Goal: Contribute content: Contribute content

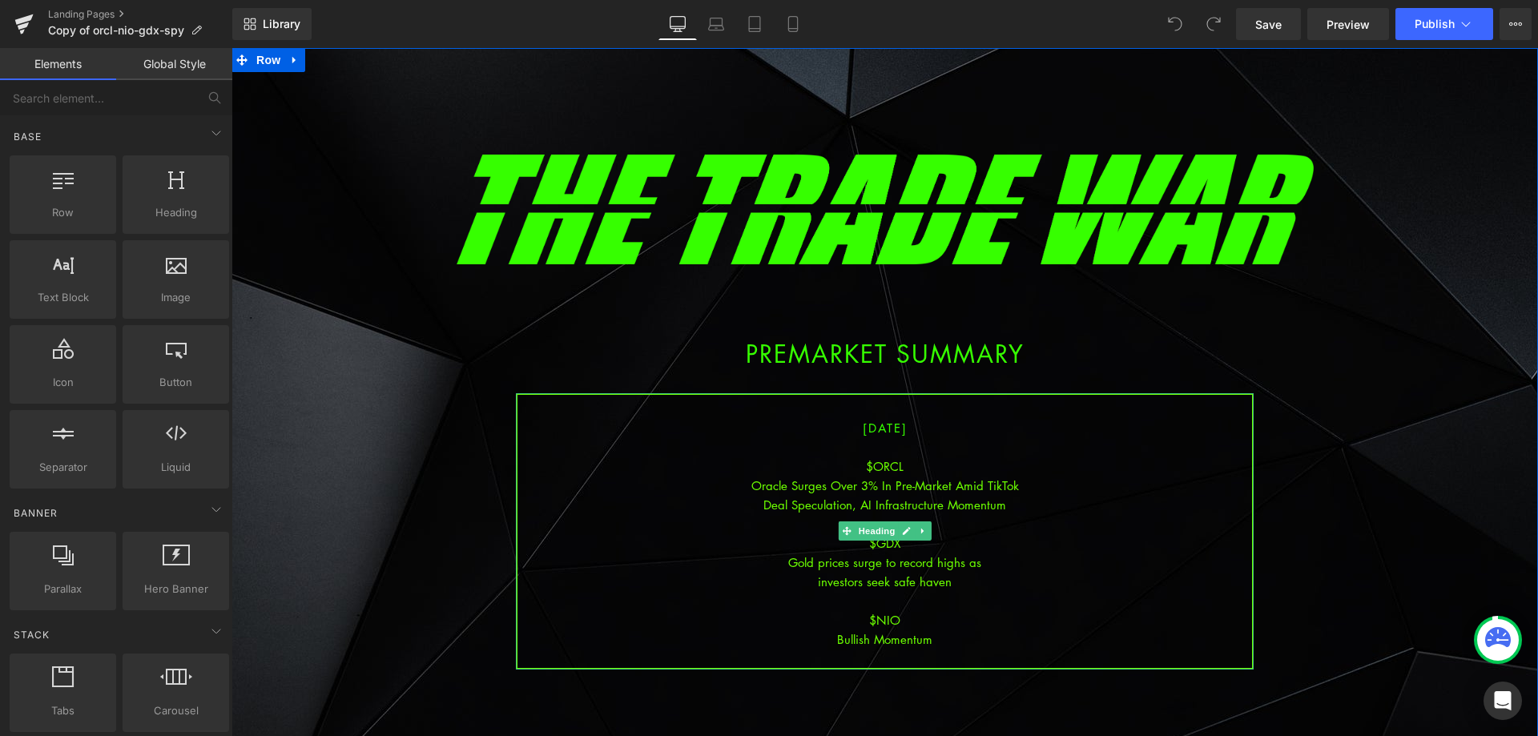
click at [932, 574] on div "investors seek safe haven" at bounding box center [885, 581] width 735 height 19
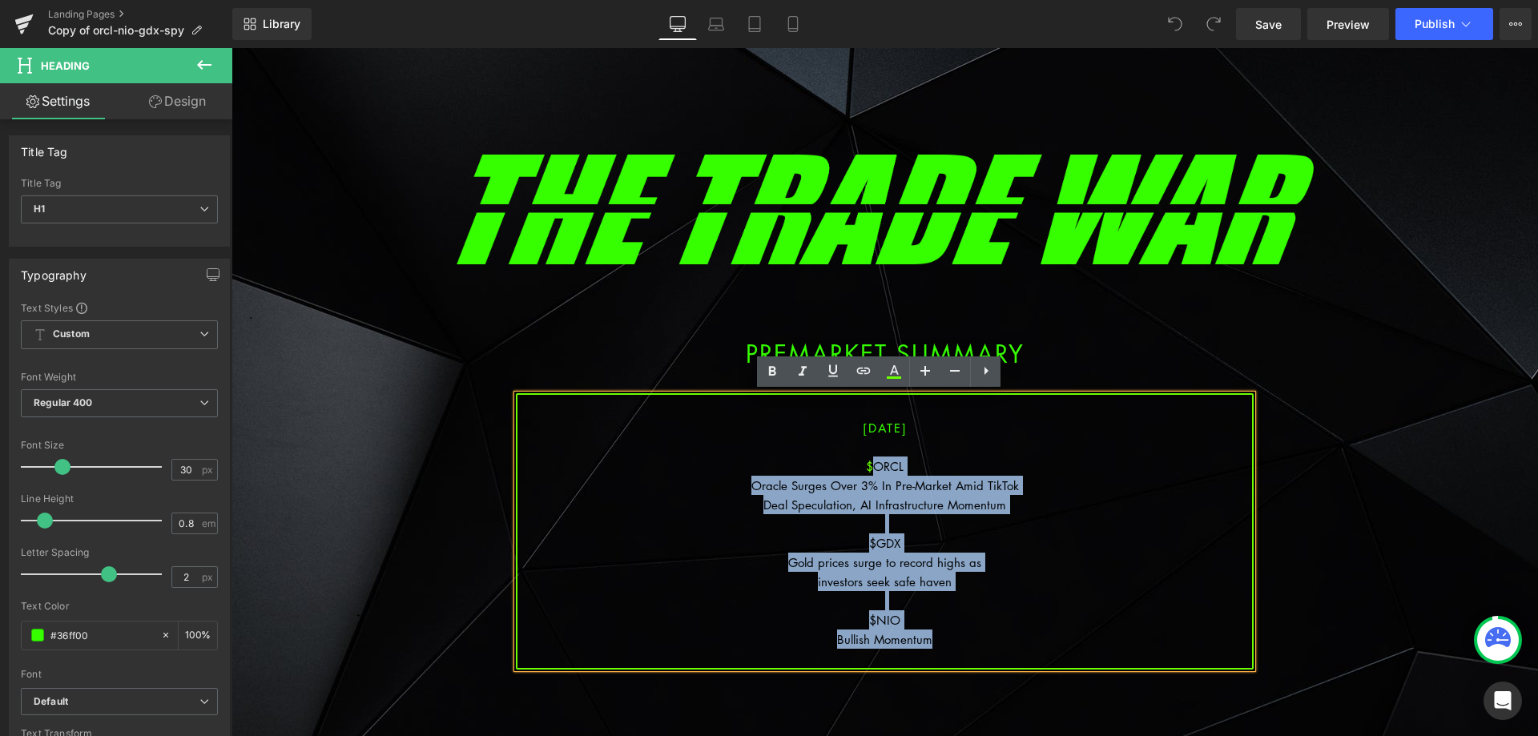
drag, startPoint x: 944, startPoint y: 642, endPoint x: 865, endPoint y: 474, distance: 186.0
click at [865, 474] on div "[DATE] $ORCL Oracle Surges Over 3% In Pre-Market Amid TikTok Deal Speculation, …" at bounding box center [885, 531] width 738 height 276
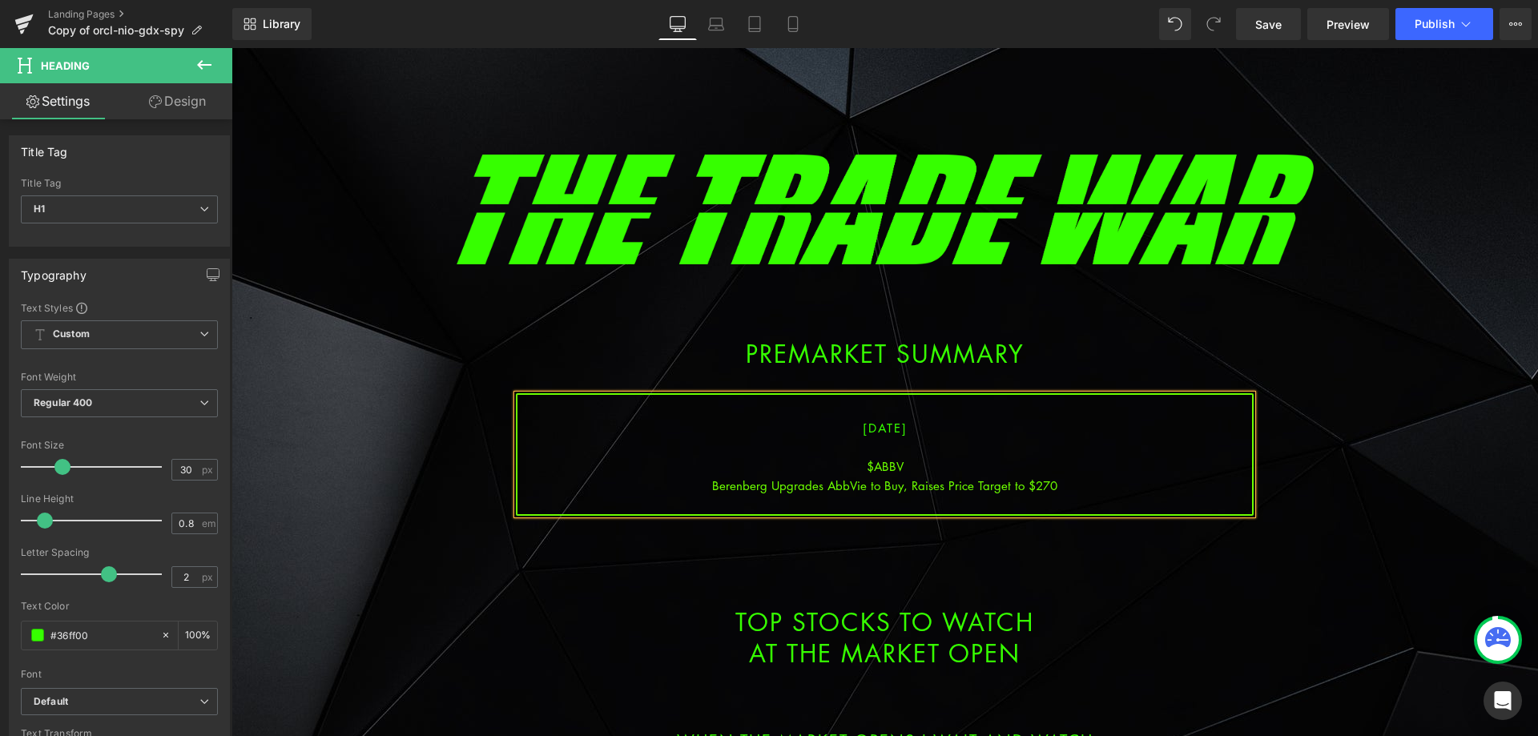
click at [907, 484] on div "Berenberg Upgrades AbbVie to Buy, Raises Price Target to $270" at bounding box center [885, 485] width 735 height 19
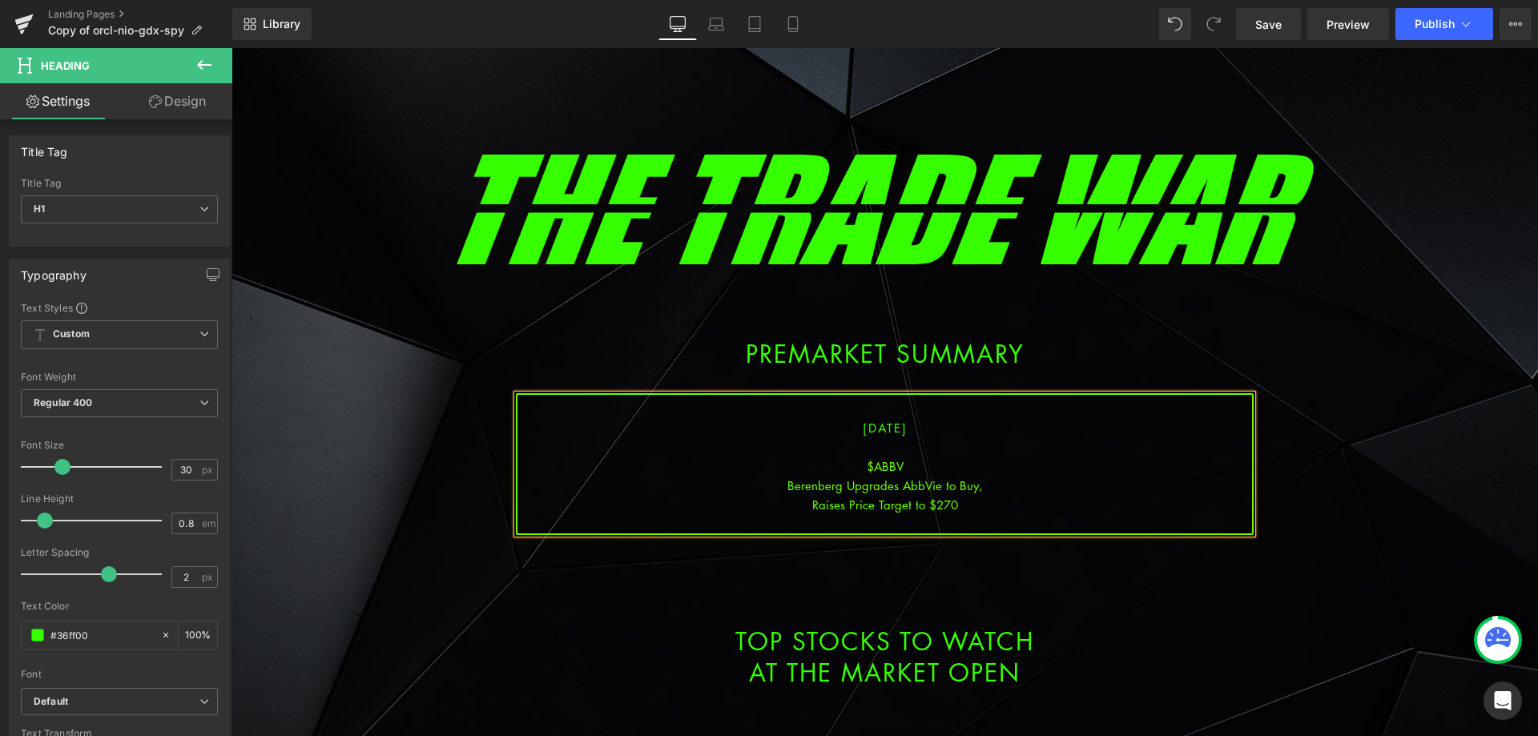
click at [974, 506] on div "Raises Price Target to $270" at bounding box center [885, 504] width 735 height 19
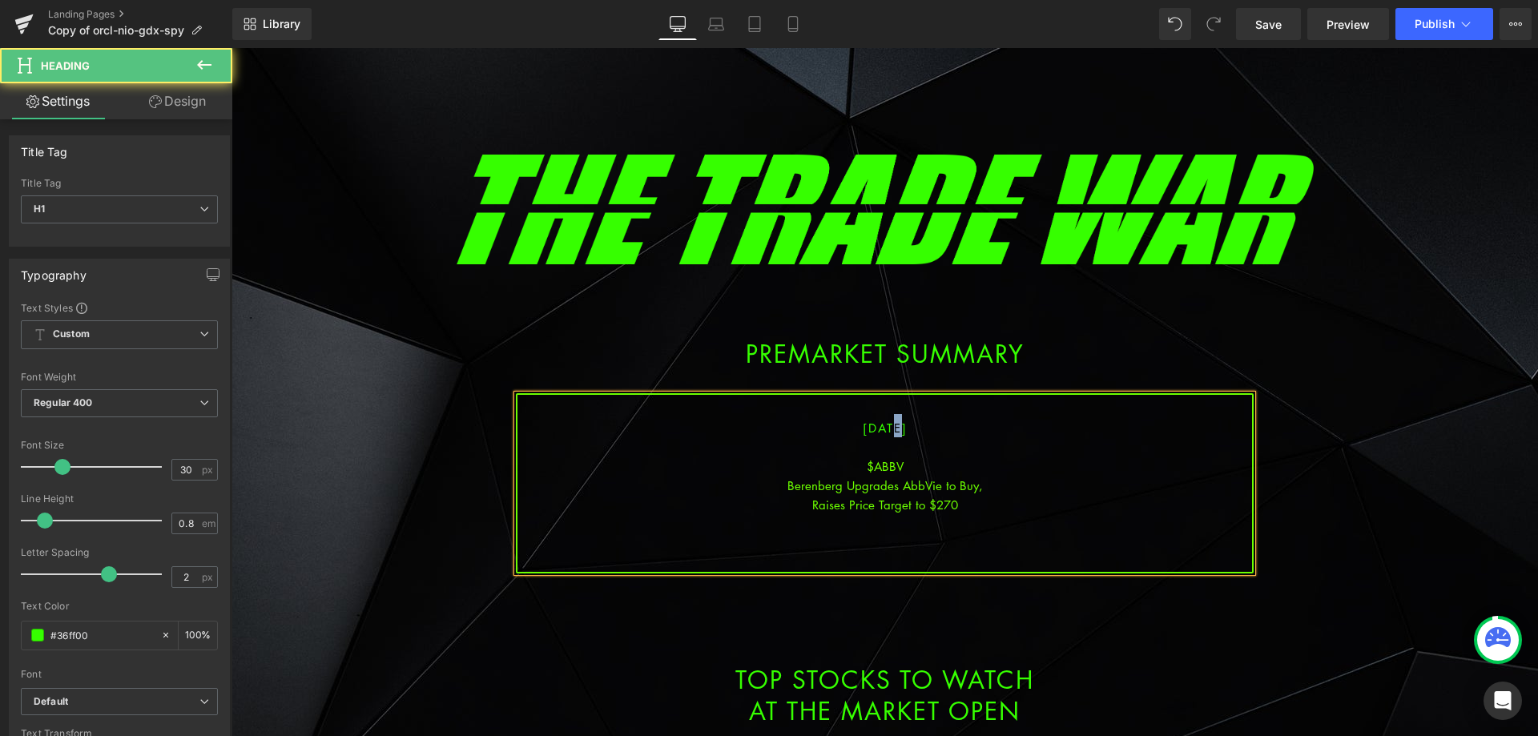
drag, startPoint x: 883, startPoint y: 429, endPoint x: 873, endPoint y: 427, distance: 10.7
click at [873, 427] on span "[DATE]" at bounding box center [885, 428] width 45 height 16
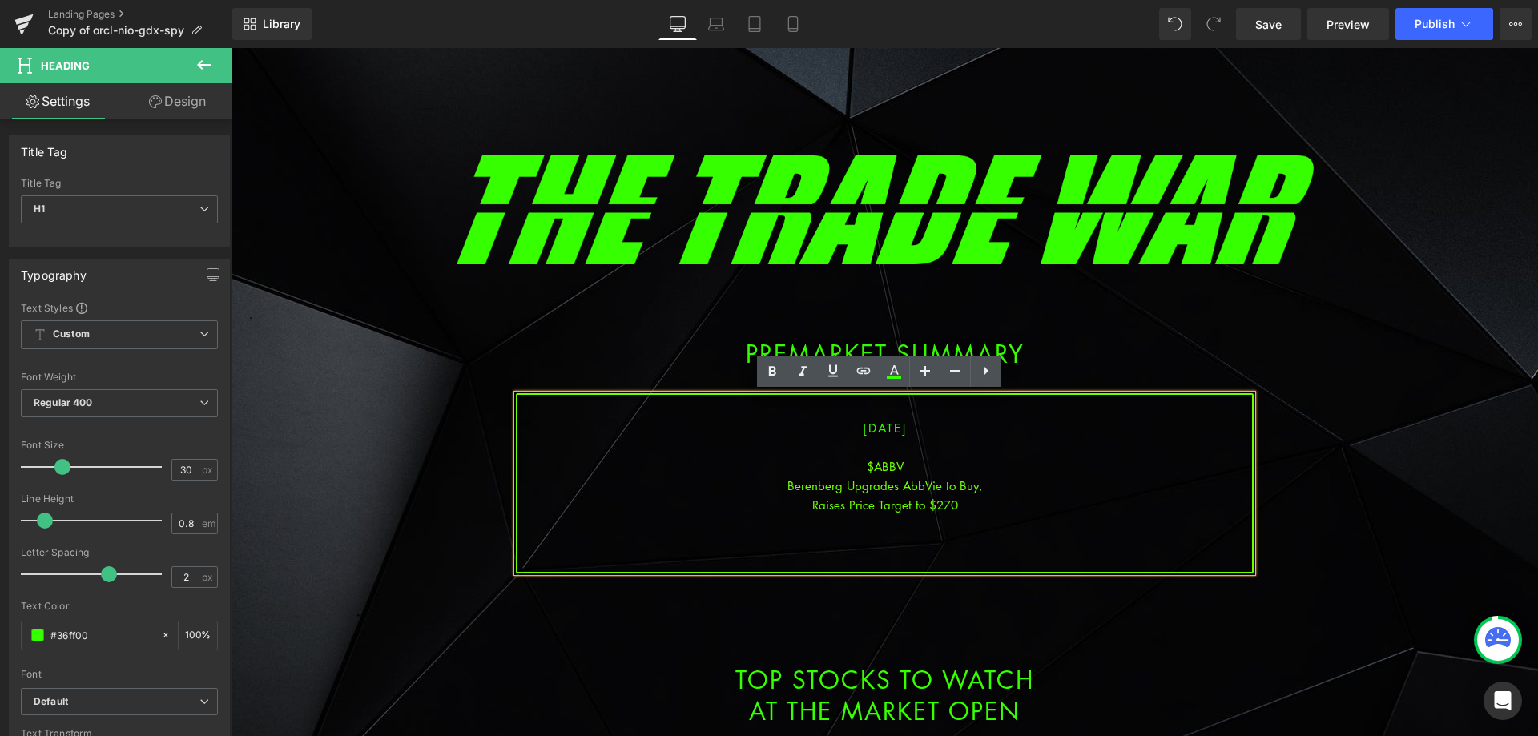
click at [881, 474] on div "$ABBV" at bounding box center [885, 466] width 735 height 19
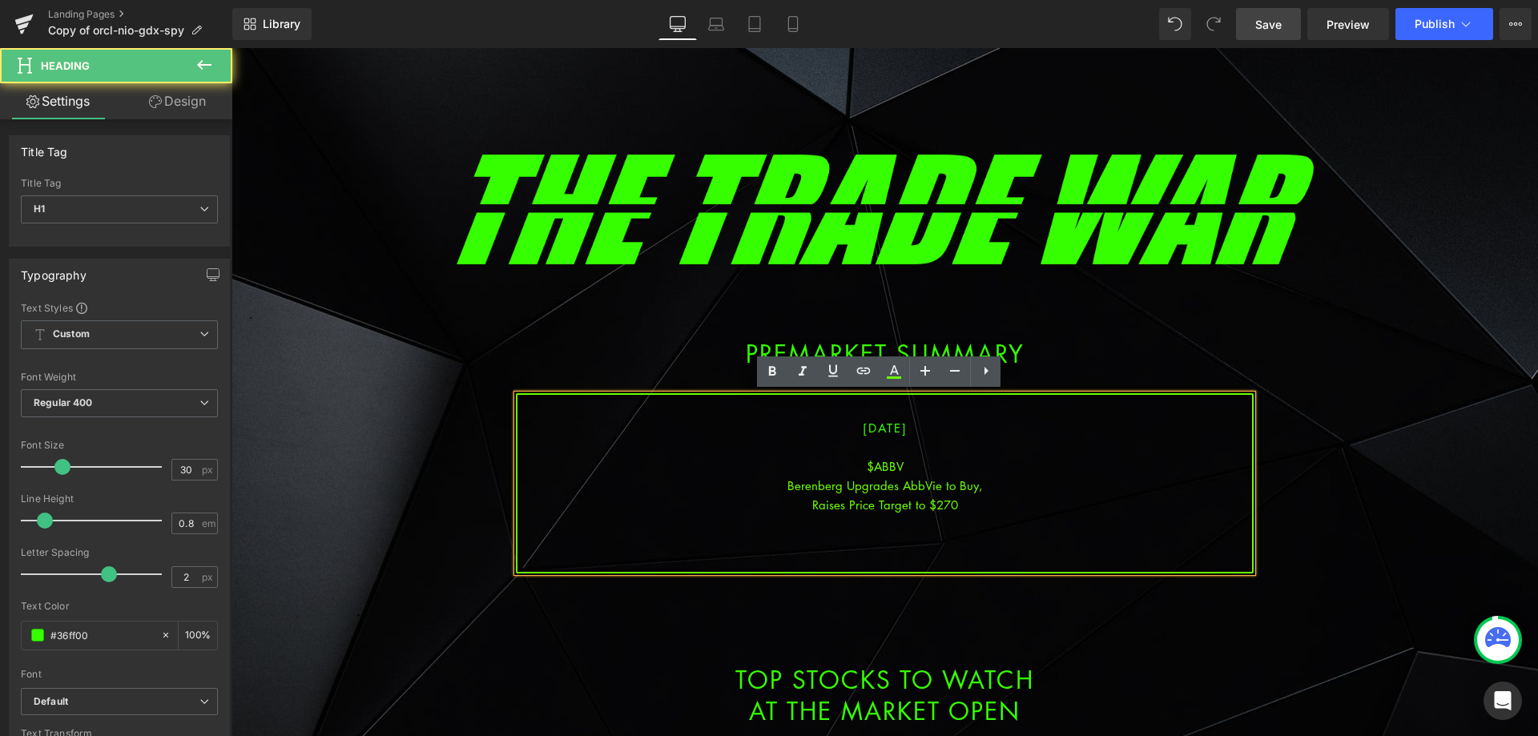
click at [1290, 25] on link "Save" at bounding box center [1268, 24] width 65 height 32
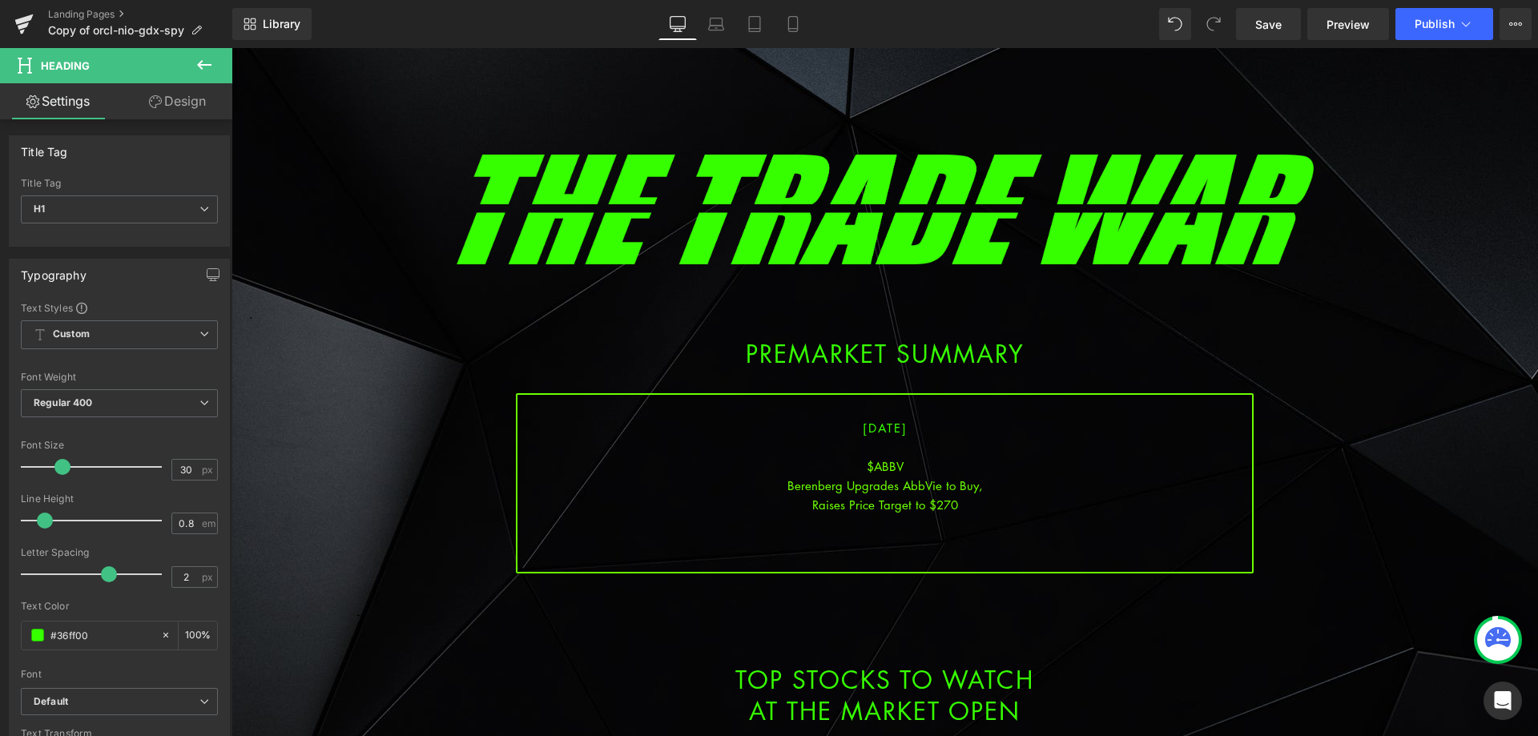
click at [879, 541] on div at bounding box center [885, 543] width 735 height 19
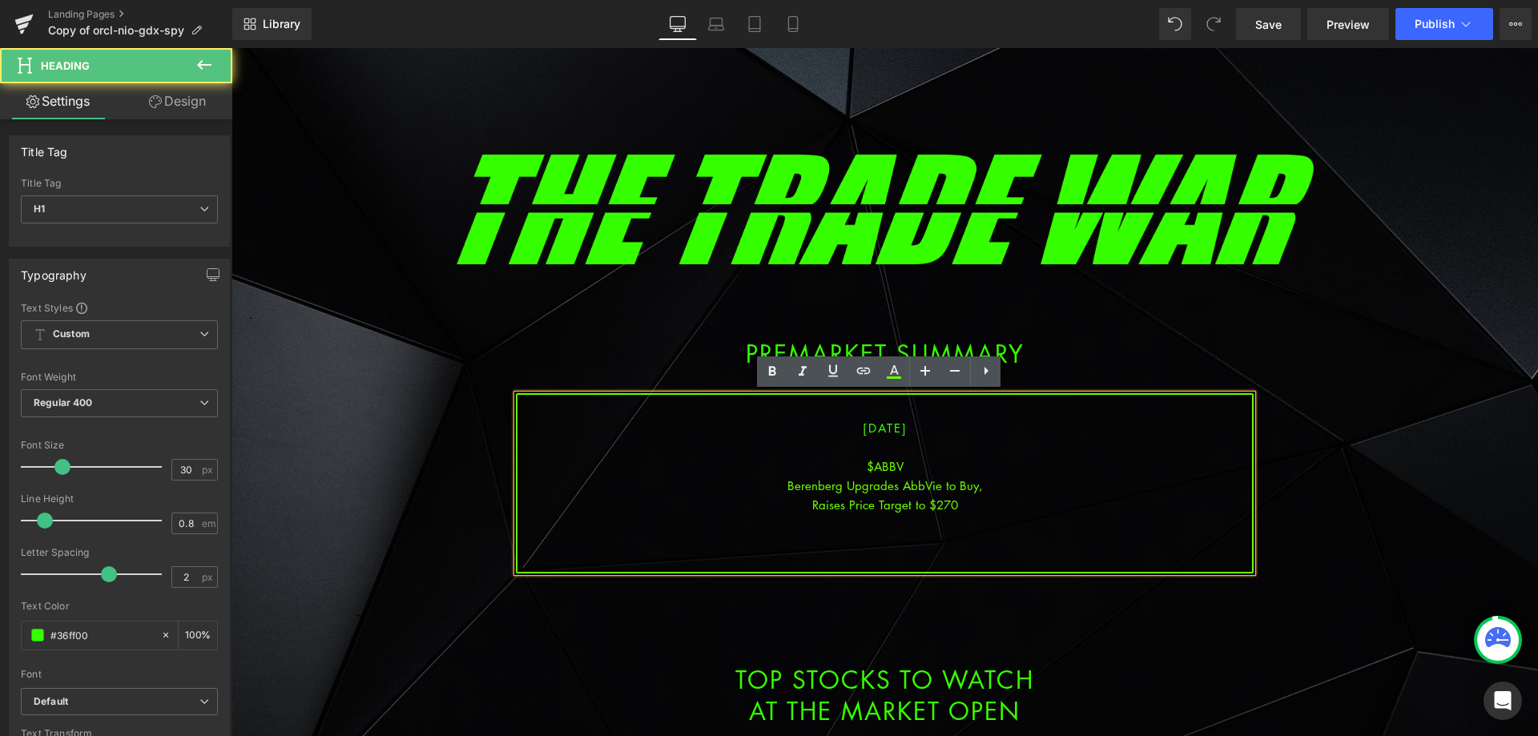
click at [886, 528] on div at bounding box center [885, 523] width 735 height 19
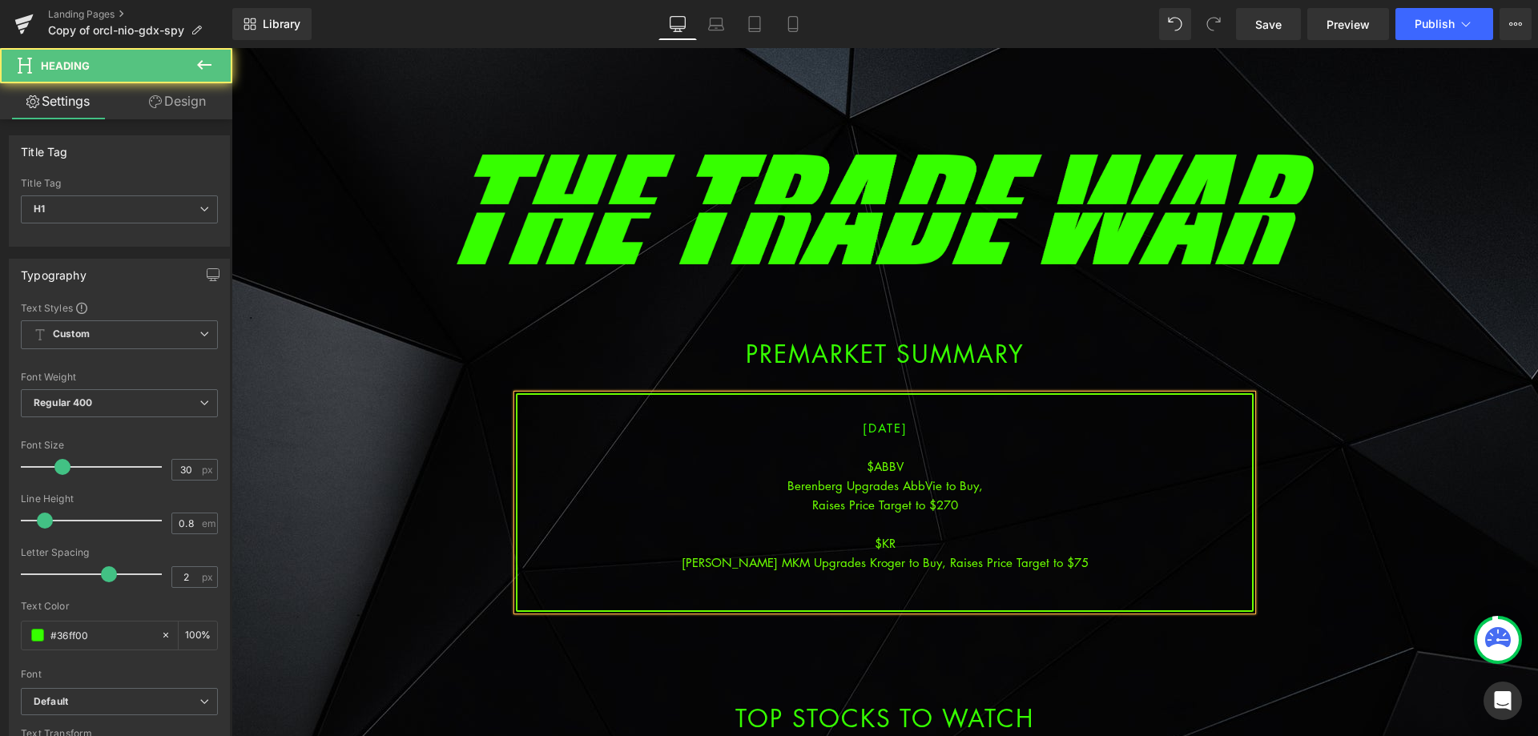
click at [907, 563] on div "[PERSON_NAME] MKM Upgrades Kroger to Buy, Raises Price Target to $75" at bounding box center [885, 562] width 735 height 19
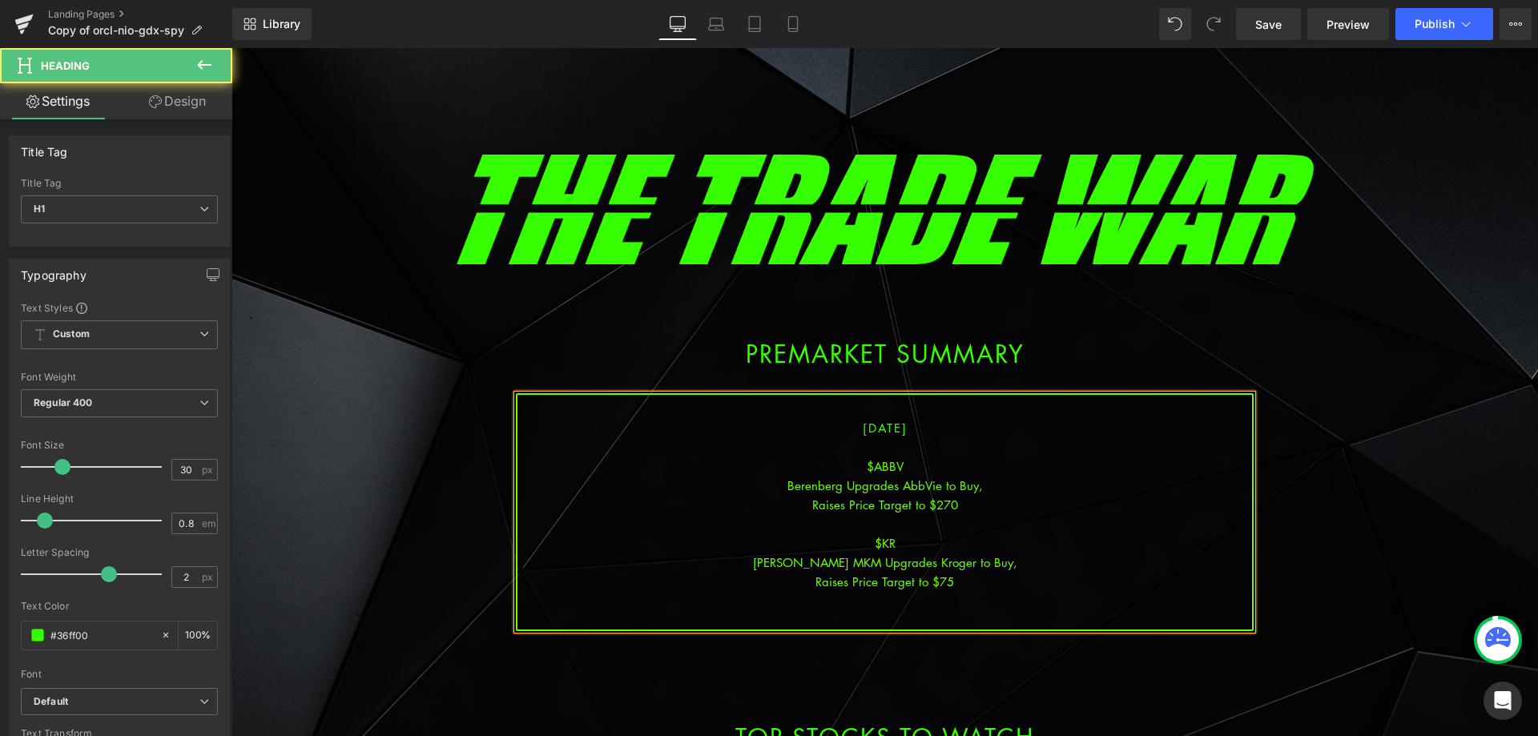
click at [1018, 606] on div at bounding box center [885, 600] width 735 height 19
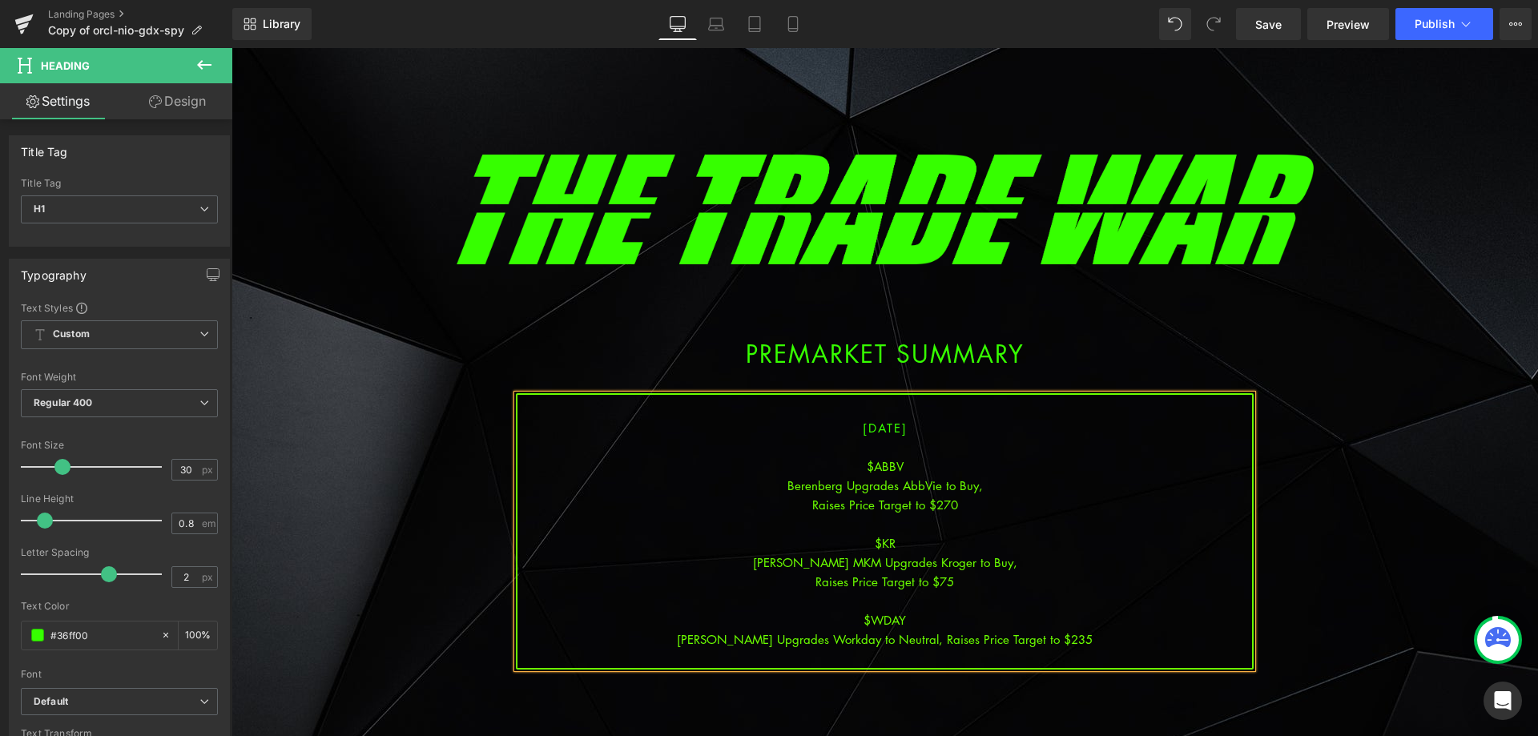
click at [929, 642] on div "[PERSON_NAME] Upgrades Workday to Neutral, Raises Price Target to $235" at bounding box center [885, 639] width 735 height 19
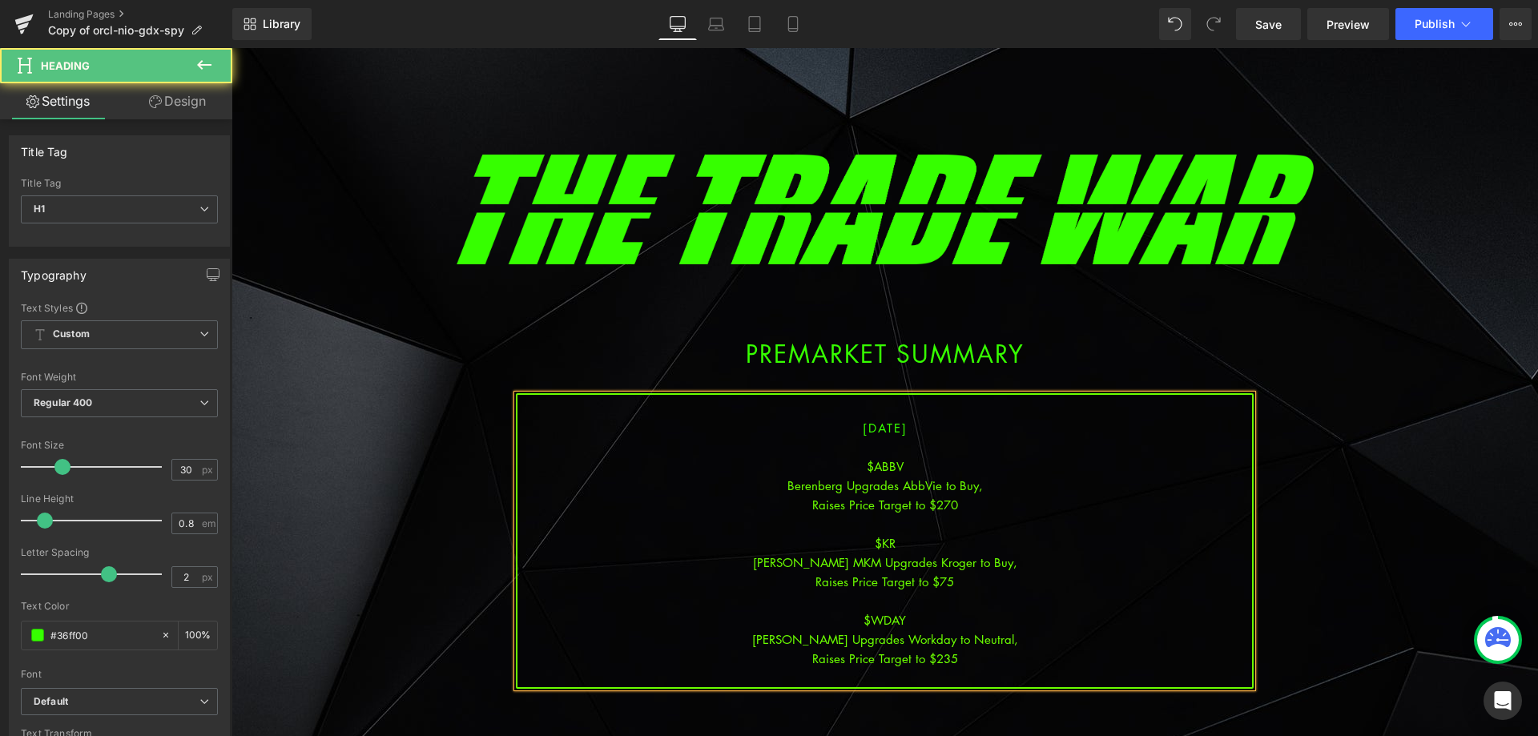
click at [1007, 660] on div "Raises Price Target to $235" at bounding box center [885, 658] width 735 height 19
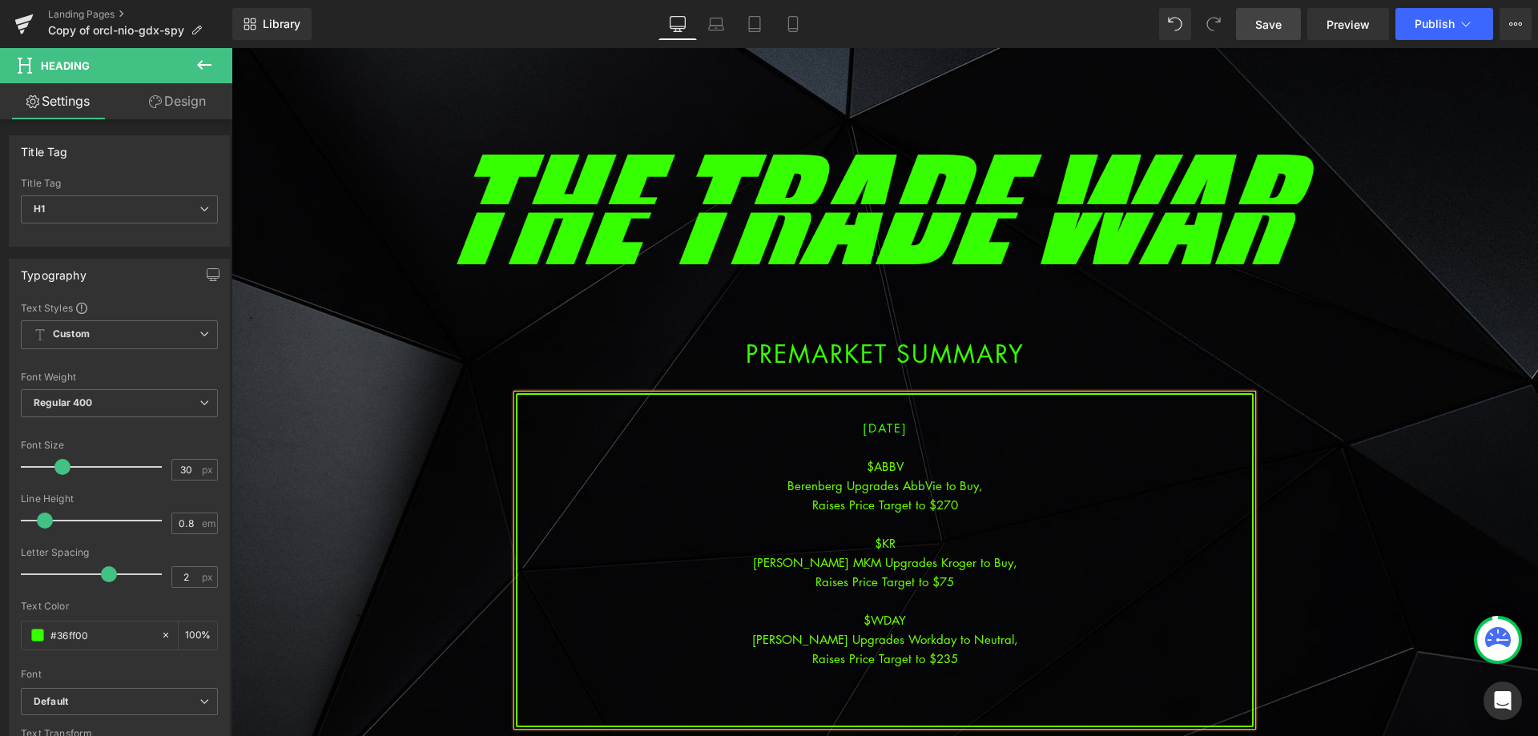
click at [1271, 25] on span "Save" at bounding box center [1269, 24] width 26 height 17
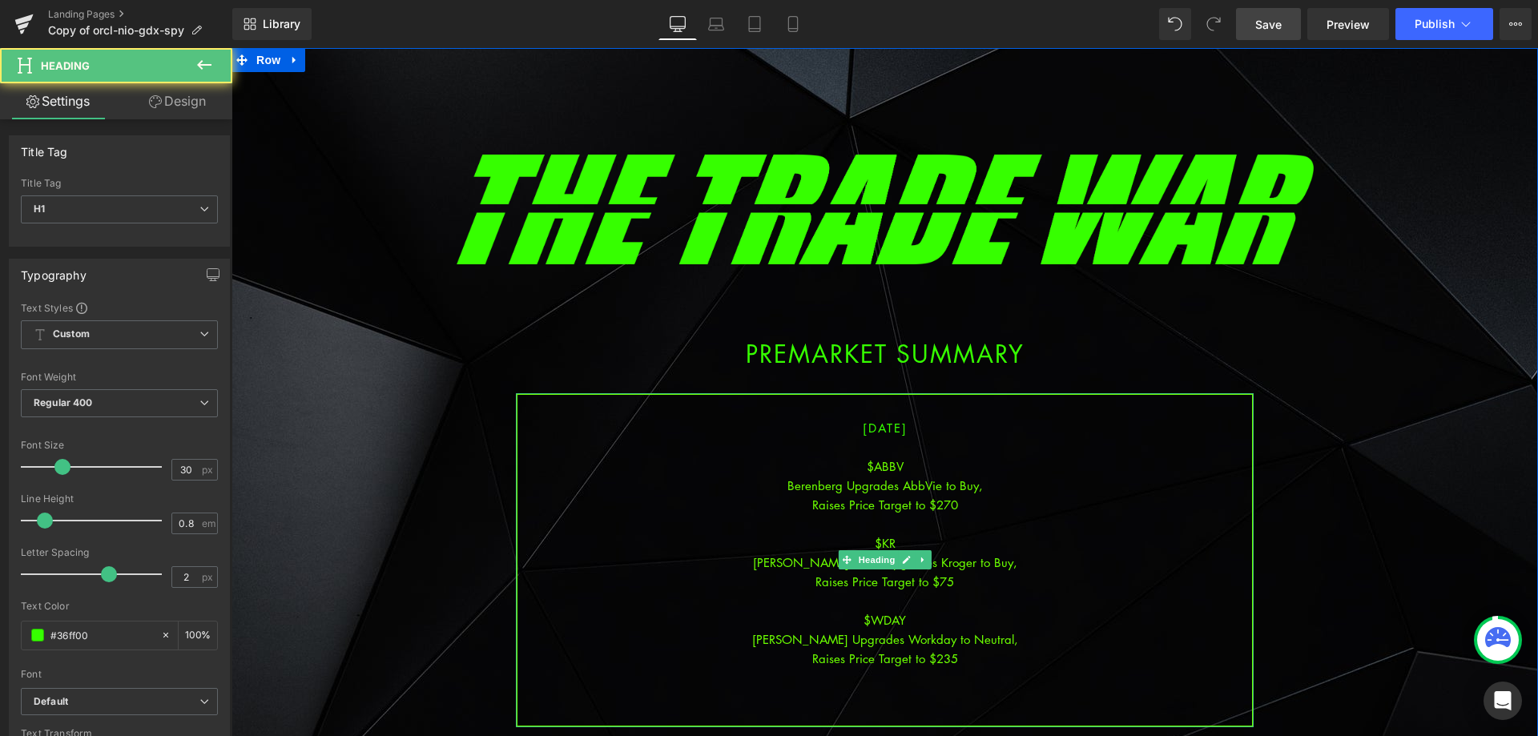
click at [899, 697] on div at bounding box center [885, 696] width 735 height 19
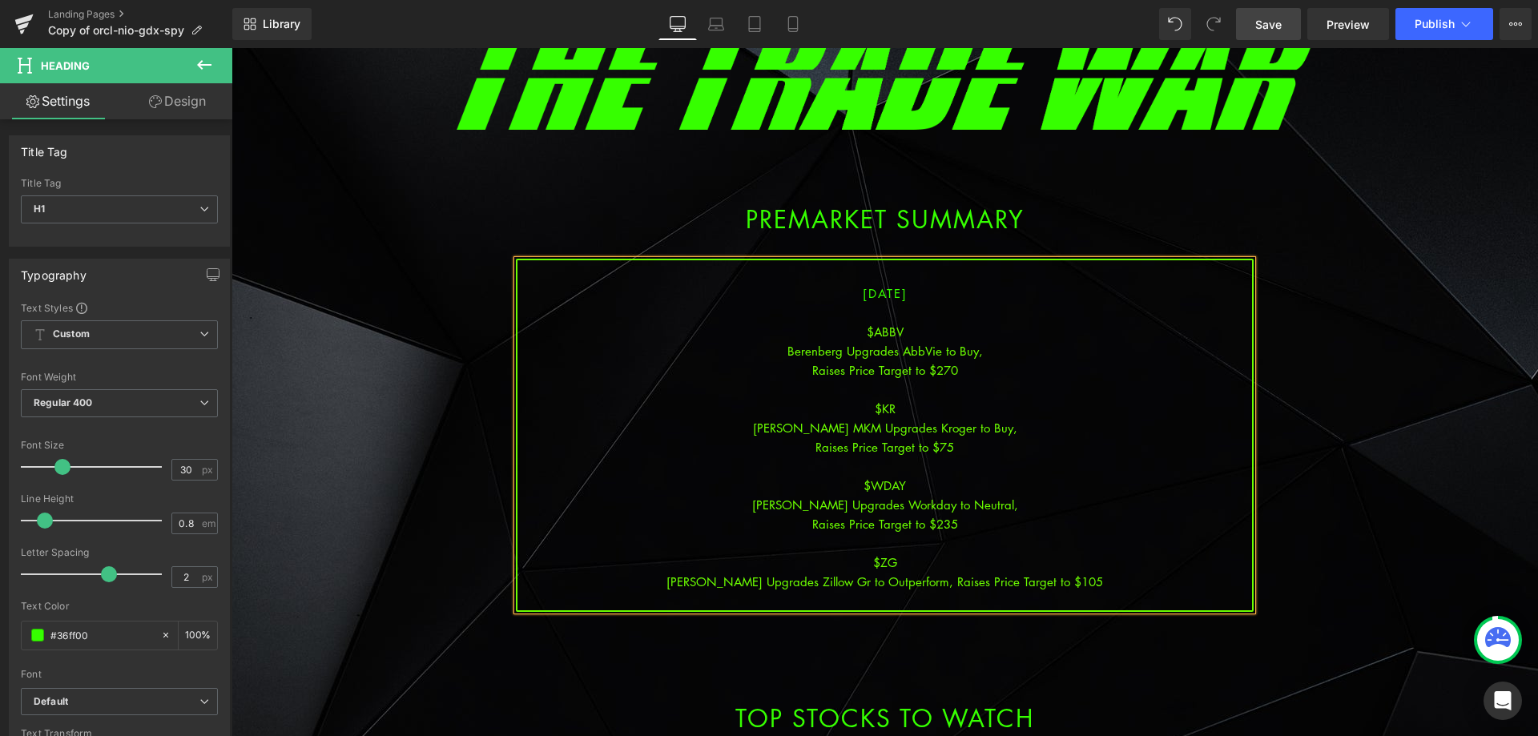
scroll to position [160, 0]
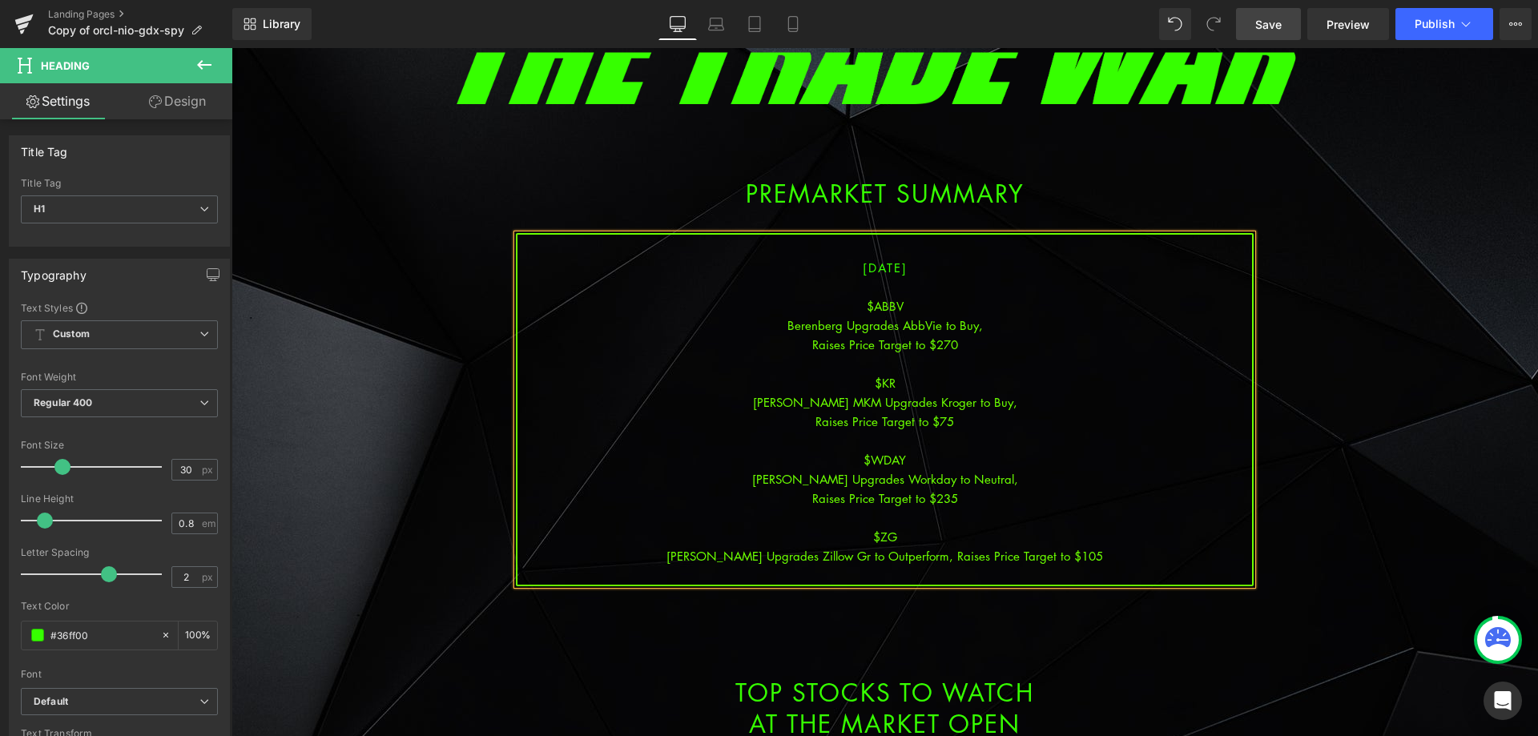
click at [928, 560] on div "[PERSON_NAME] Upgrades Zillow Gr to Outperform, Raises Price Target to $105" at bounding box center [885, 555] width 735 height 19
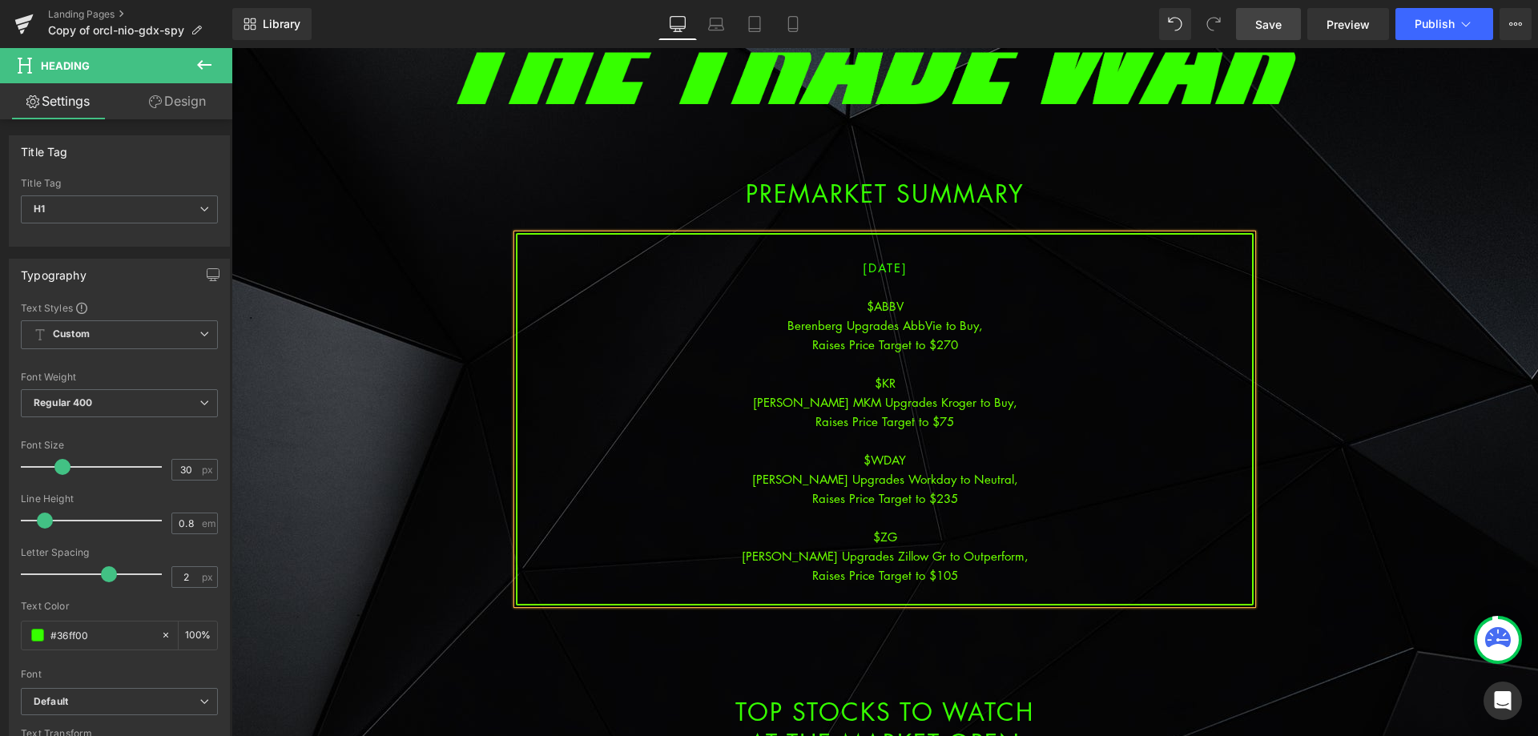
drag, startPoint x: 974, startPoint y: 576, endPoint x: 994, endPoint y: 580, distance: 19.6
click at [976, 577] on div "Raises Price Target to $105" at bounding box center [885, 575] width 735 height 19
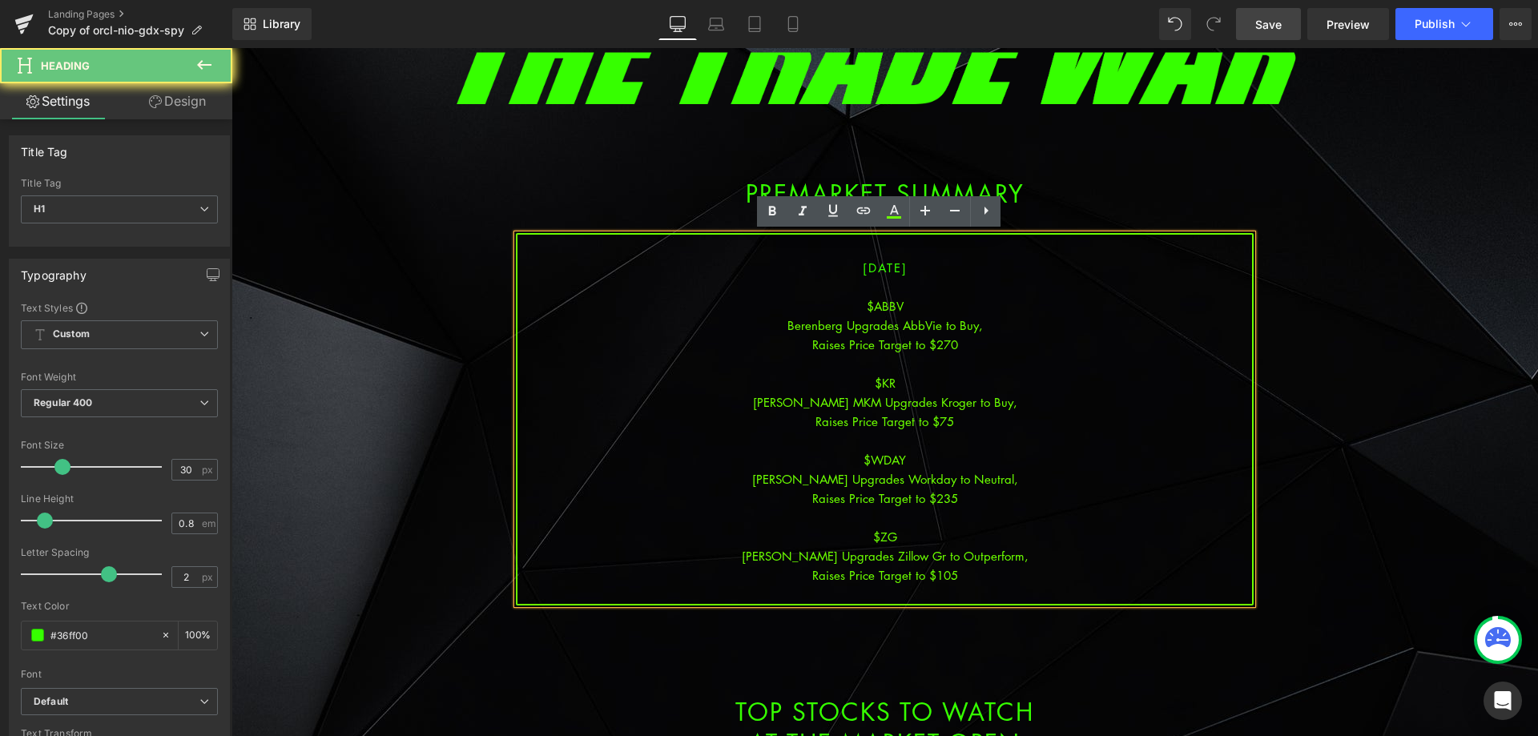
click at [1028, 543] on div "$ZG" at bounding box center [885, 536] width 735 height 19
click at [1019, 556] on div "[PERSON_NAME] Upgrades Zillow Gr to Outperform," at bounding box center [885, 555] width 735 height 19
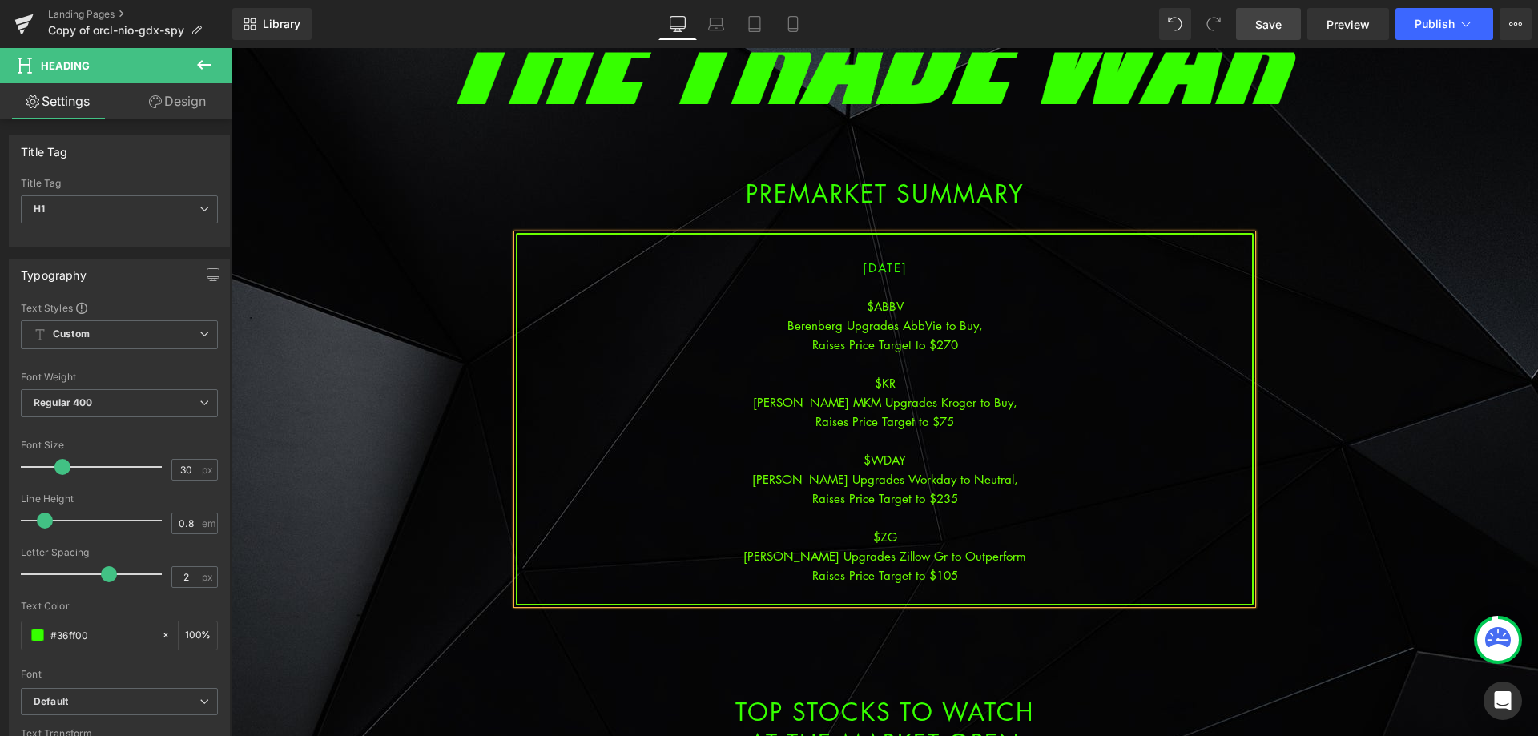
click at [1279, 18] on span "Save" at bounding box center [1269, 24] width 26 height 17
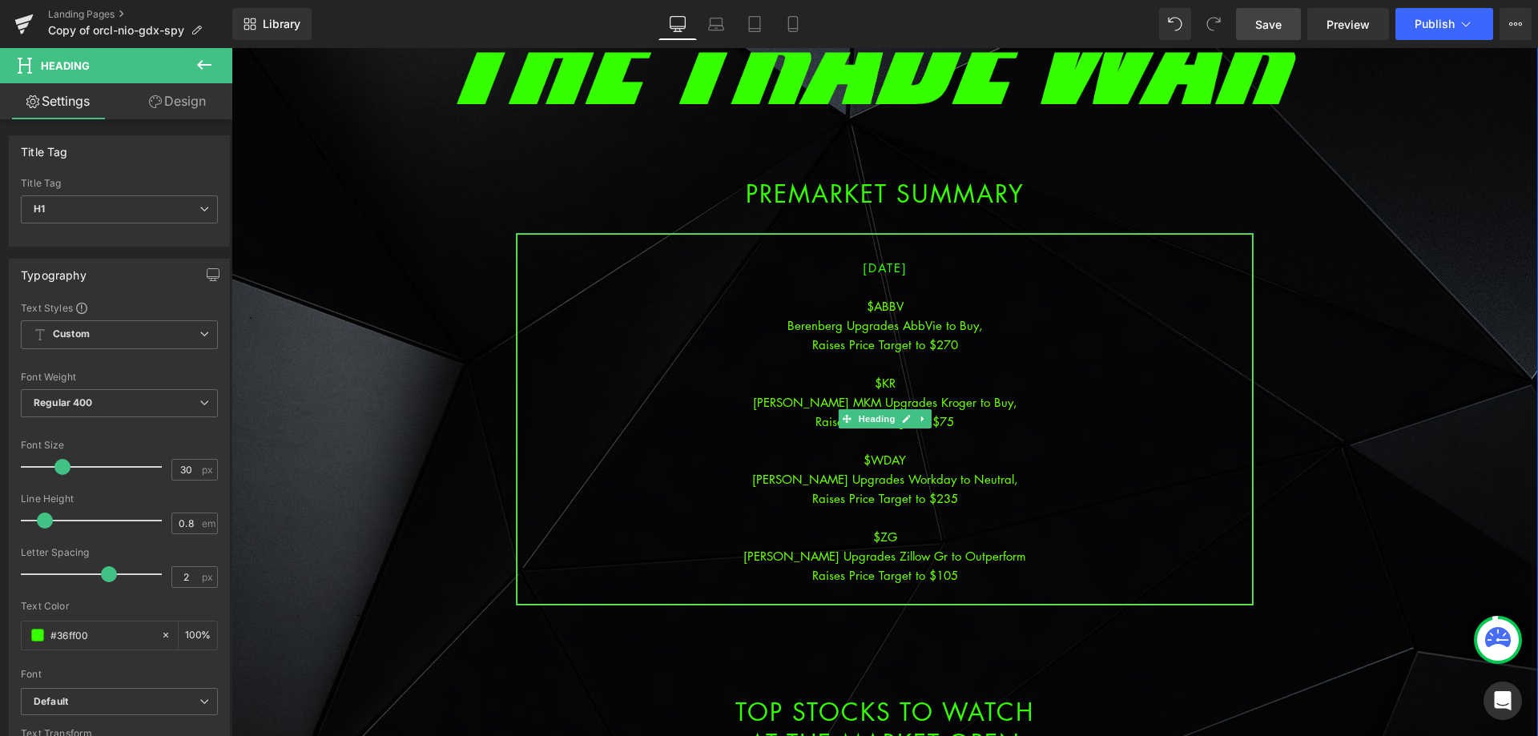
click at [967, 574] on div "Raises Price Target to $105" at bounding box center [885, 575] width 735 height 19
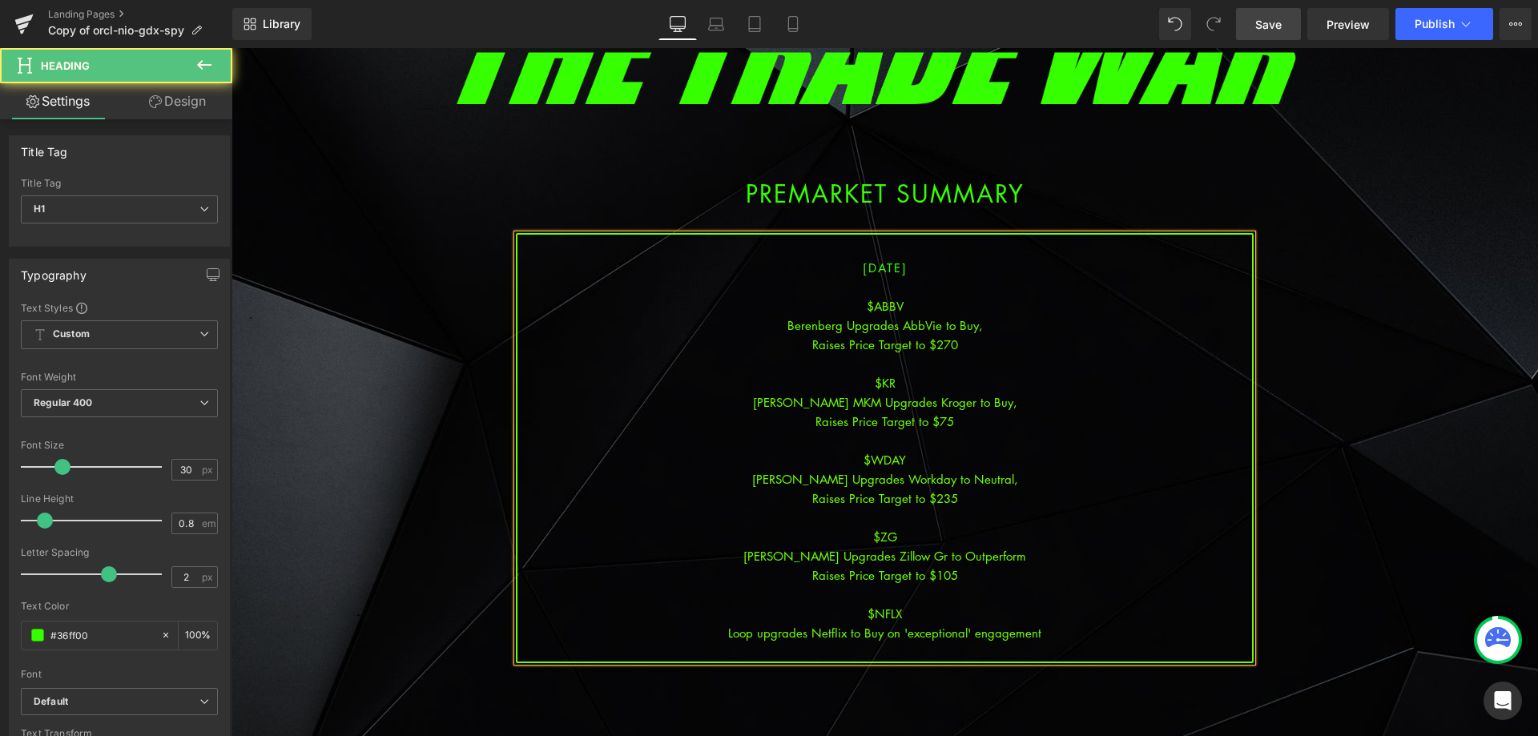
click at [900, 635] on div "Loop upgrades Netflix to Buy on 'exceptional' engagement" at bounding box center [885, 632] width 735 height 19
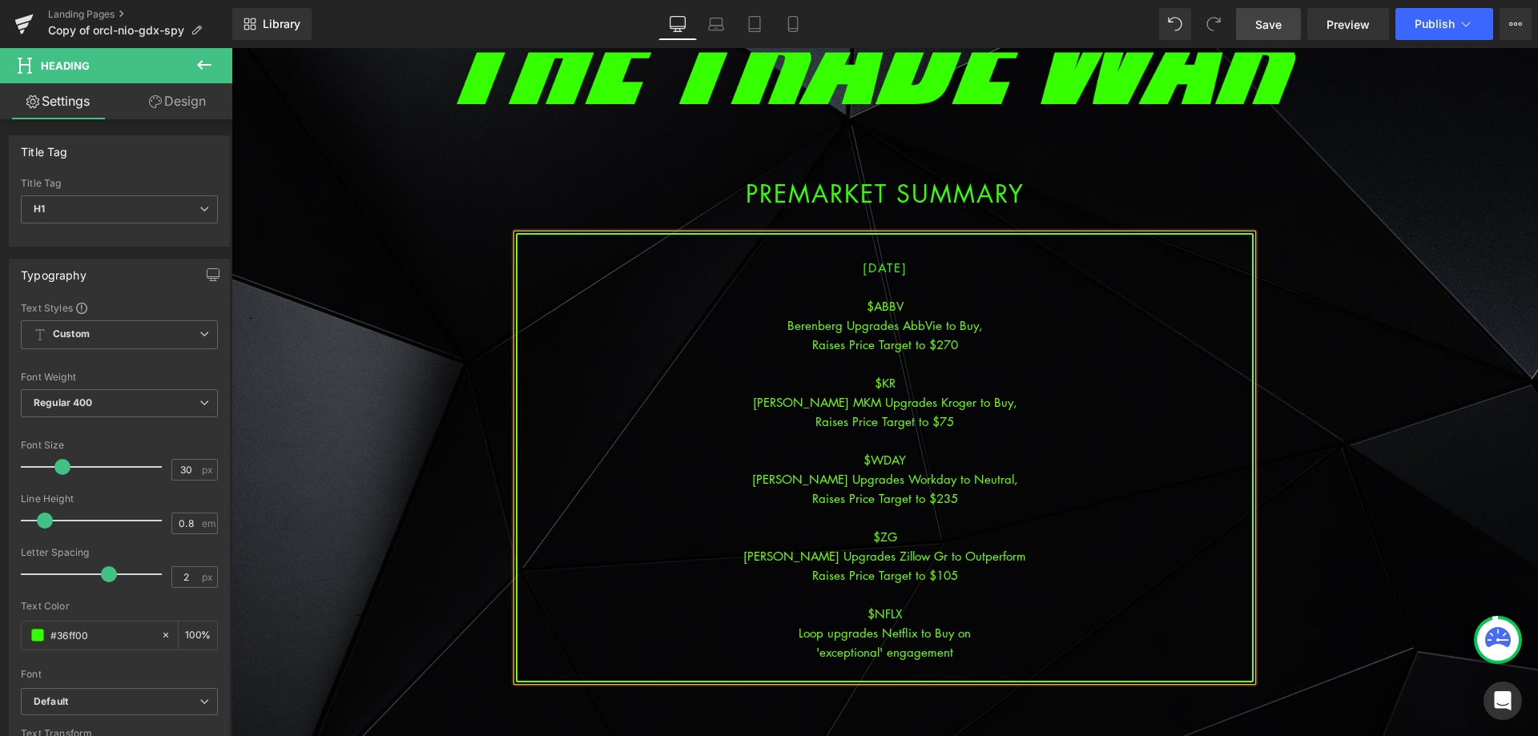
click at [1263, 3] on div "Library Desktop Desktop Laptop Tablet Mobile Save Preview Publish Scheduled Vie…" at bounding box center [885, 24] width 1306 height 48
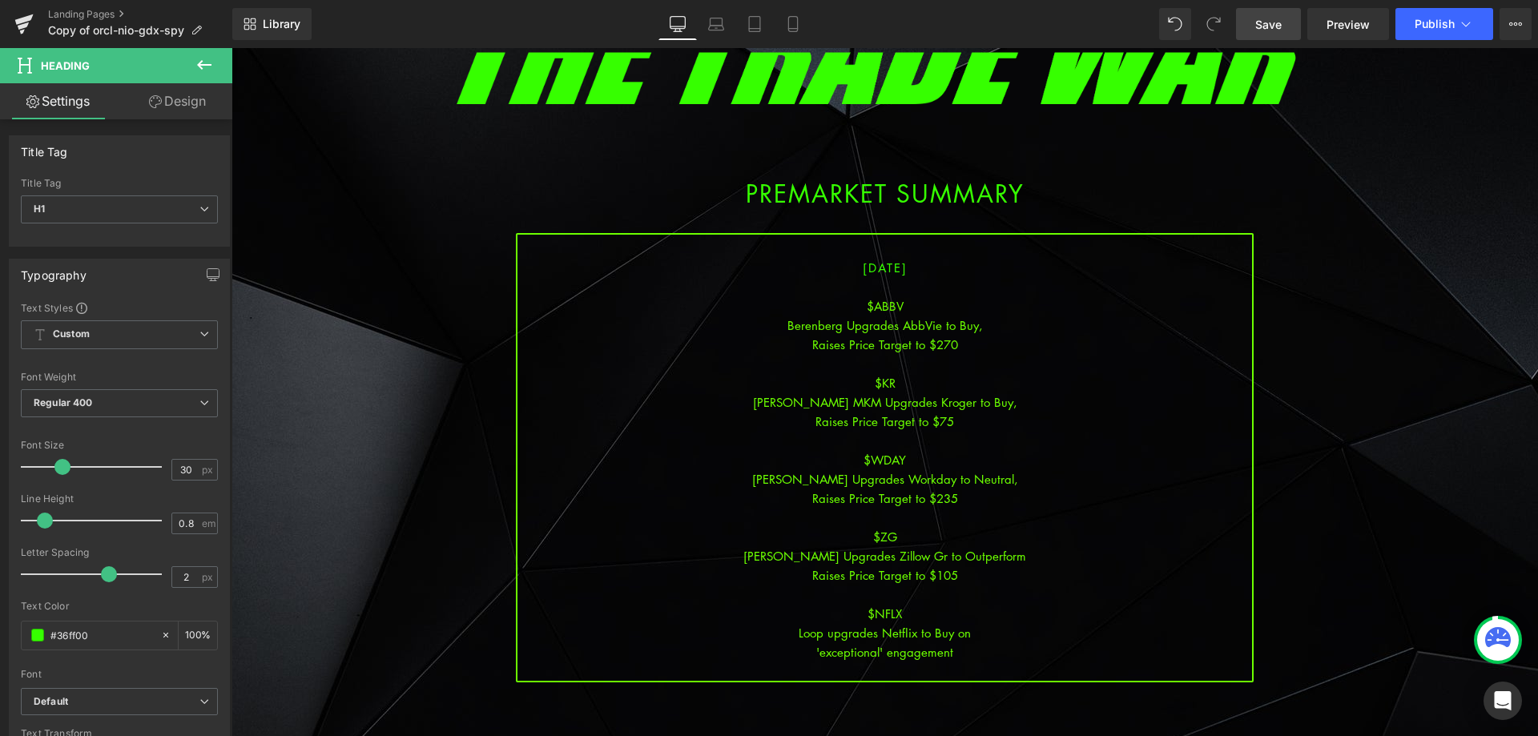
click at [1272, 30] on span "Save" at bounding box center [1269, 24] width 26 height 17
click at [877, 481] on div "[PERSON_NAME] Upgrades Workday to Neutral," at bounding box center [885, 479] width 735 height 19
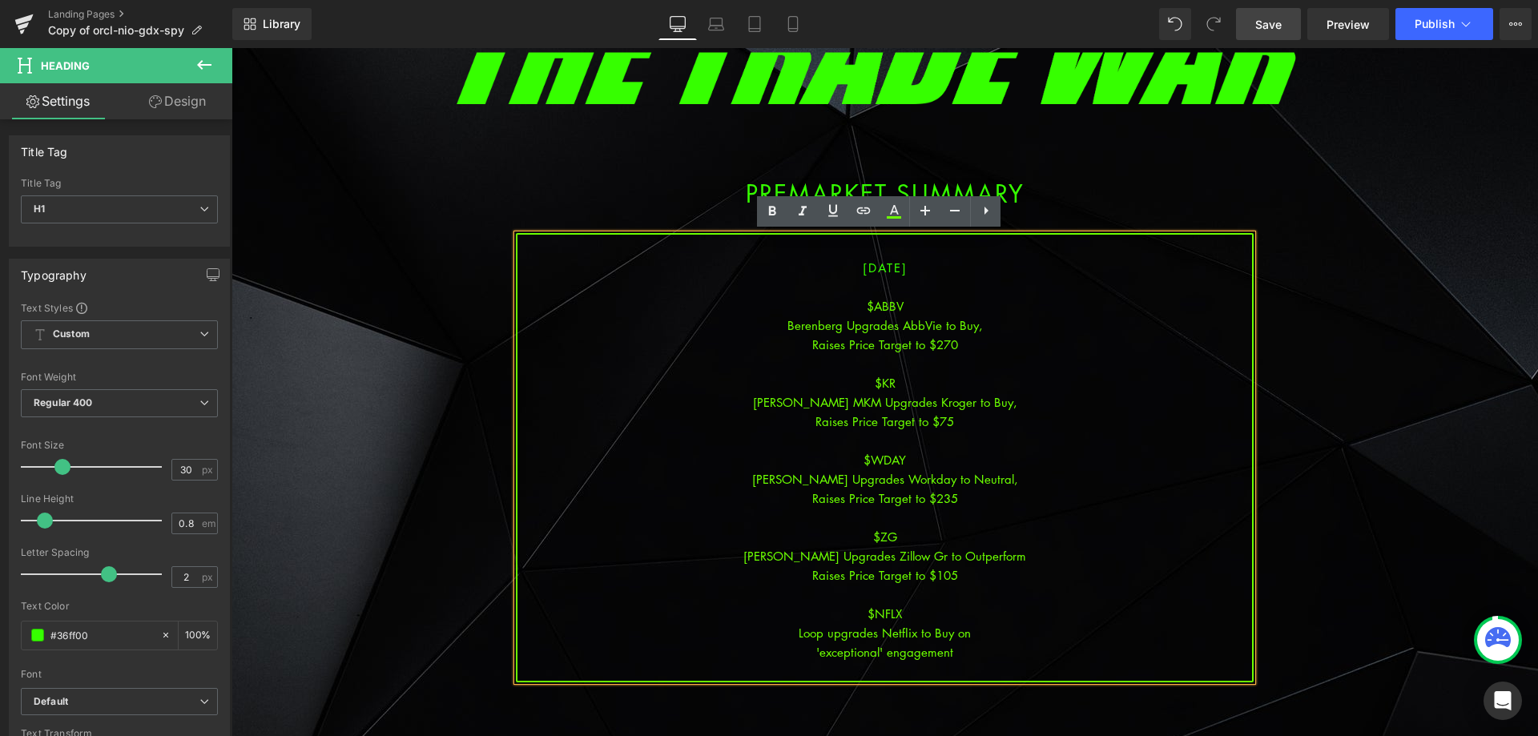
drag, startPoint x: 920, startPoint y: 537, endPoint x: 927, endPoint y: 526, distance: 13.3
click at [920, 537] on div "$ZG" at bounding box center [885, 536] width 735 height 19
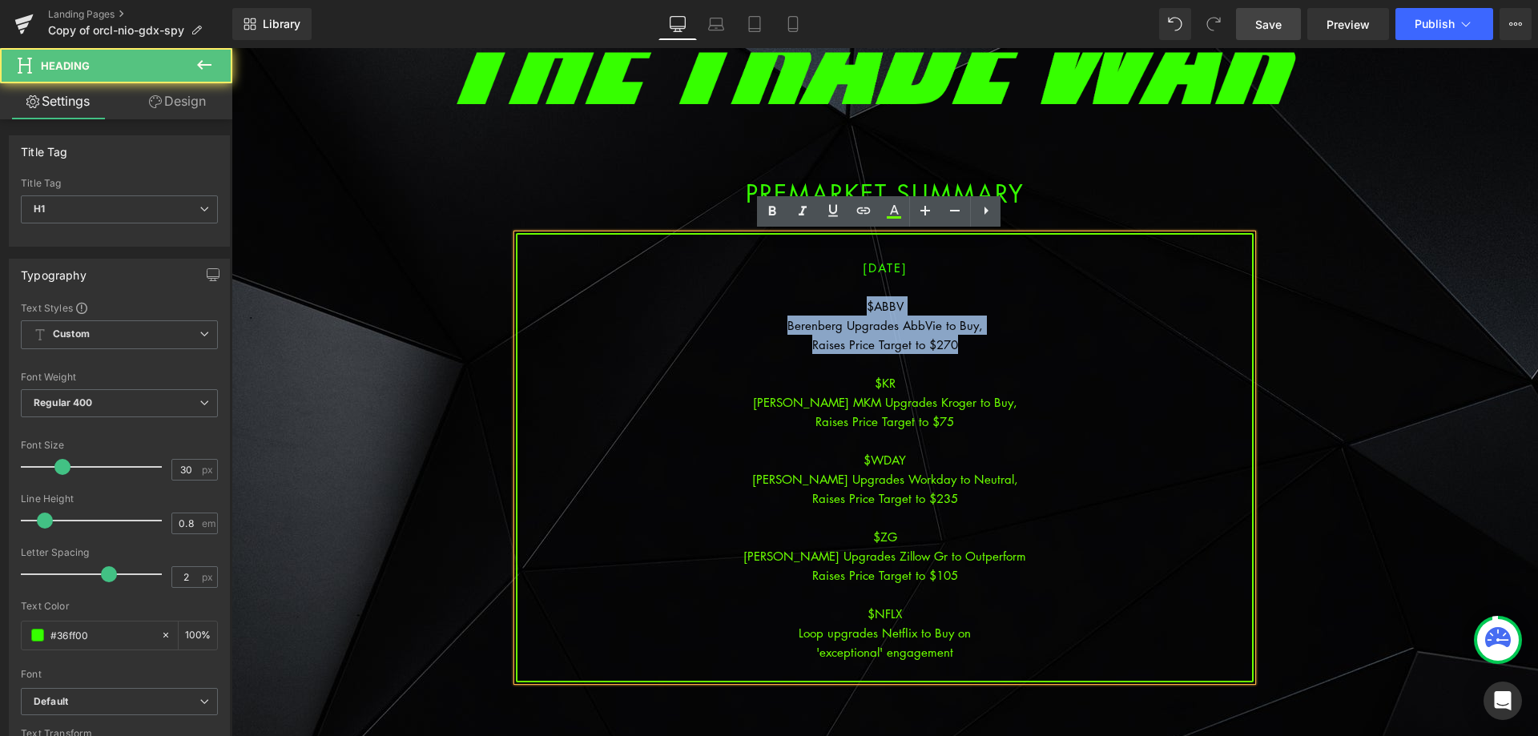
drag, startPoint x: 971, startPoint y: 346, endPoint x: 822, endPoint y: 309, distance: 153.5
click at [822, 309] on div "[DATE] $ABBV Berenberg Upgrades AbbVie to Buy, Raises Price Target to $270 $[PE…" at bounding box center [885, 458] width 738 height 450
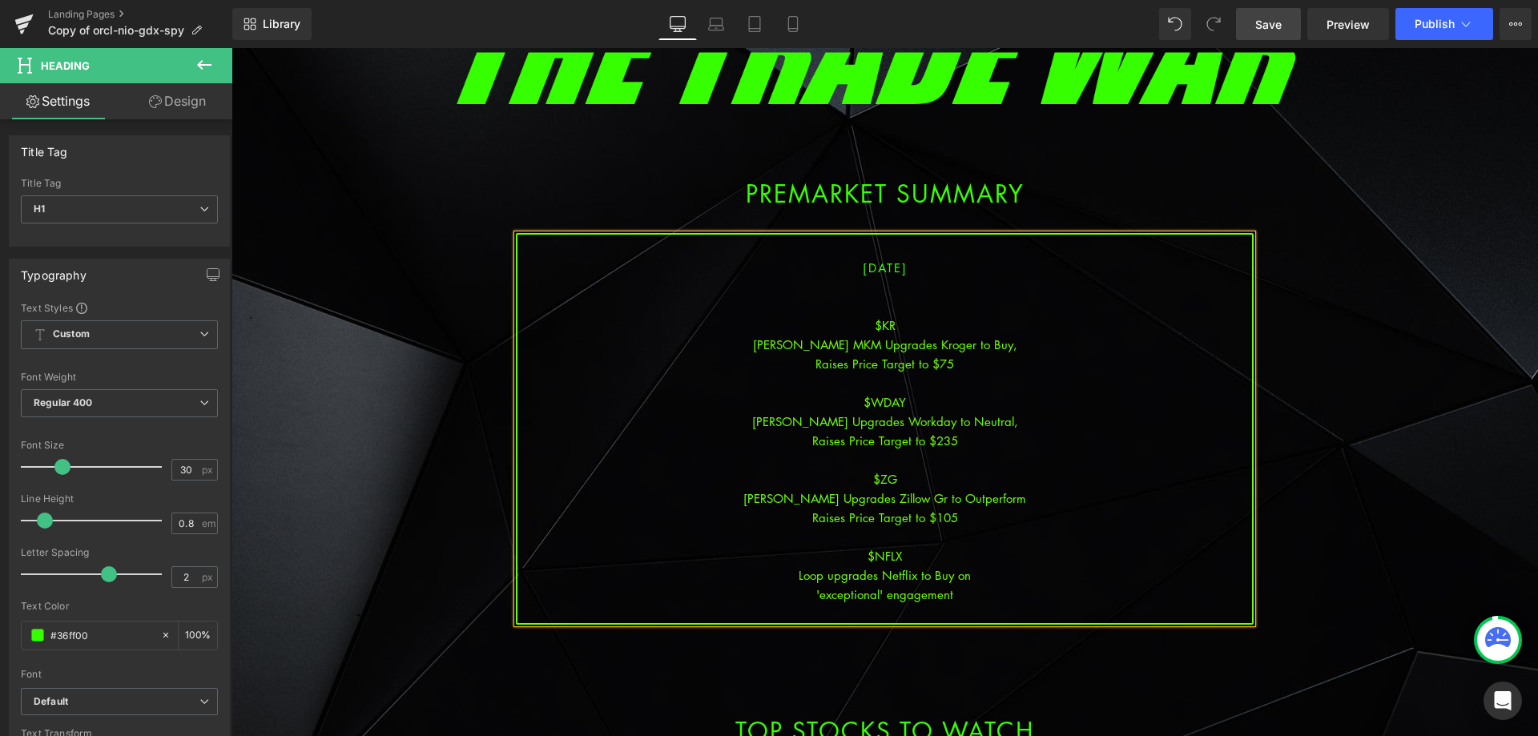
click at [884, 300] on div at bounding box center [885, 305] width 735 height 19
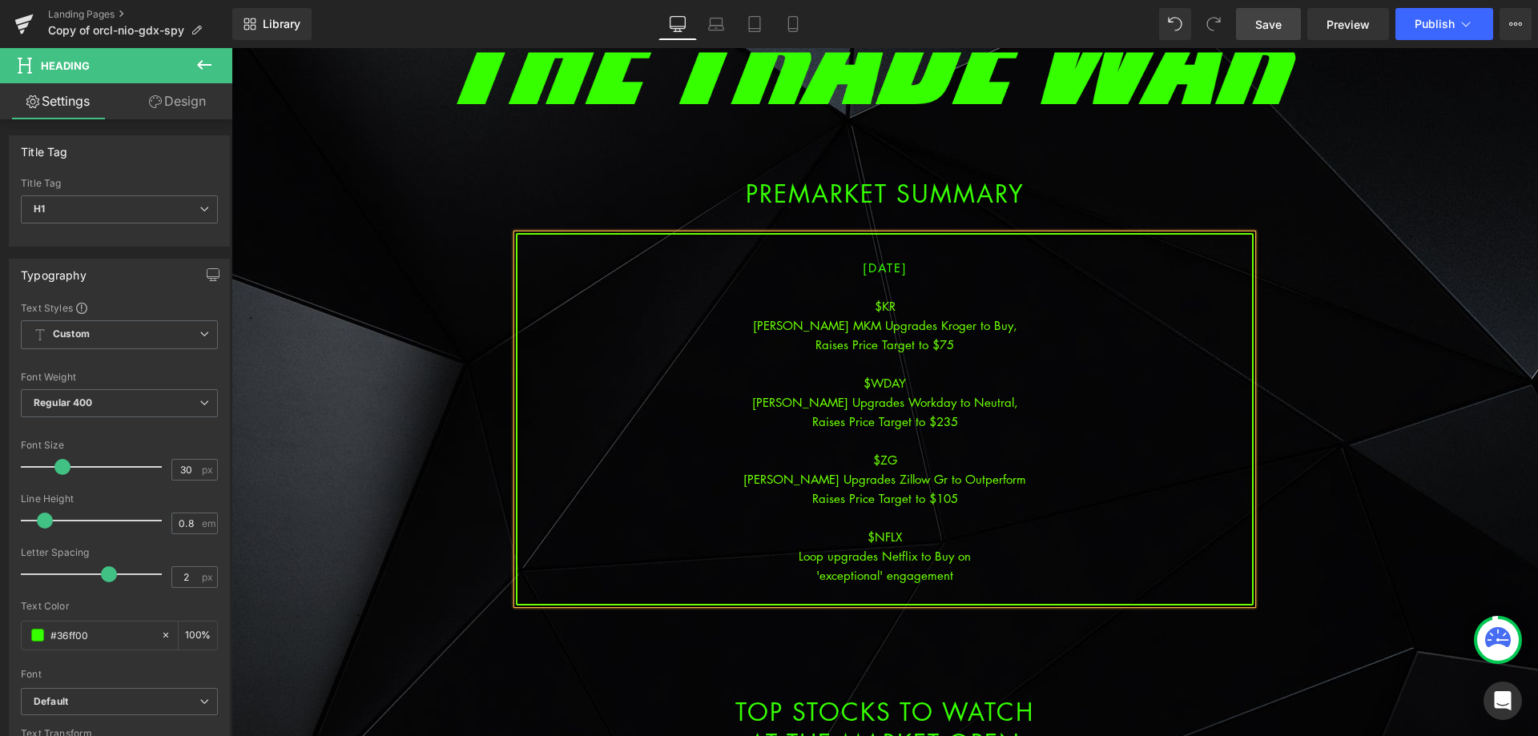
click at [1262, 16] on span "Save" at bounding box center [1269, 24] width 26 height 17
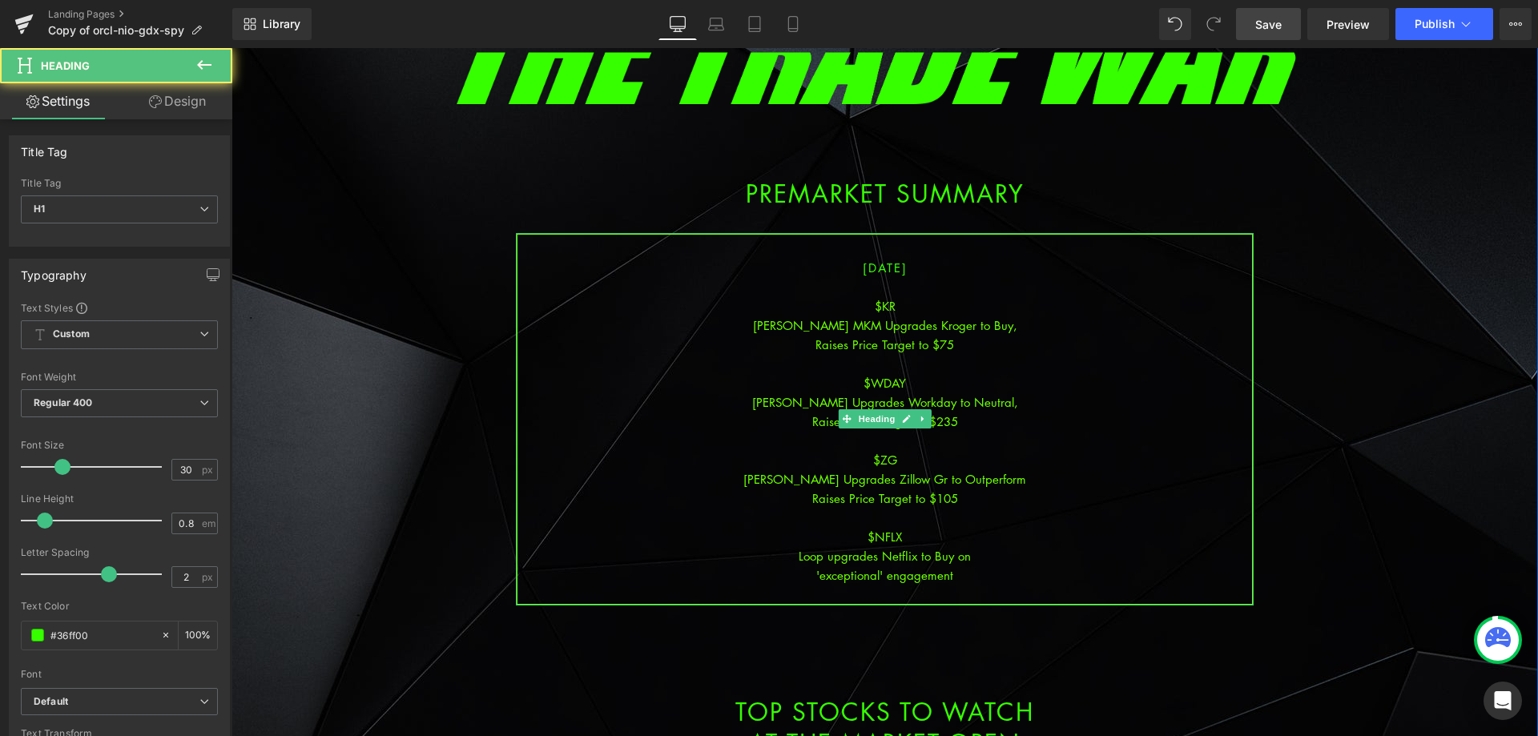
click at [1141, 458] on div "$ZG" at bounding box center [885, 459] width 735 height 19
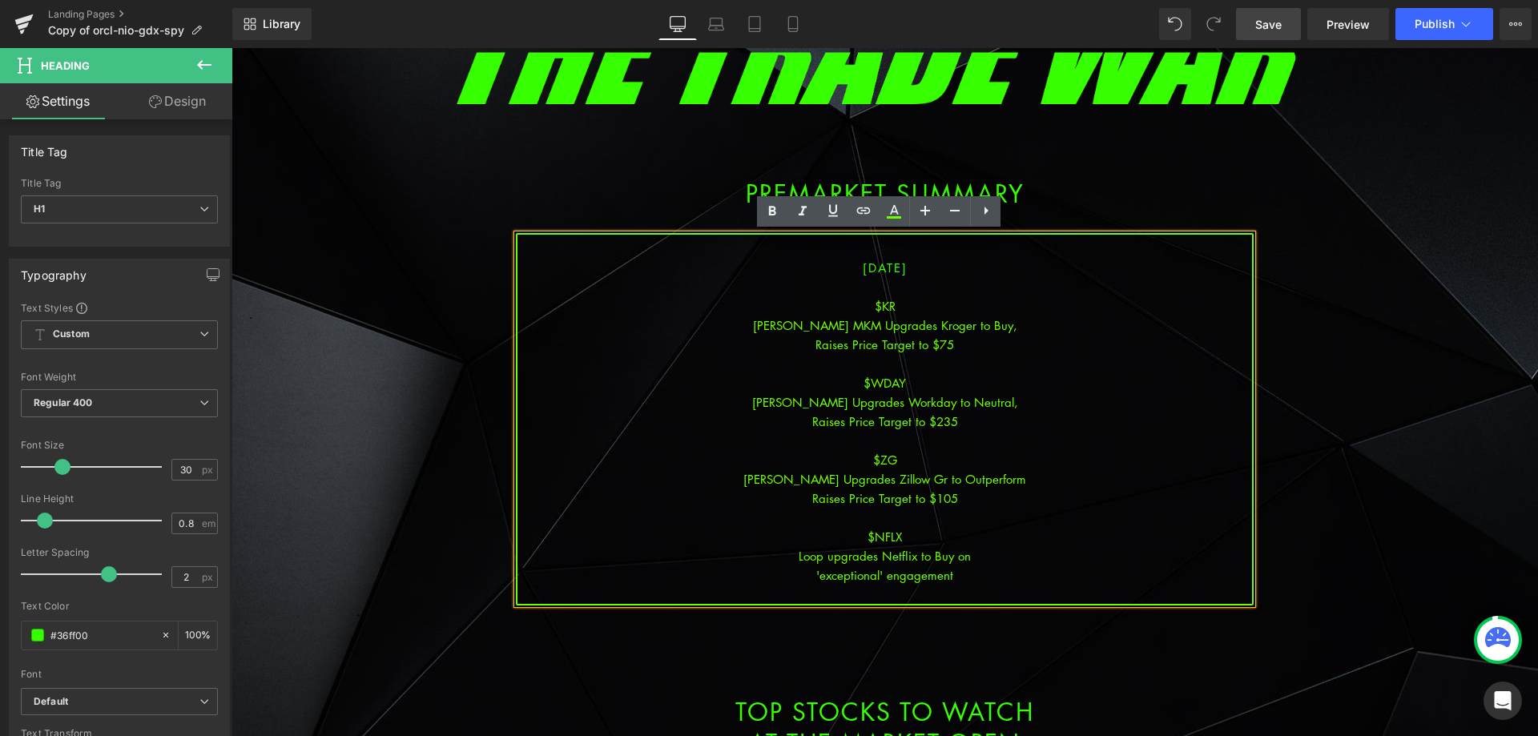
click at [969, 582] on div "'exceptional' engagement" at bounding box center [885, 575] width 735 height 19
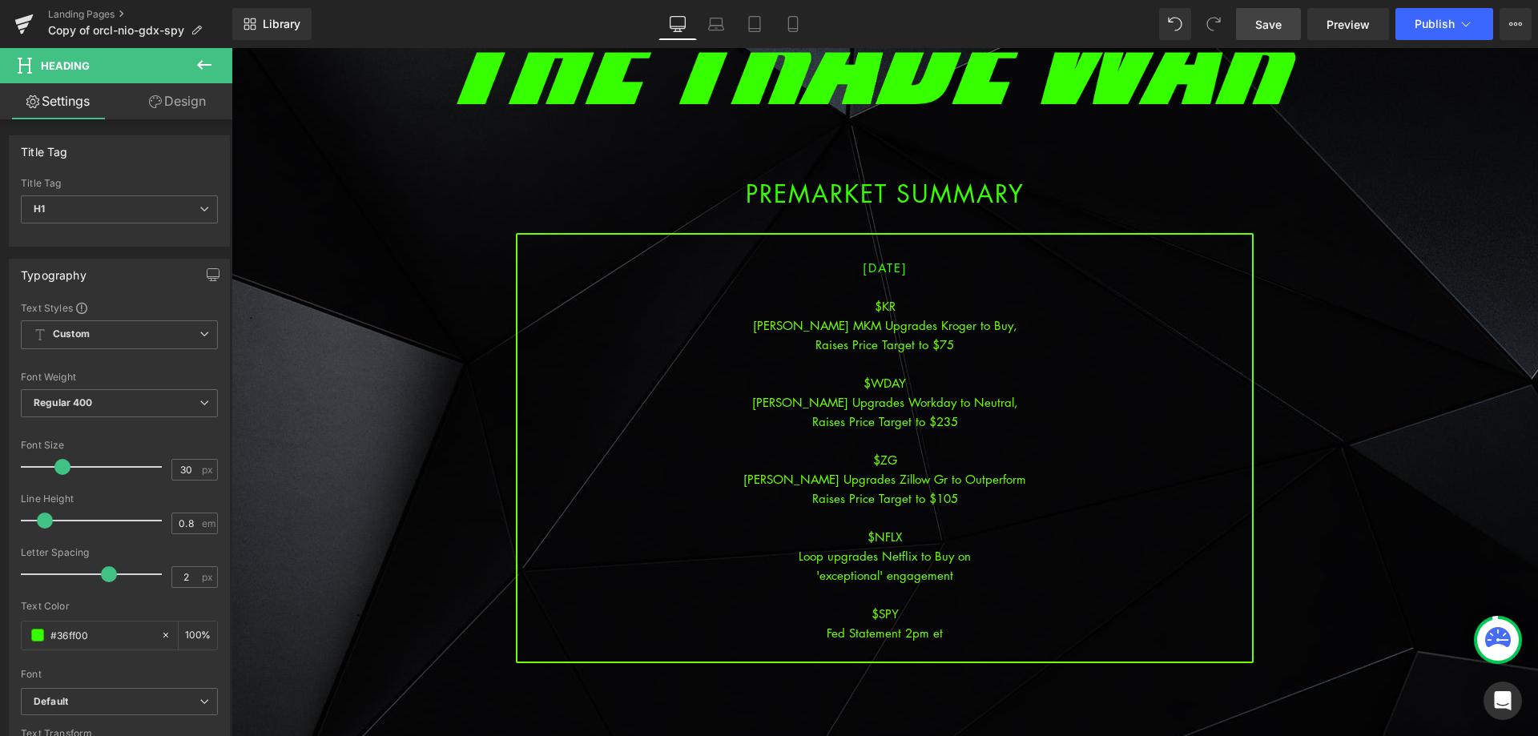
click at [1279, 22] on span "Save" at bounding box center [1269, 24] width 26 height 17
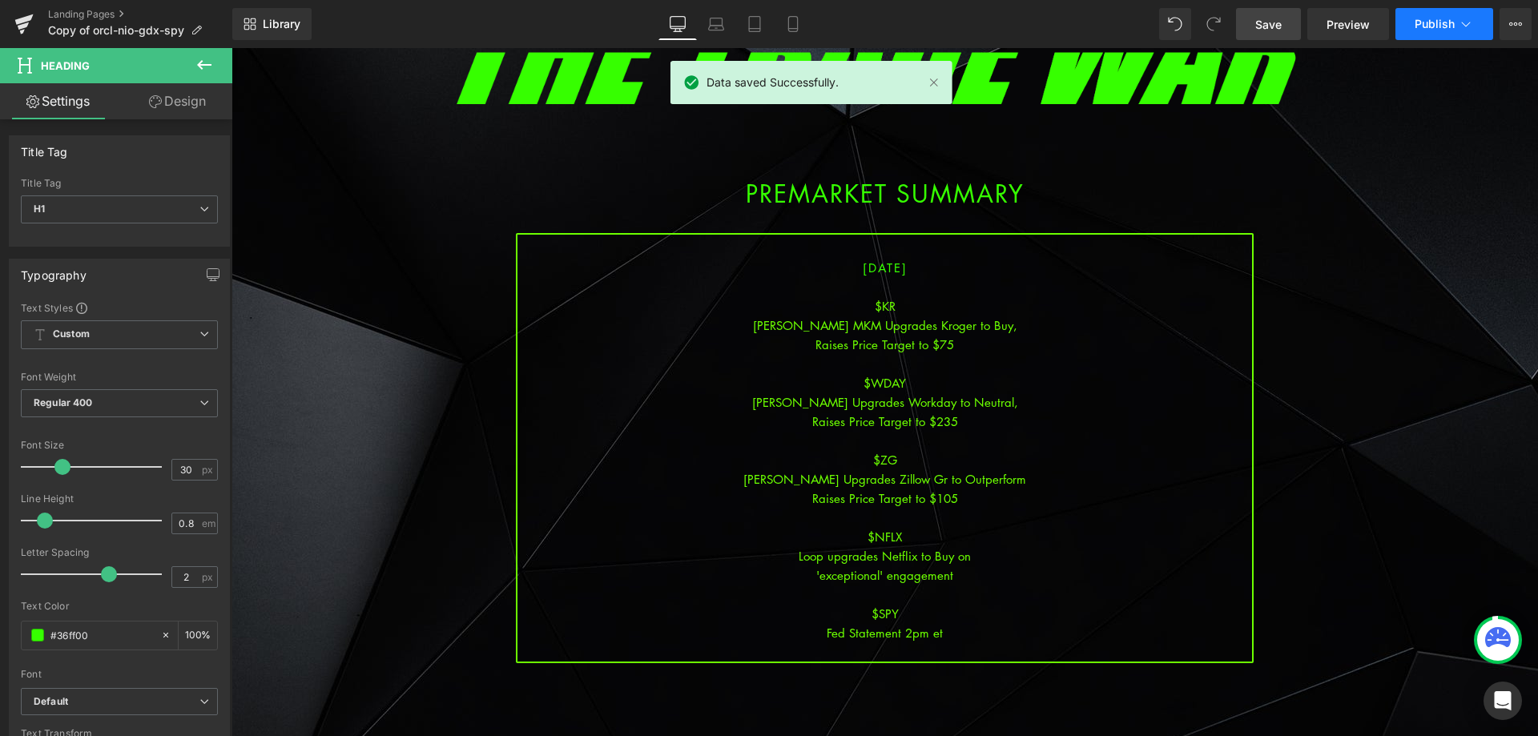
click at [1463, 24] on icon at bounding box center [1466, 24] width 16 height 16
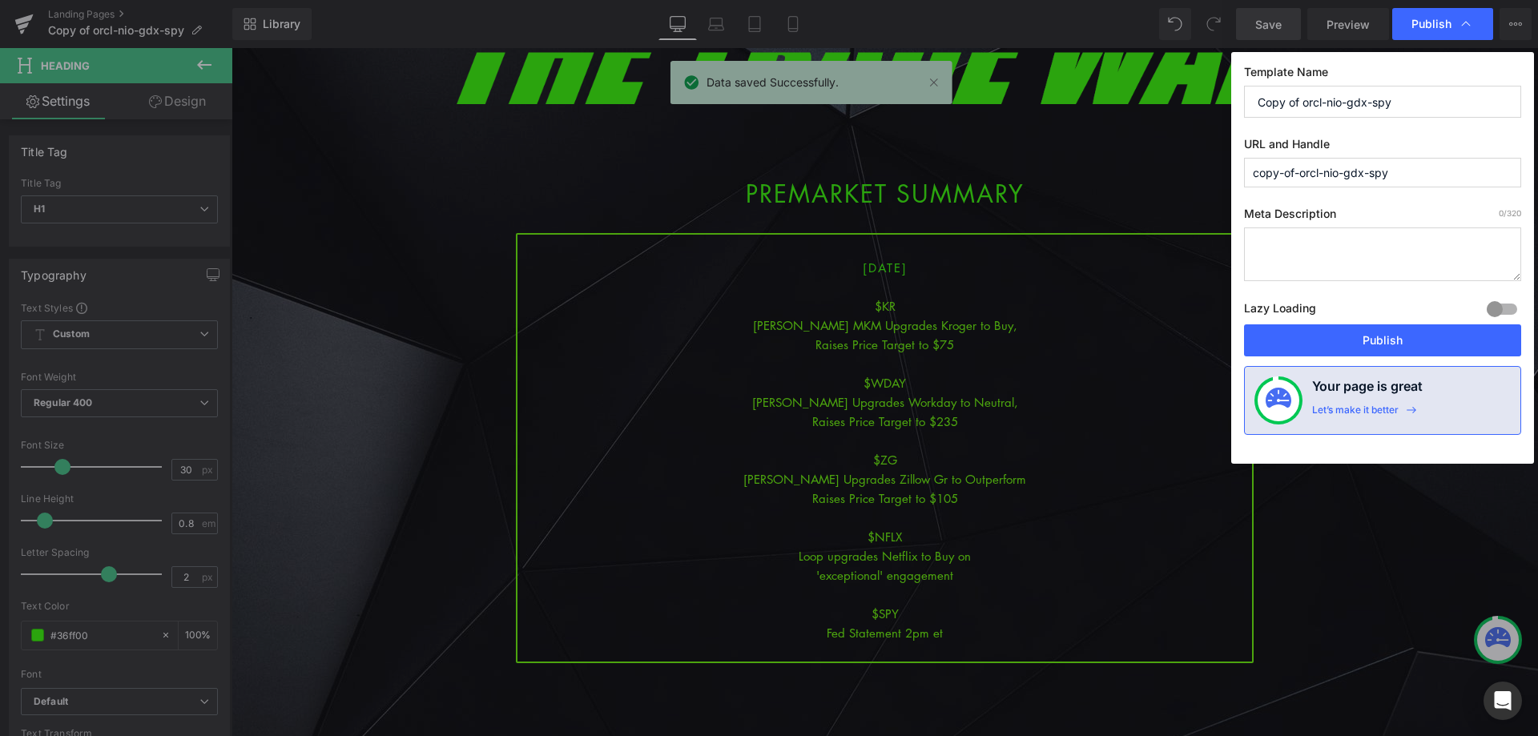
drag, startPoint x: 1405, startPoint y: 97, endPoint x: 1185, endPoint y: 87, distance: 220.6
click at [1185, 87] on div "Publish Template Name Copy of orcl-nio-gdx-spy URL and Handle copy-of-orcl-nio-…" at bounding box center [769, 368] width 1538 height 736
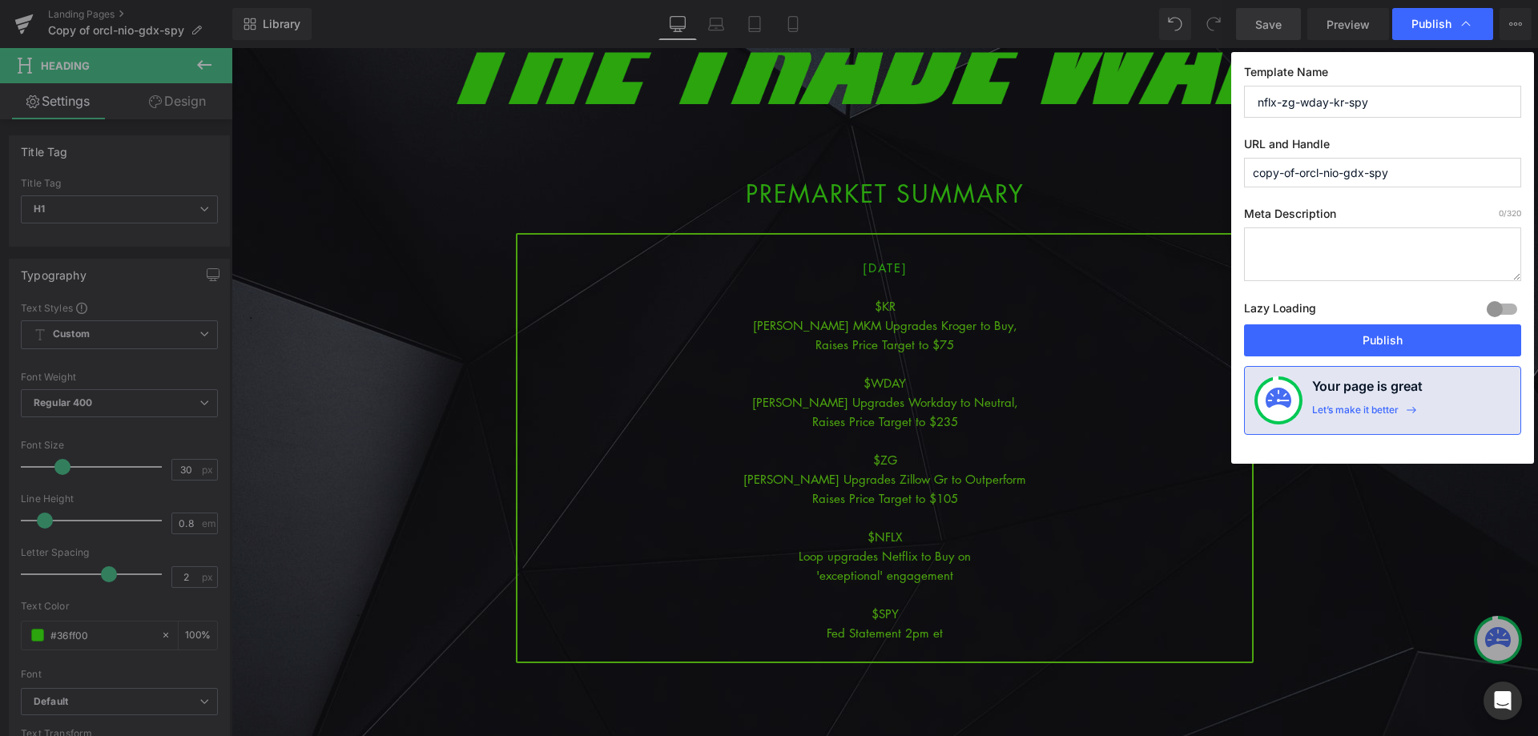
drag, startPoint x: 1345, startPoint y: 109, endPoint x: 1202, endPoint y: 103, distance: 142.7
click at [1189, 105] on div "Publish Template Name nflx-zg-wday-kr-spy URL and Handle copy-of-orcl-nio-gdx-s…" at bounding box center [769, 368] width 1538 height 736
type input "nflx-zg-wday-kr-spy"
drag, startPoint x: 1433, startPoint y: 161, endPoint x: 1159, endPoint y: 174, distance: 274.3
click at [1167, 174] on div "Publish Template Name nflx-zg-wday-kr-spy URL and Handle copy-of-orcl-nio-gdx-s…" at bounding box center [769, 368] width 1538 height 736
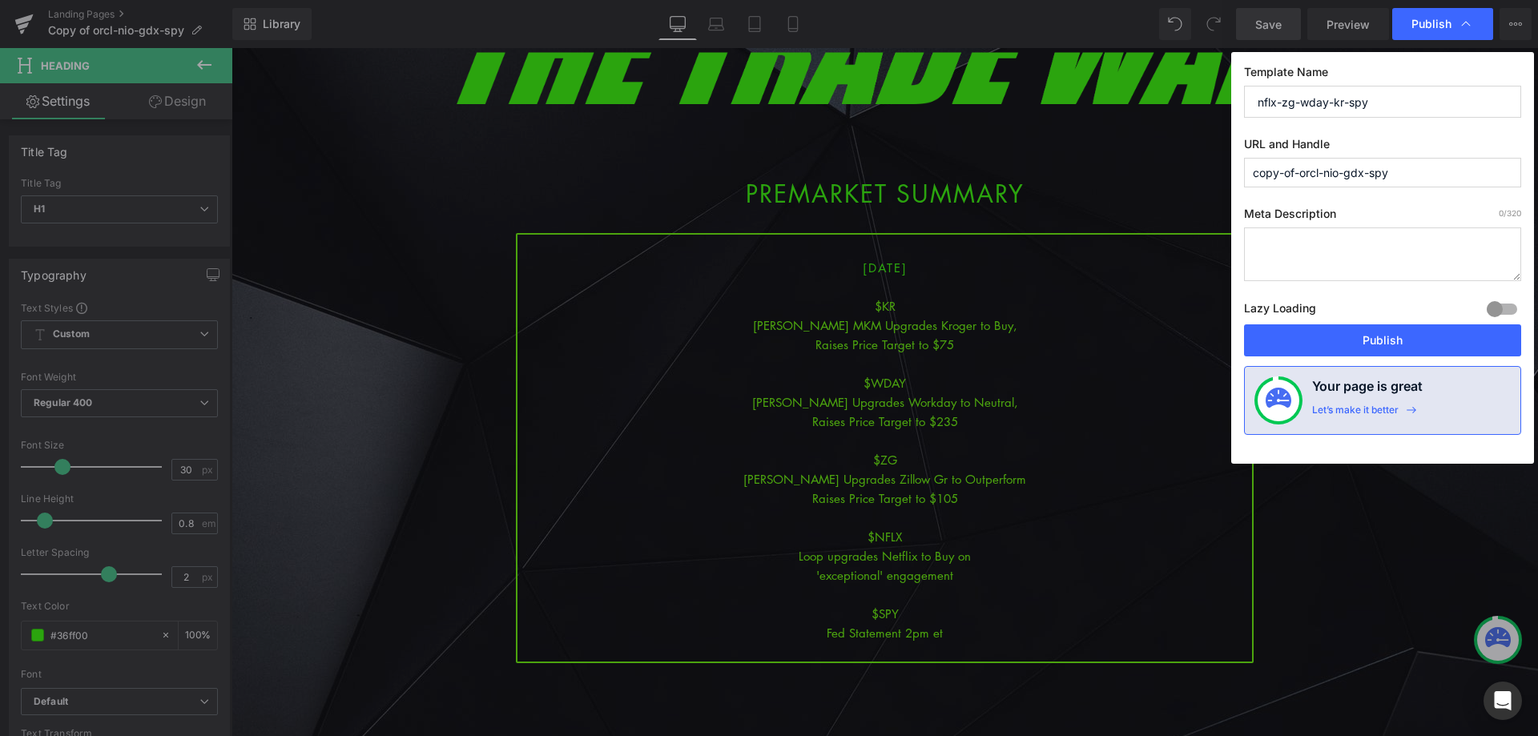
paste input "nflx-zg-wday-kr"
type input "nflx-zg-wday-kr-spy"
click at [1347, 339] on button "Publish" at bounding box center [1382, 341] width 277 height 32
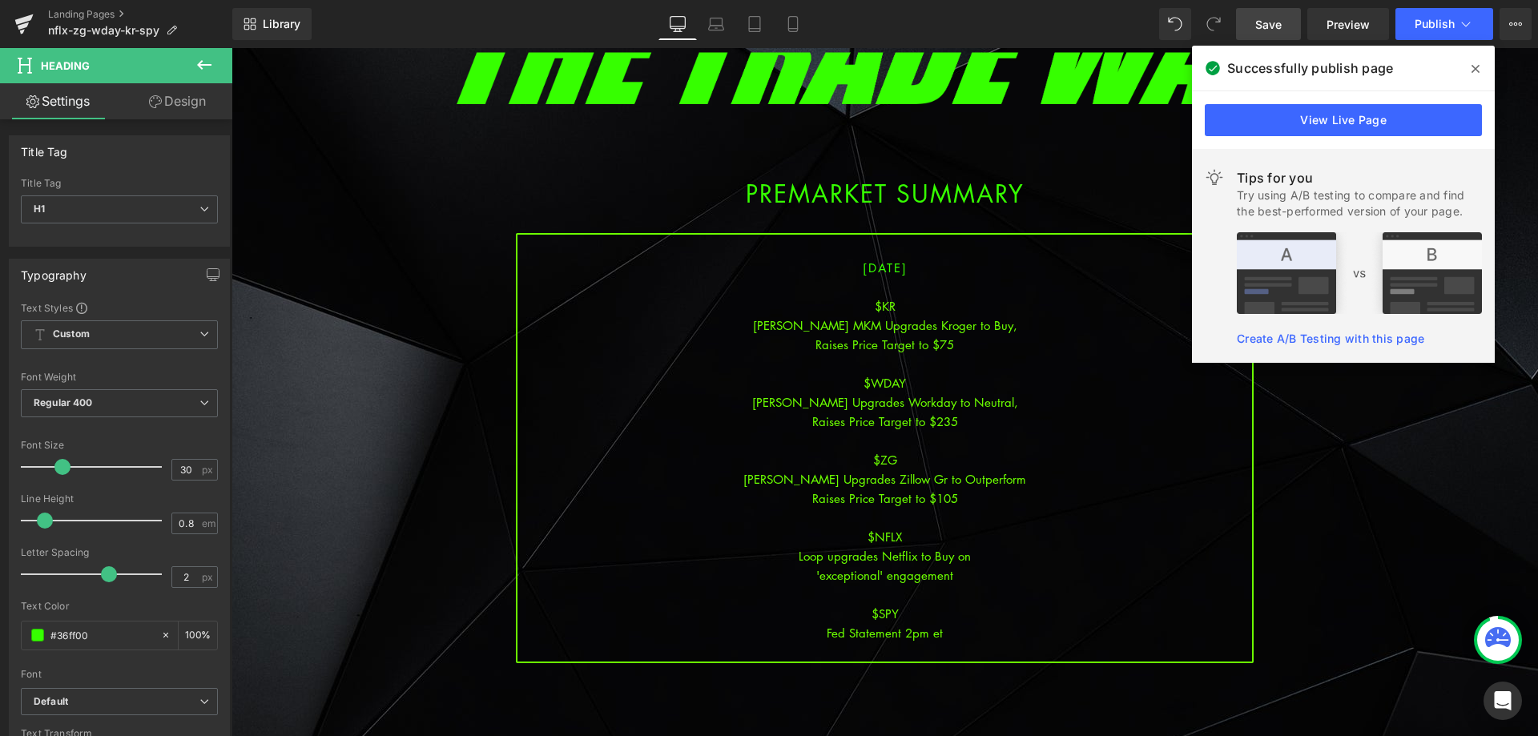
click at [1469, 64] on span at bounding box center [1476, 69] width 26 height 26
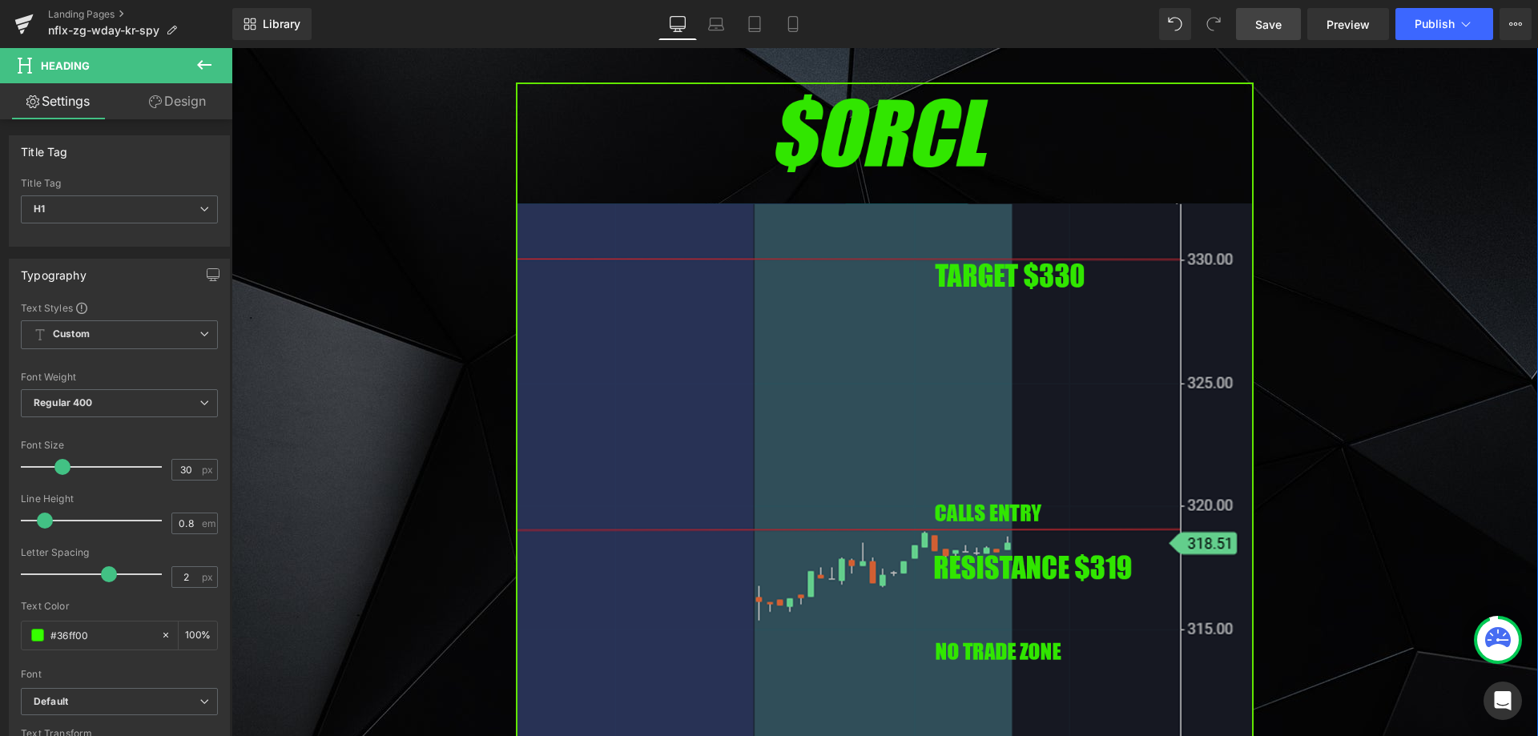
scroll to position [1122, 0]
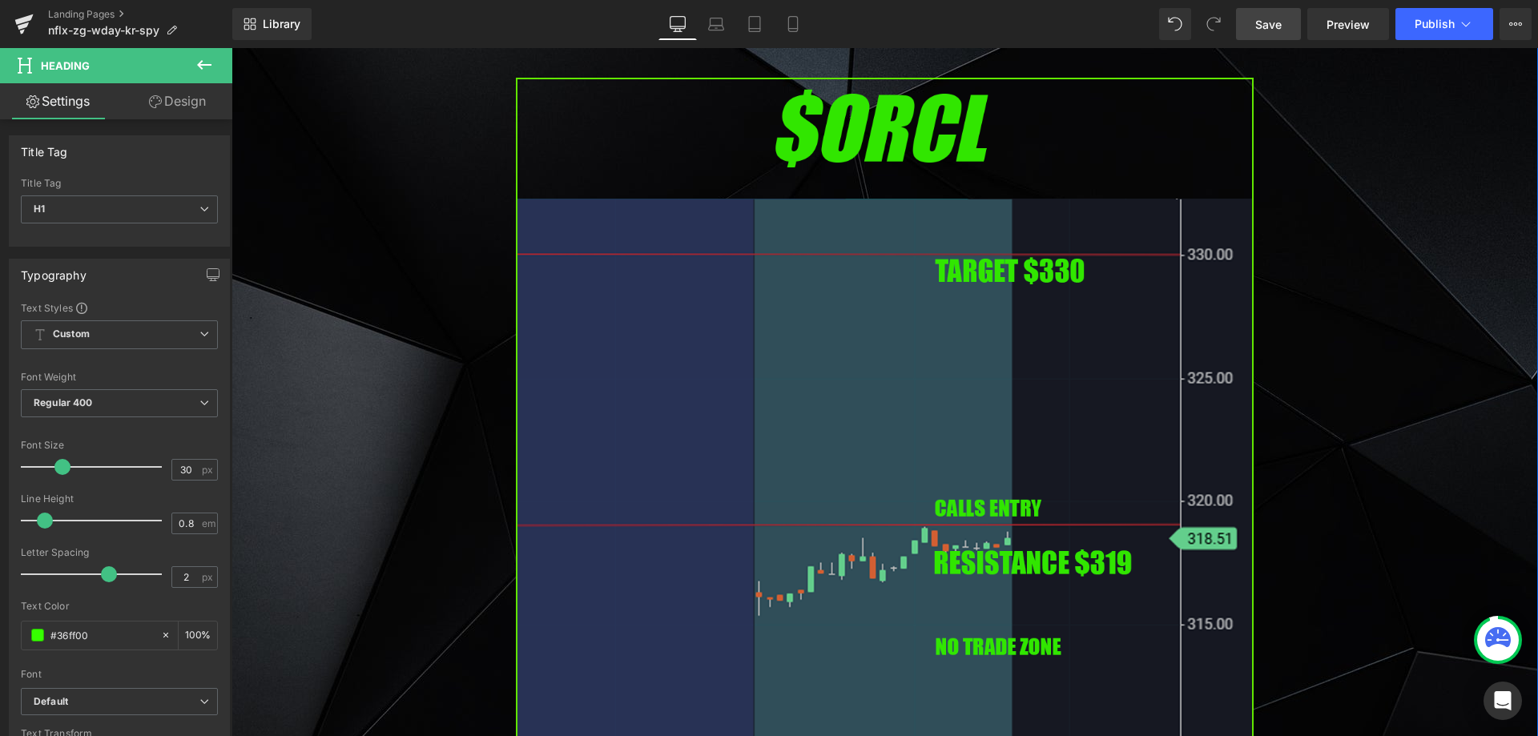
click at [861, 429] on img at bounding box center [885, 498] width 738 height 841
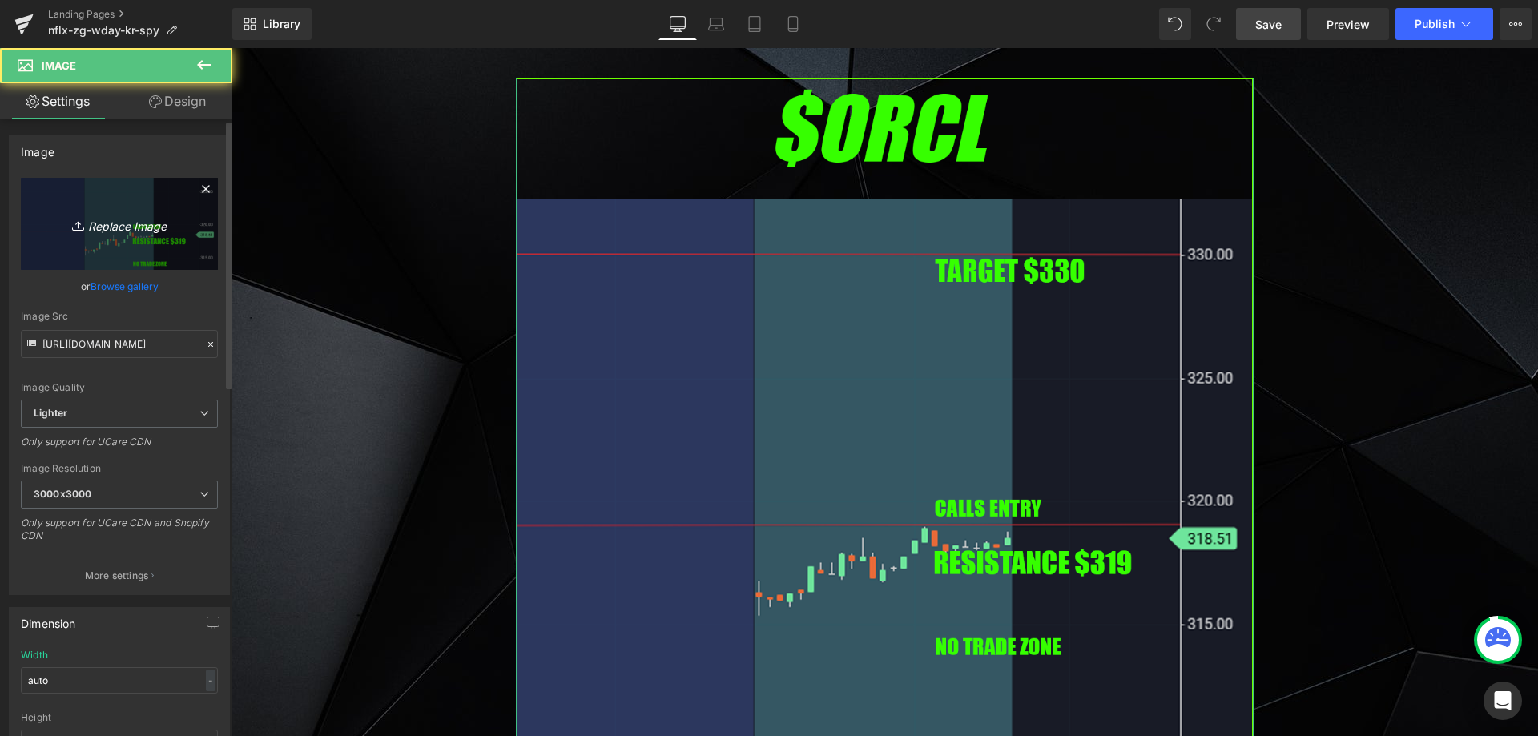
click at [153, 241] on link "Replace Image" at bounding box center [119, 224] width 197 height 92
type input "C:\fakepath\nflx.png"
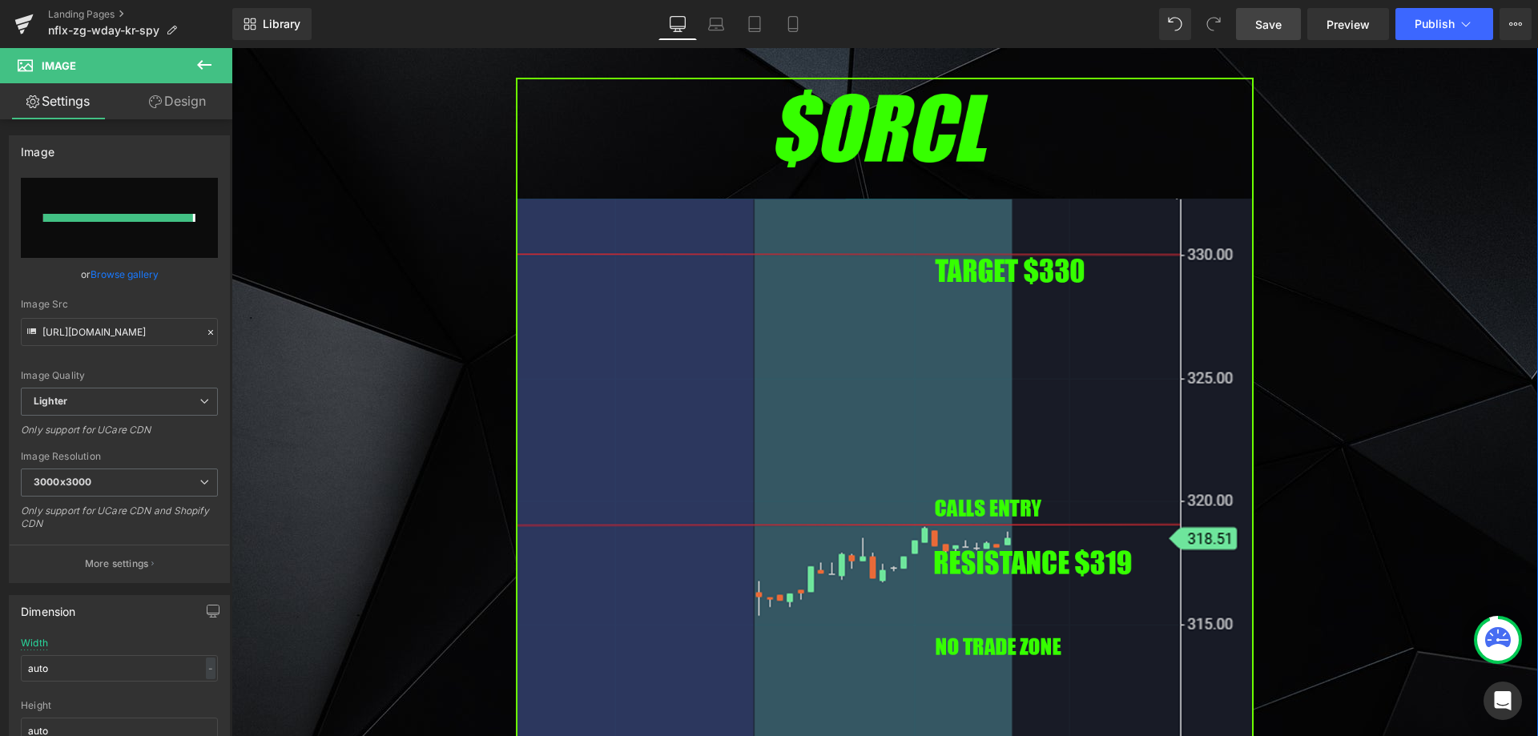
type input "[URL][DOMAIN_NAME]"
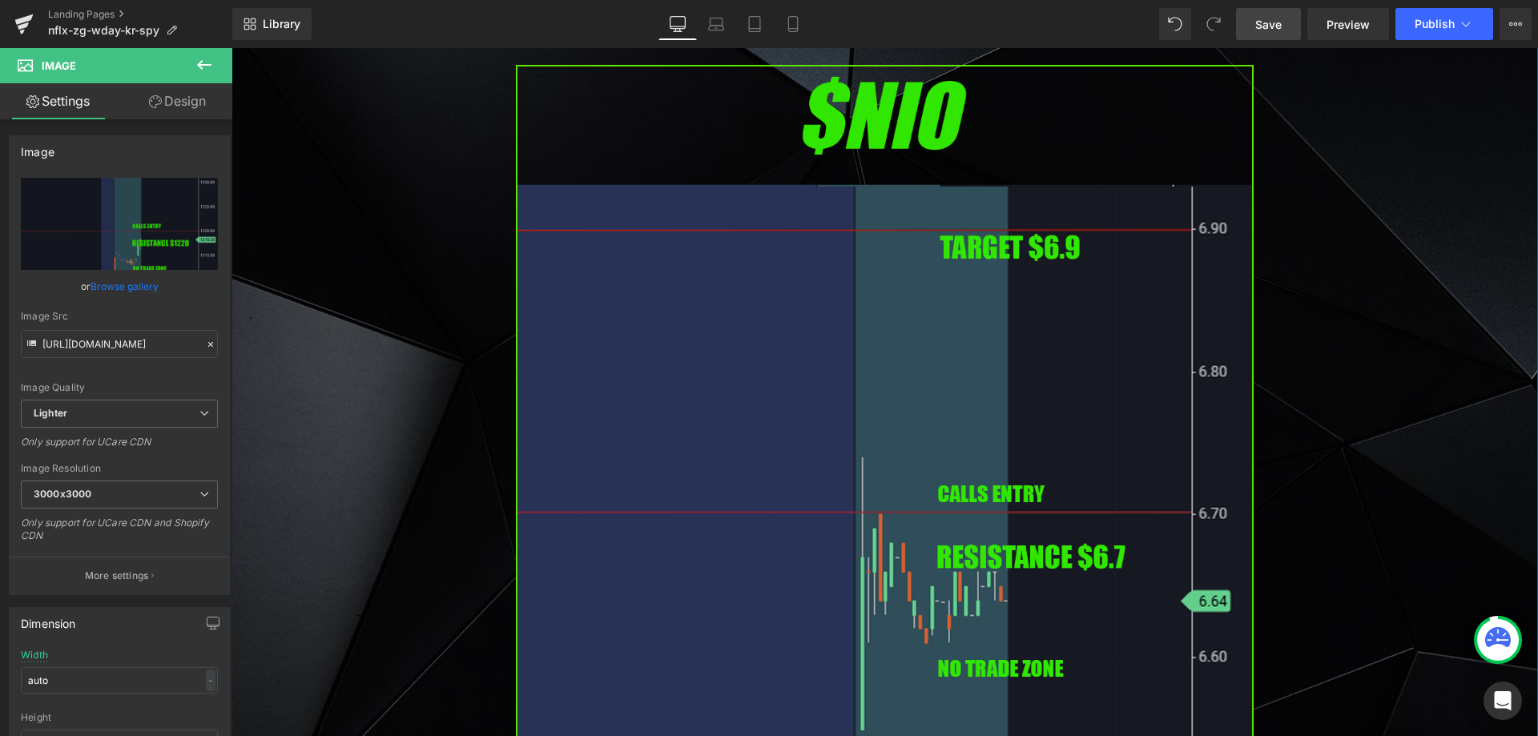
scroll to position [2324, 0]
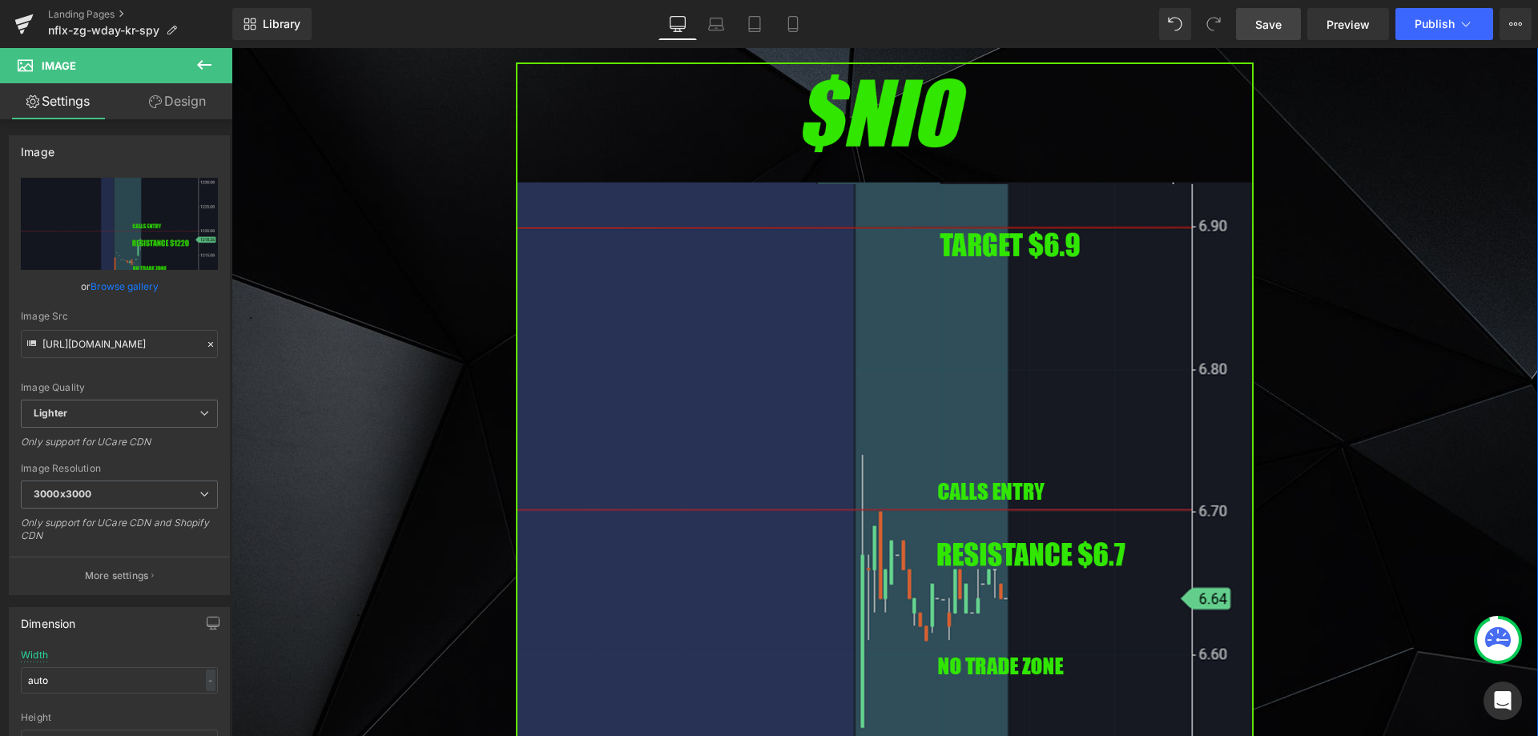
click at [798, 369] on img at bounding box center [885, 482] width 738 height 841
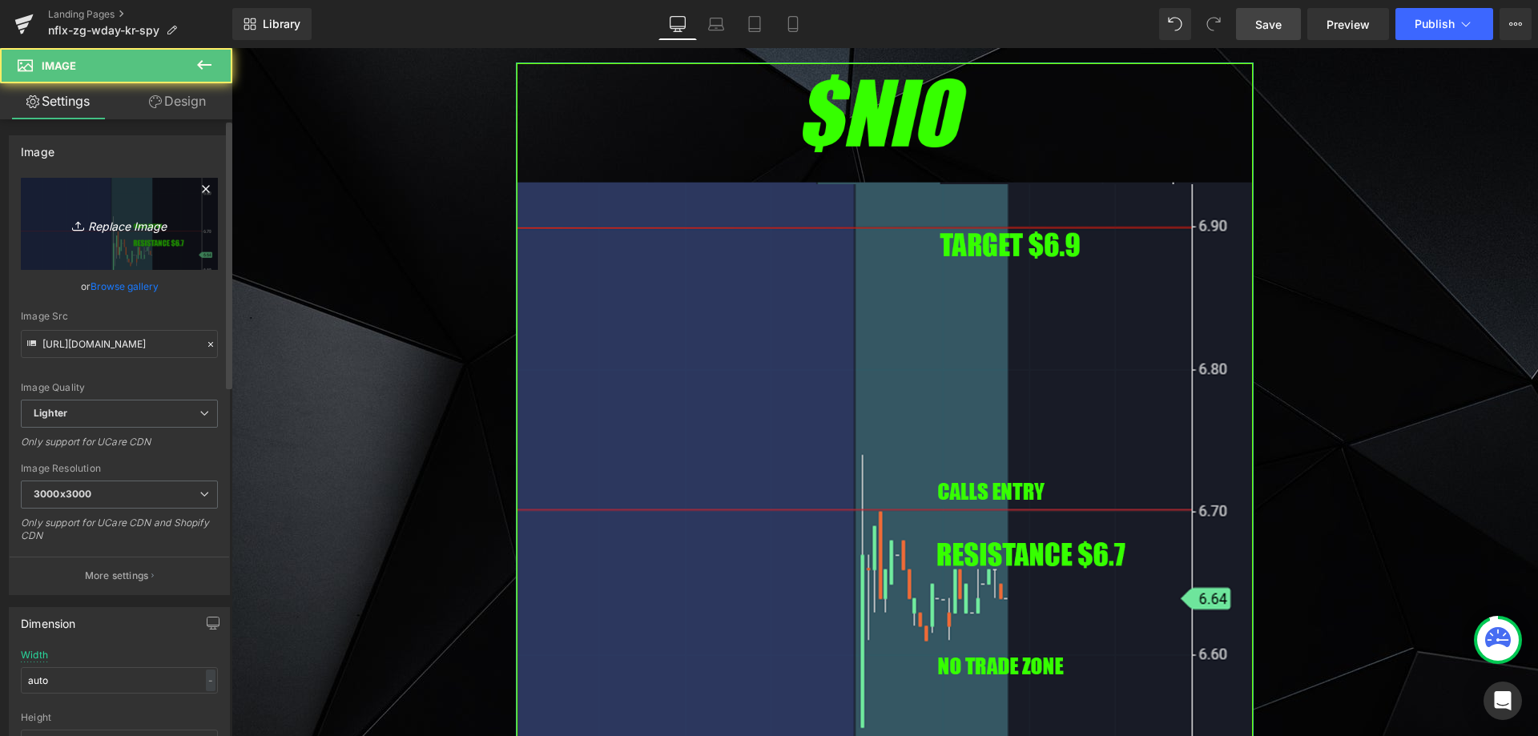
click at [126, 216] on icon "Replace Image" at bounding box center [119, 224] width 128 height 20
type input "C:\fakepath\zg.png"
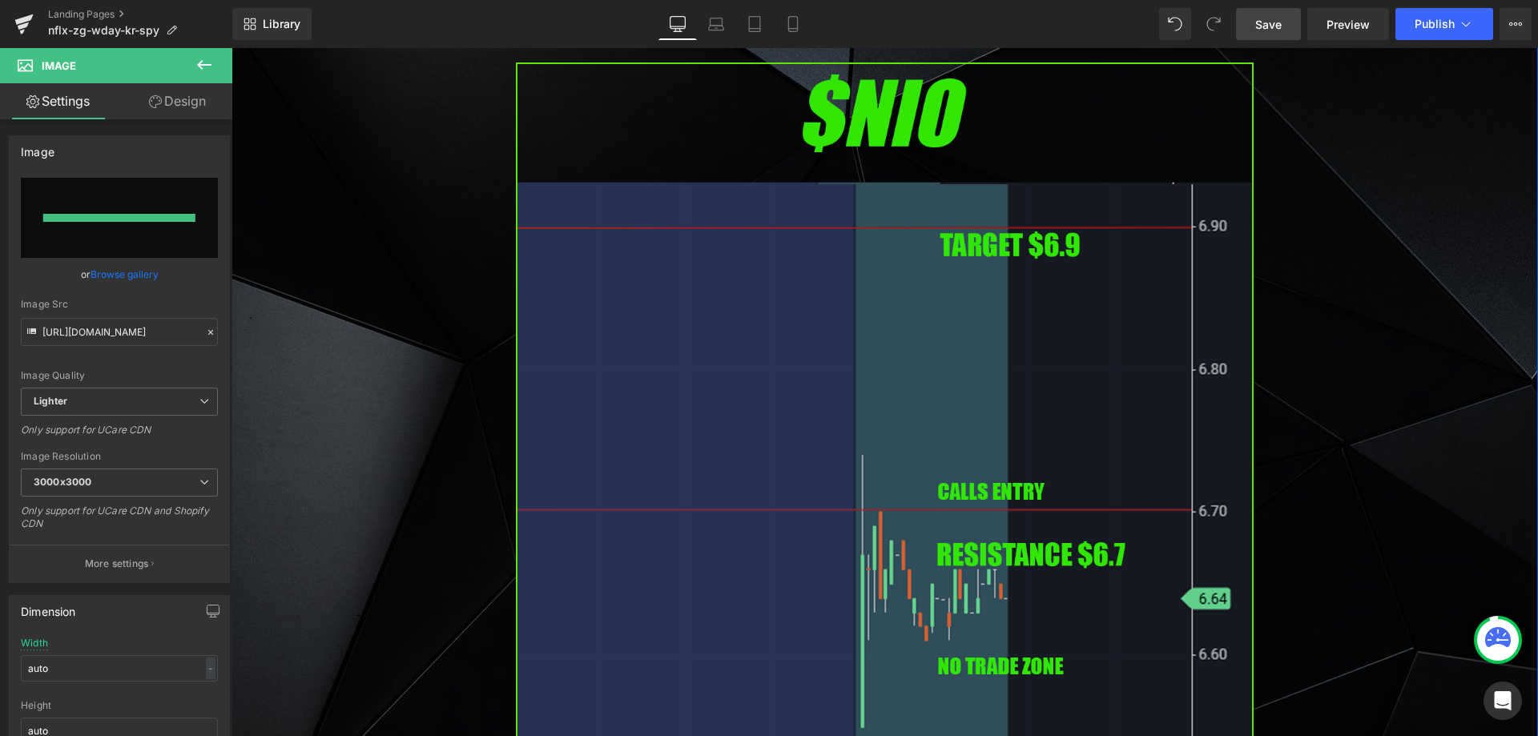
type input "[URL][DOMAIN_NAME]"
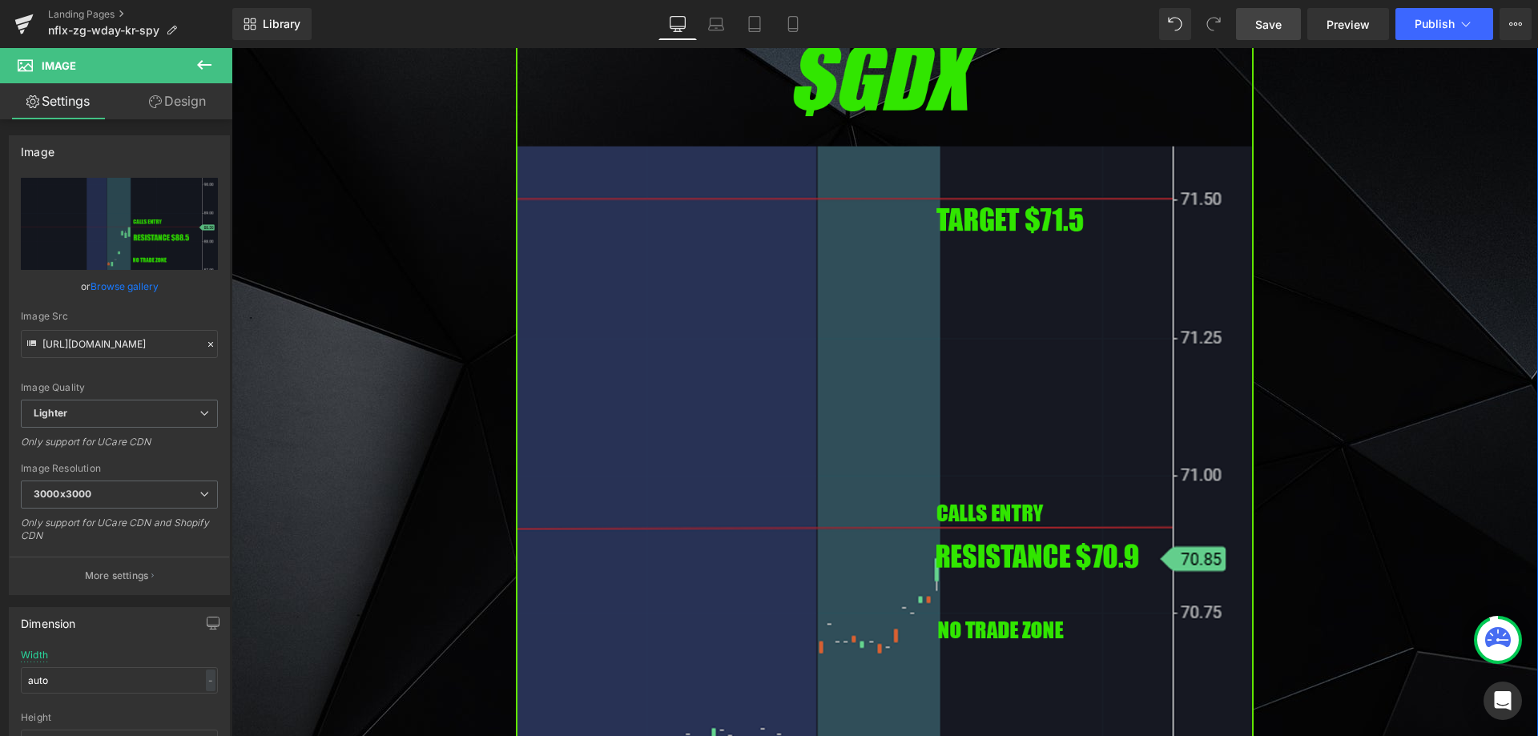
scroll to position [3766, 0]
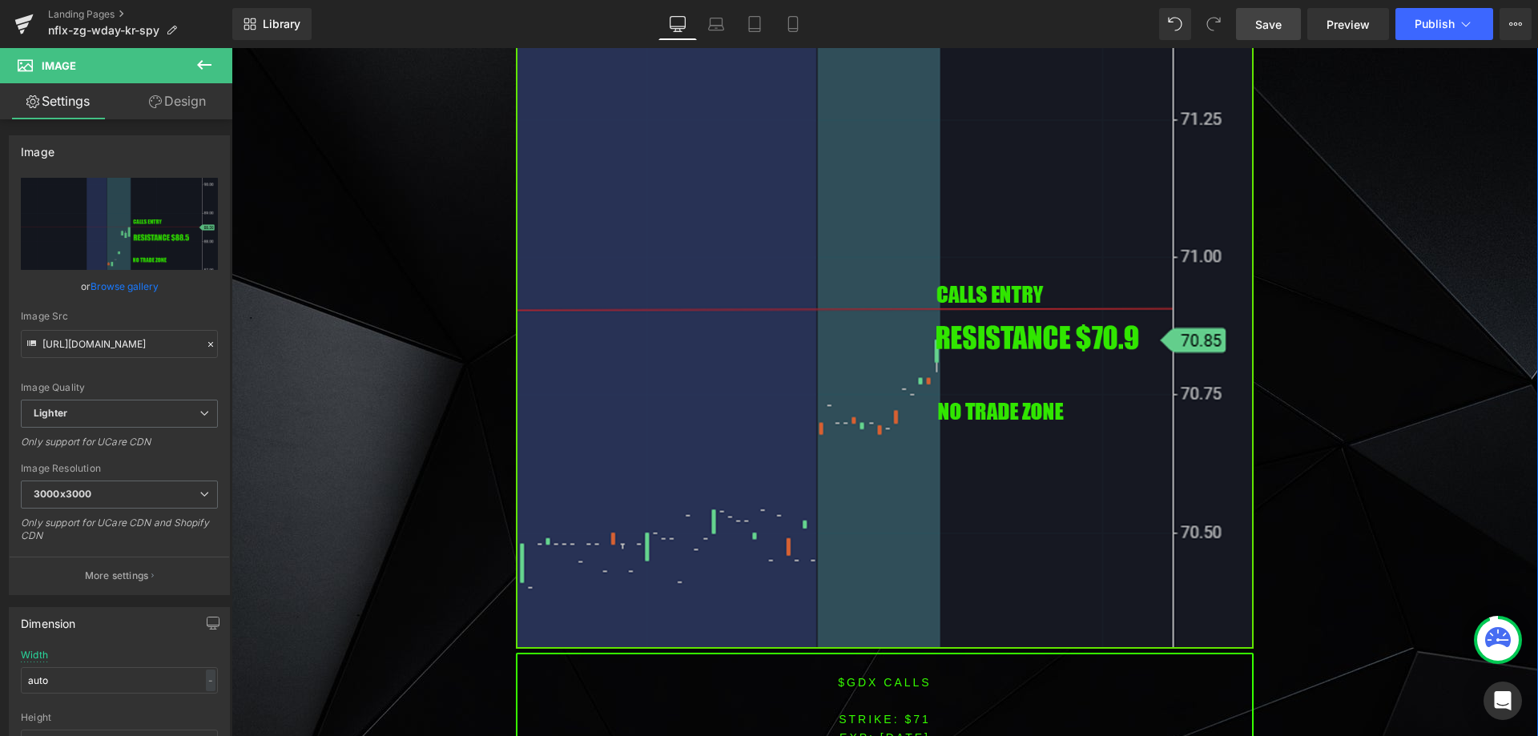
click at [610, 350] on img at bounding box center [885, 228] width 738 height 841
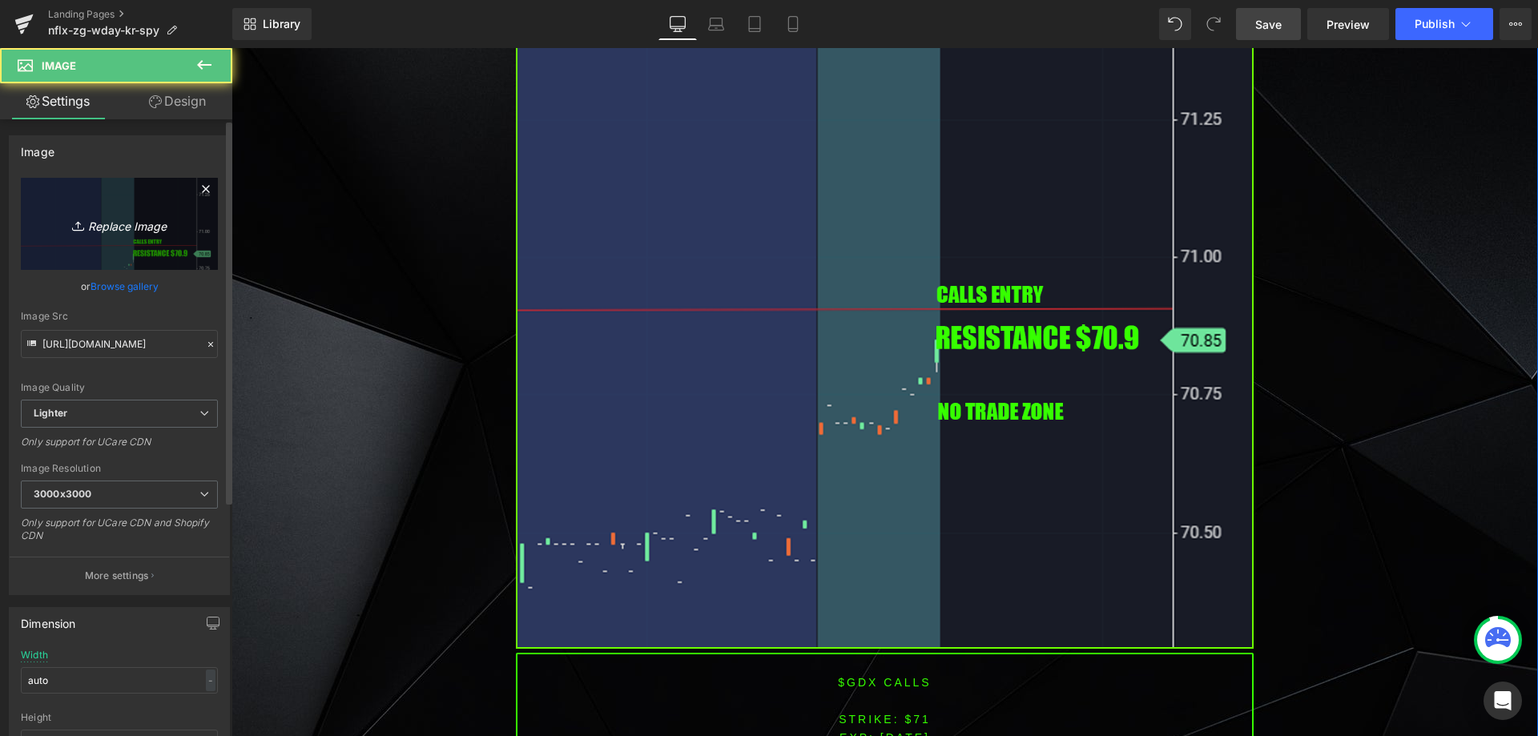
click at [155, 254] on link "Replace Image" at bounding box center [119, 224] width 197 height 92
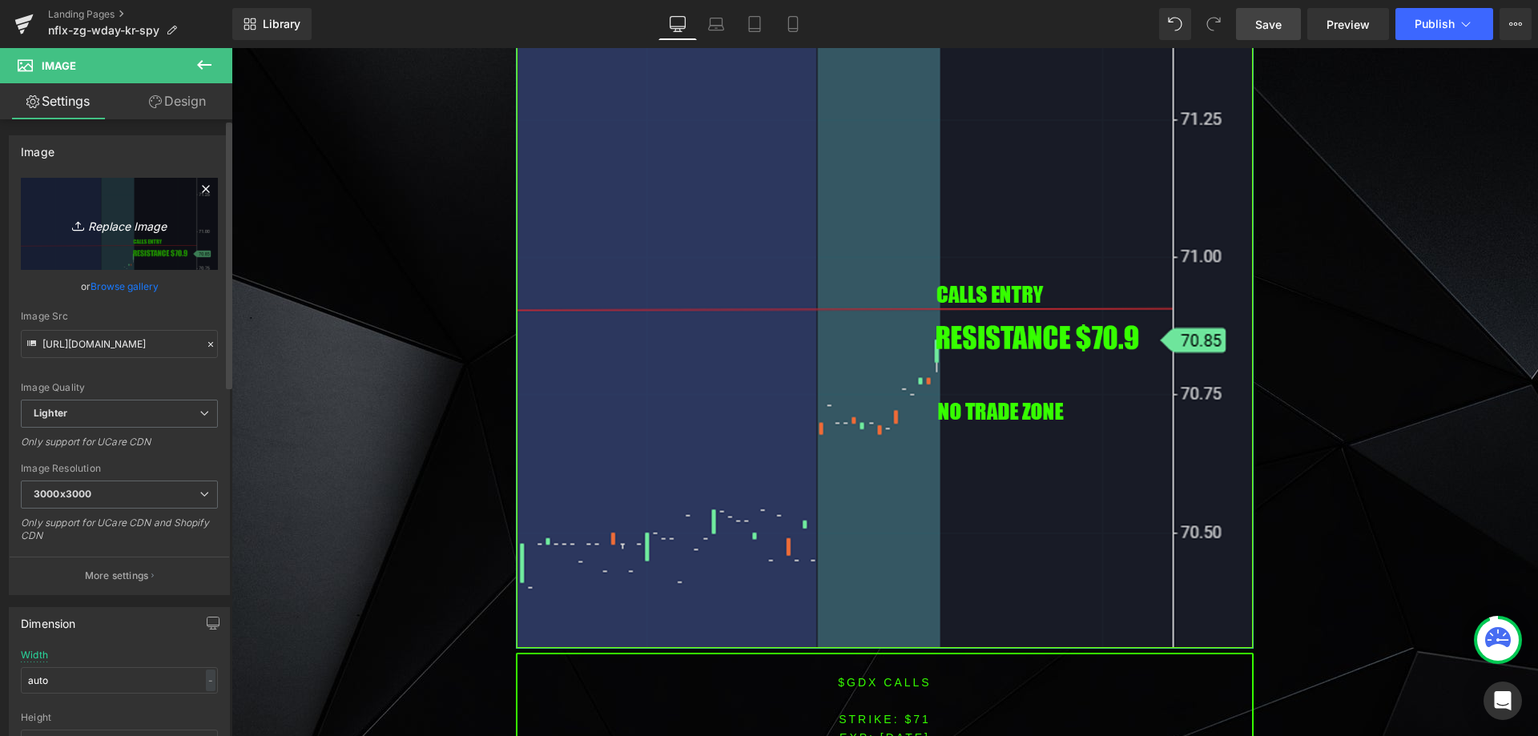
type input "C:\fakepath\kr.png"
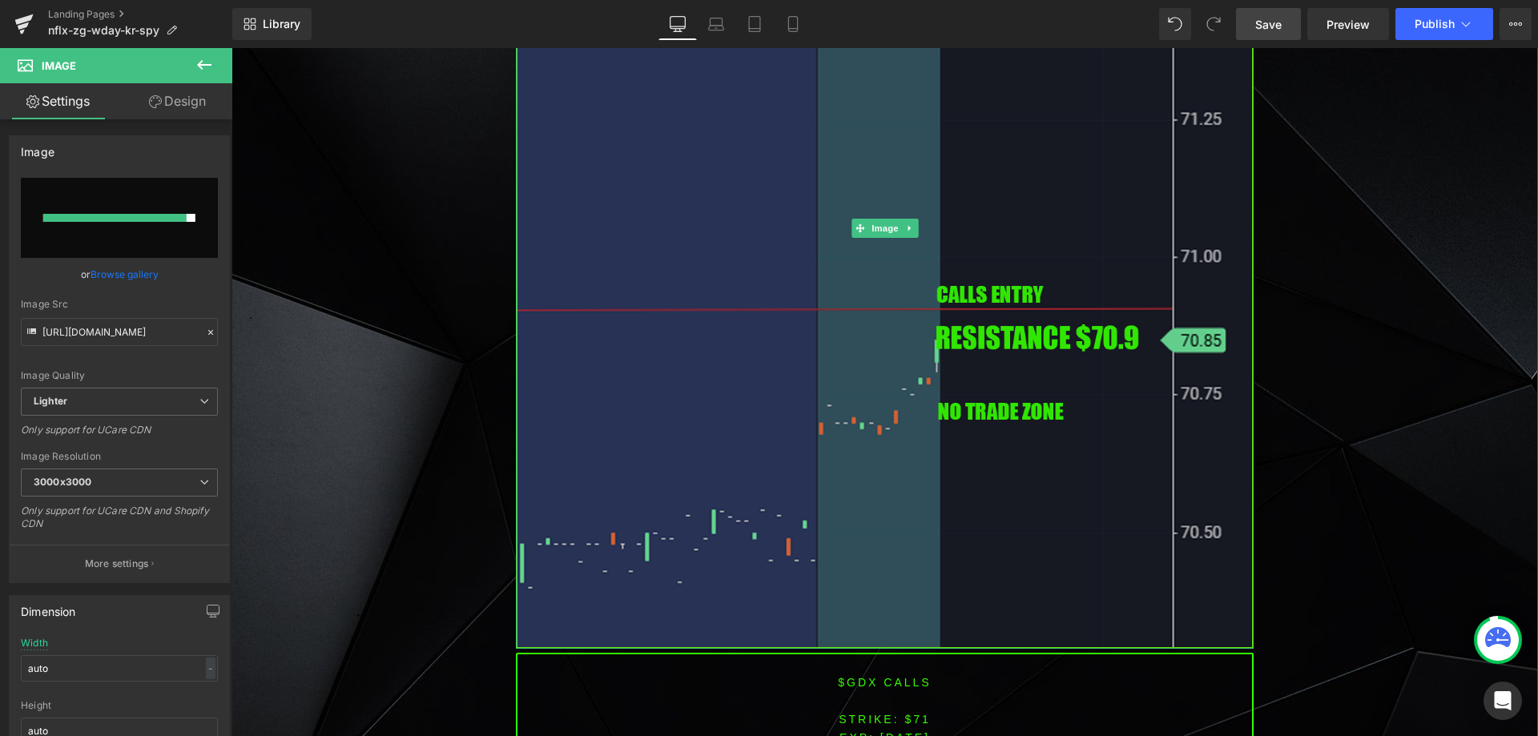
type input "[URL][DOMAIN_NAME]"
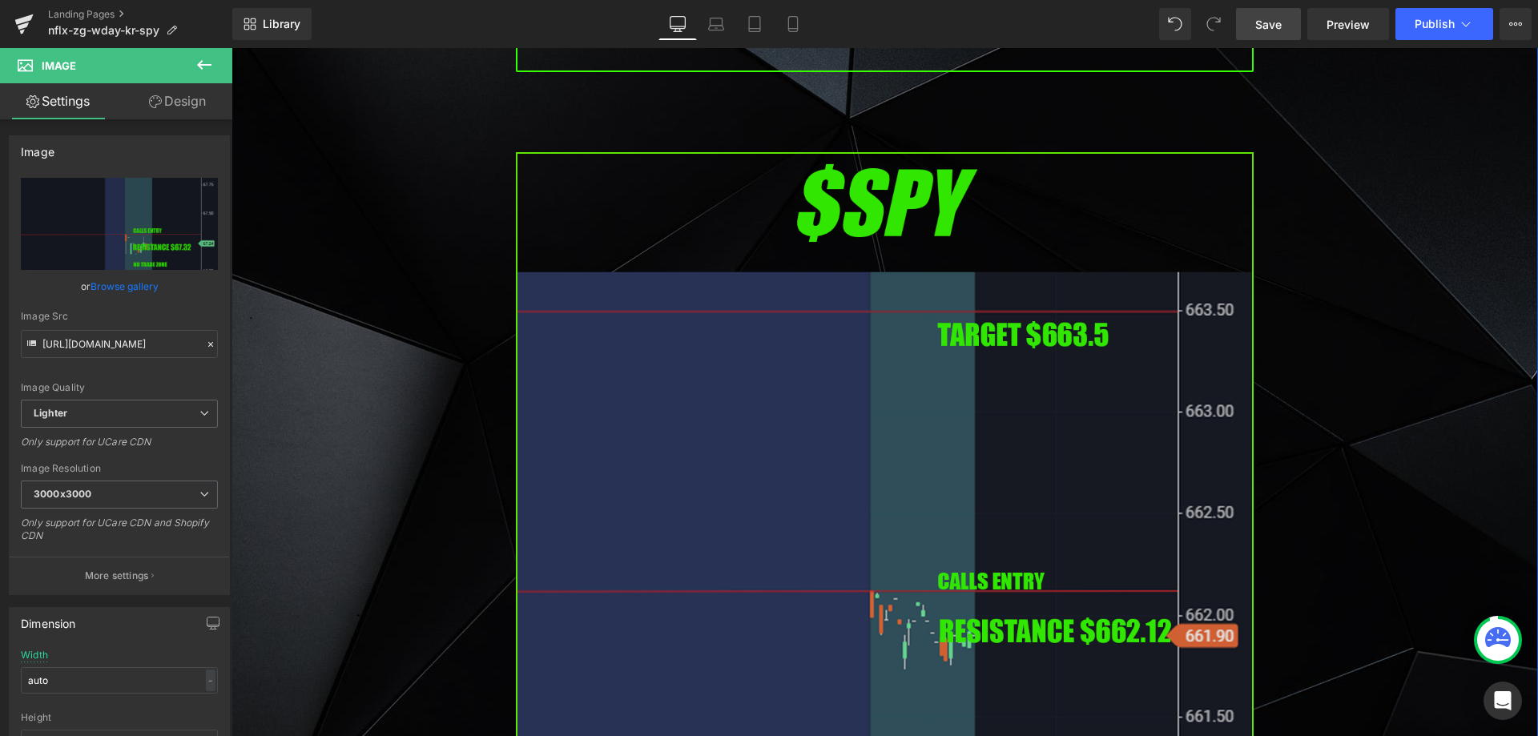
scroll to position [4808, 0]
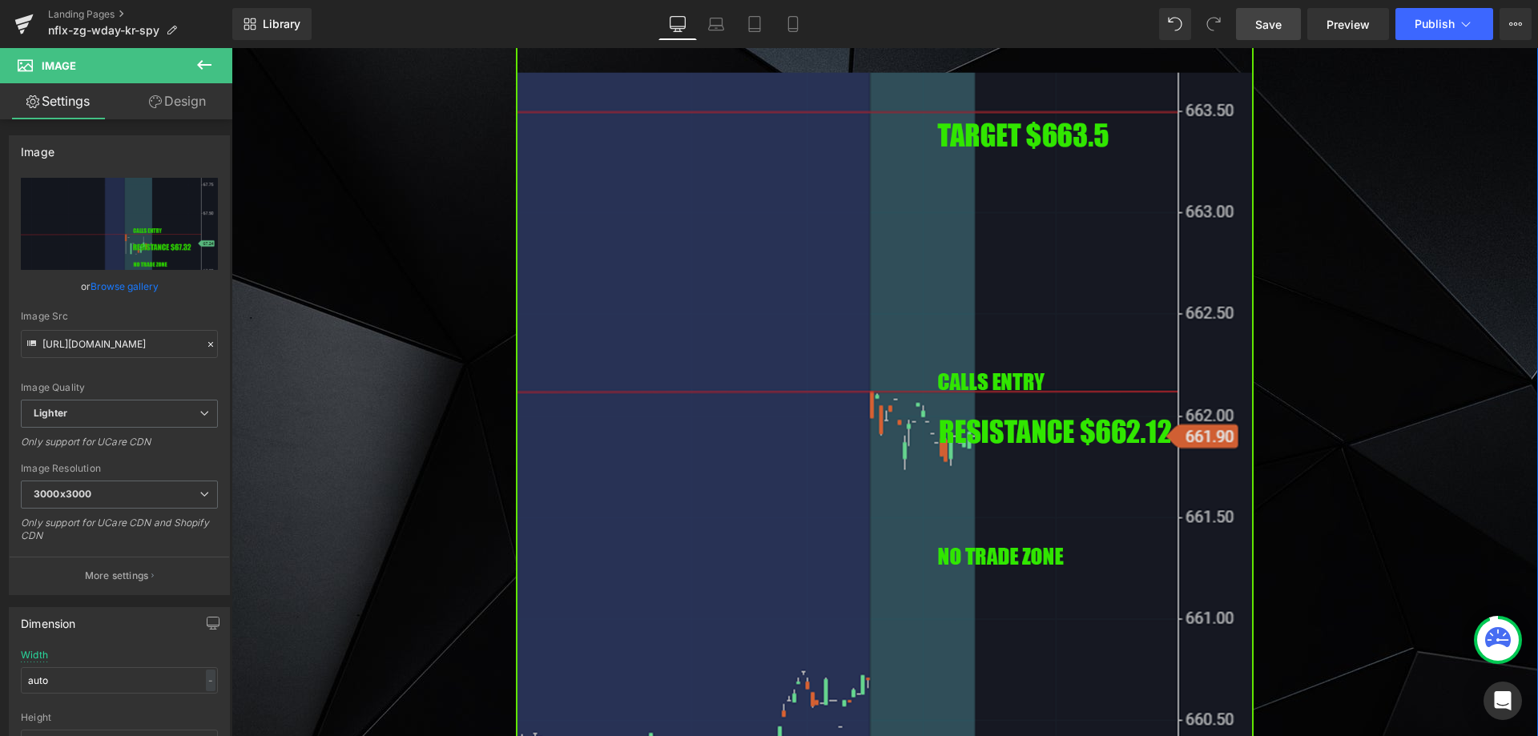
click at [831, 455] on img at bounding box center [885, 373] width 738 height 841
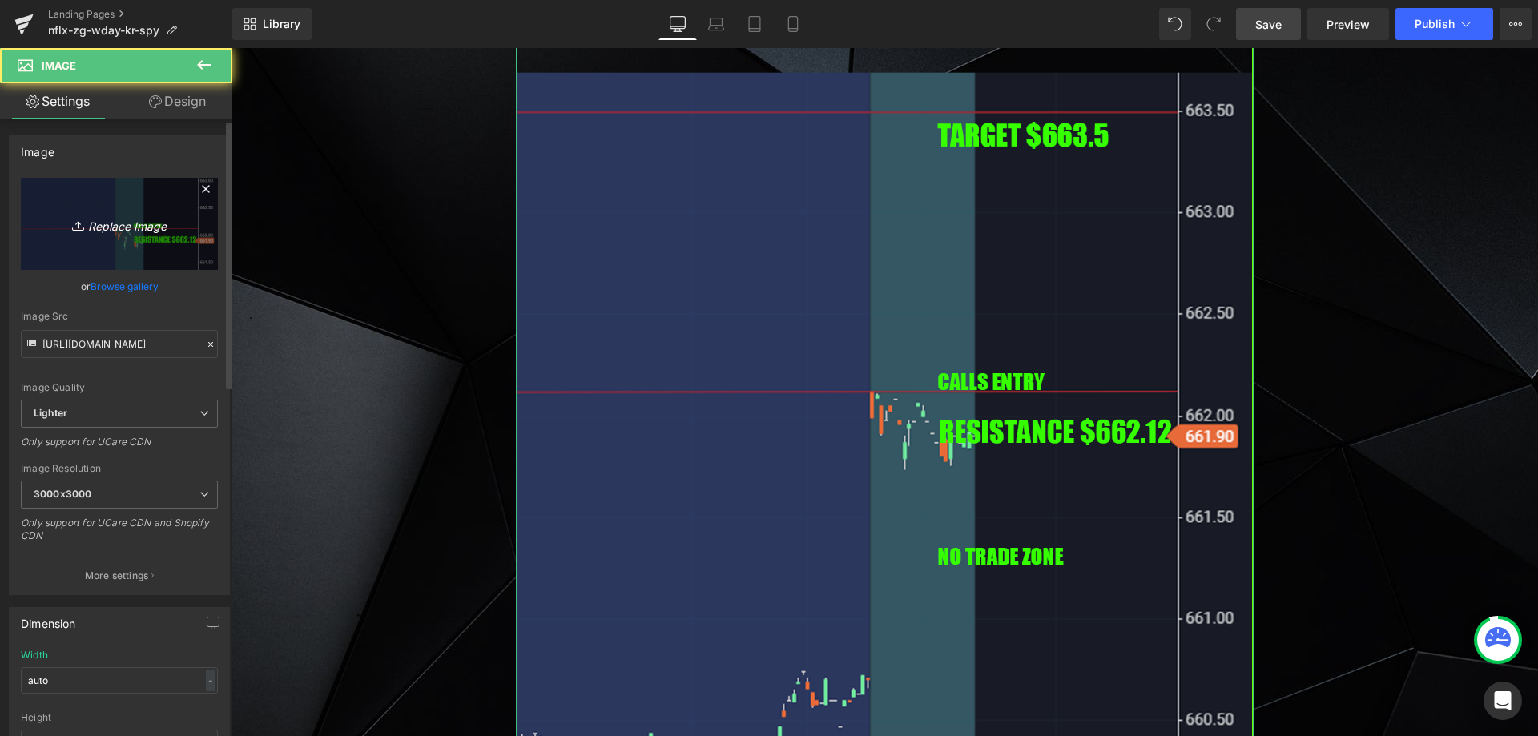
click at [117, 244] on link "Replace Image" at bounding box center [119, 224] width 197 height 92
type input "C:\fakepath\SPY.png"
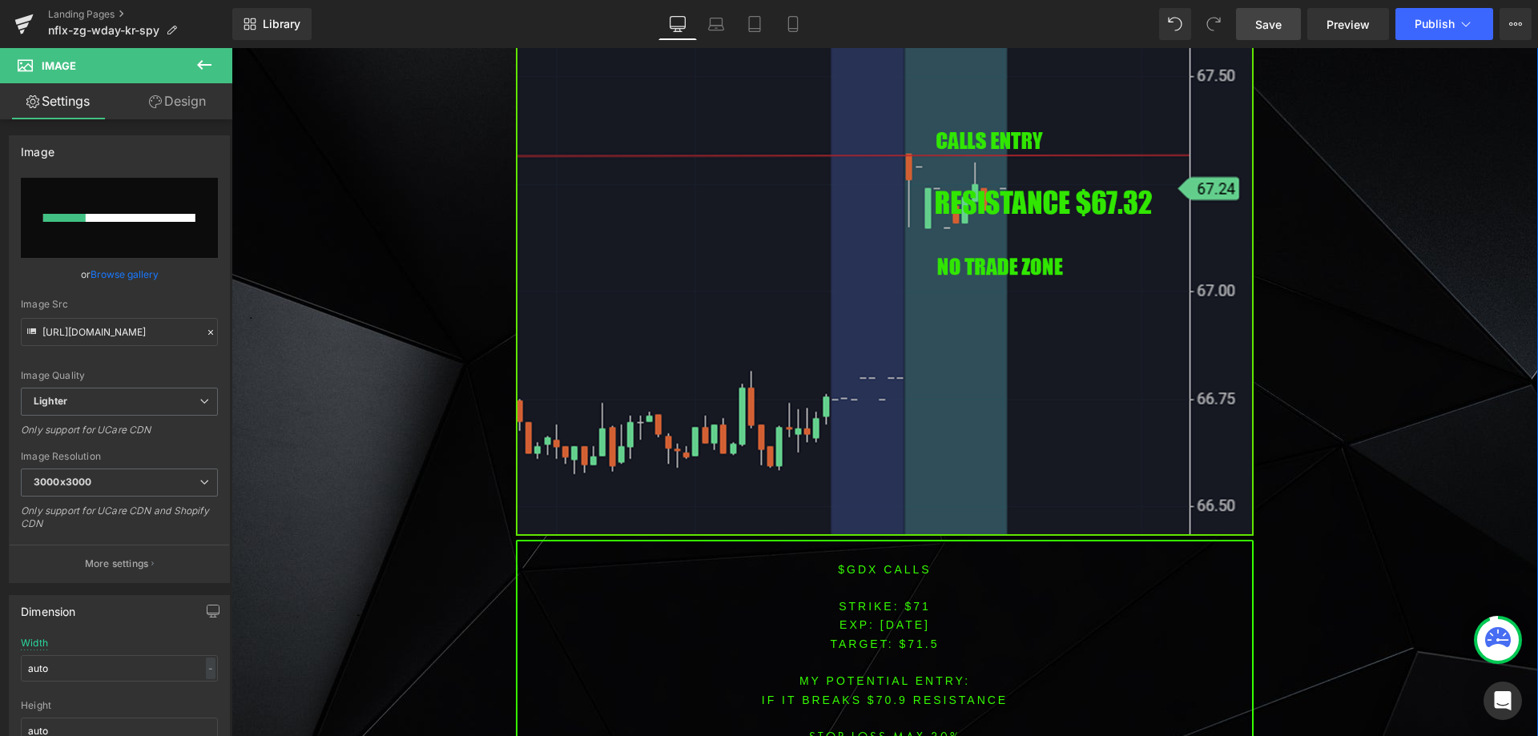
scroll to position [3846, 0]
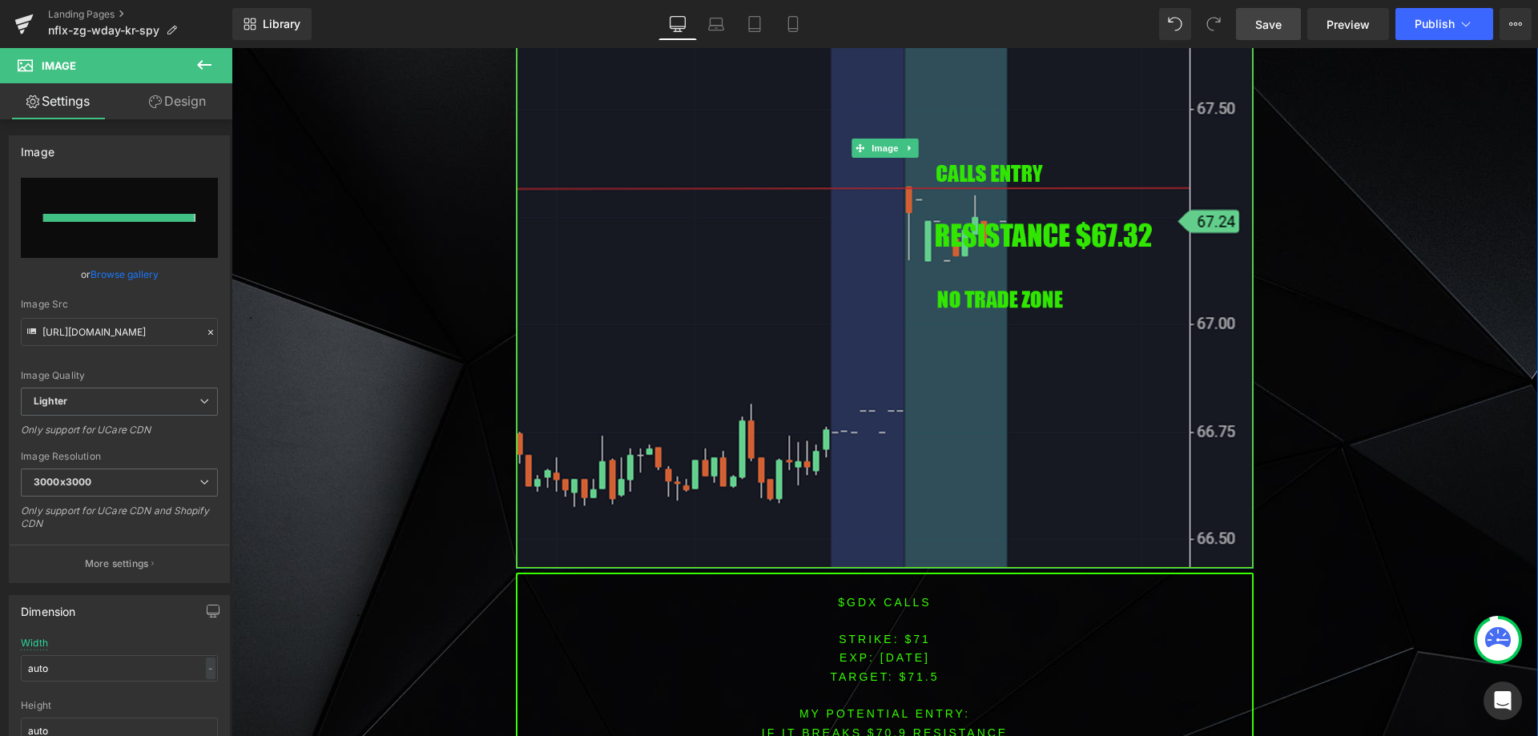
type input "[URL][DOMAIN_NAME]"
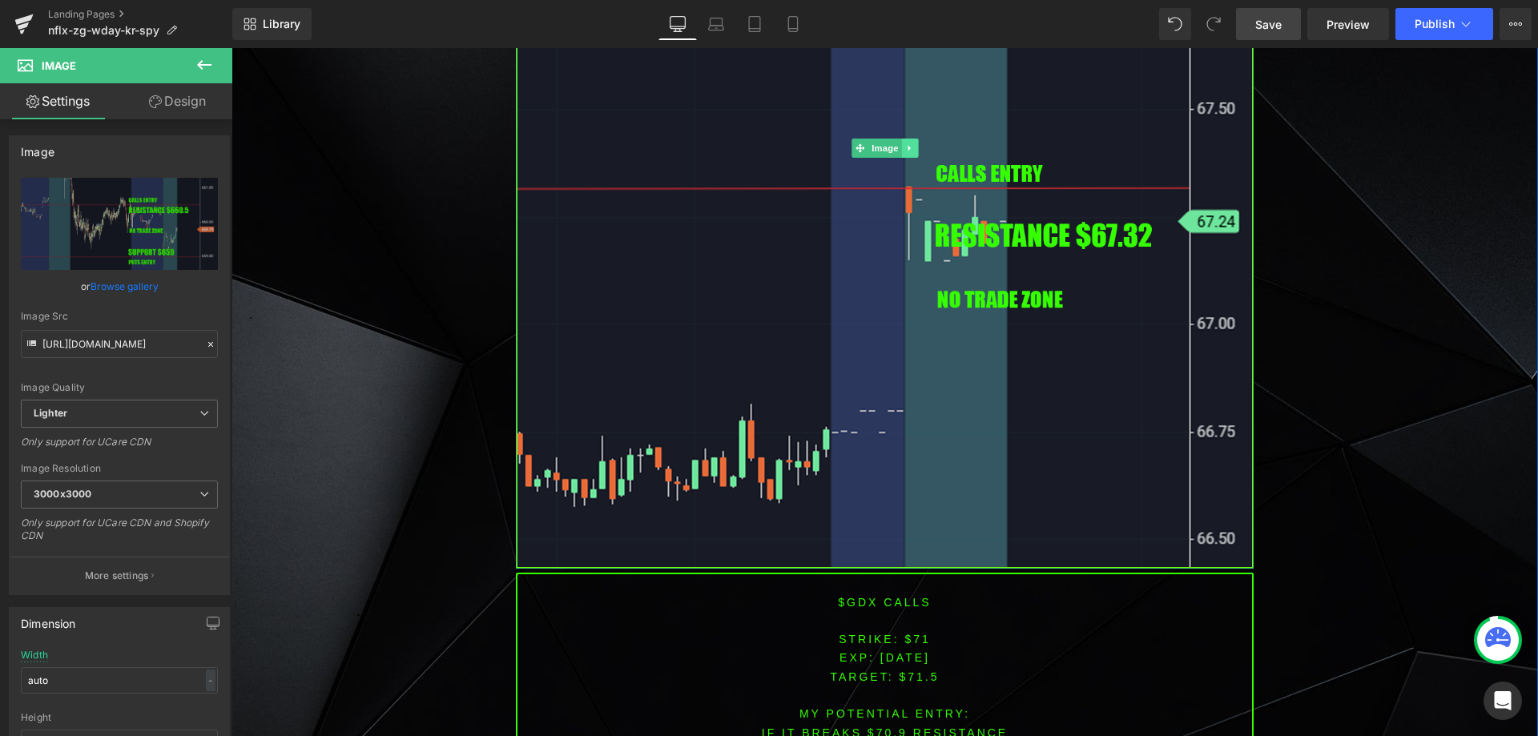
click at [908, 145] on icon at bounding box center [909, 148] width 2 height 6
click at [897, 143] on icon at bounding box center [901, 147] width 9 height 9
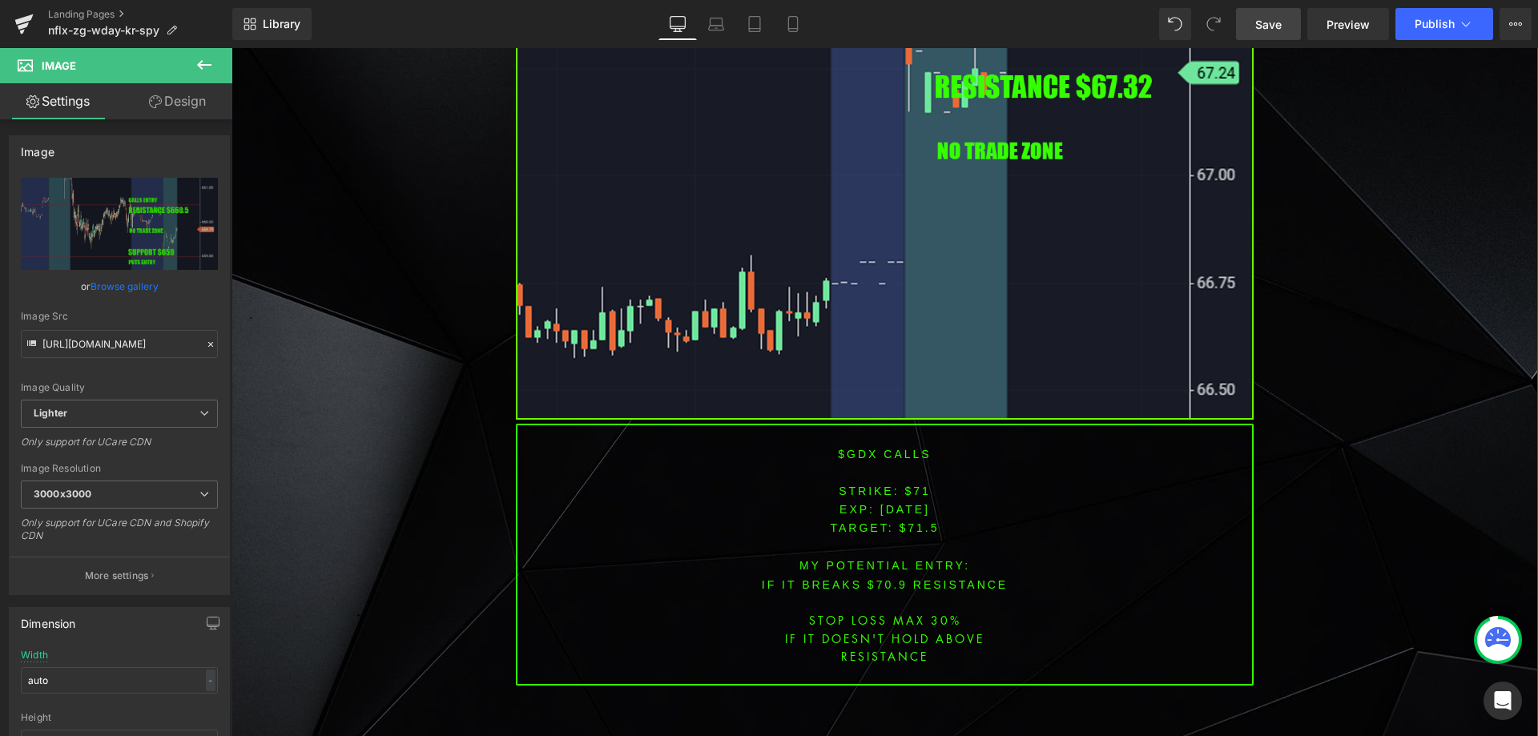
scroll to position [4930, 0]
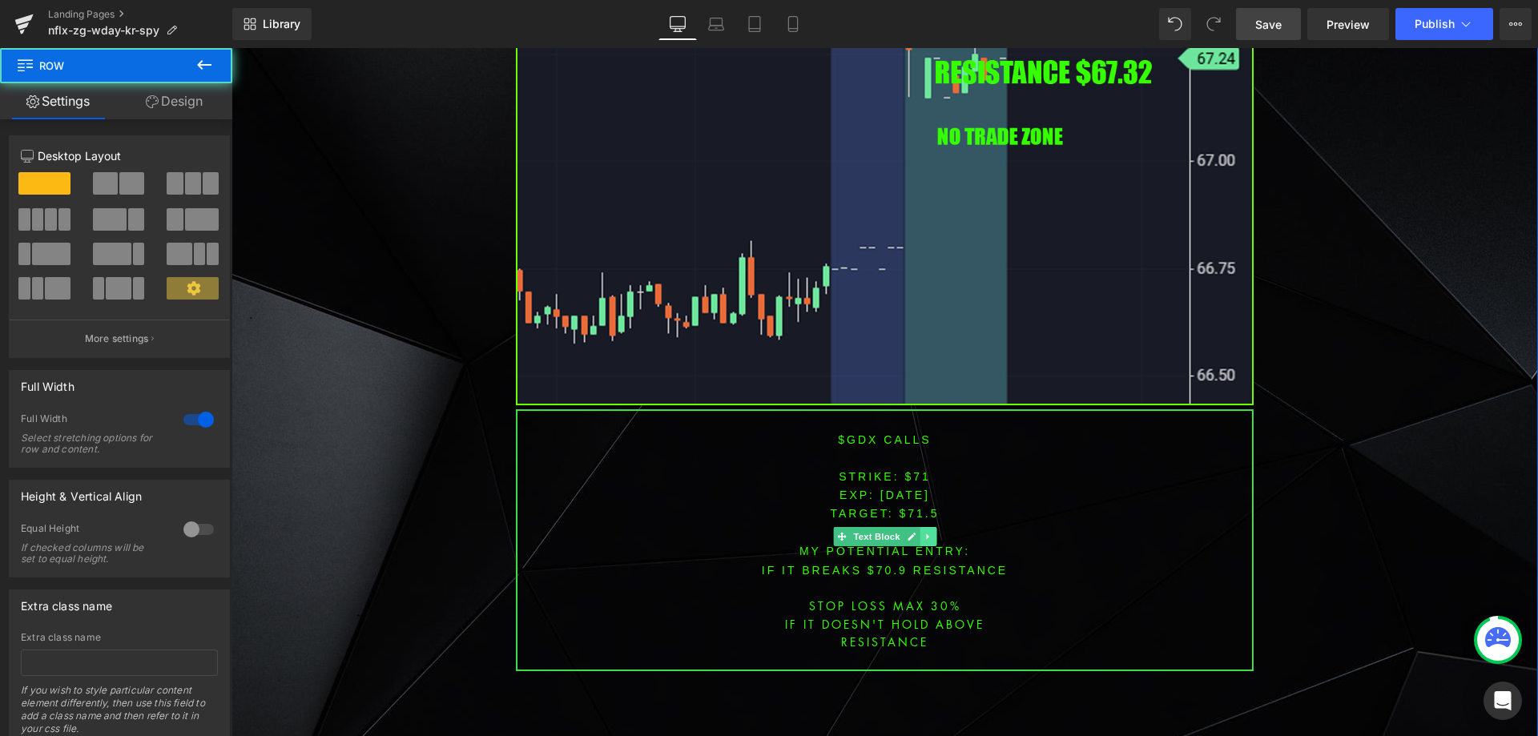
click at [926, 532] on icon at bounding box center [928, 537] width 9 height 10
click at [915, 533] on icon at bounding box center [919, 537] width 9 height 9
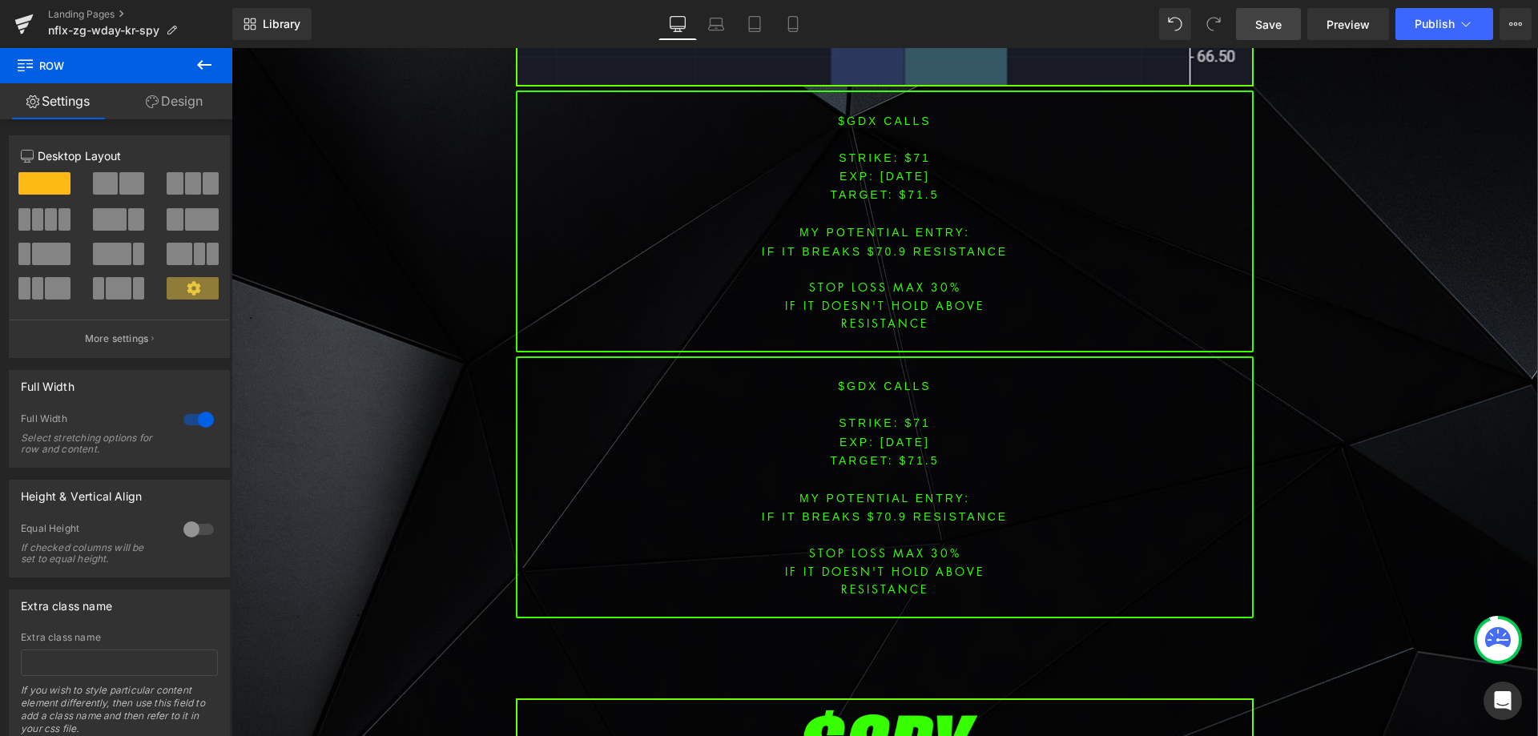
scroll to position [5232, 0]
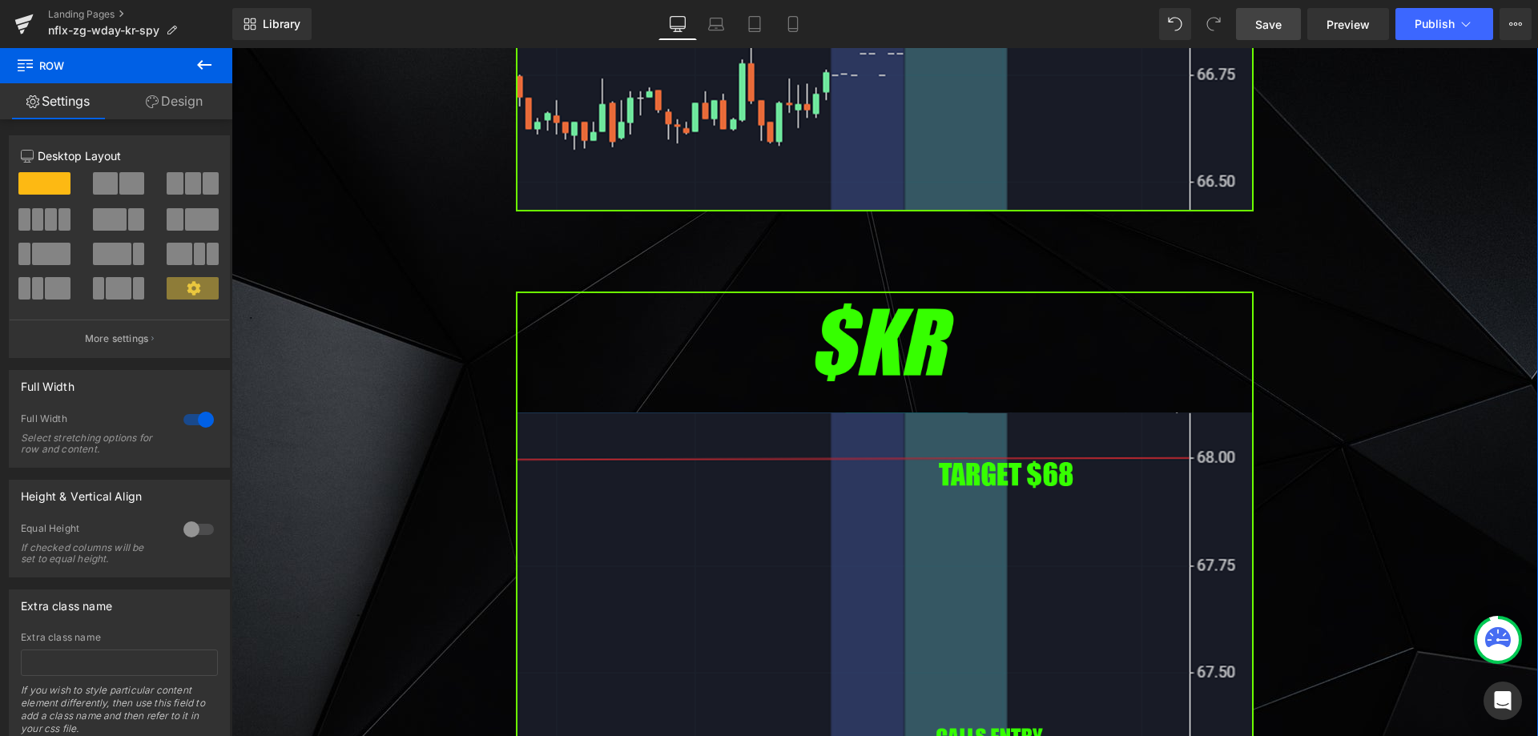
scroll to position [4191, 0]
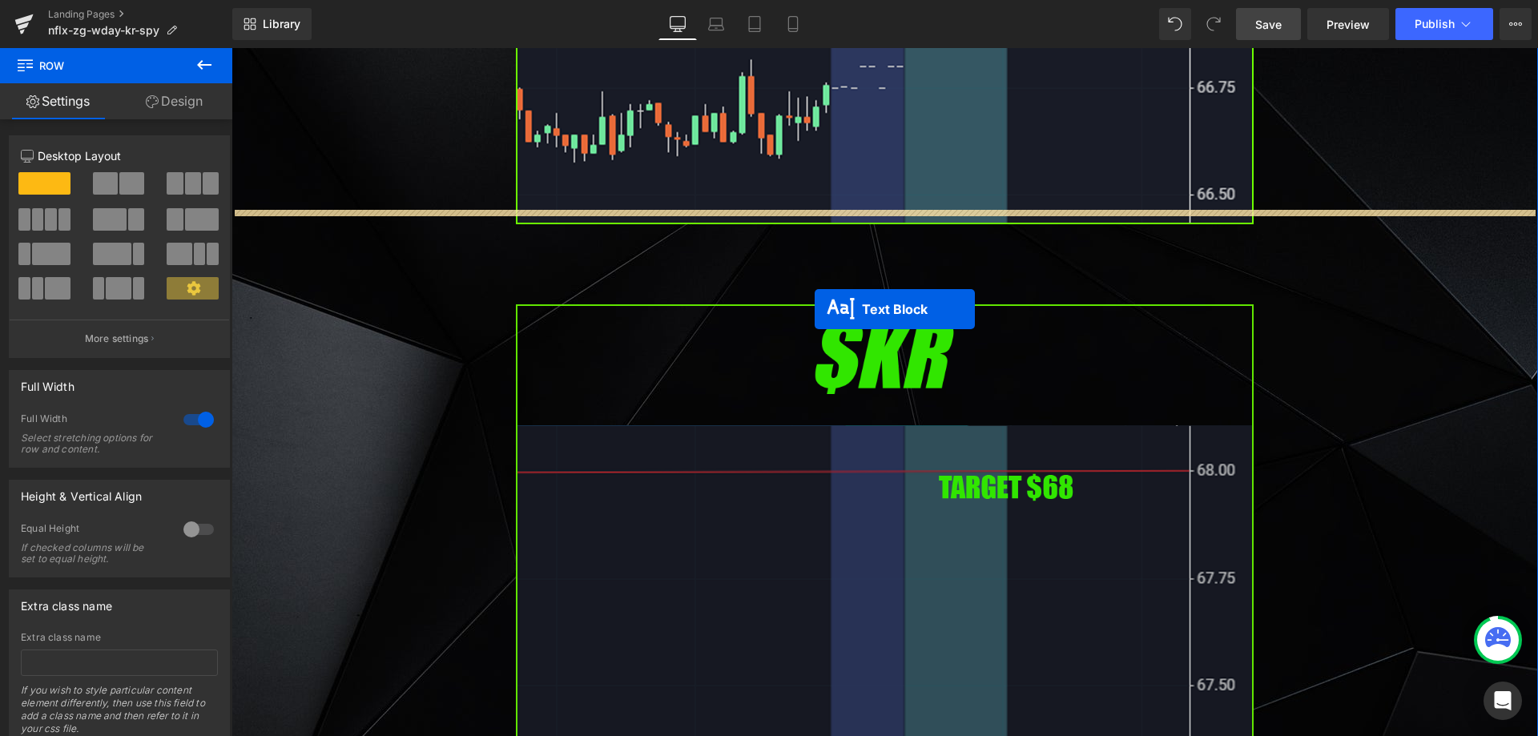
drag, startPoint x: 829, startPoint y: 483, endPoint x: 813, endPoint y: 291, distance: 193.0
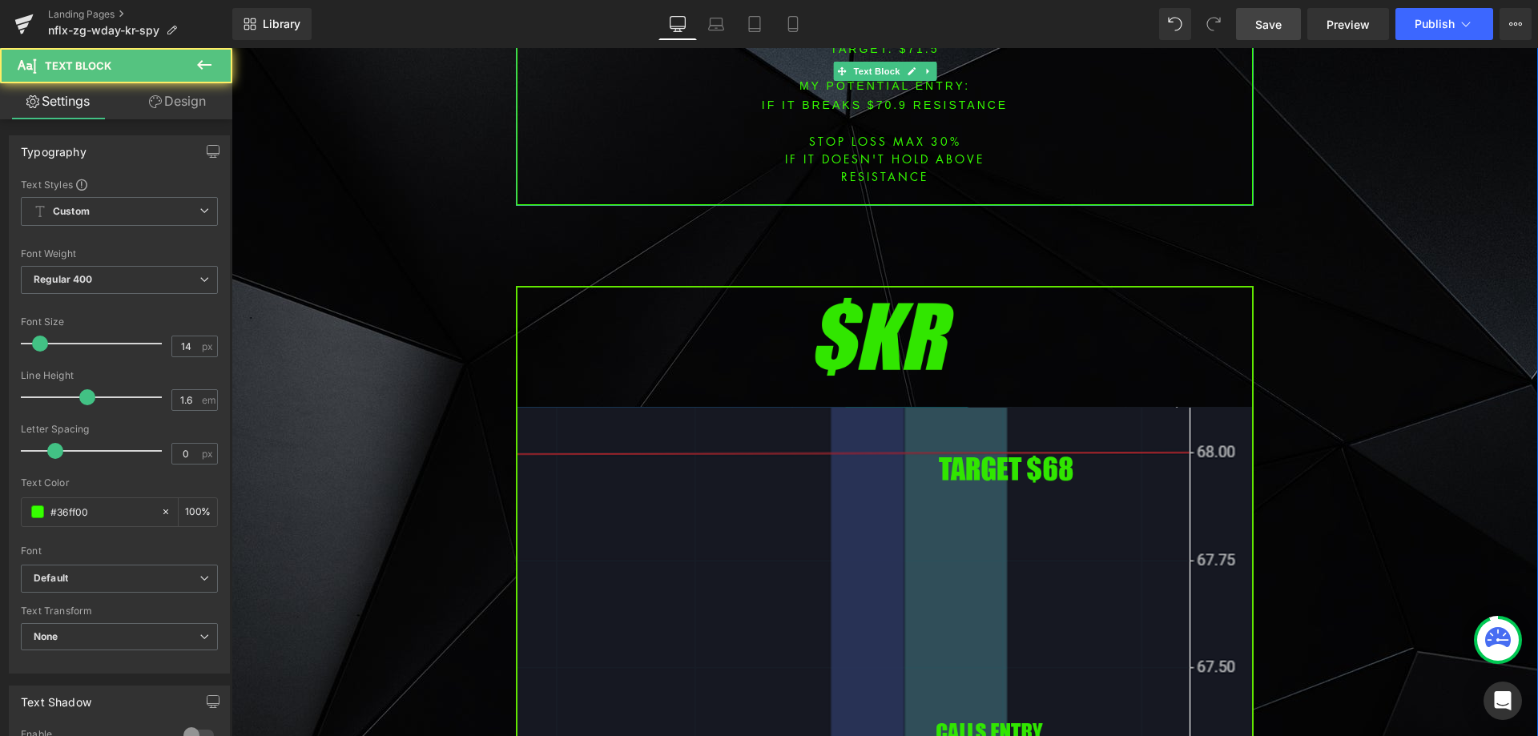
scroll to position [4511, 0]
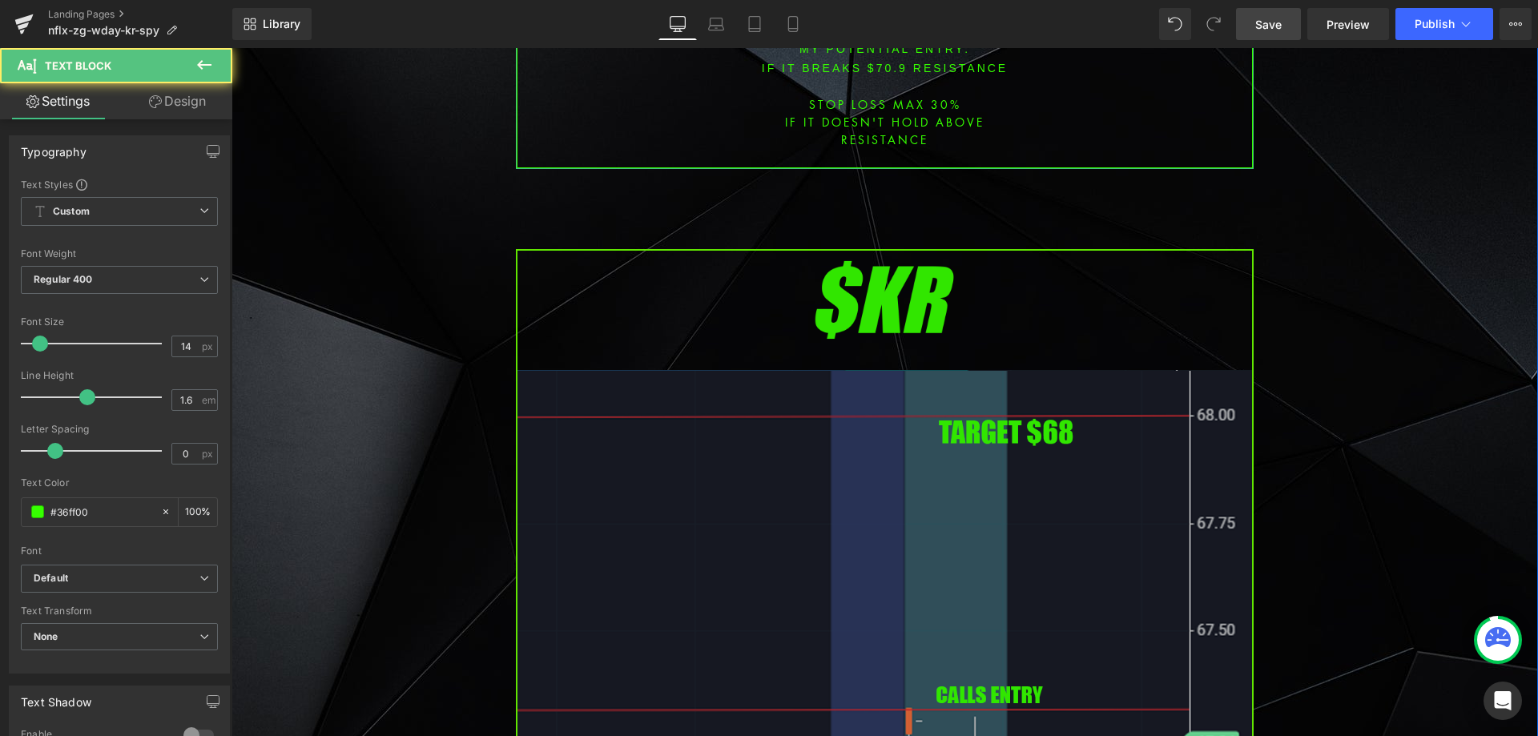
click at [834, 433] on img at bounding box center [885, 669] width 738 height 841
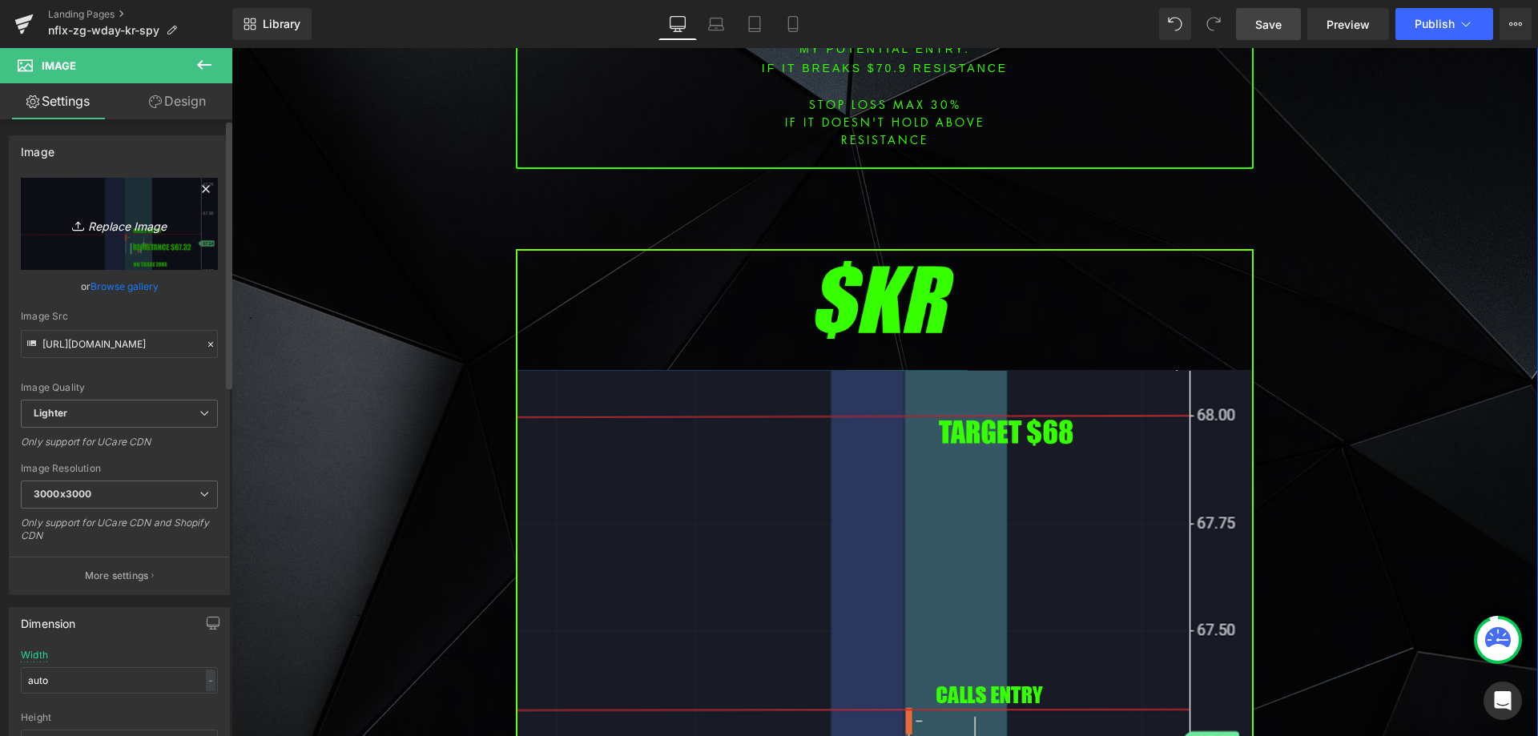
click at [182, 230] on link "Replace Image" at bounding box center [119, 224] width 197 height 92
type input "C:\fakepath\wday.png"
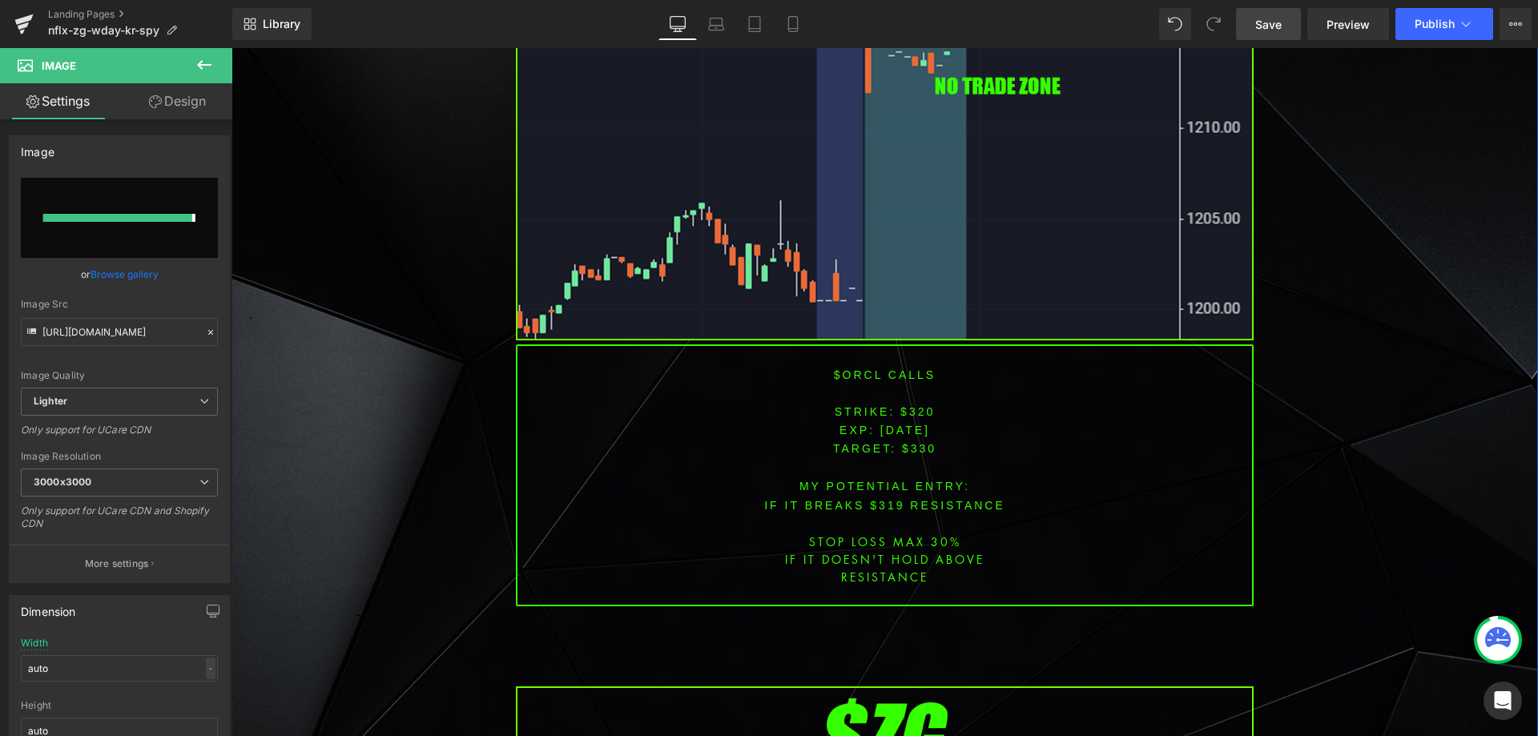
type input "[URL][DOMAIN_NAME]"
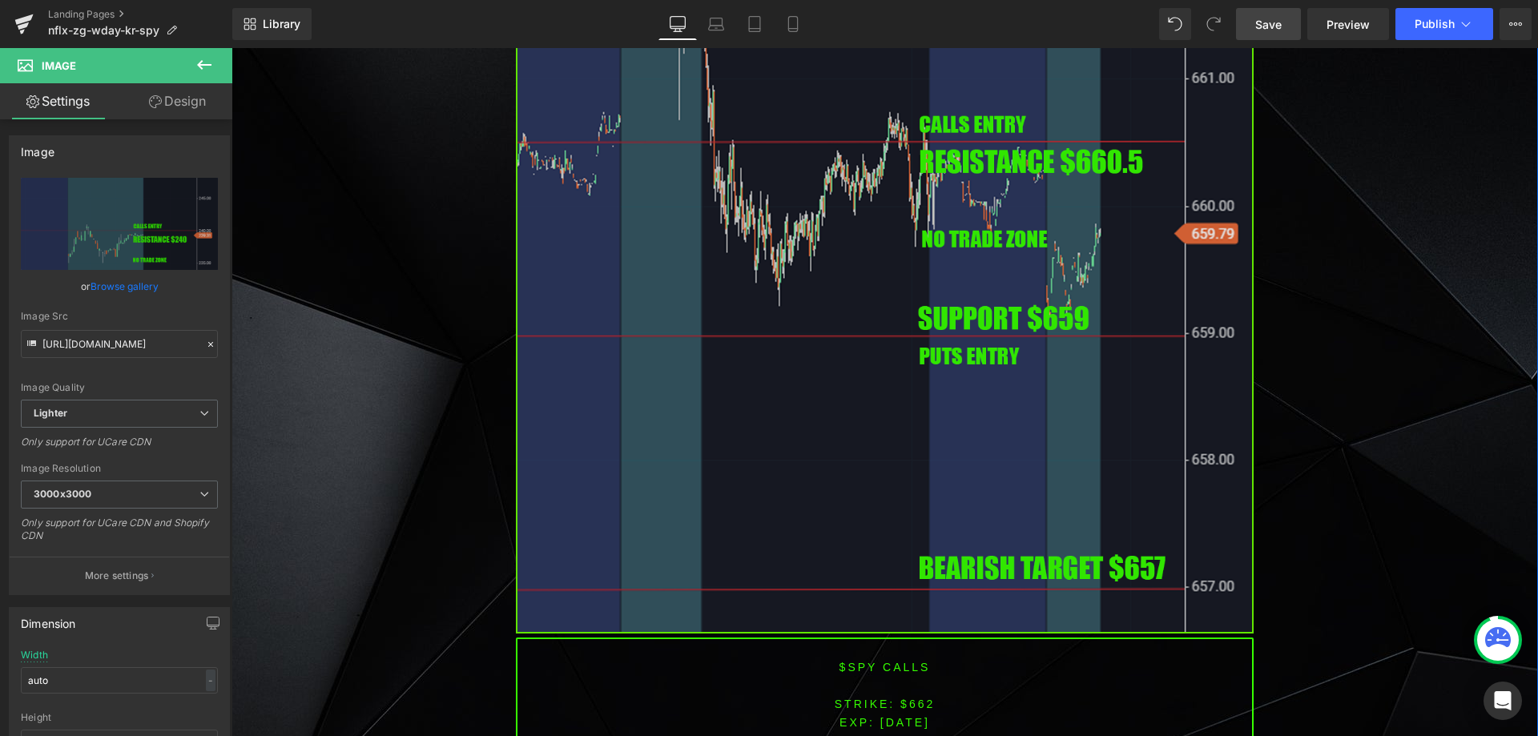
scroll to position [6354, 0]
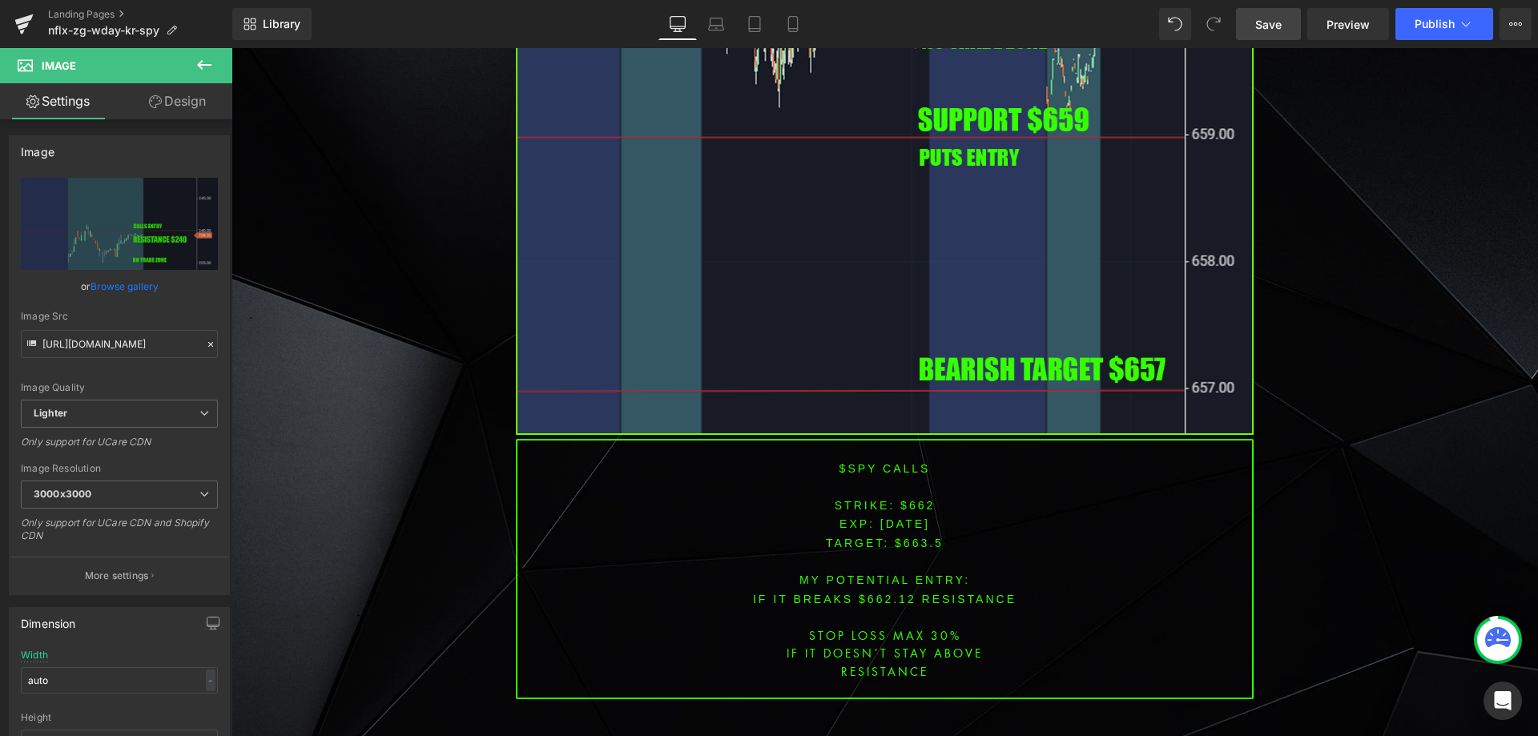
click at [1280, 18] on span "Save" at bounding box center [1269, 24] width 26 height 17
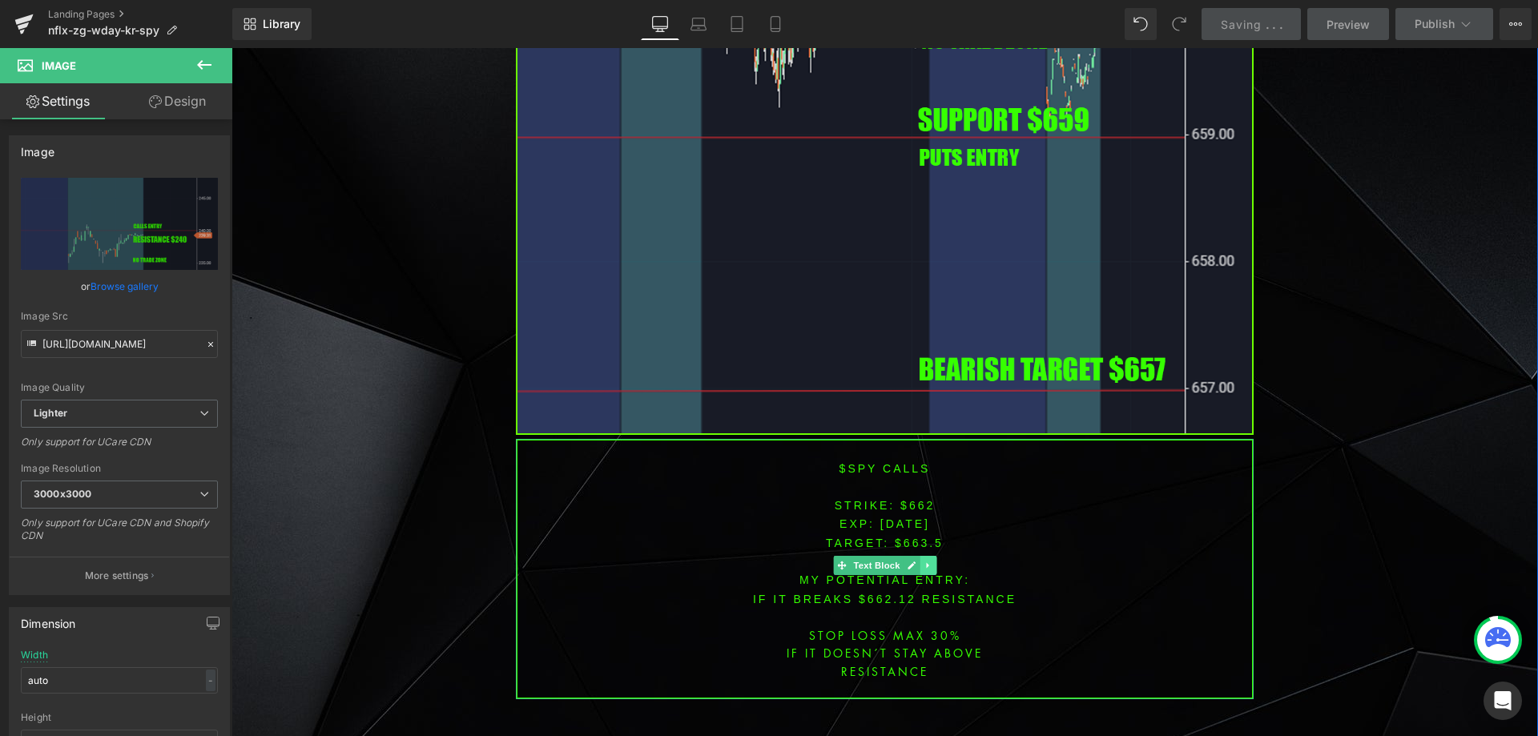
click at [924, 561] on icon at bounding box center [928, 566] width 9 height 10
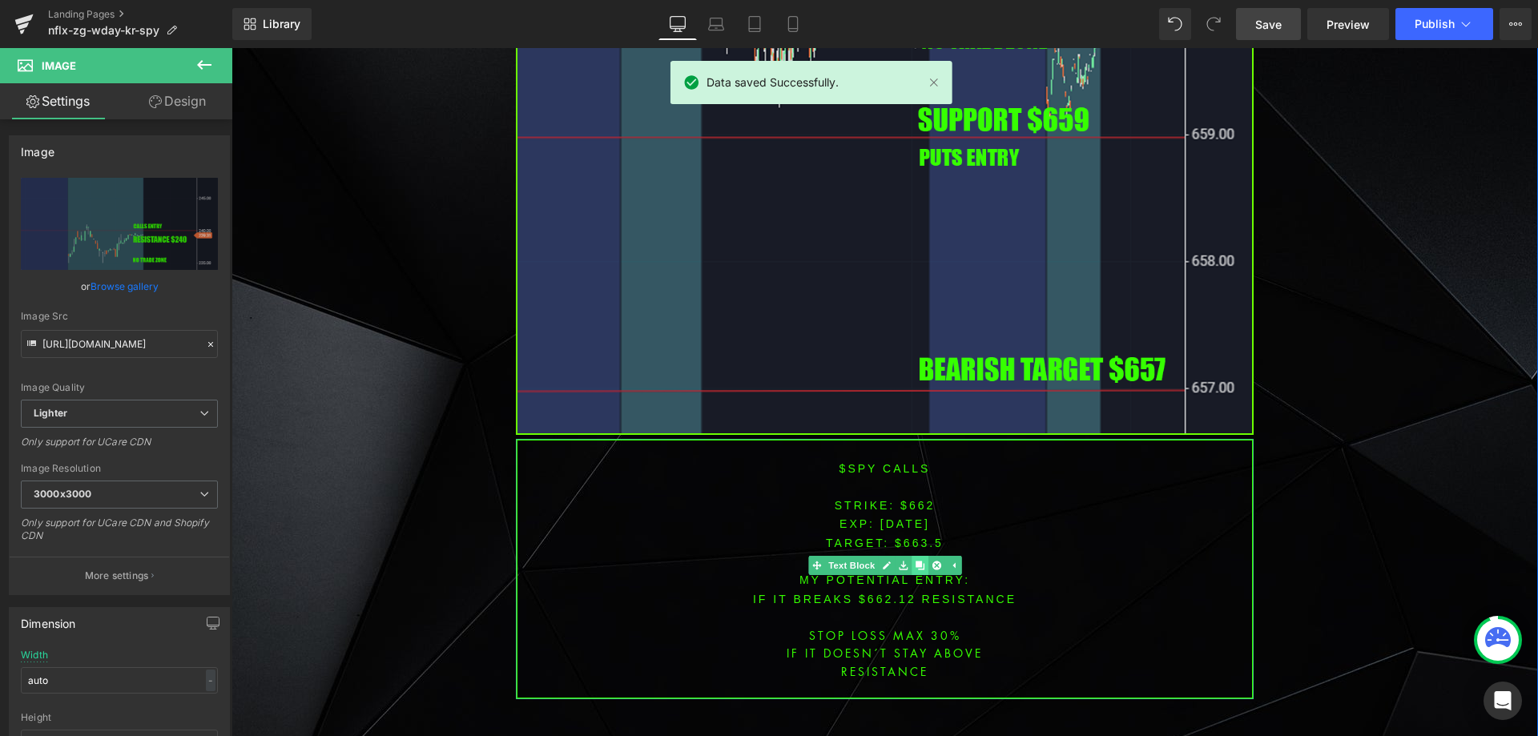
click at [915, 562] on icon at bounding box center [919, 566] width 9 height 9
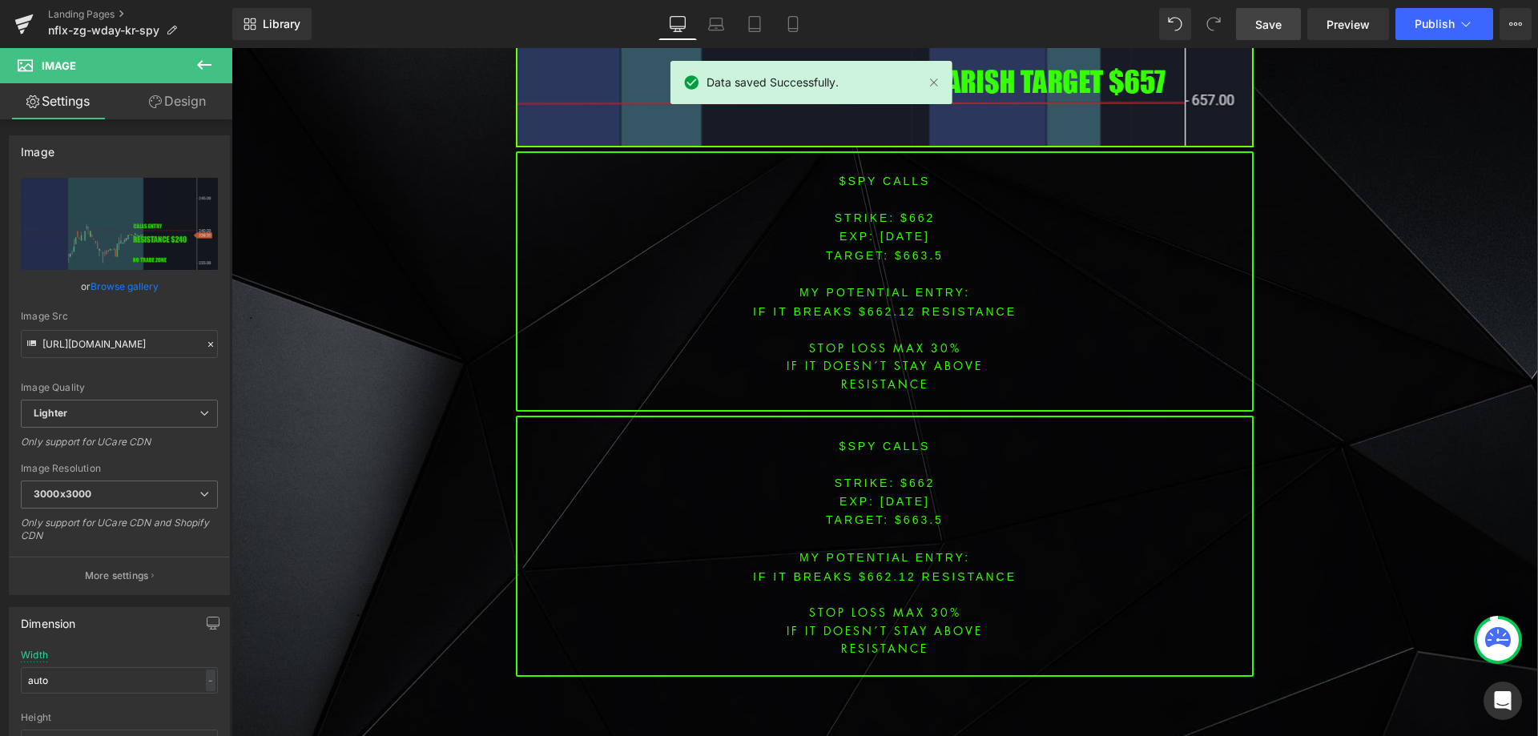
scroll to position [6590, 0]
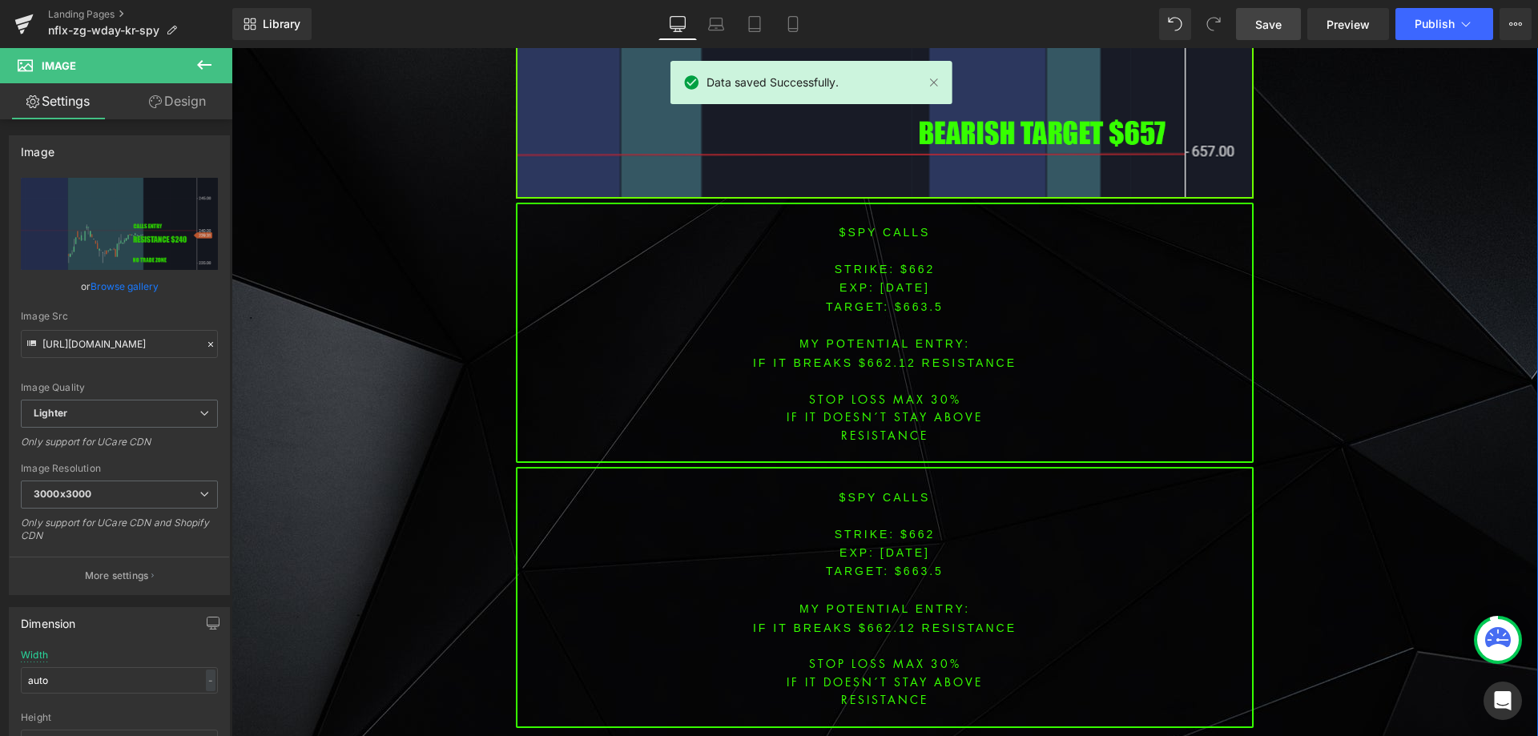
drag, startPoint x: 1333, startPoint y: 363, endPoint x: 1149, endPoint y: 324, distance: 187.6
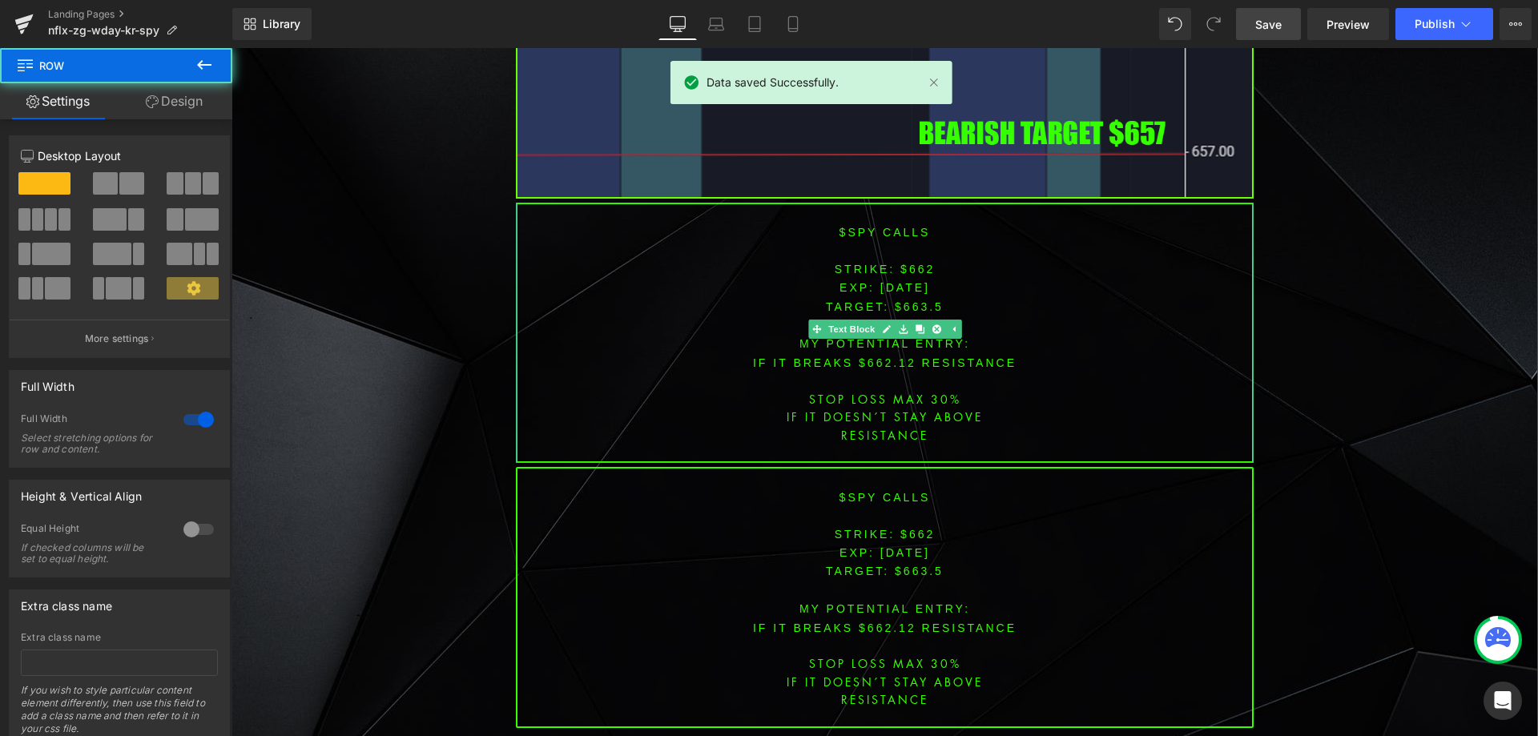
click at [911, 281] on span "[DATE]" at bounding box center [906, 287] width 50 height 13
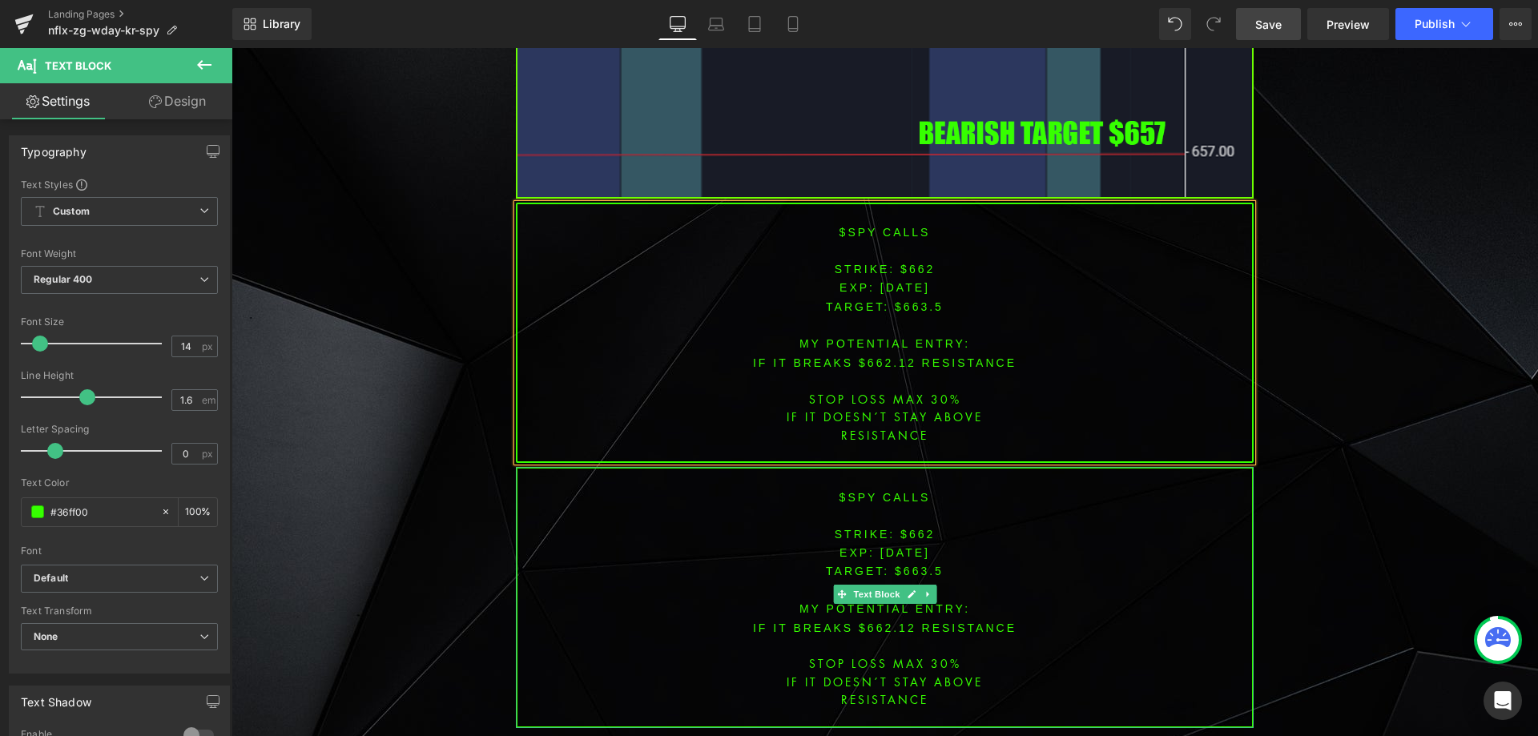
click at [909, 546] on span "[DATE]" at bounding box center [906, 552] width 50 height 13
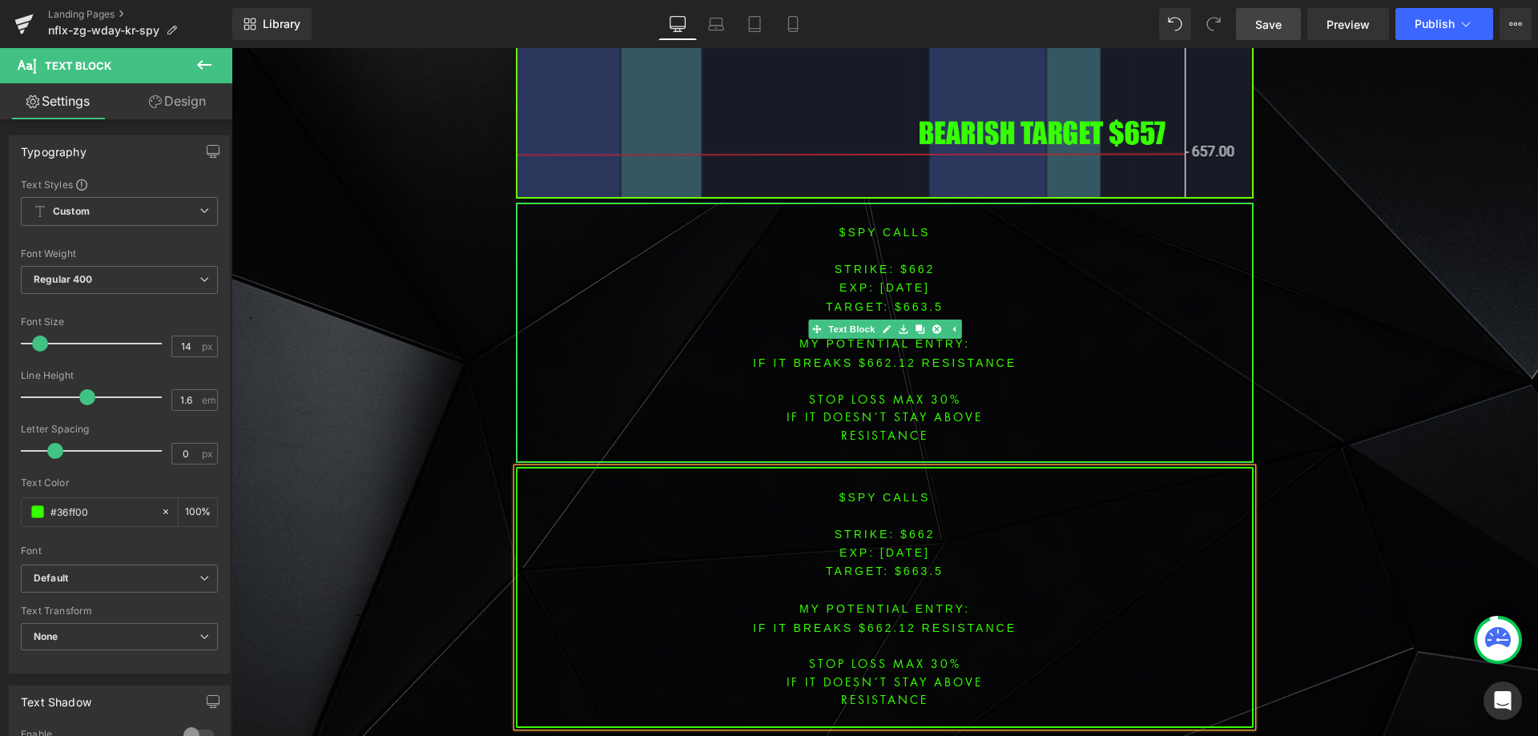
click at [911, 263] on font "STRIKE: $662" at bounding box center [885, 269] width 101 height 13
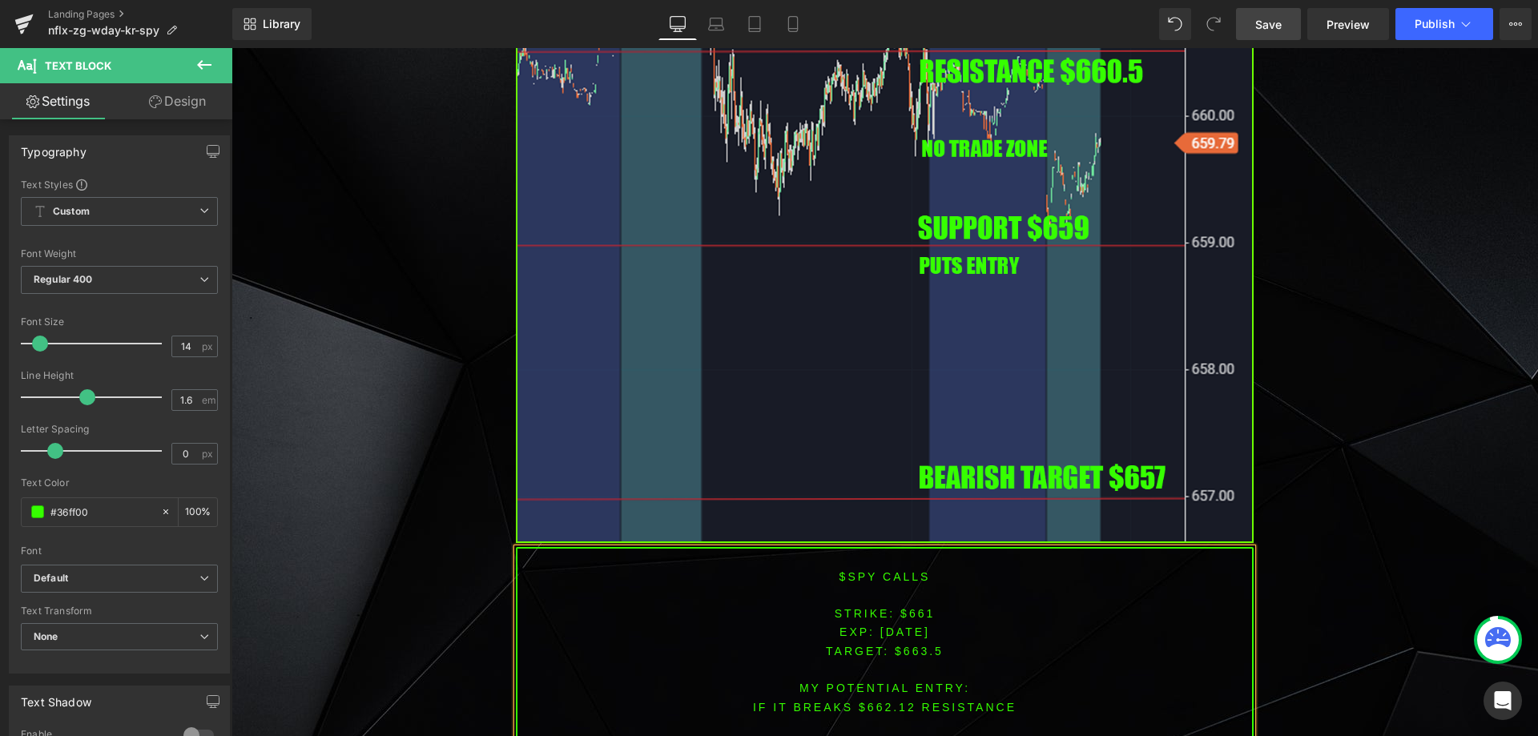
scroll to position [6270, 0]
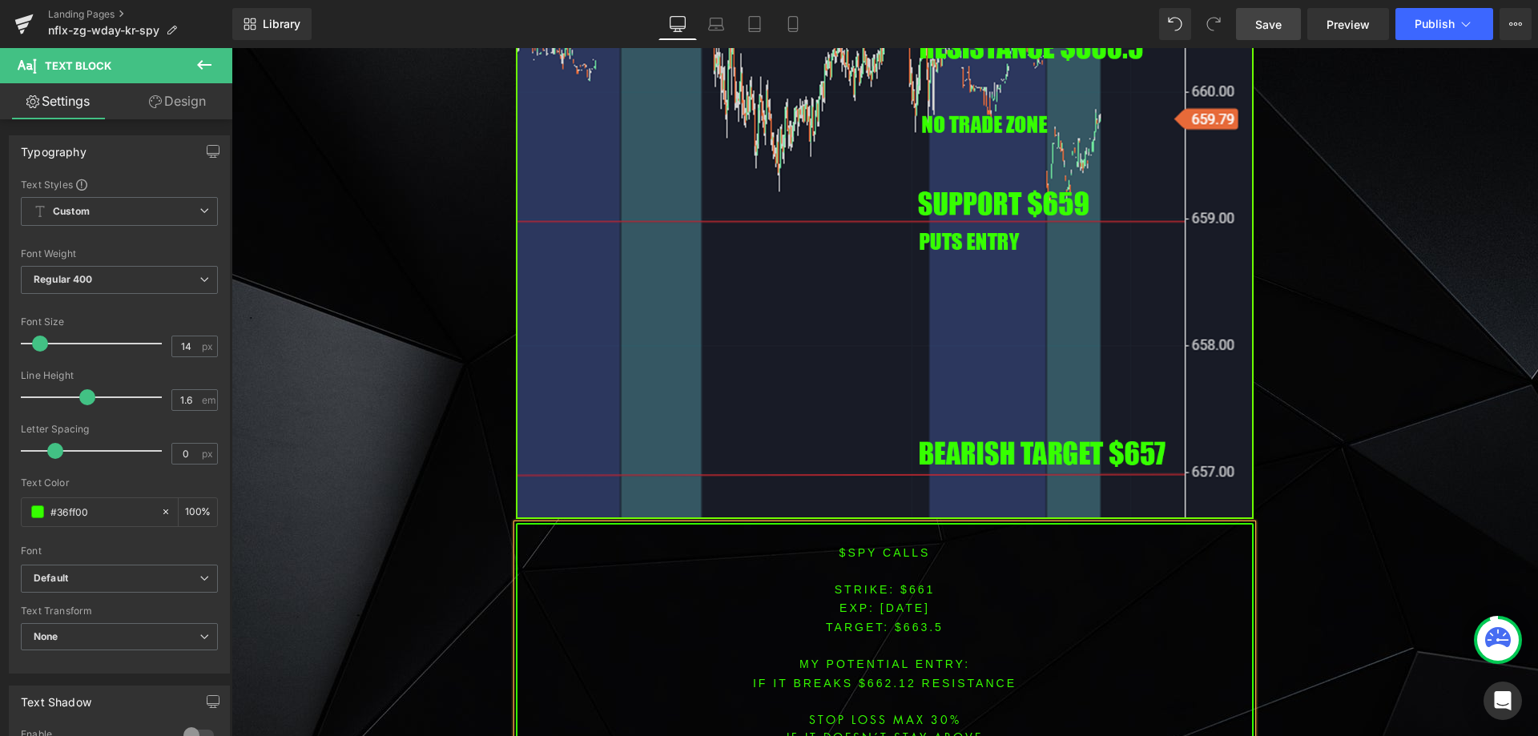
click at [912, 621] on span "TARGET: $663.5" at bounding box center [885, 627] width 118 height 13
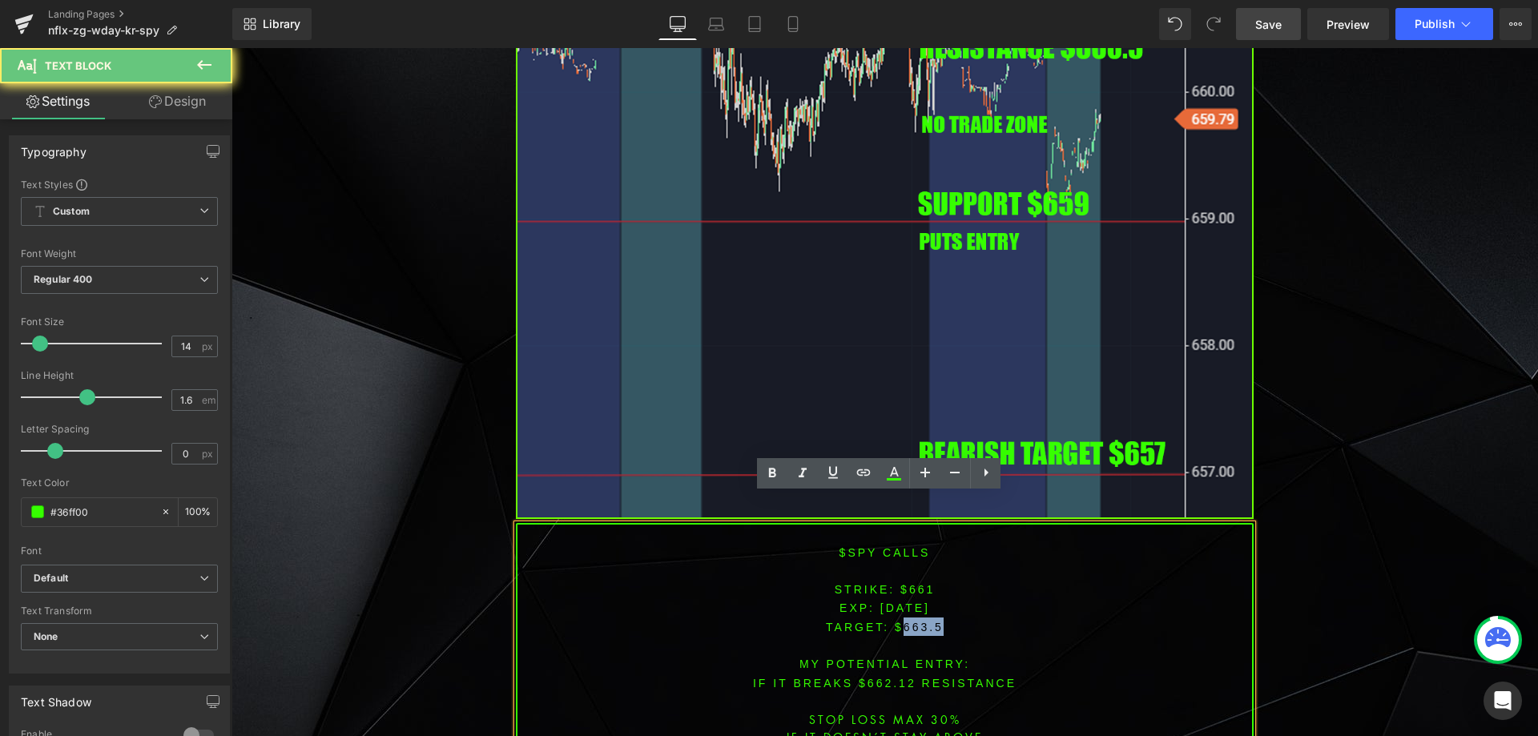
click at [912, 621] on span "TARGET: $663.5" at bounding box center [885, 627] width 118 height 13
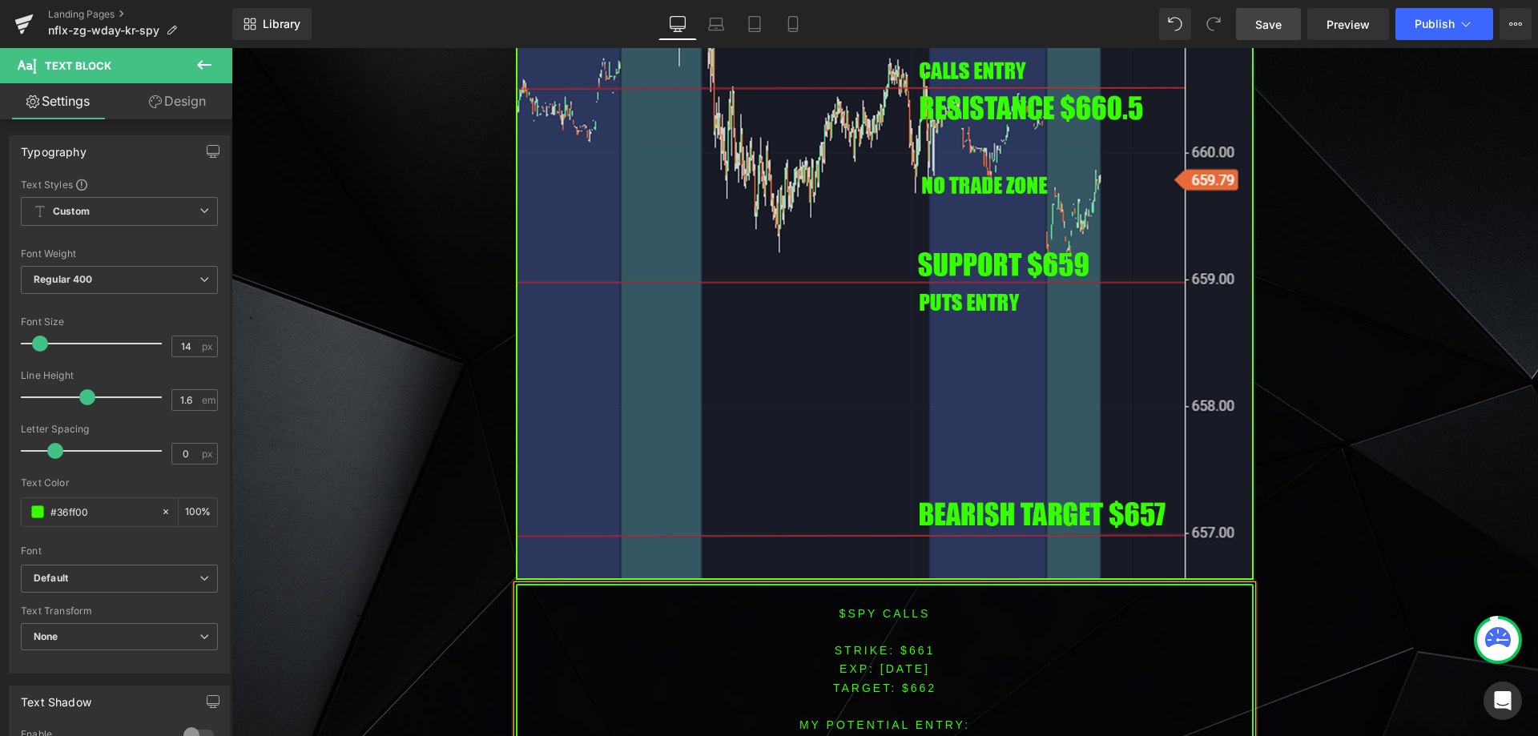
scroll to position [6215, 0]
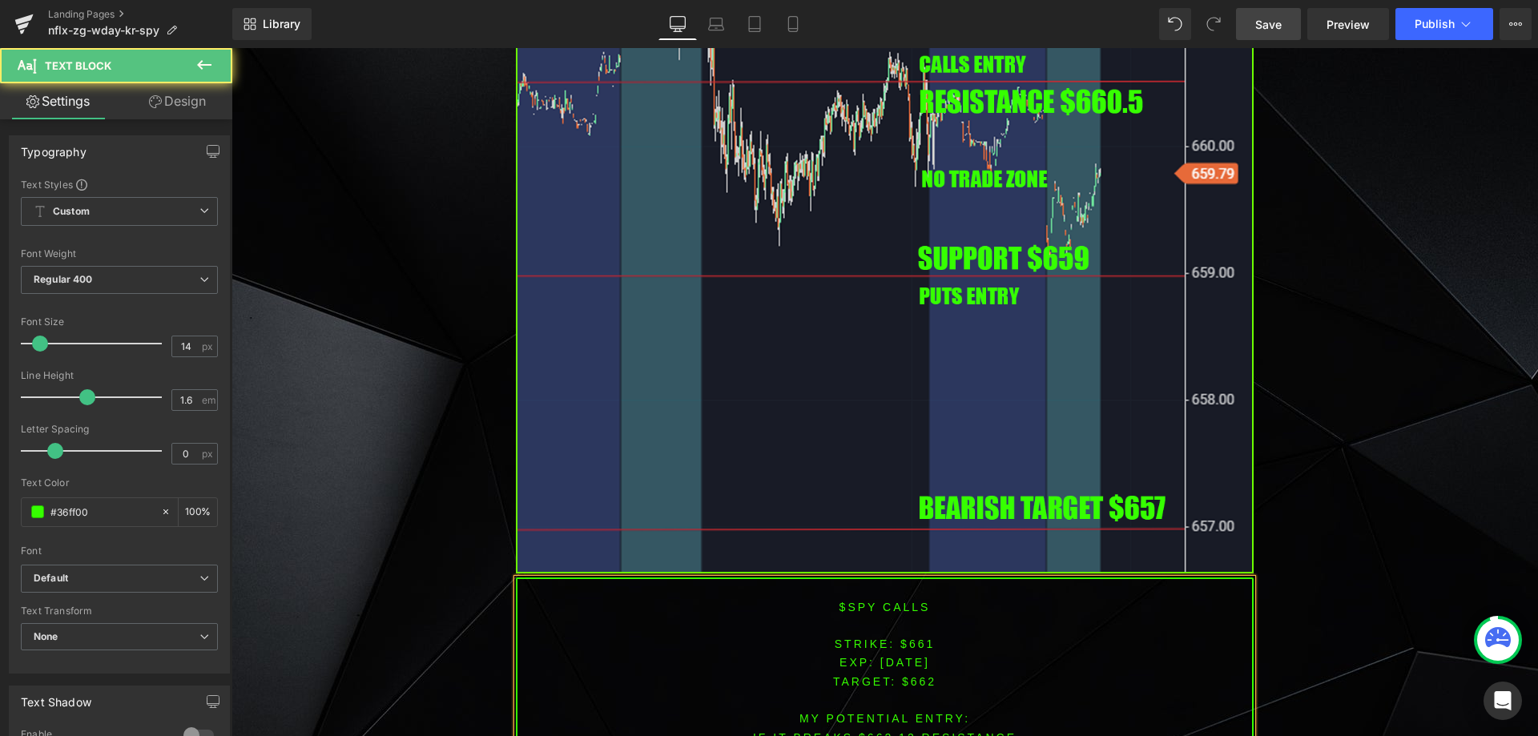
click at [880, 732] on font "IF IT breaks $662.12 resistance" at bounding box center [885, 738] width 264 height 13
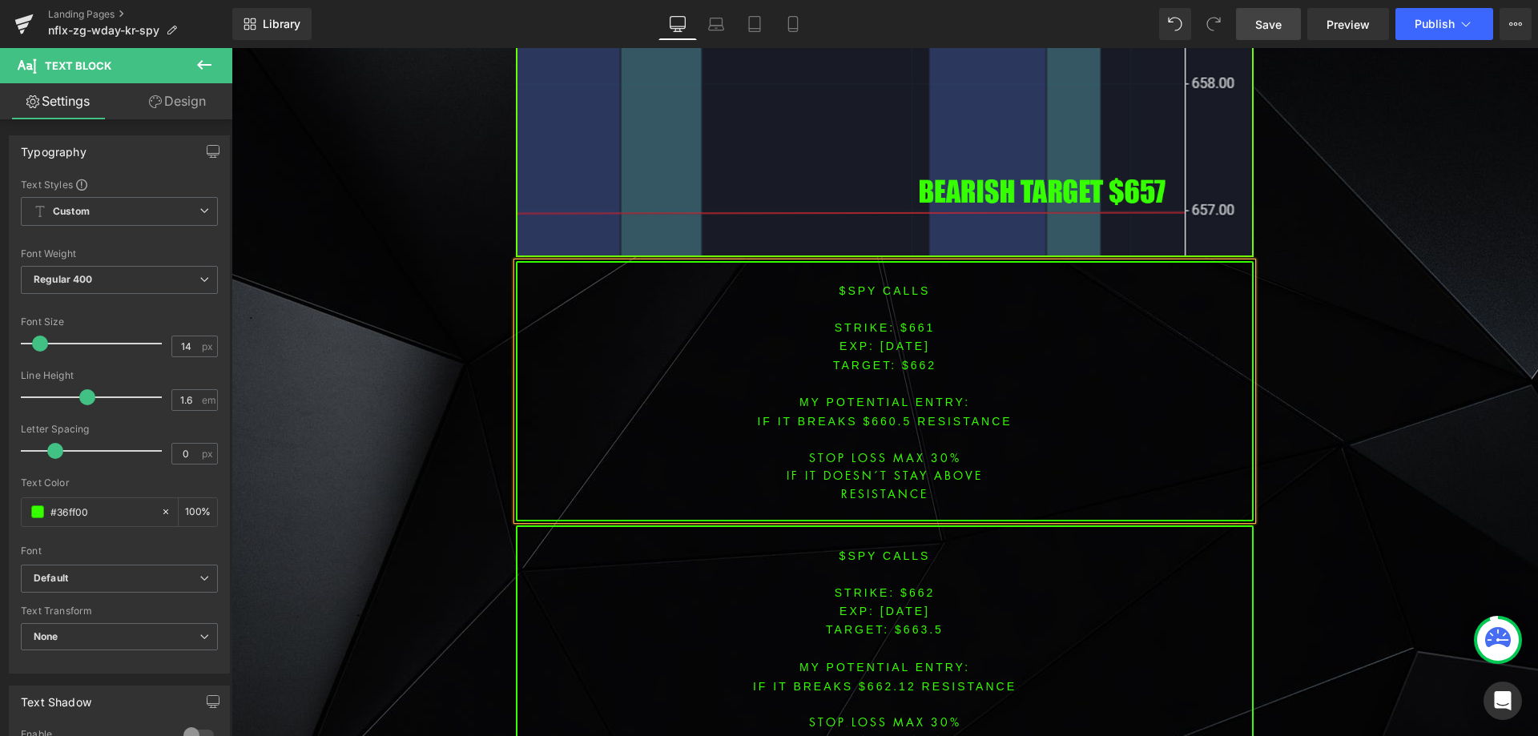
scroll to position [6616, 0]
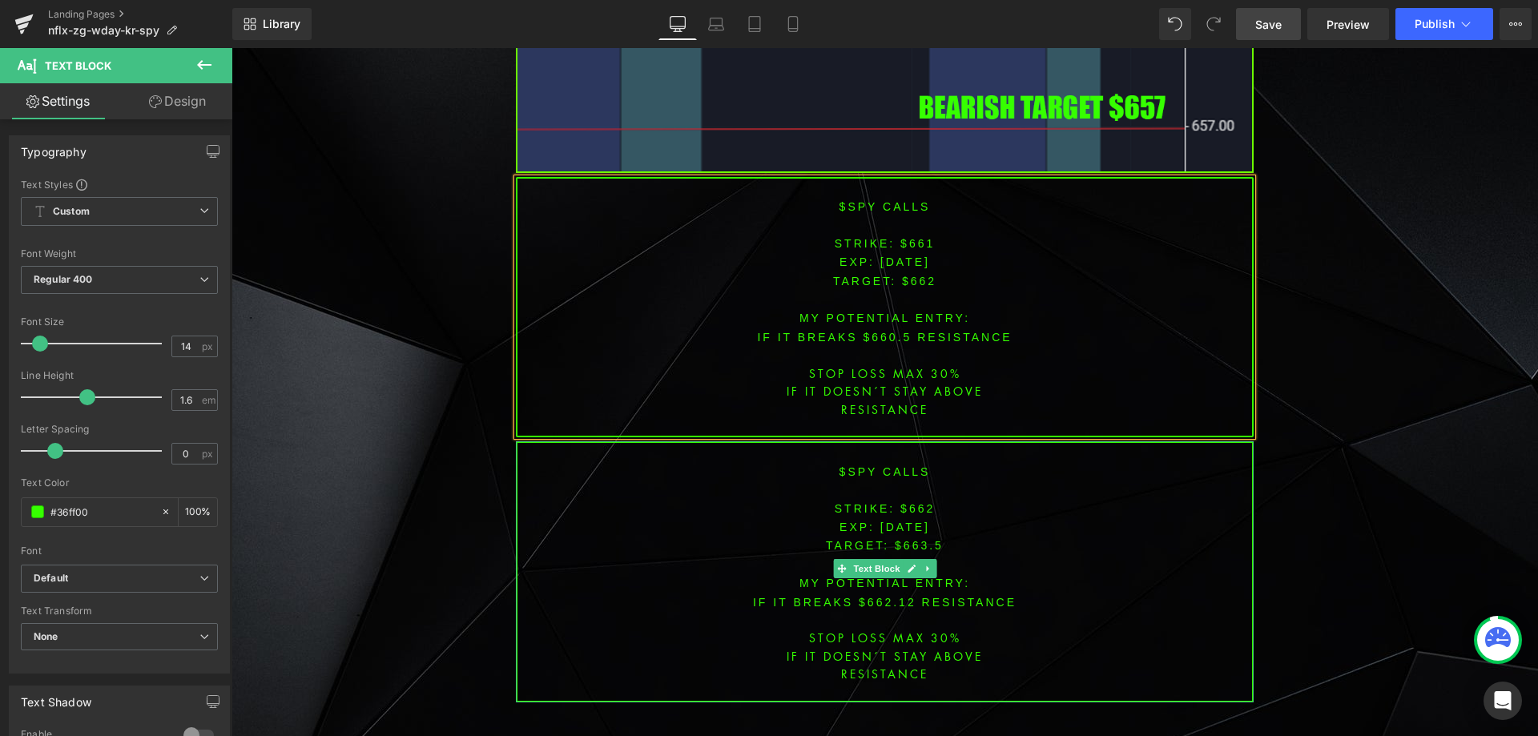
click at [898, 466] on font "$spy calls" at bounding box center [885, 472] width 91 height 13
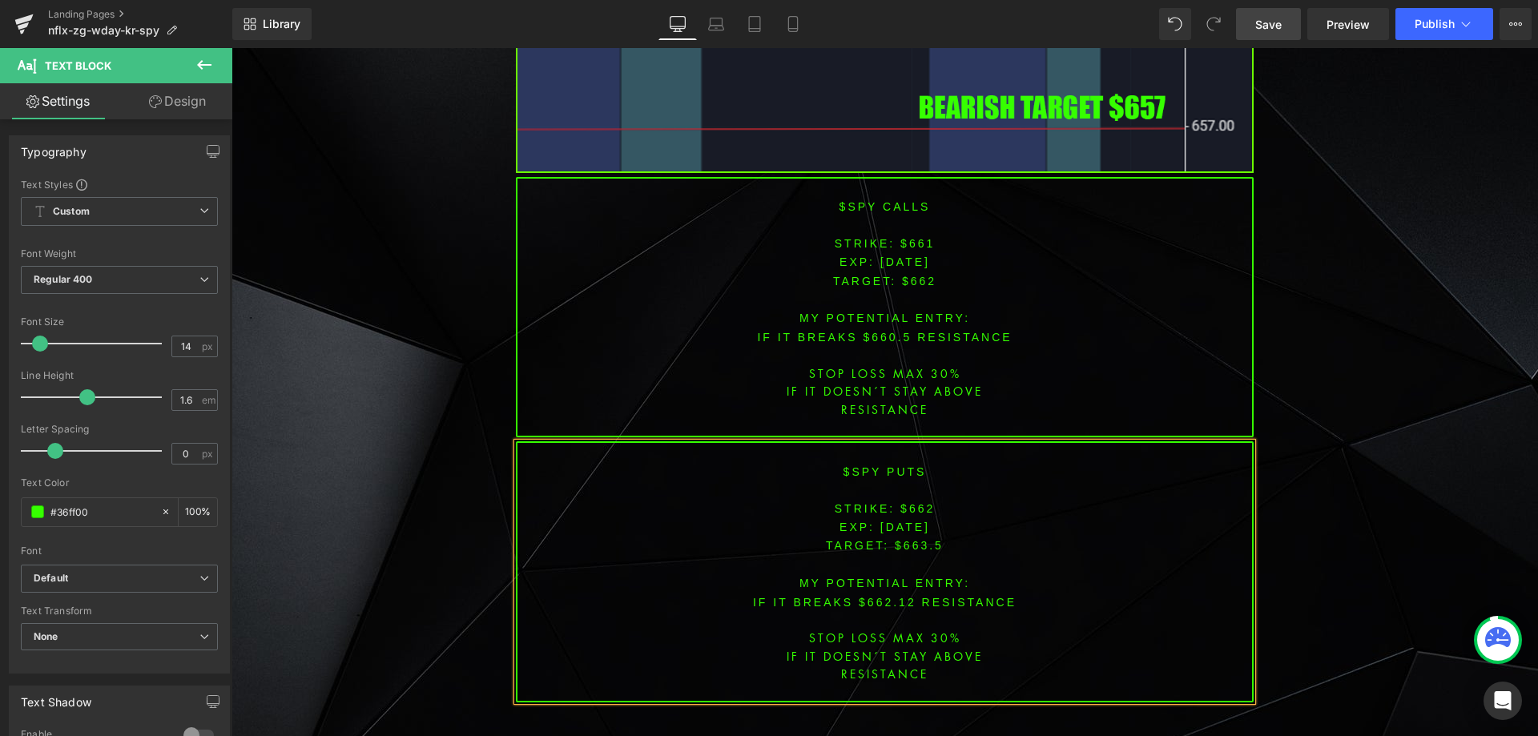
click at [909, 502] on font "STRIKE: $662" at bounding box center [885, 508] width 101 height 13
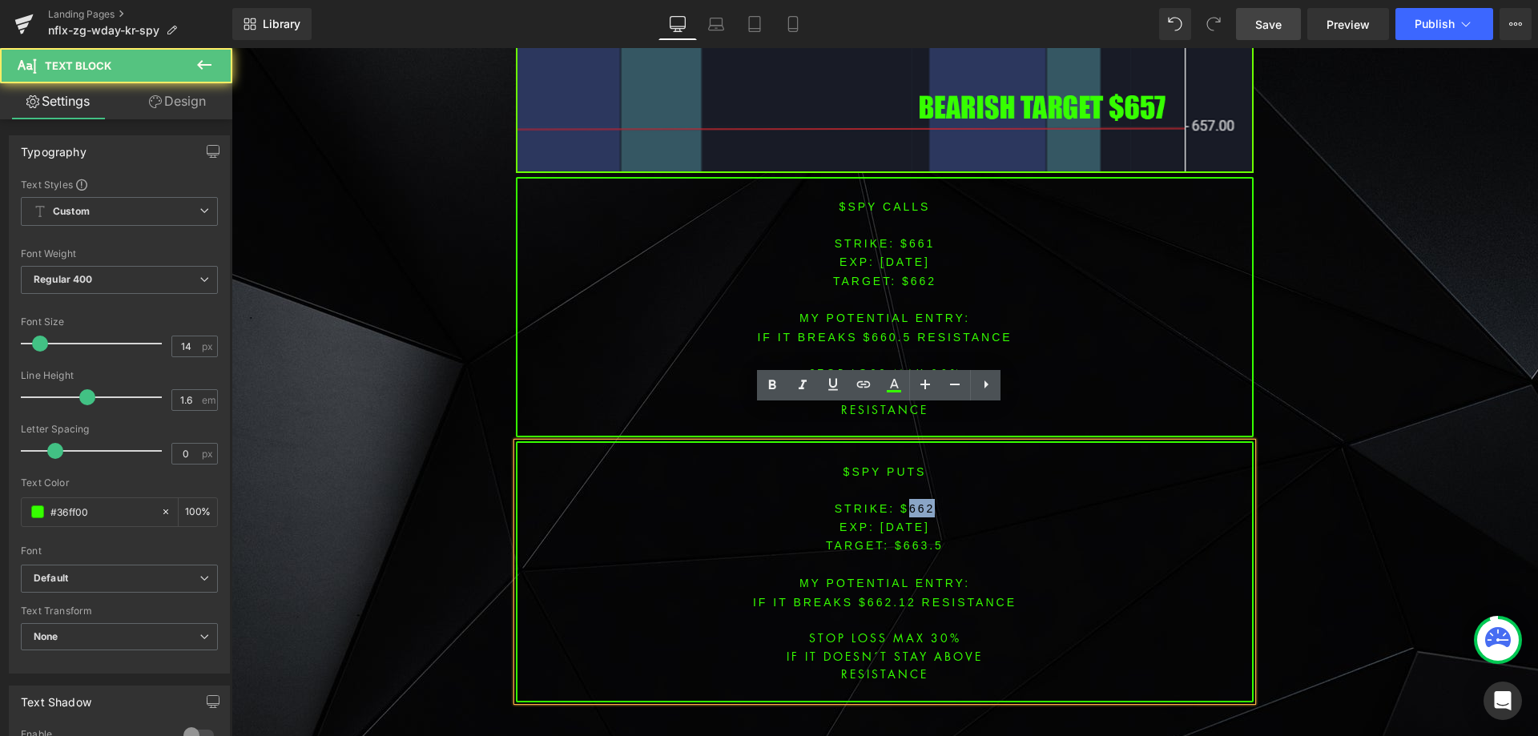
click at [909, 502] on font "STRIKE: $662" at bounding box center [885, 508] width 101 height 13
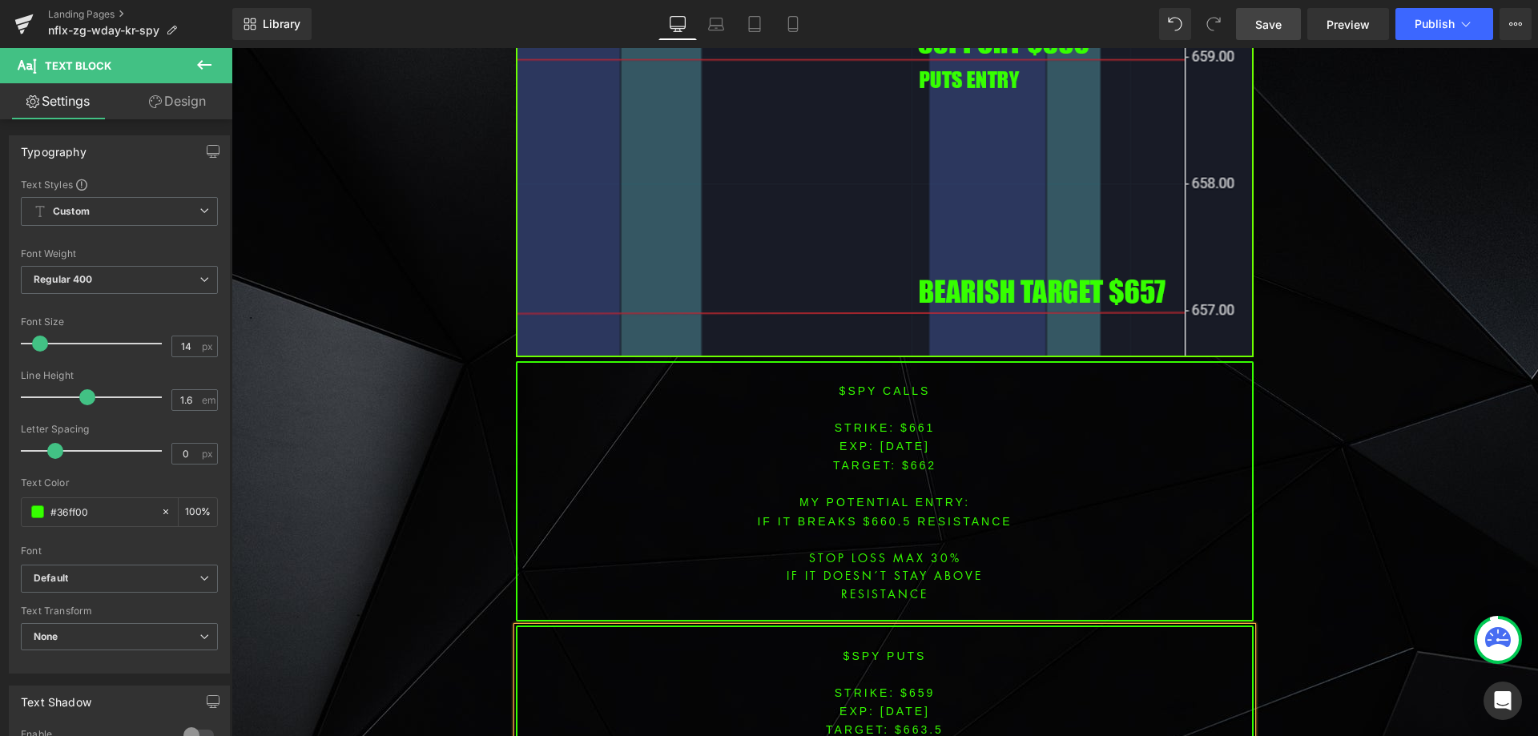
scroll to position [6438, 0]
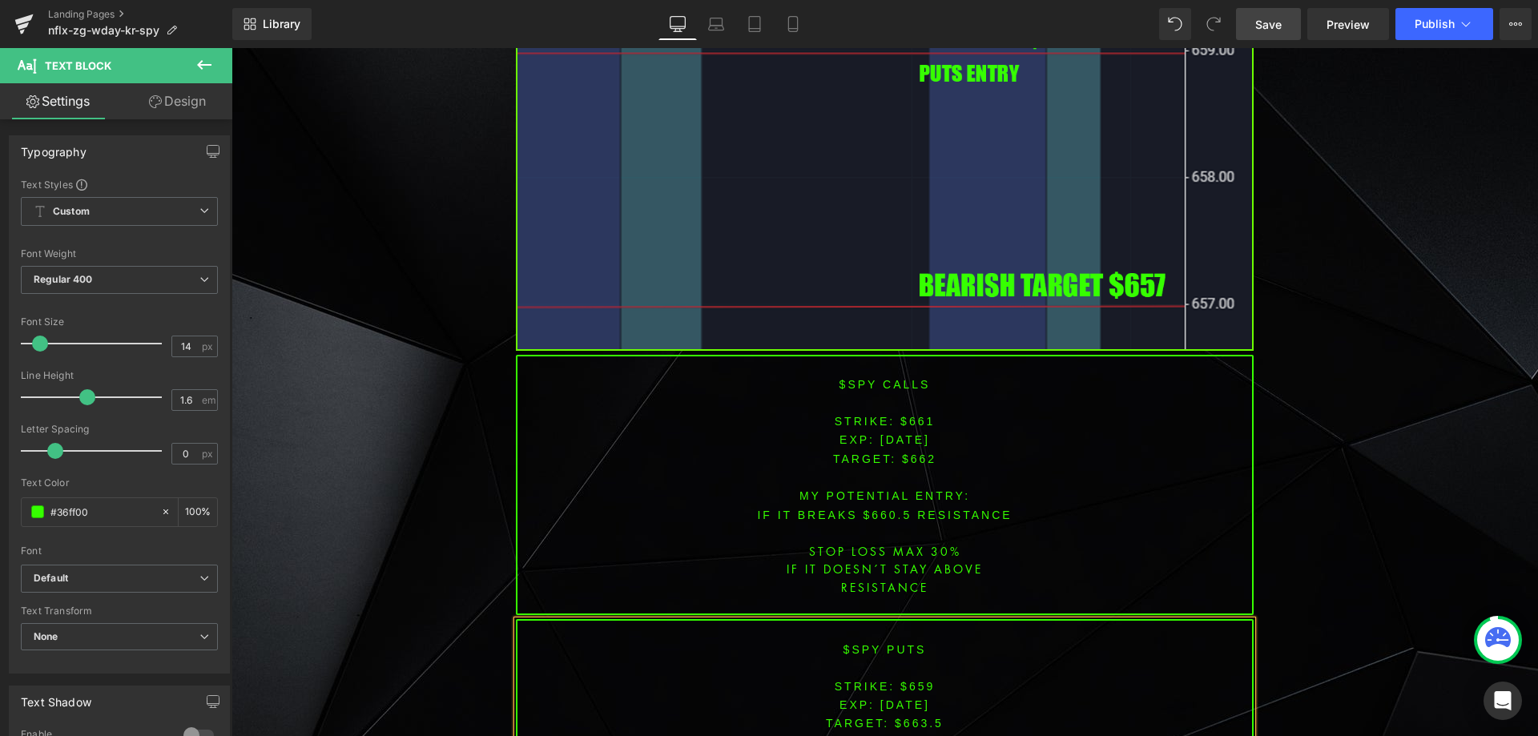
click at [916, 717] on span "TARGET: $663.5" at bounding box center [885, 723] width 118 height 13
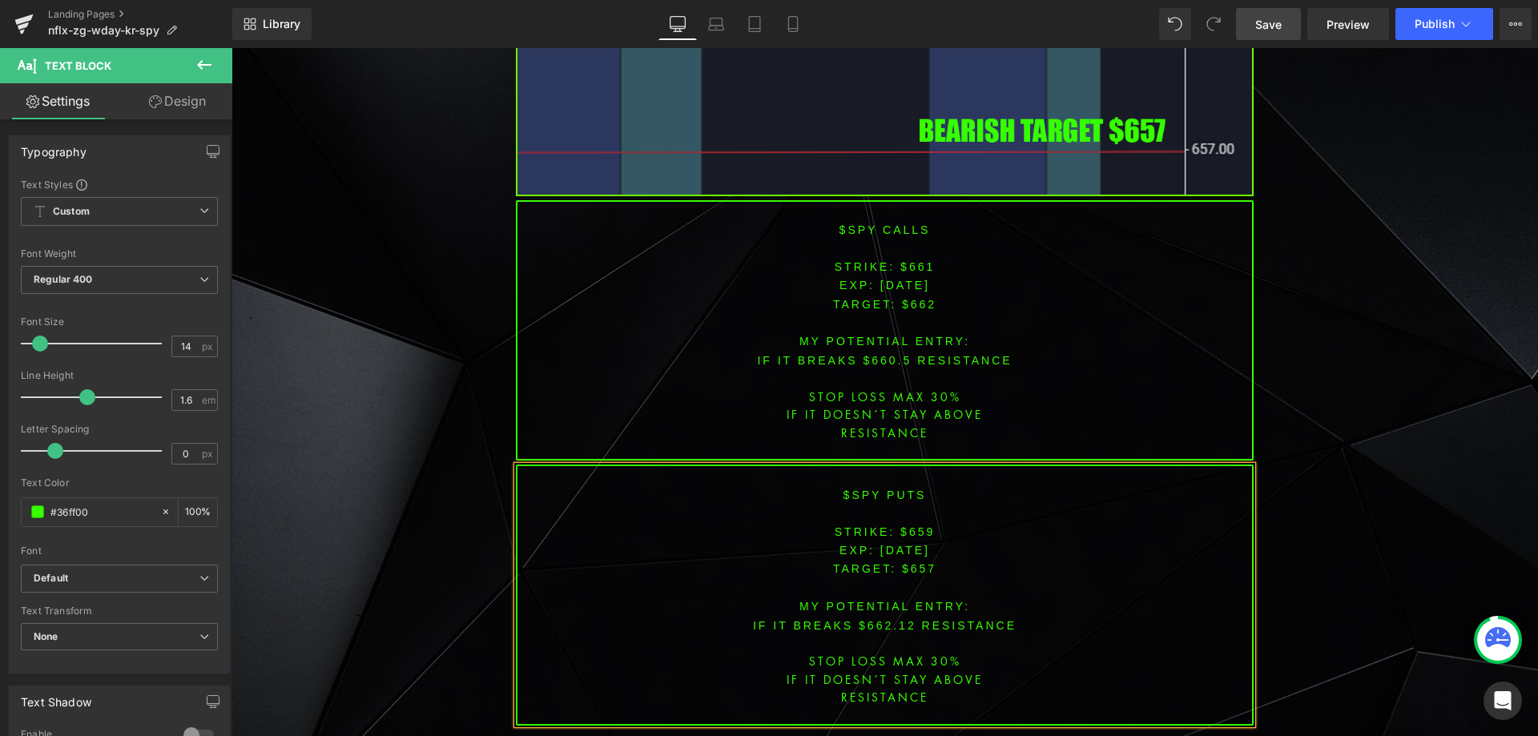
scroll to position [6598, 0]
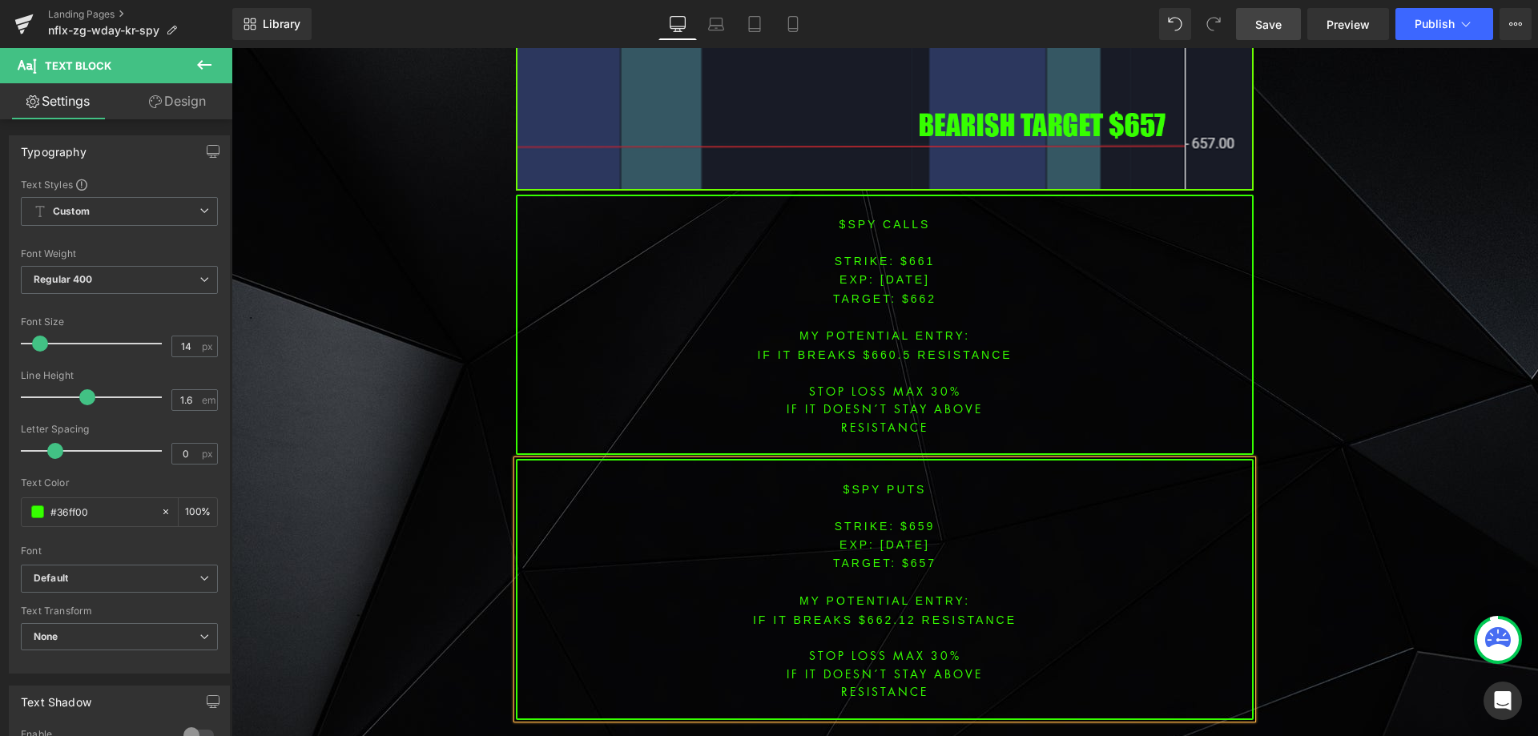
click at [877, 614] on font "IF IT breaks $662.12 resistance" at bounding box center [885, 620] width 264 height 13
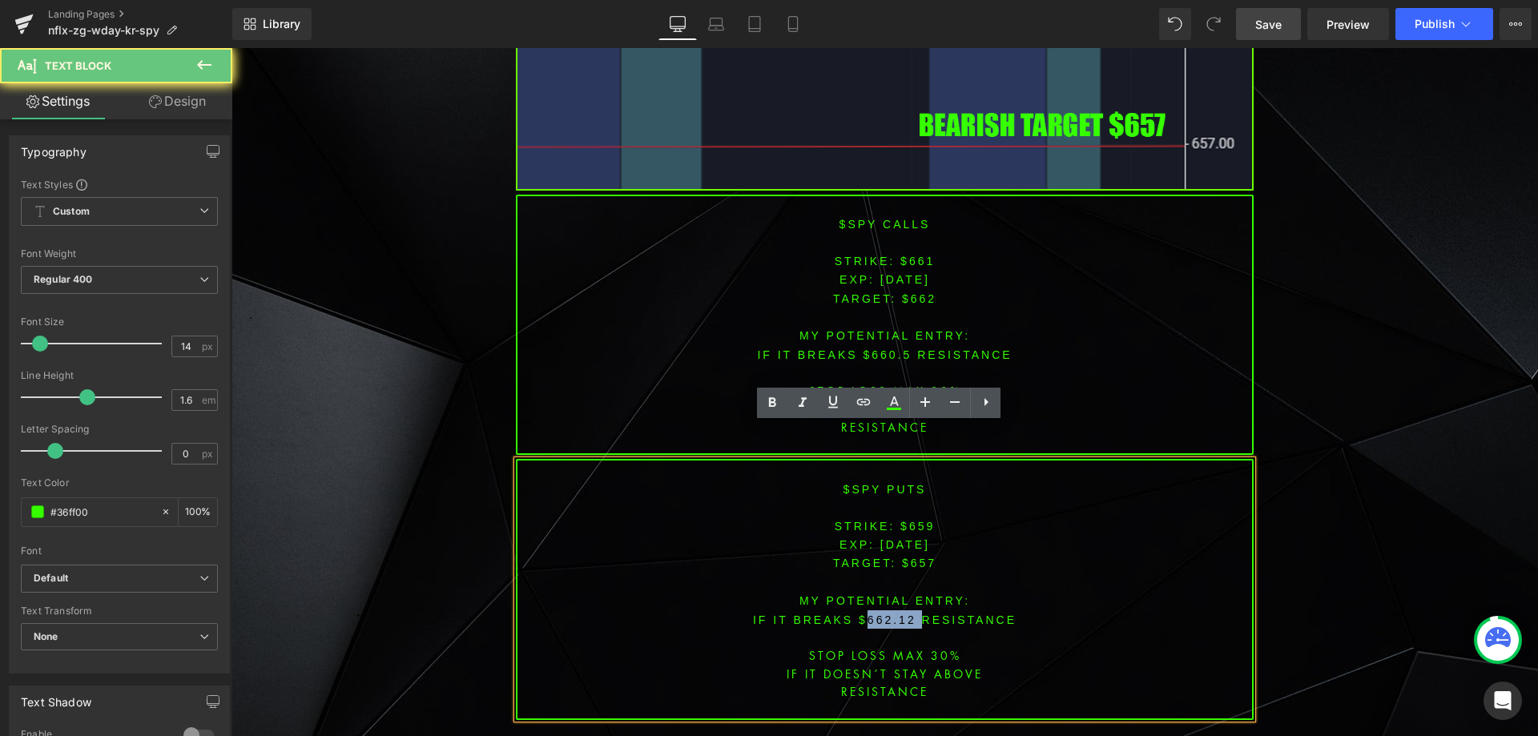
click at [877, 614] on font "IF IT breaks $662.12 resistance" at bounding box center [885, 620] width 264 height 13
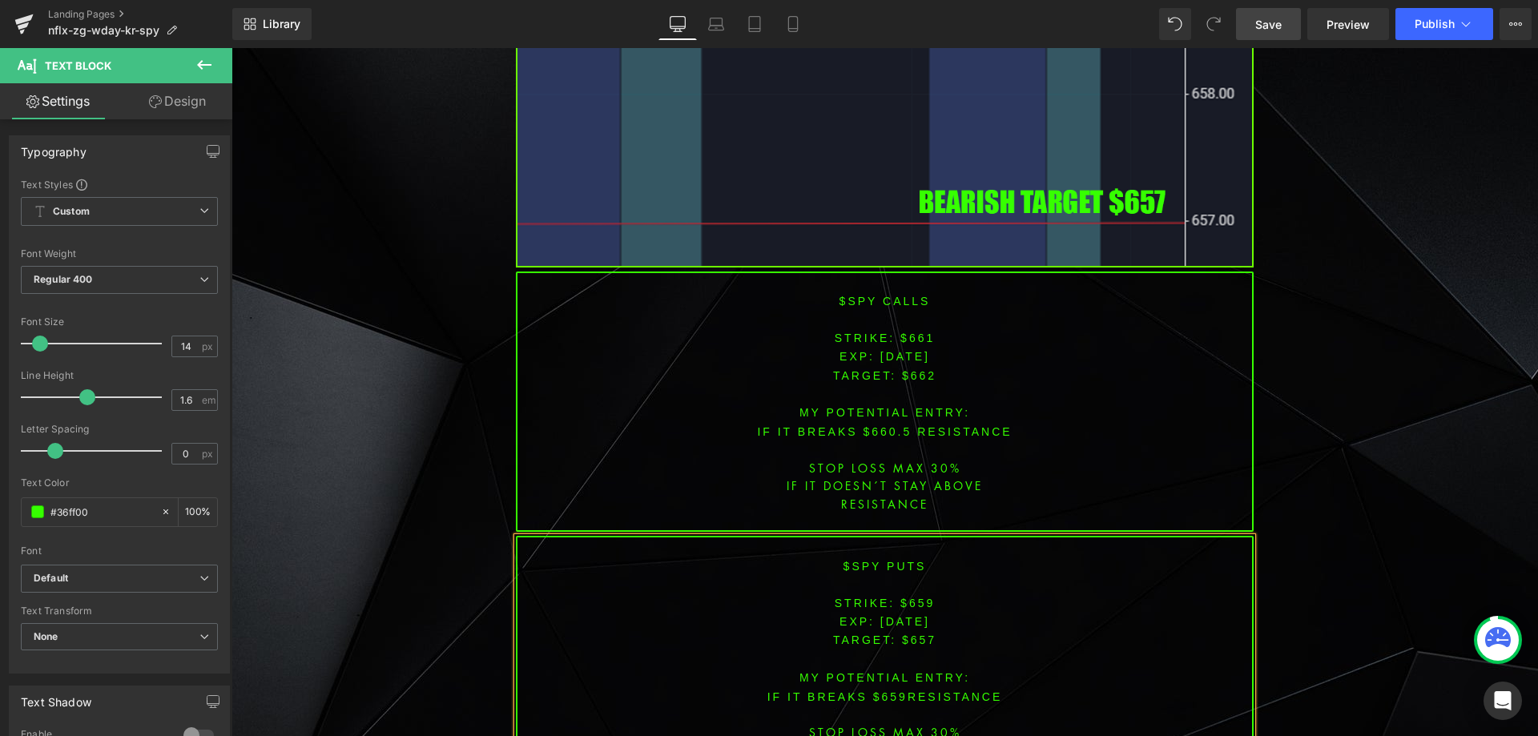
scroll to position [6528, 0]
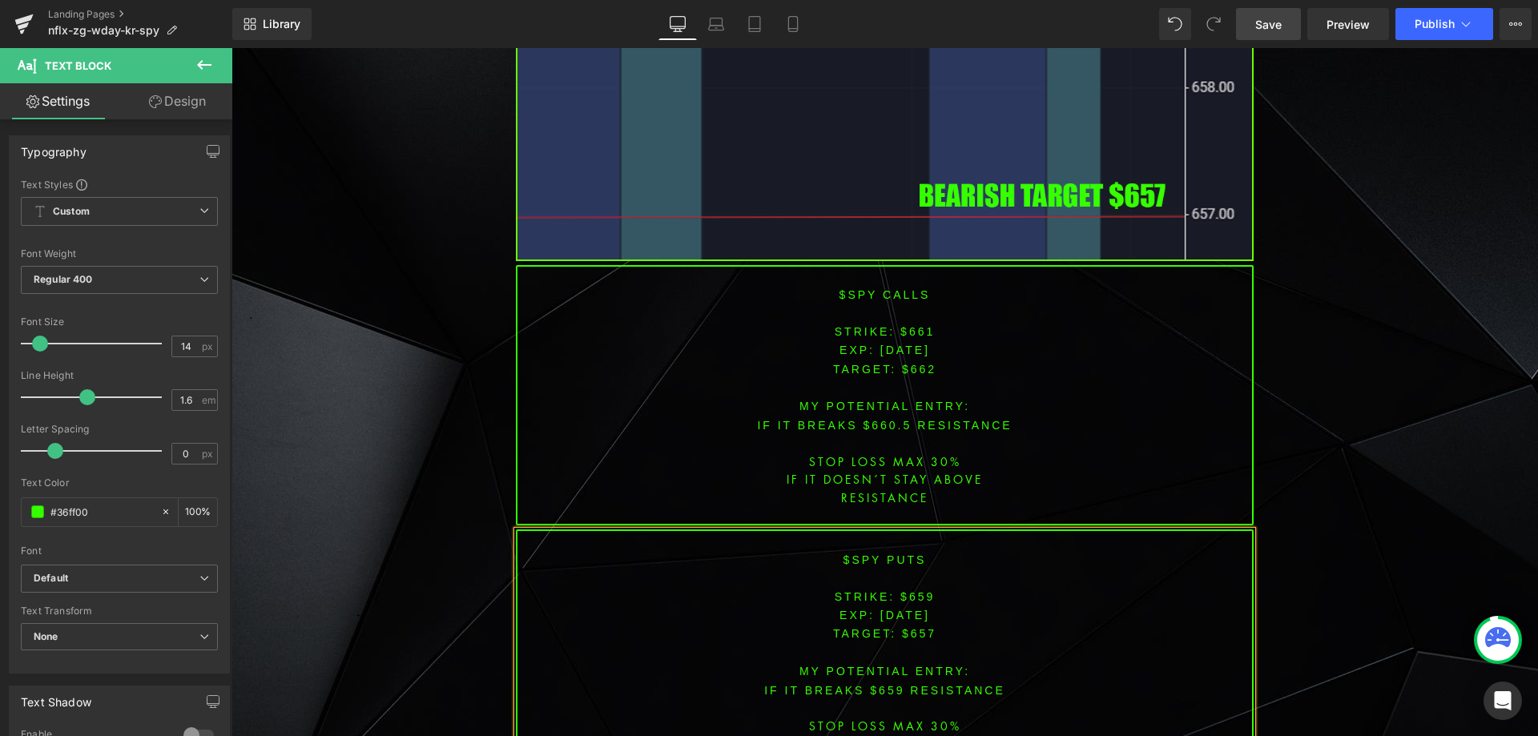
click at [945, 684] on font "IF IT breaks $659 resistance" at bounding box center [884, 690] width 241 height 13
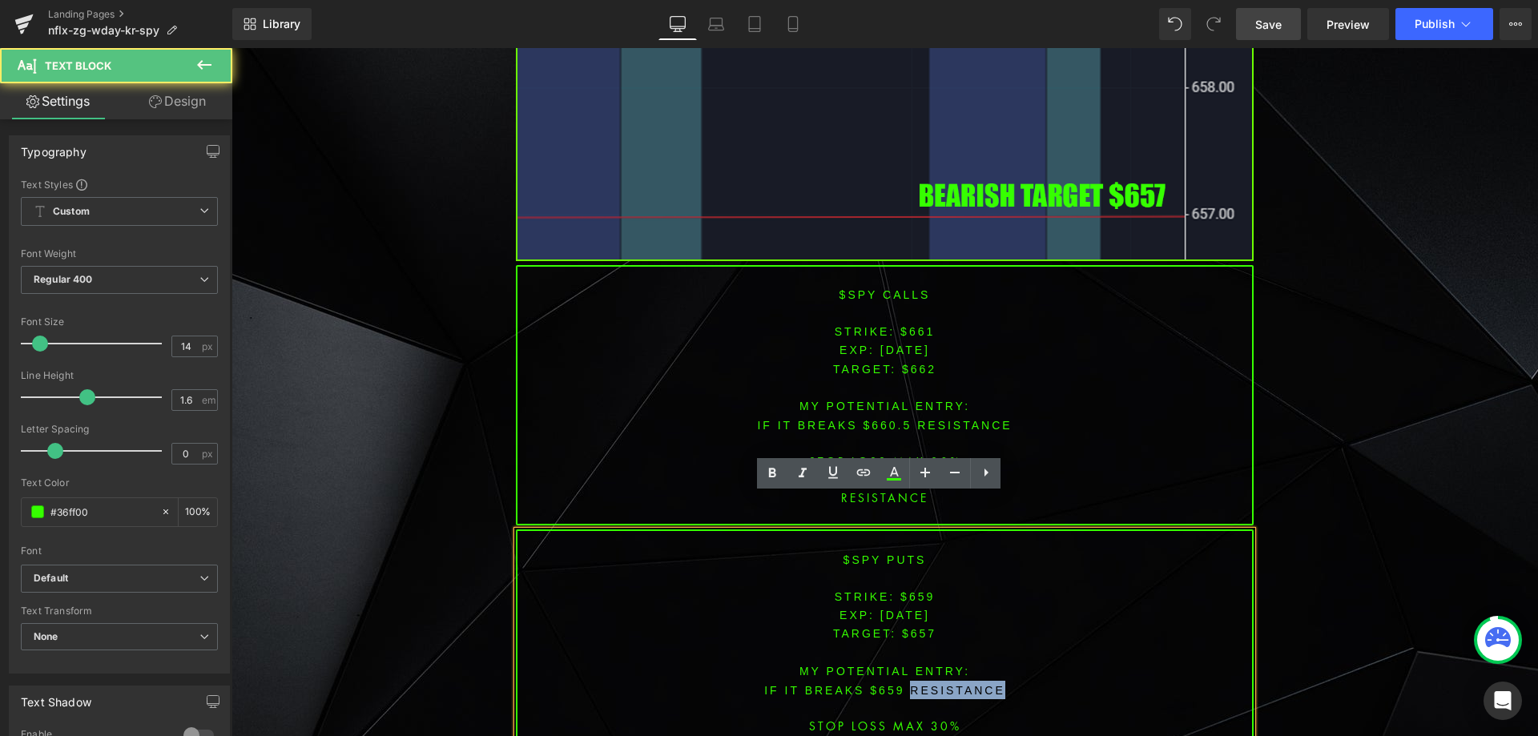
click at [945, 684] on font "IF IT breaks $659 resistance" at bounding box center [884, 690] width 241 height 13
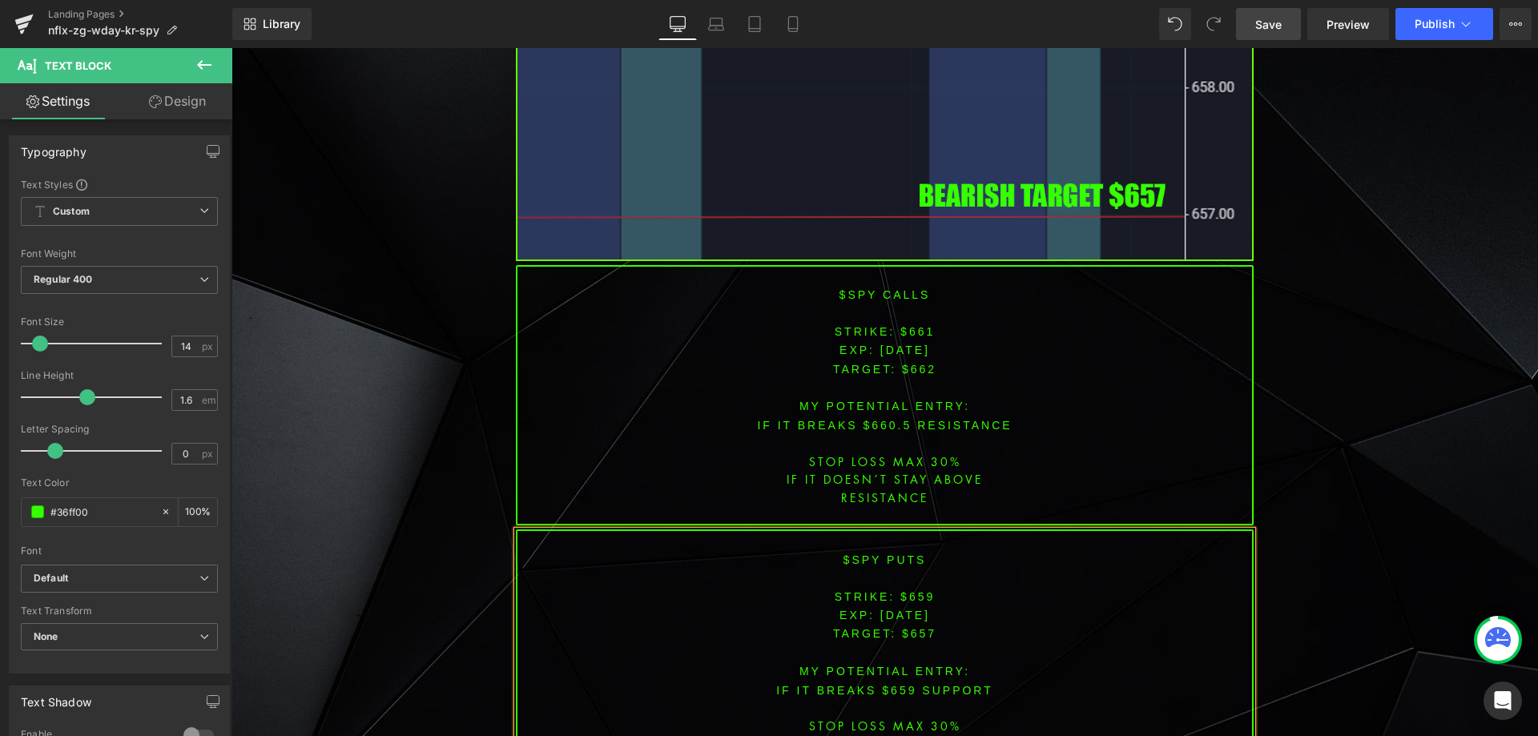
click at [940, 736] on p "IF IT DOESN´T STAY above" at bounding box center [885, 745] width 735 height 18
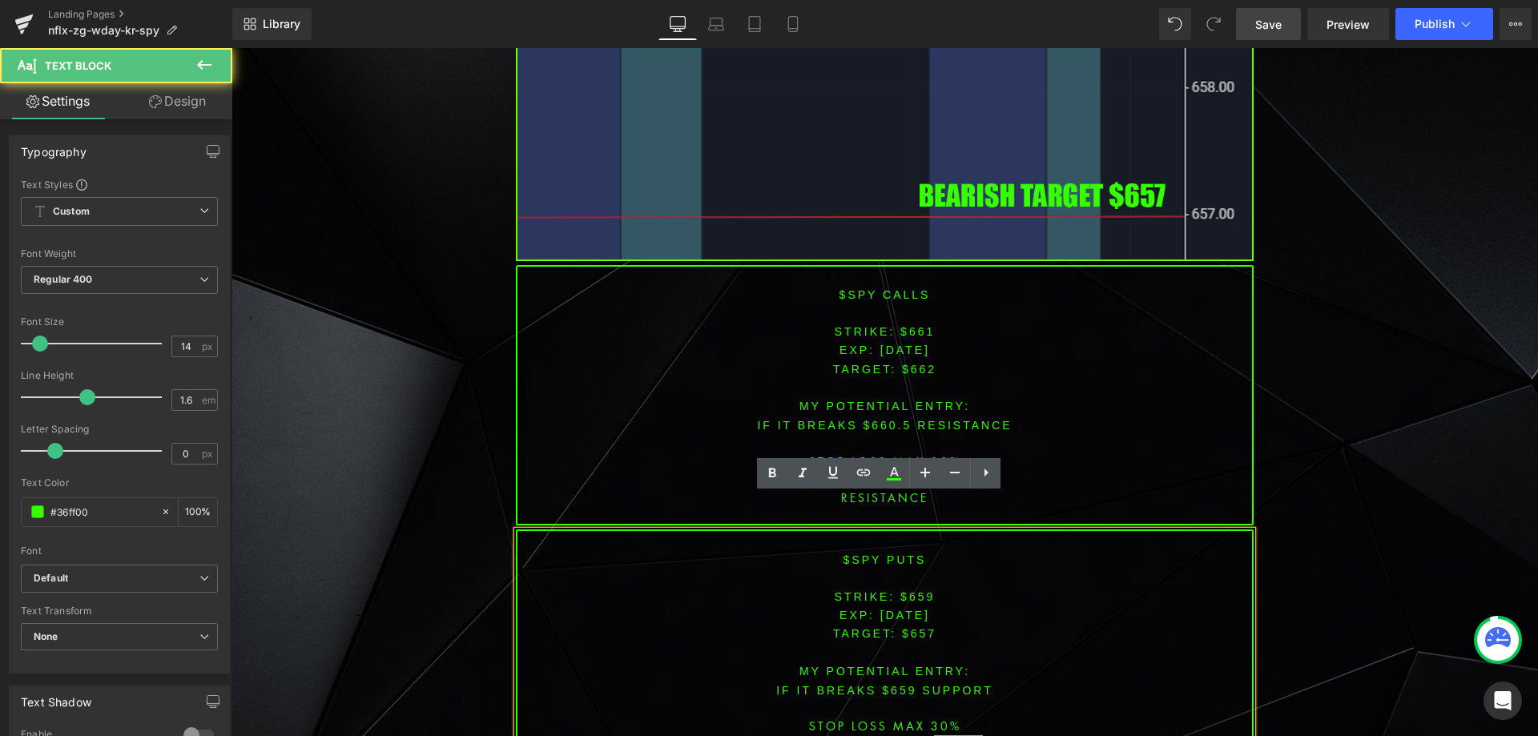
click at [940, 736] on p "IF IT DOESN´T STAY above" at bounding box center [885, 745] width 735 height 18
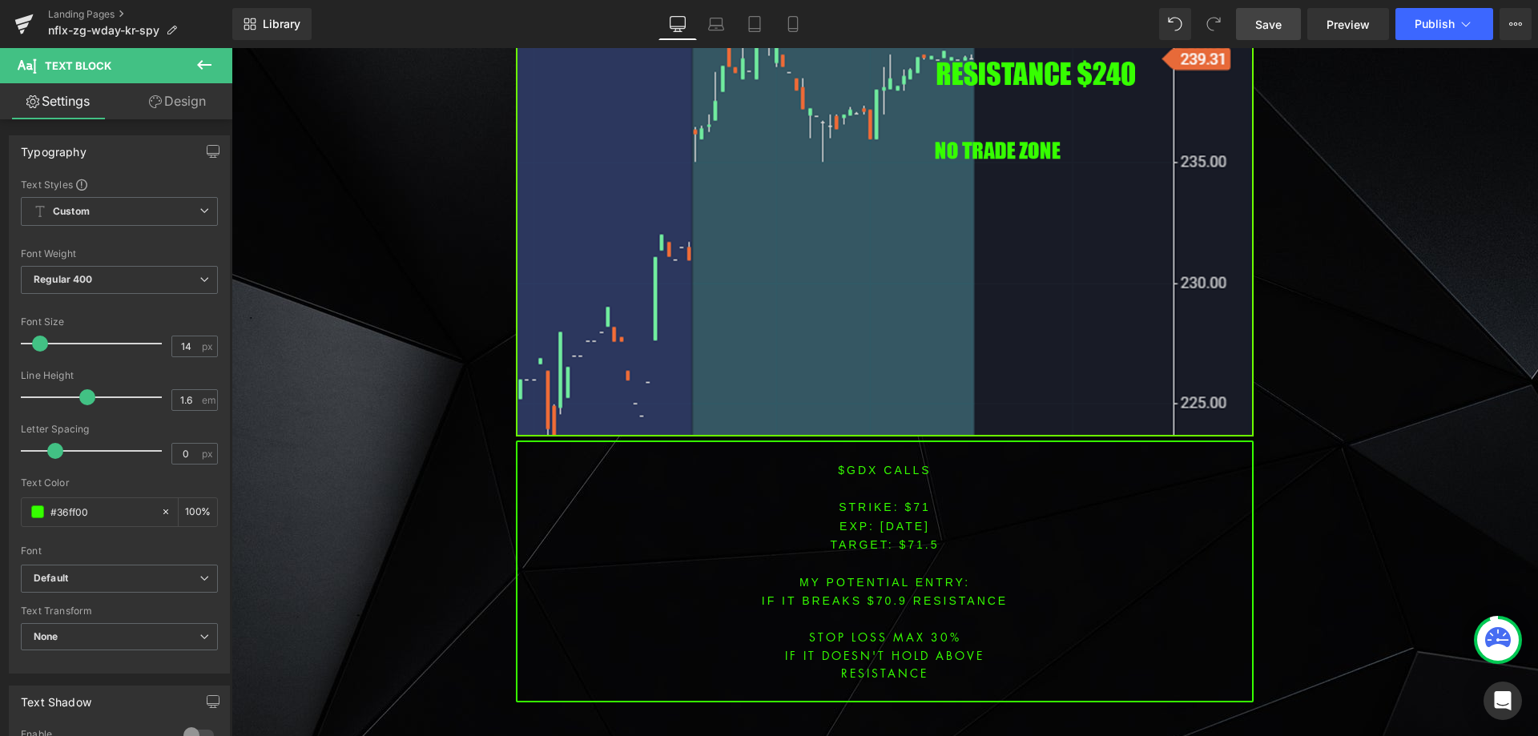
scroll to position [5166, 0]
click at [853, 463] on font "$gdx CALLS" at bounding box center [884, 469] width 93 height 13
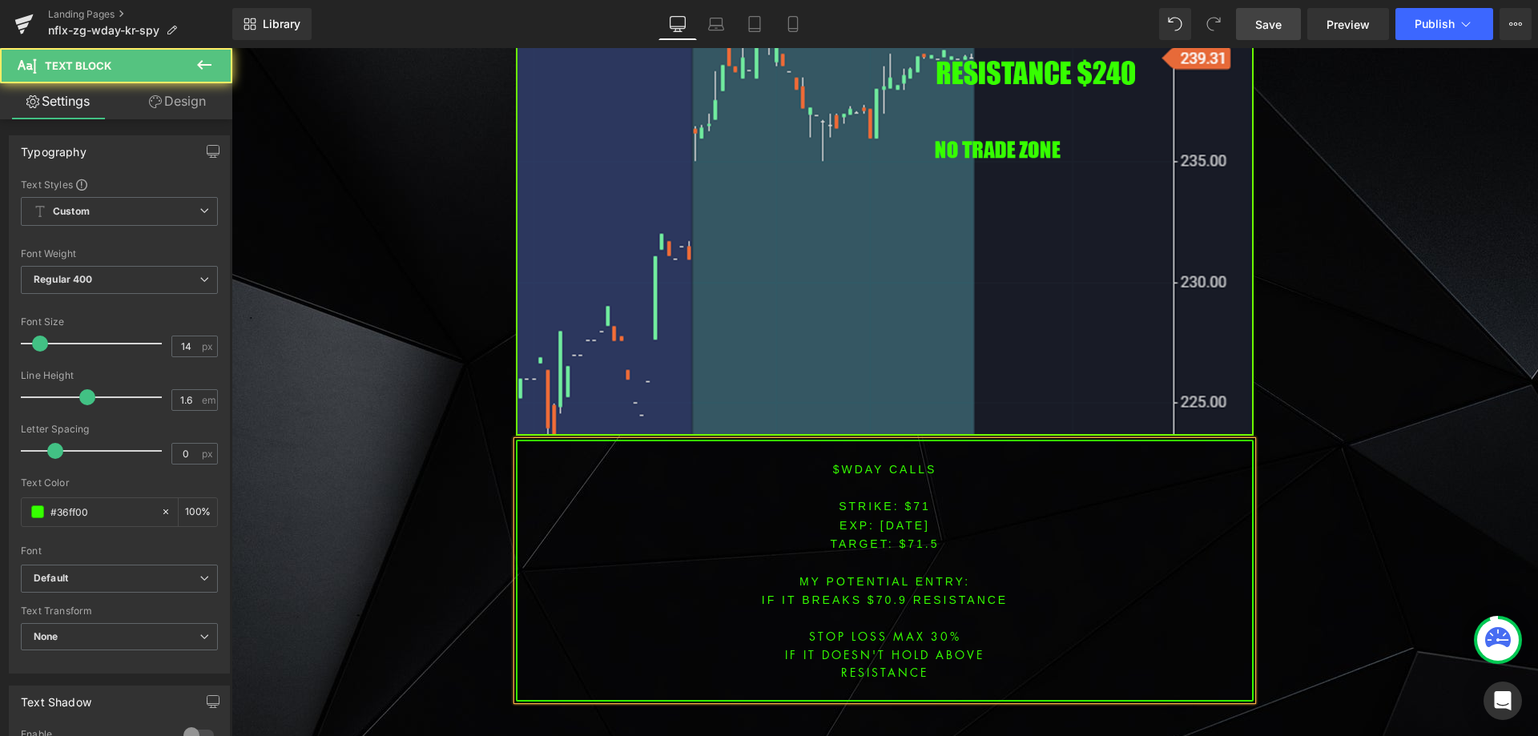
click at [915, 500] on font "STRIKE: $71" at bounding box center [885, 506] width 92 height 13
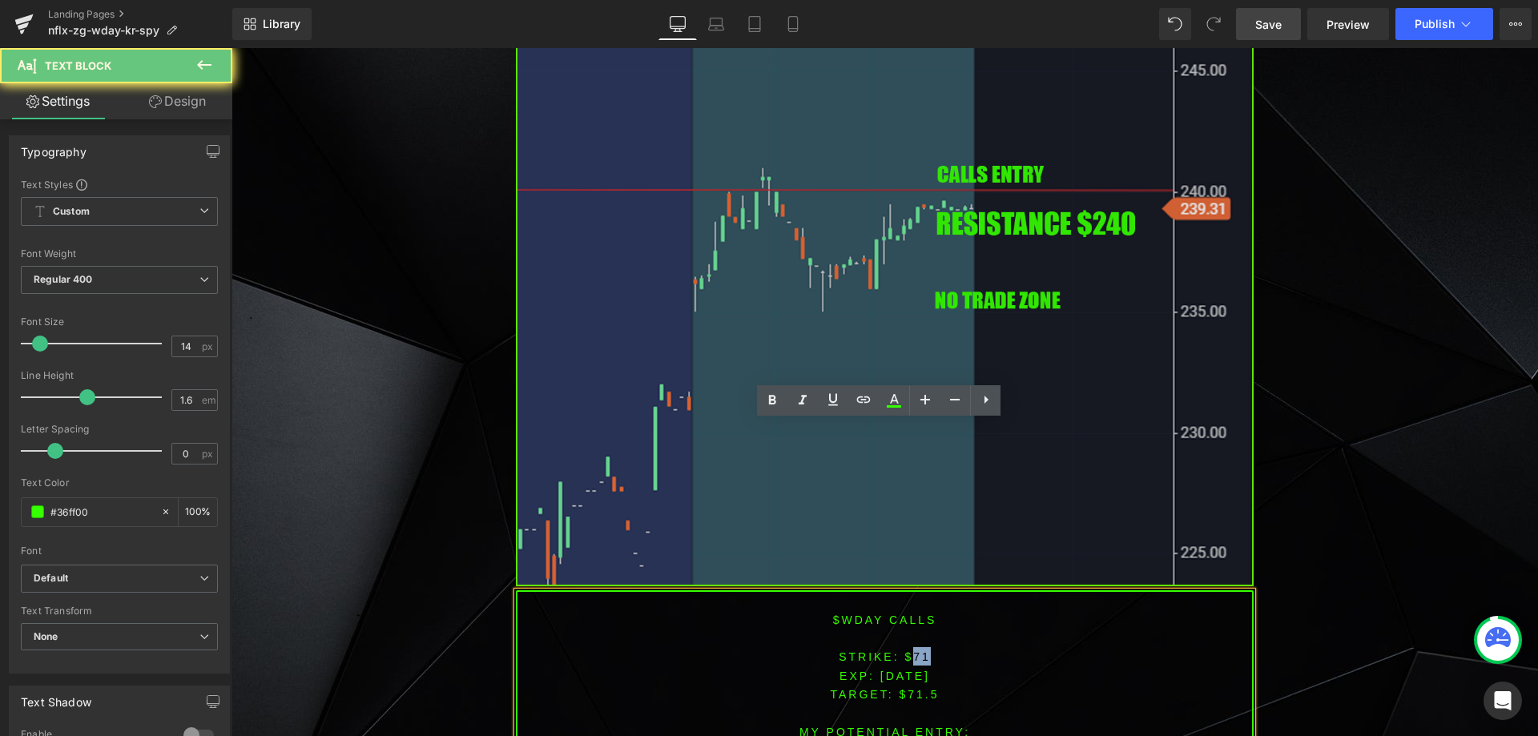
scroll to position [5006, 0]
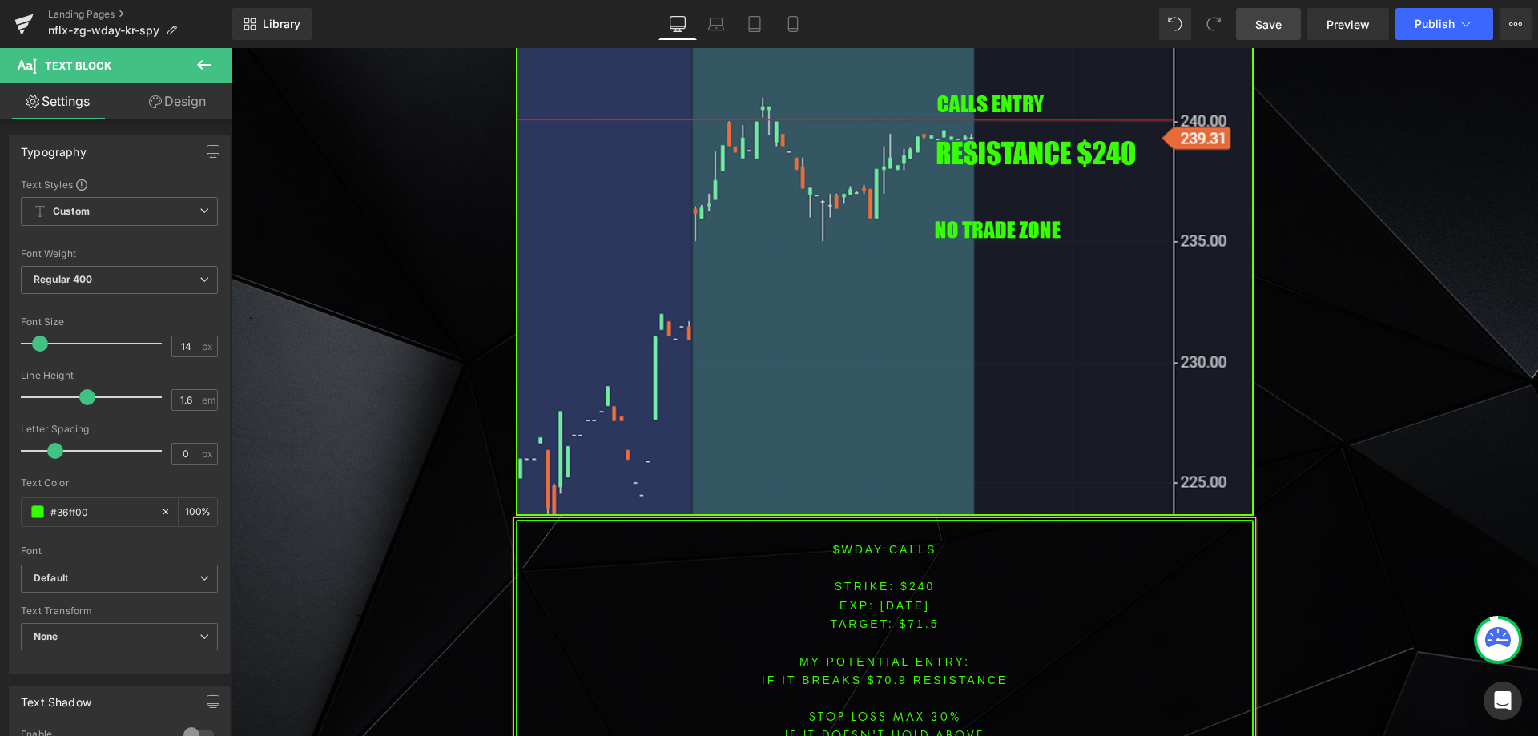
click at [917, 618] on span "TARGET: $71.5" at bounding box center [884, 624] width 109 height 13
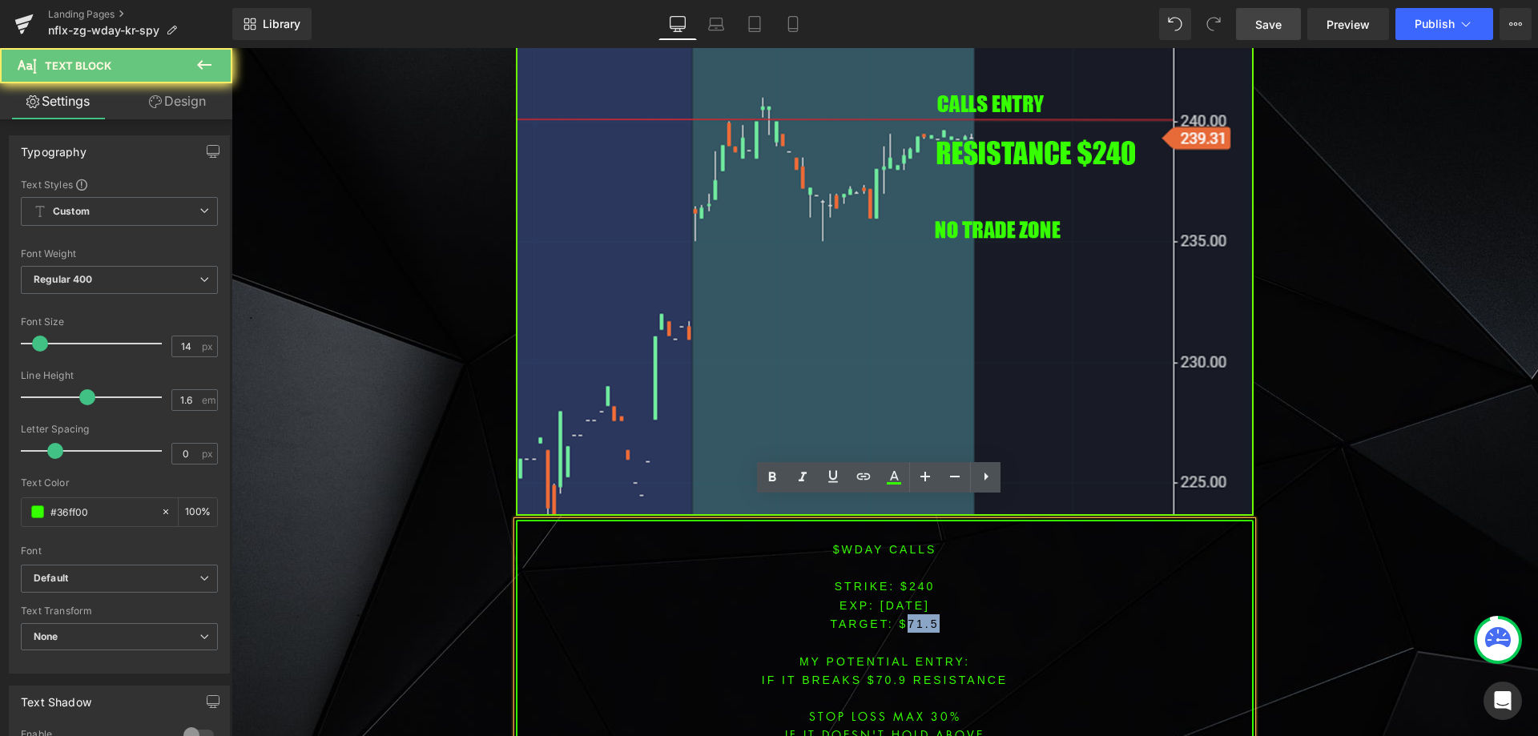
click at [917, 618] on span "TARGET: $71.5" at bounding box center [884, 624] width 109 height 13
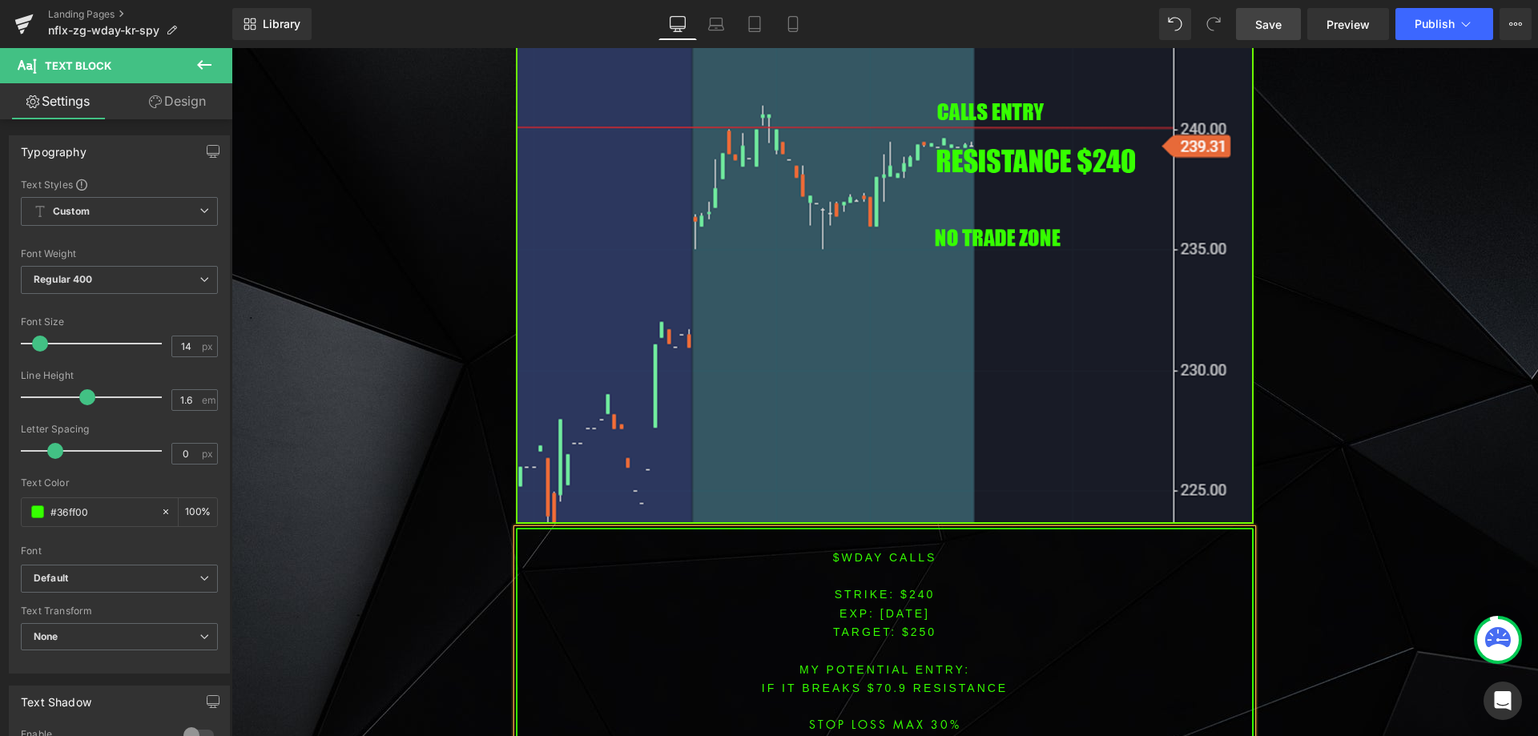
scroll to position [5116, 0]
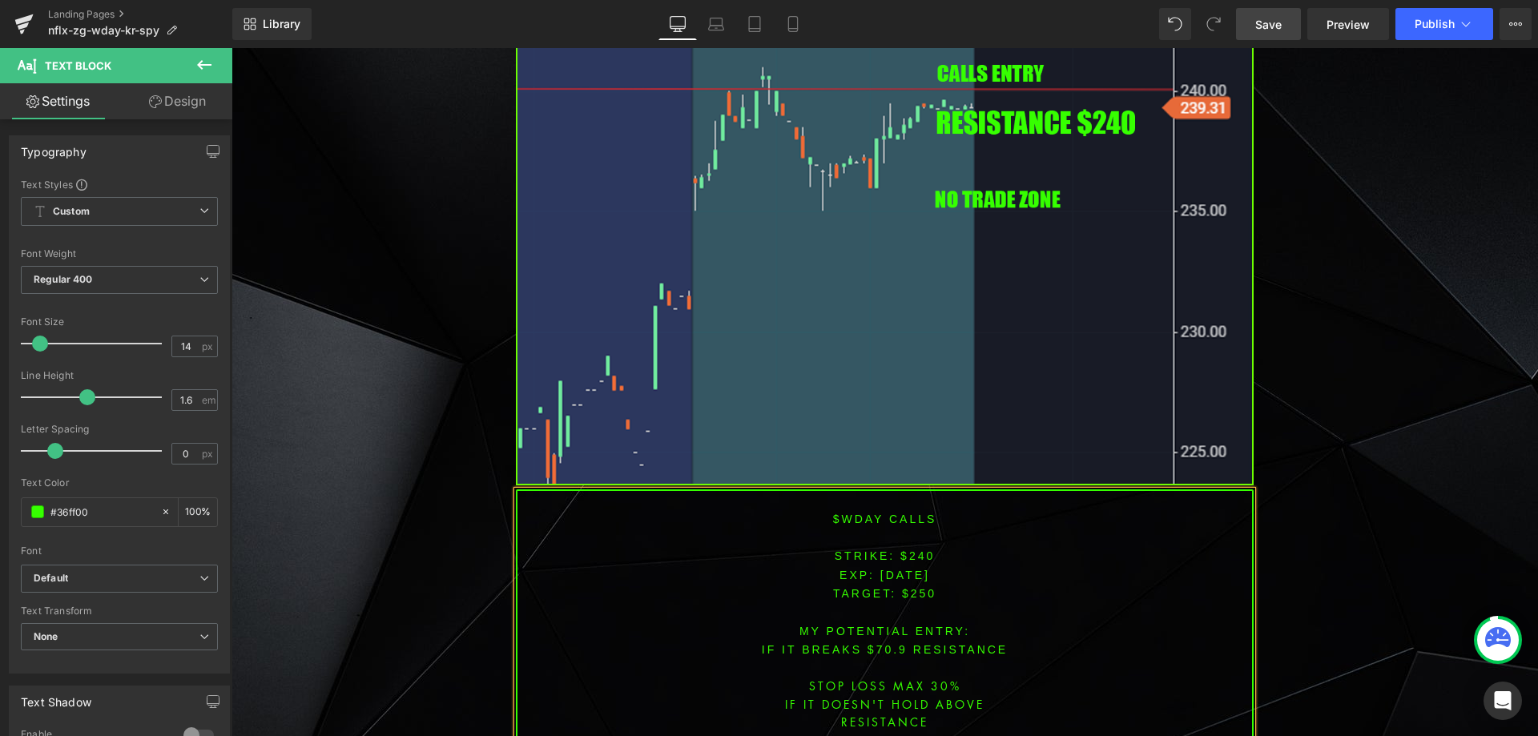
click at [886, 643] on font "IF IT BREAKS $70.9 resistance" at bounding box center [885, 649] width 246 height 13
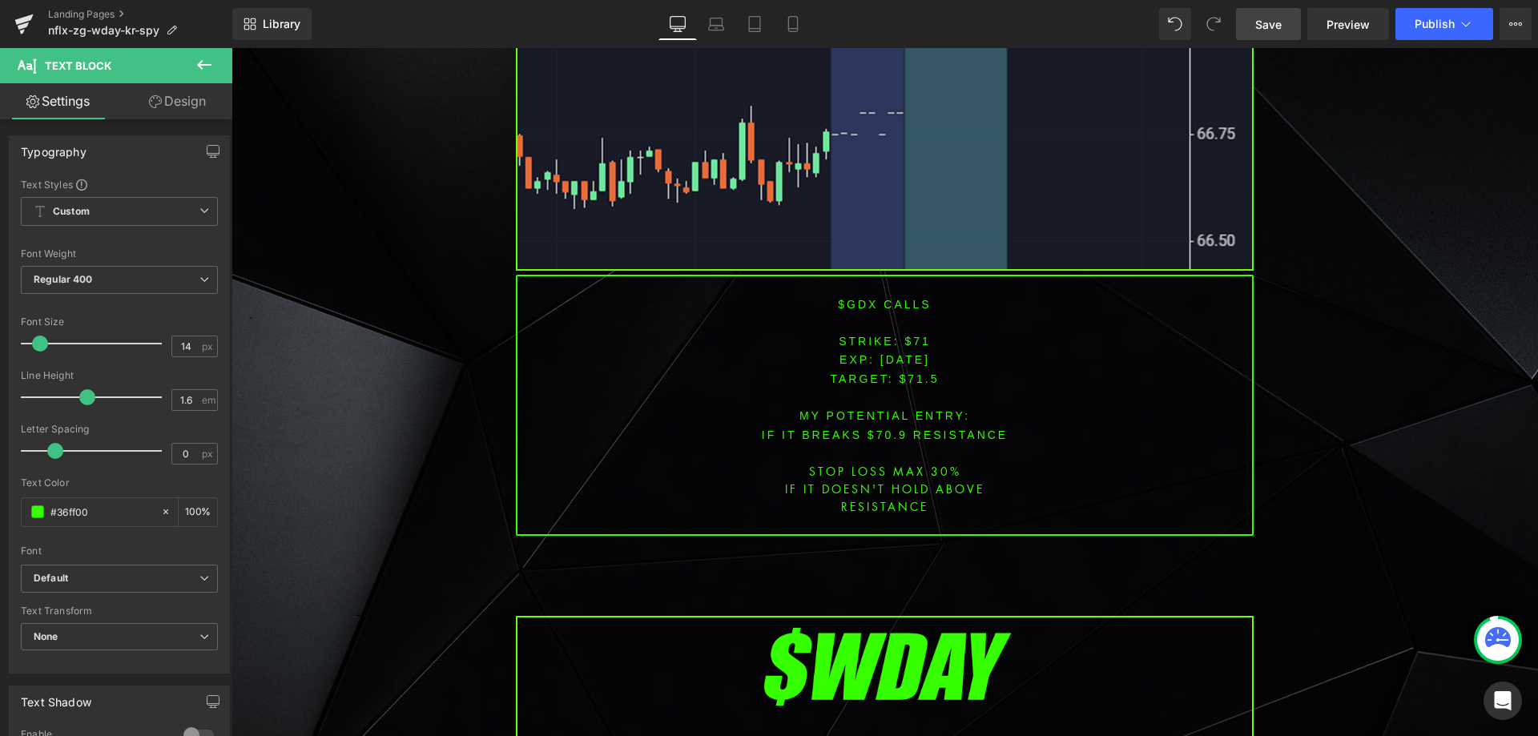
scroll to position [4155, 0]
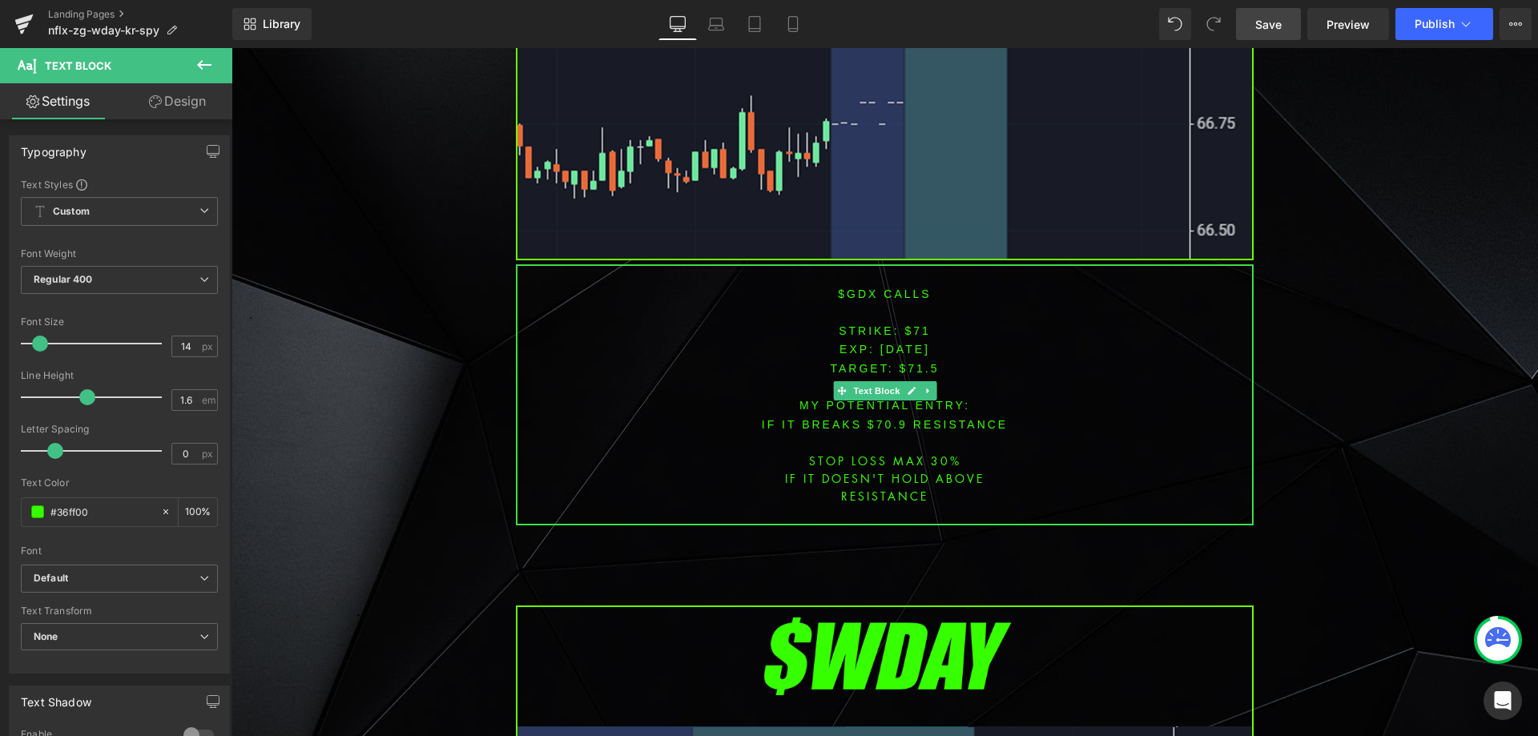
click at [850, 288] on font "$gdx CALLS" at bounding box center [884, 294] width 93 height 13
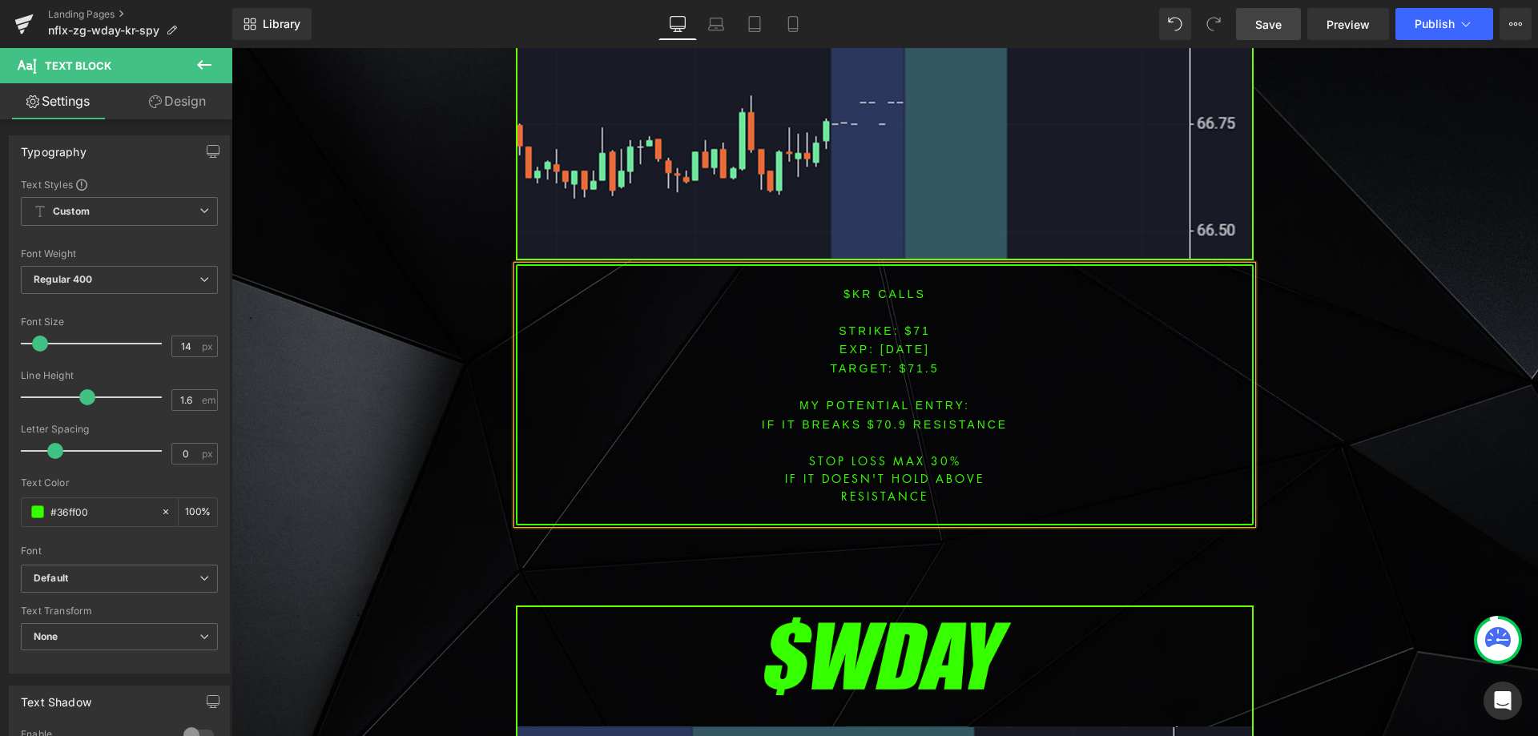
click at [910, 304] on p at bounding box center [885, 312] width 735 height 18
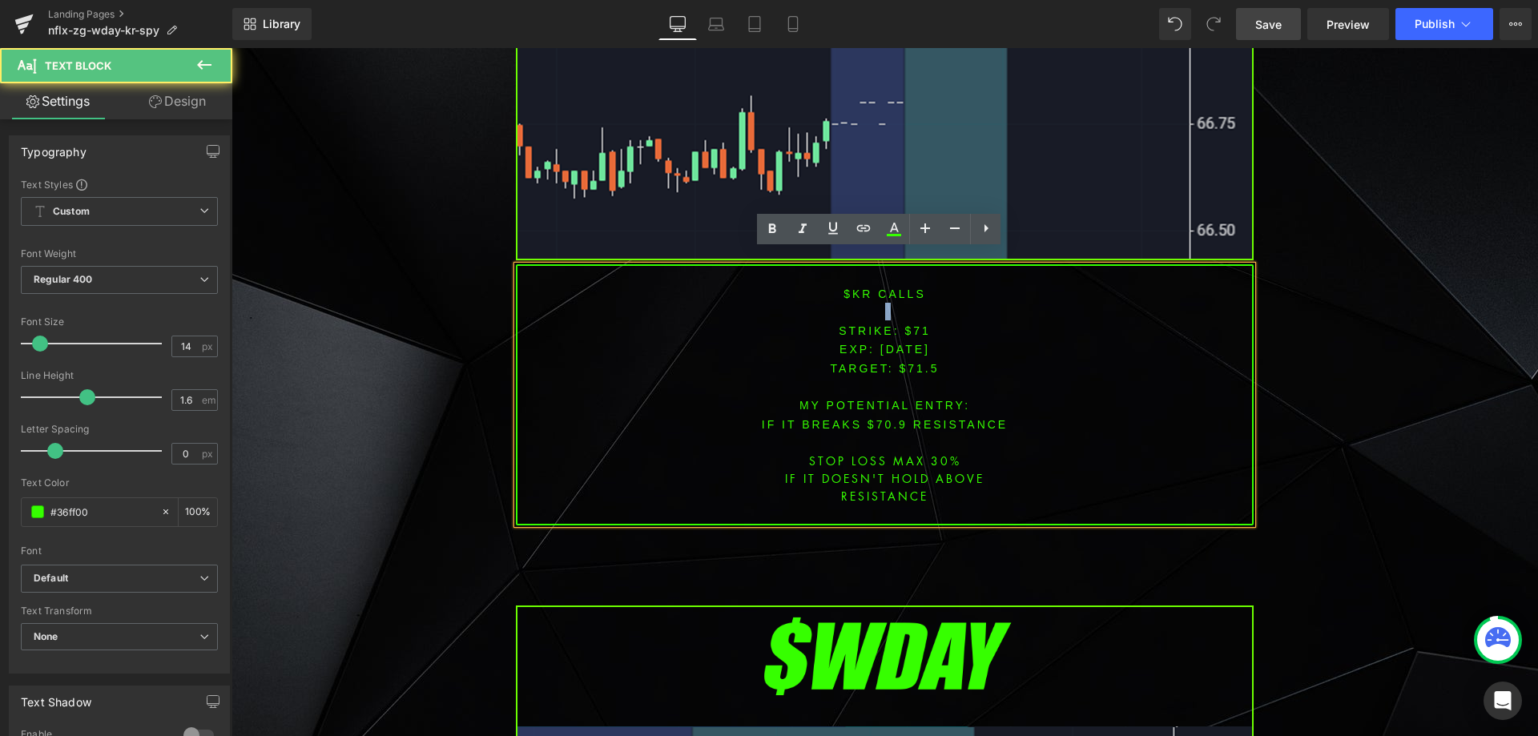
click at [910, 304] on p at bounding box center [885, 312] width 735 height 18
click at [911, 325] on font "STRIKE: $71" at bounding box center [885, 331] width 92 height 13
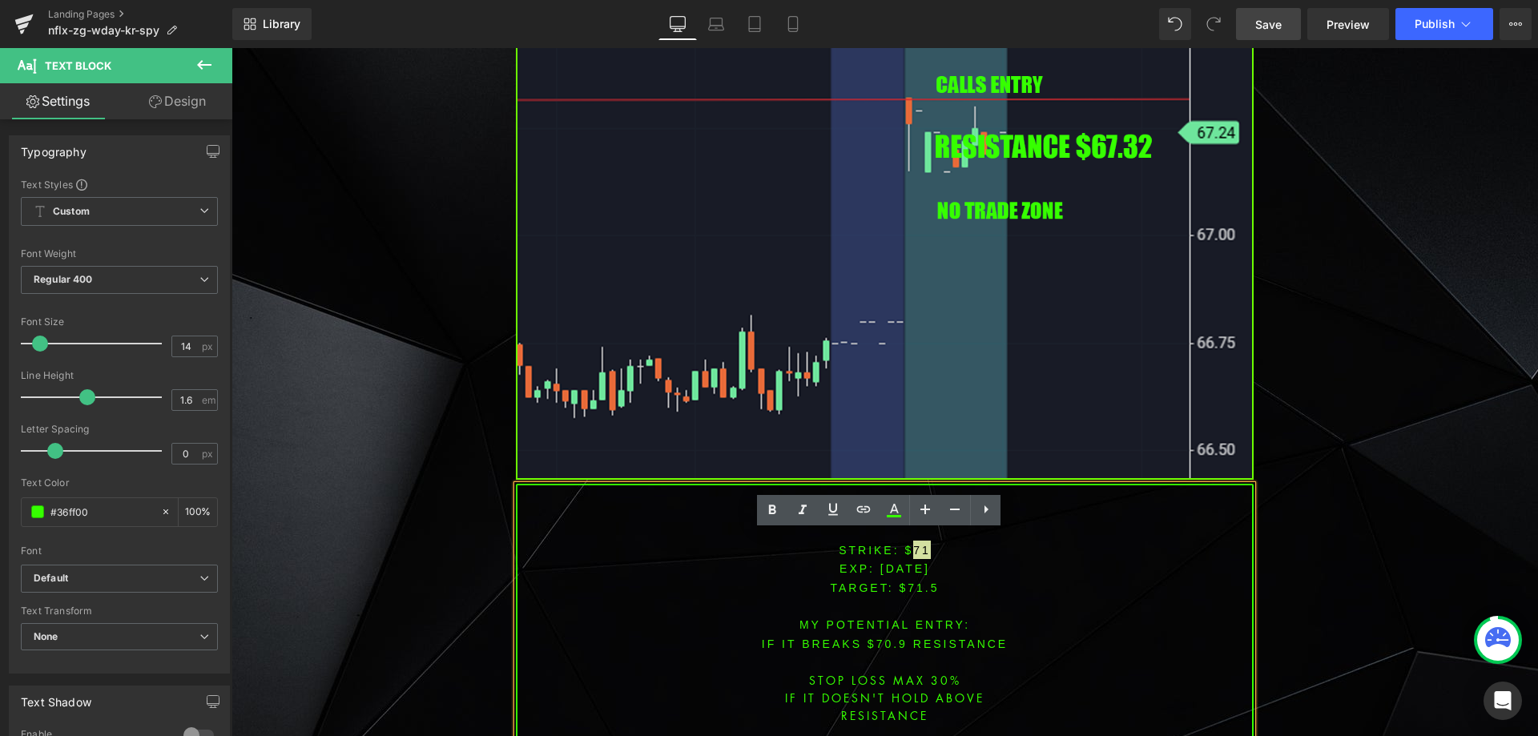
scroll to position [3994, 0]
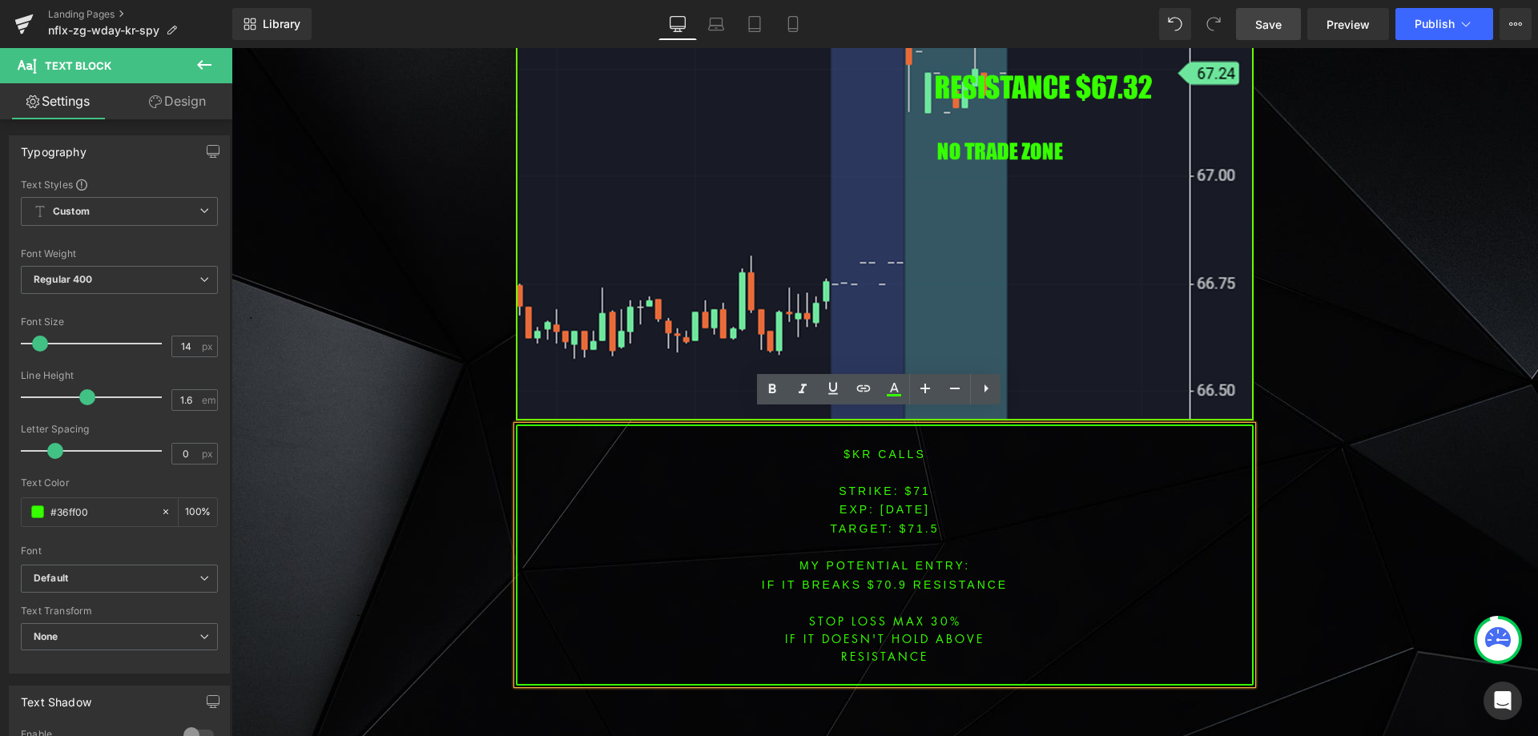
click at [872, 482] on p "STRIKE: $71" at bounding box center [885, 491] width 735 height 18
click at [913, 485] on font "STRIKE: $71" at bounding box center [885, 491] width 92 height 13
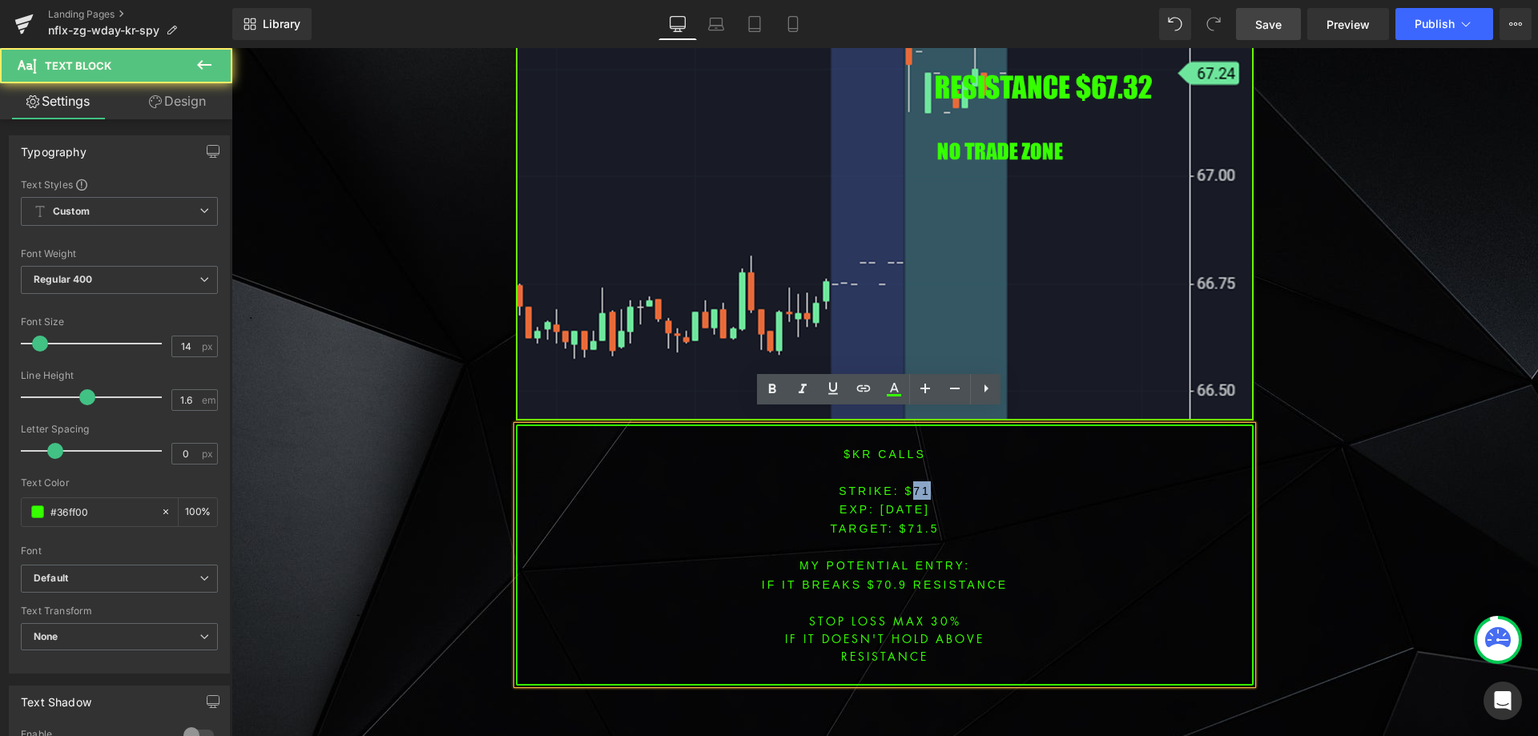
click at [913, 485] on font "STRIKE: $71" at bounding box center [885, 491] width 92 height 13
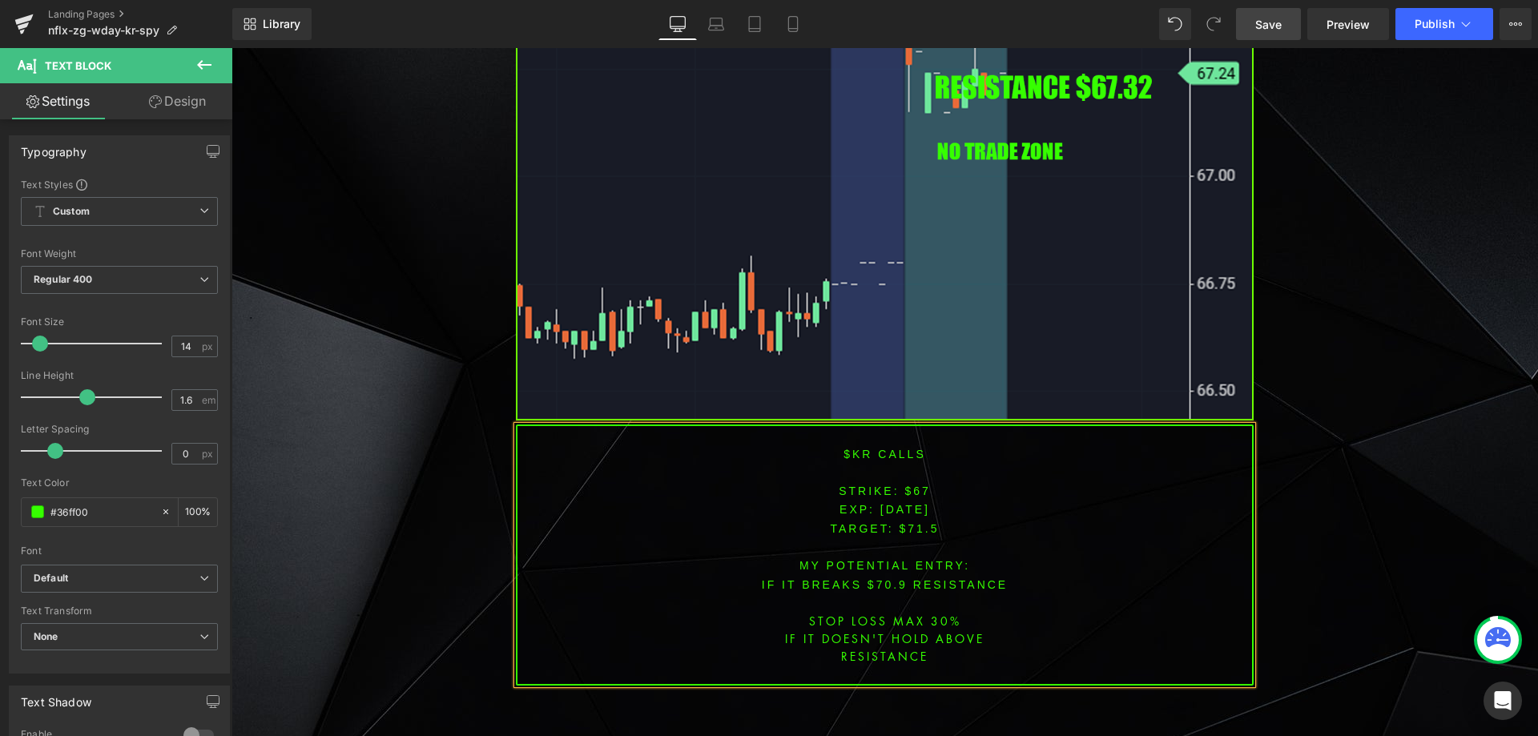
click at [916, 522] on span "TARGET: $71.5" at bounding box center [884, 528] width 109 height 13
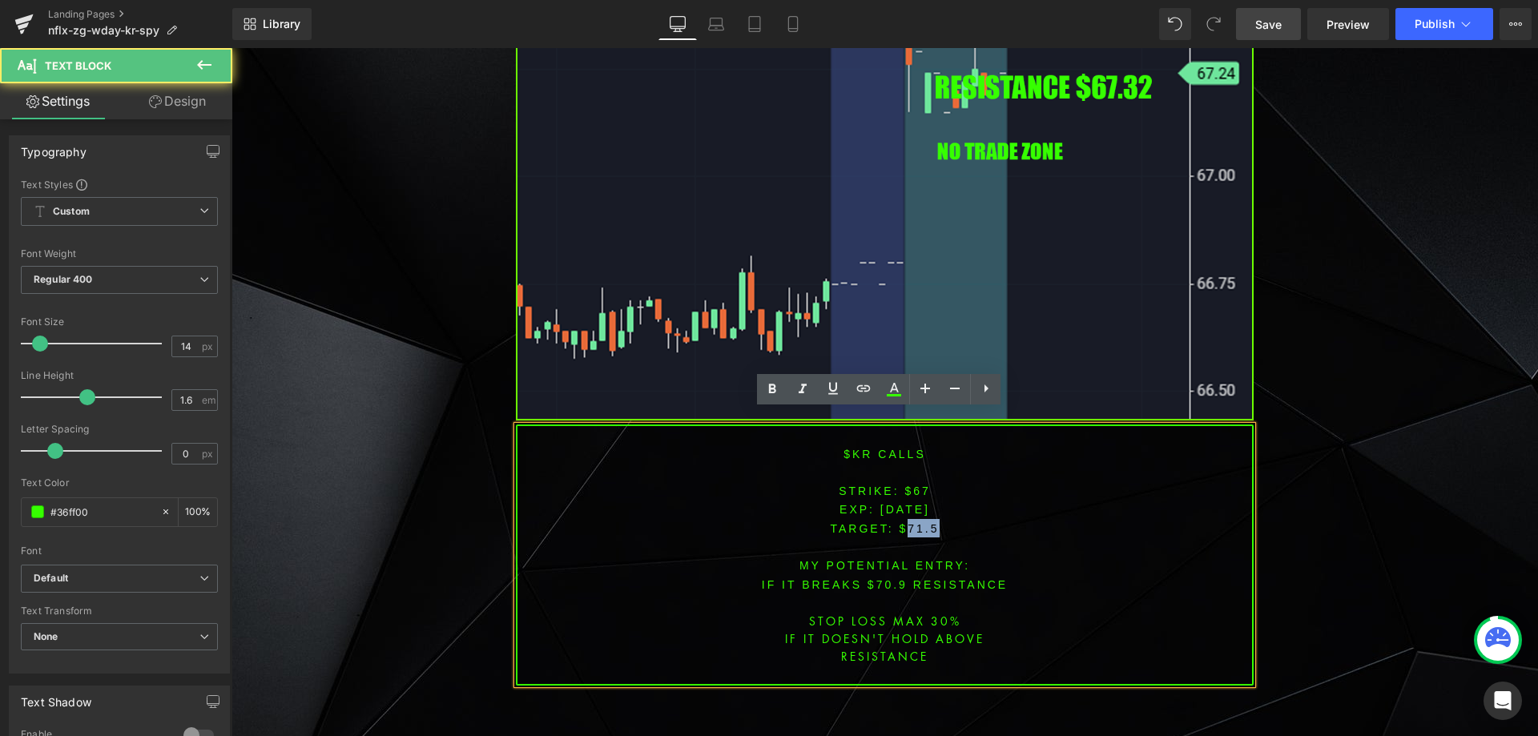
click at [916, 522] on span "TARGET: $71.5" at bounding box center [884, 528] width 109 height 13
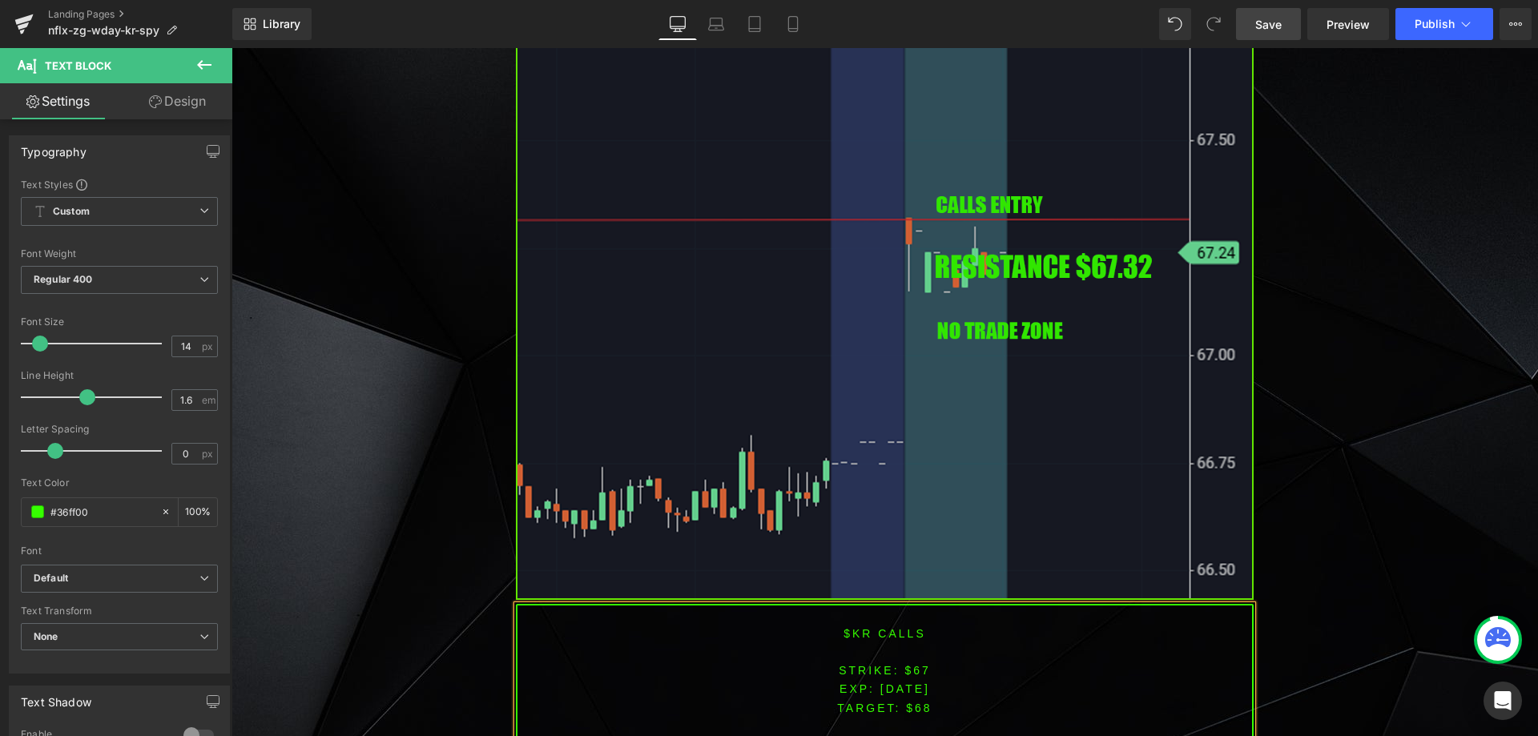
scroll to position [3936, 0]
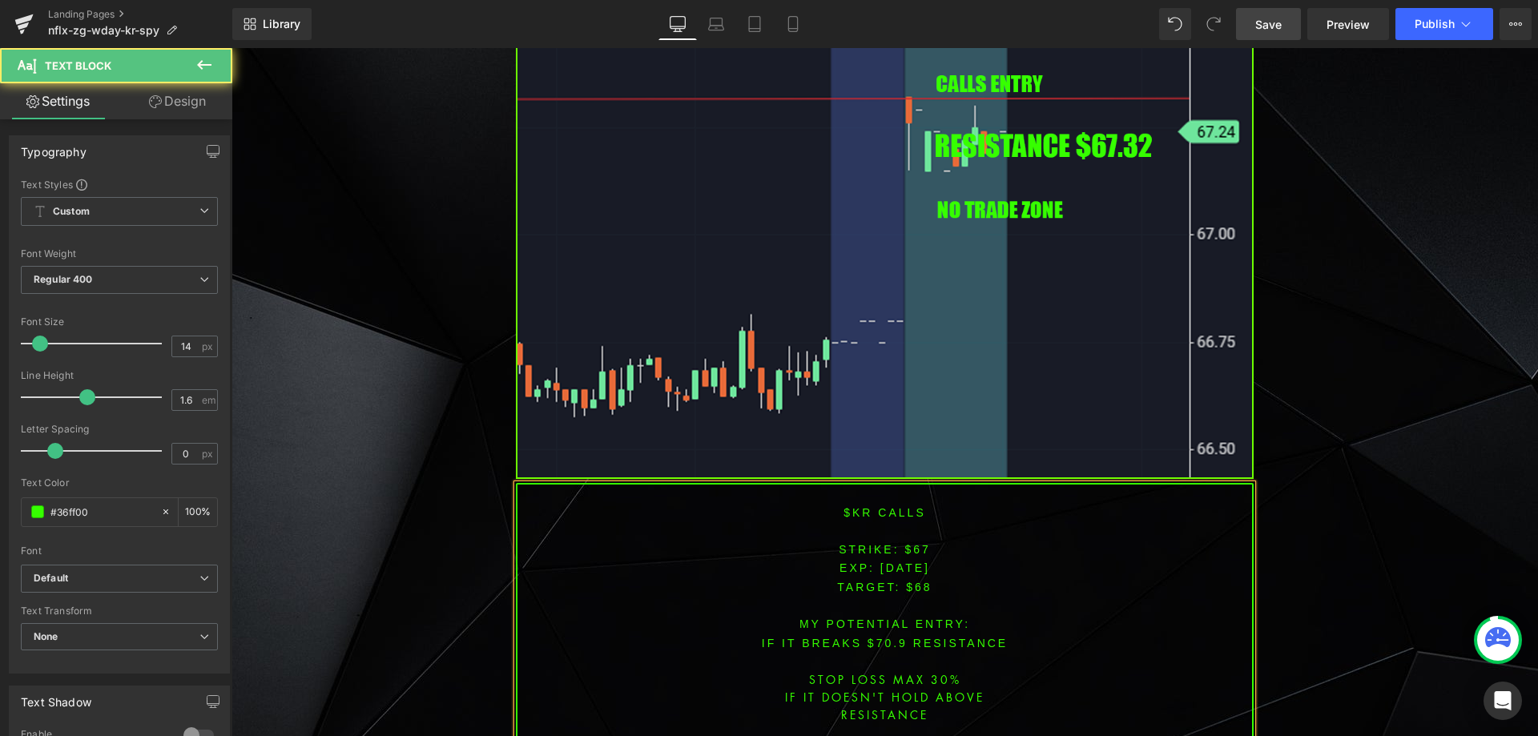
click at [871, 637] on font "IF IT BREAKS $70.9 resistance" at bounding box center [885, 643] width 246 height 13
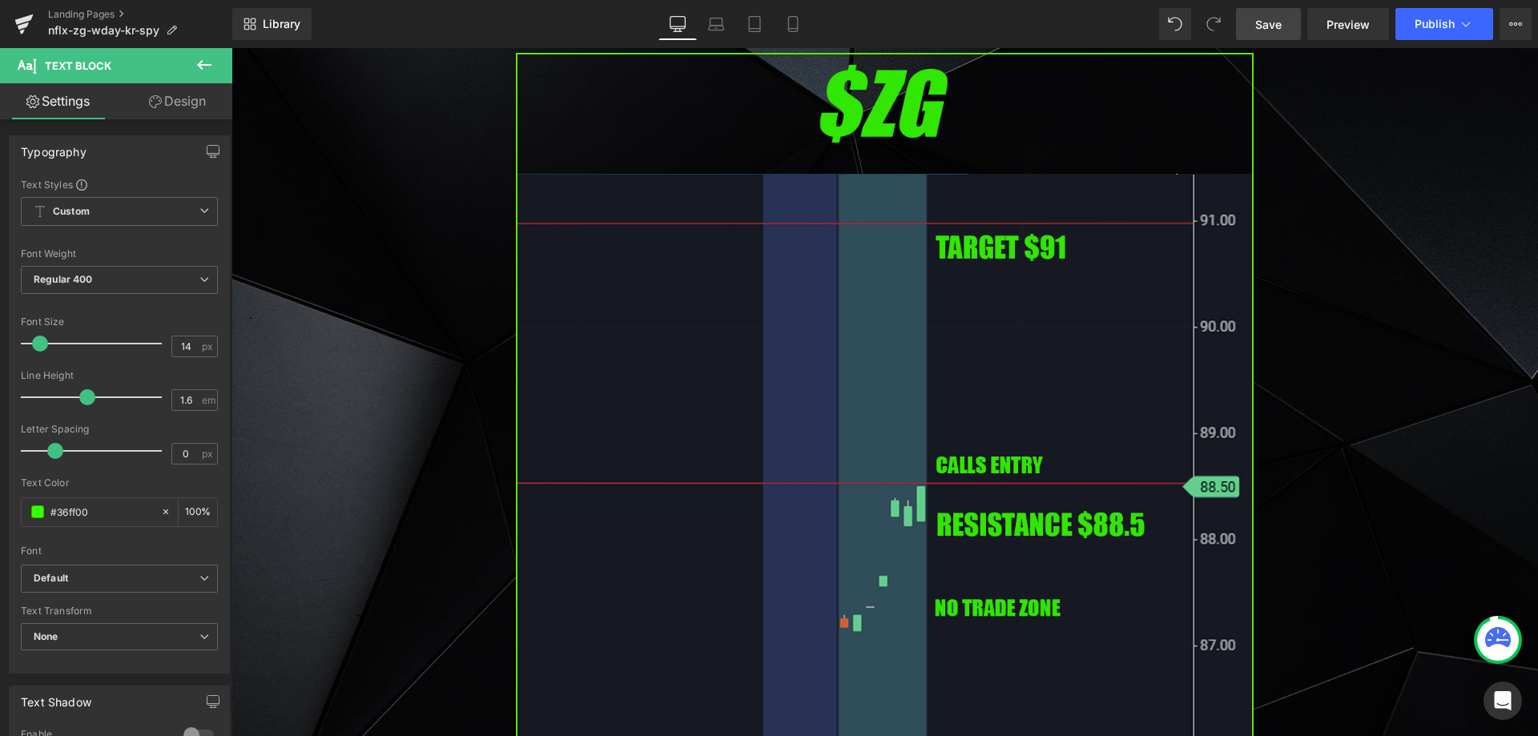
scroll to position [2734, 0]
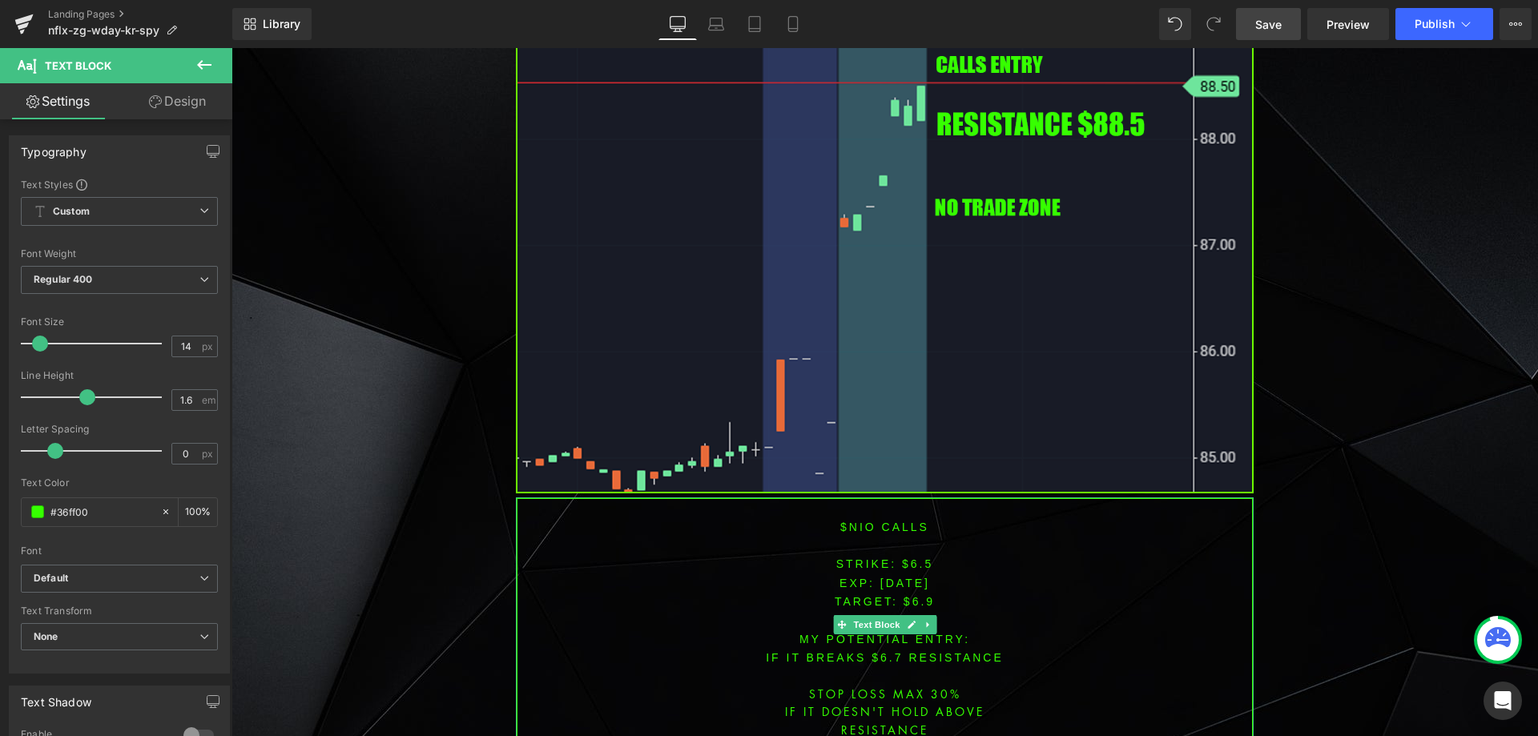
click at [848, 521] on font "$nio CALLS" at bounding box center [885, 527] width 89 height 13
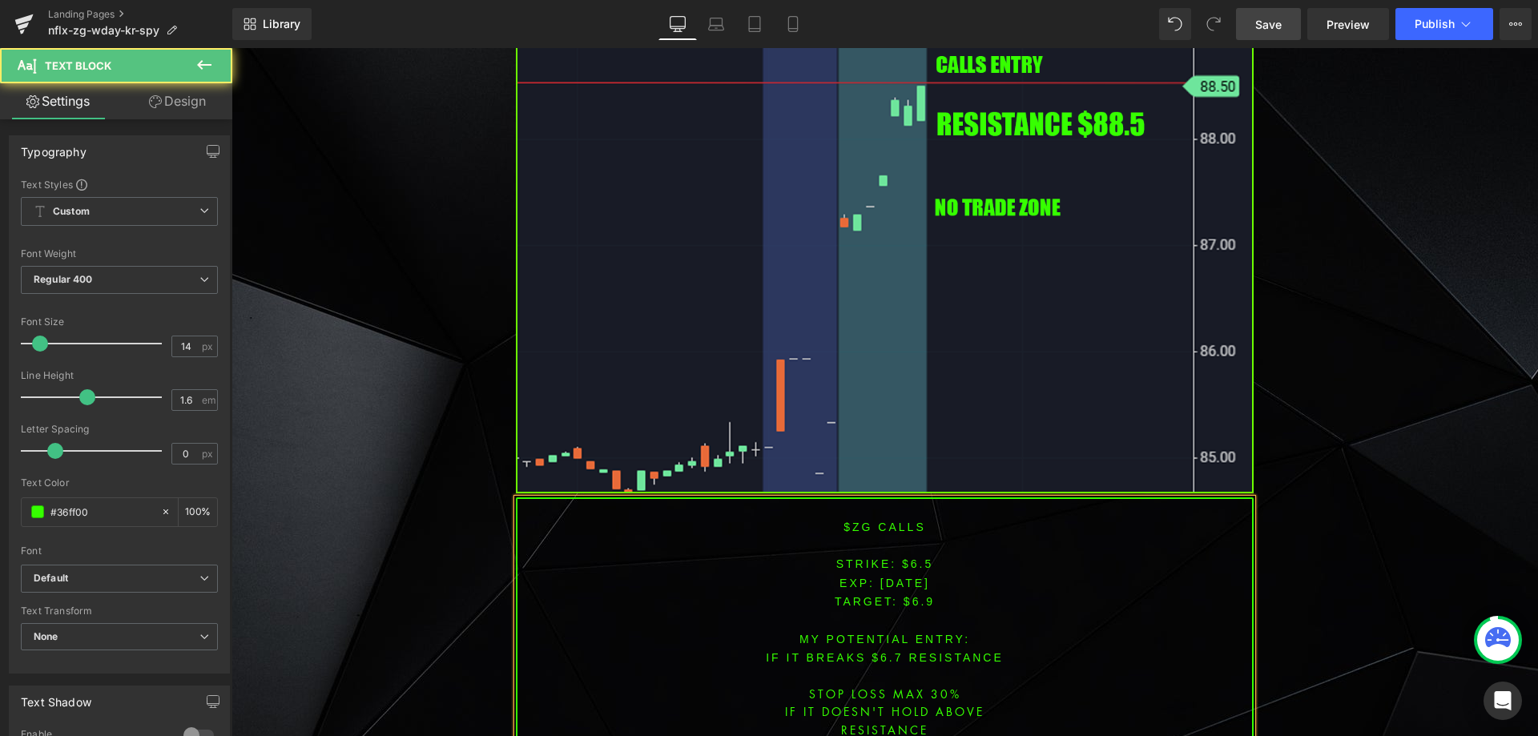
click at [914, 562] on font "STRIKE: $6.5" at bounding box center [886, 564] width 98 height 13
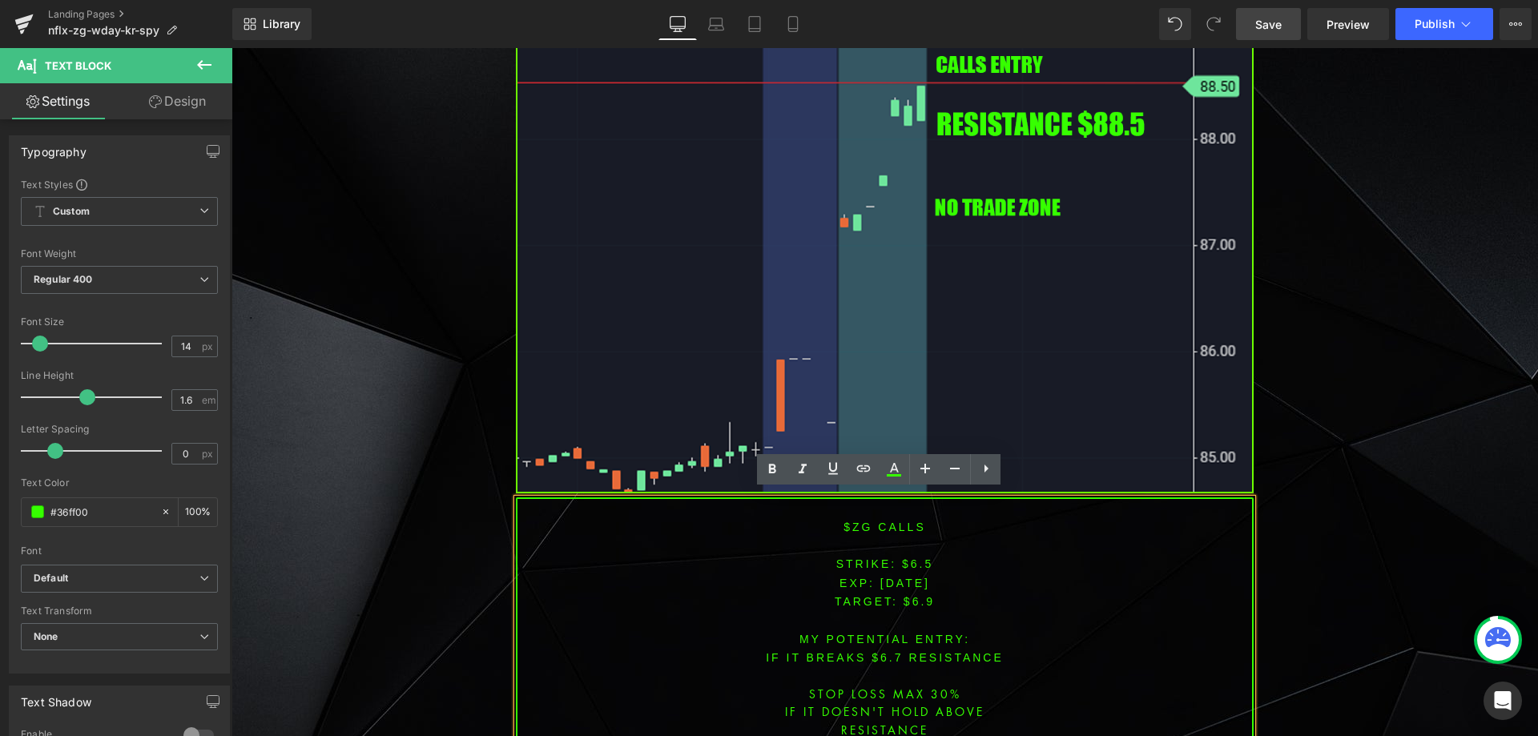
click at [911, 595] on span "TARGET: $6.9" at bounding box center [885, 601] width 100 height 13
click at [915, 558] on font "STRIKE: $6.5" at bounding box center [886, 564] width 98 height 13
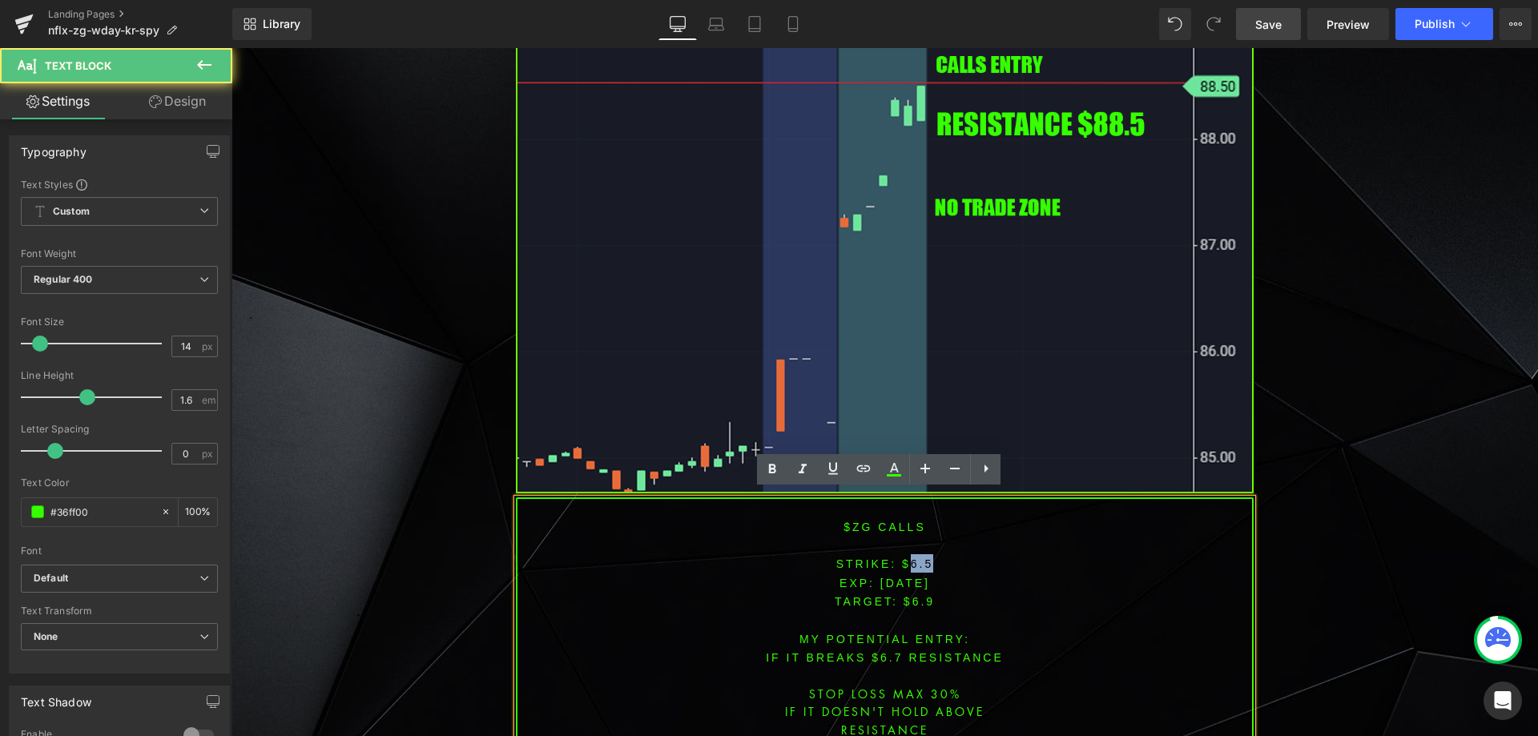
click at [915, 558] on font "STRIKE: $6.5" at bounding box center [886, 564] width 98 height 13
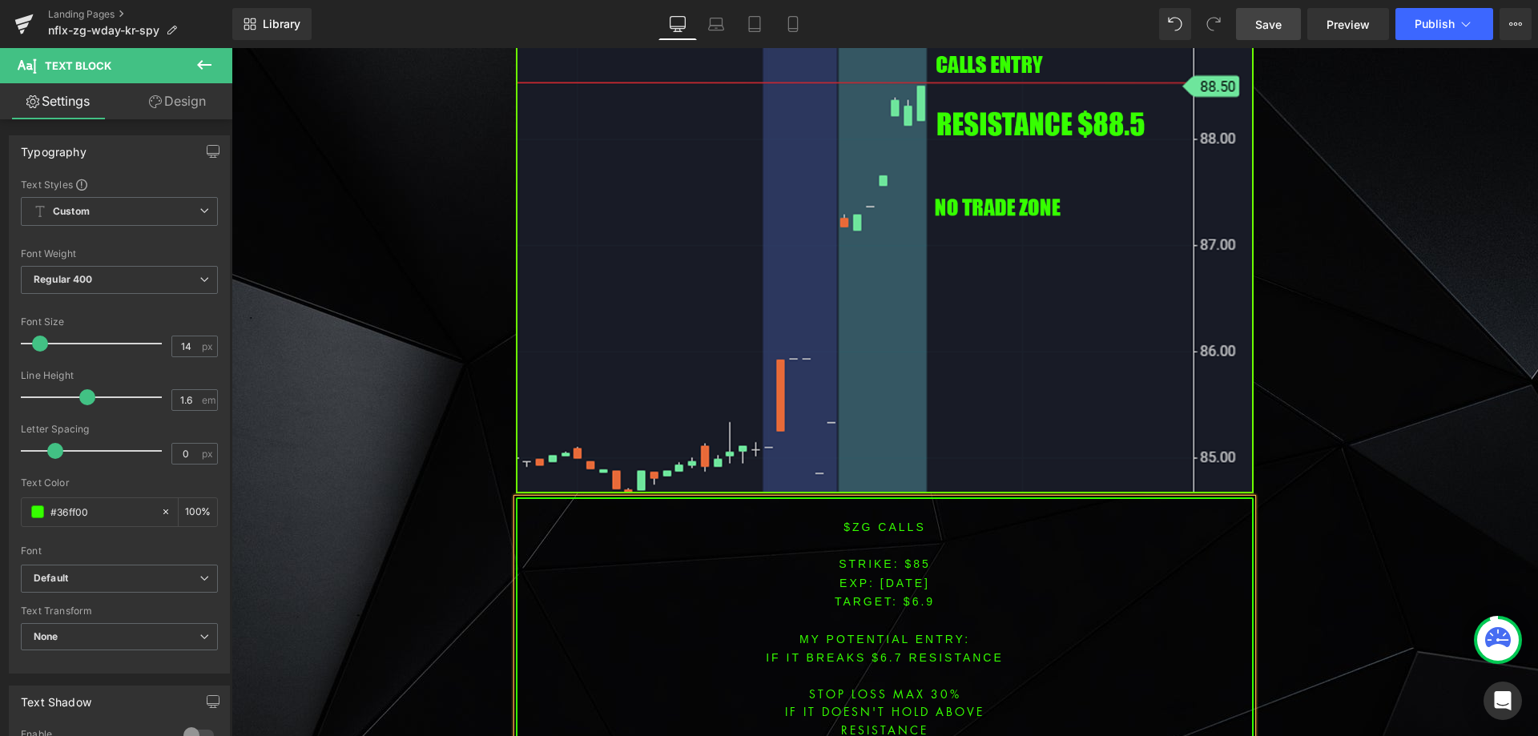
click at [917, 595] on span "TARGET: $6.9" at bounding box center [885, 601] width 100 height 13
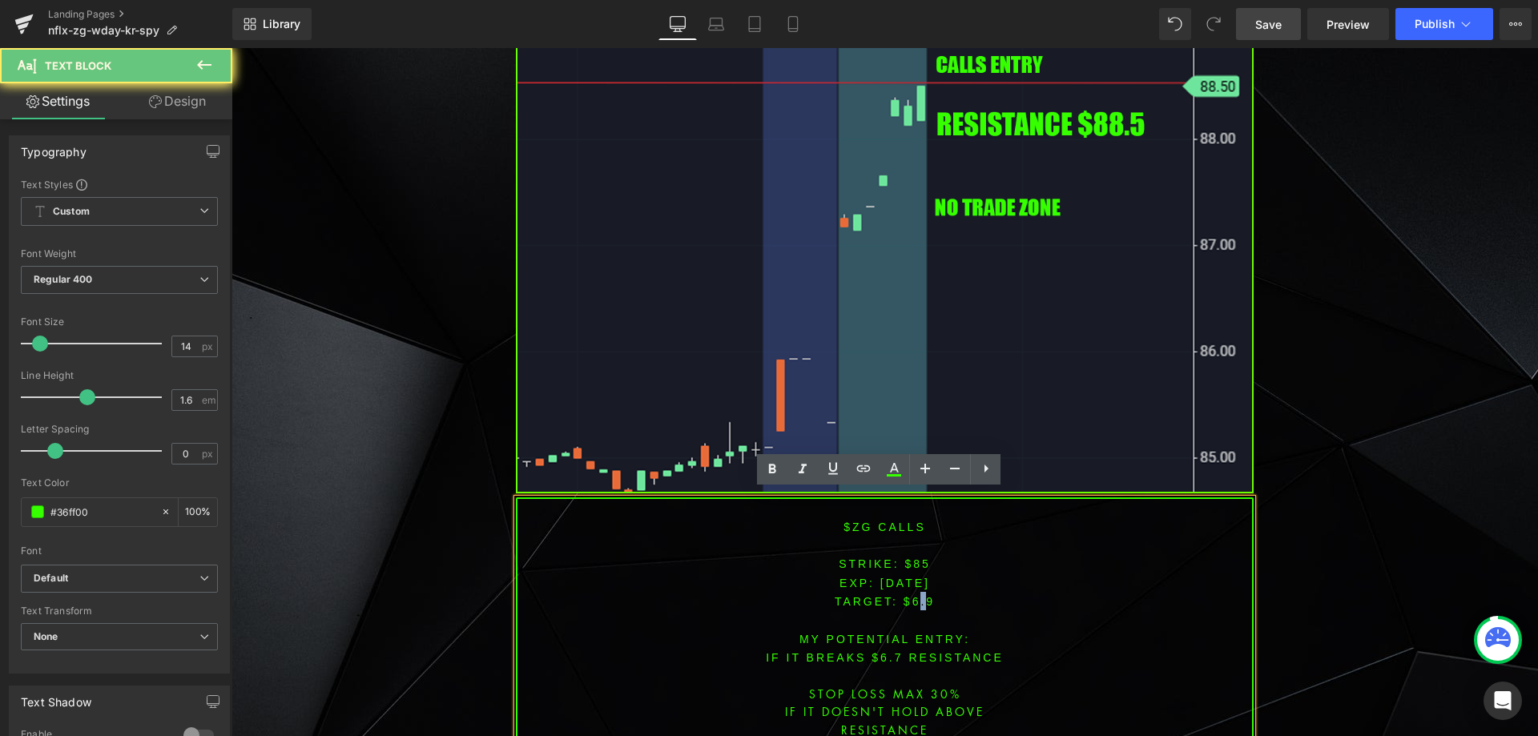
click at [917, 595] on span "TARGET: $6.9" at bounding box center [885, 601] width 100 height 13
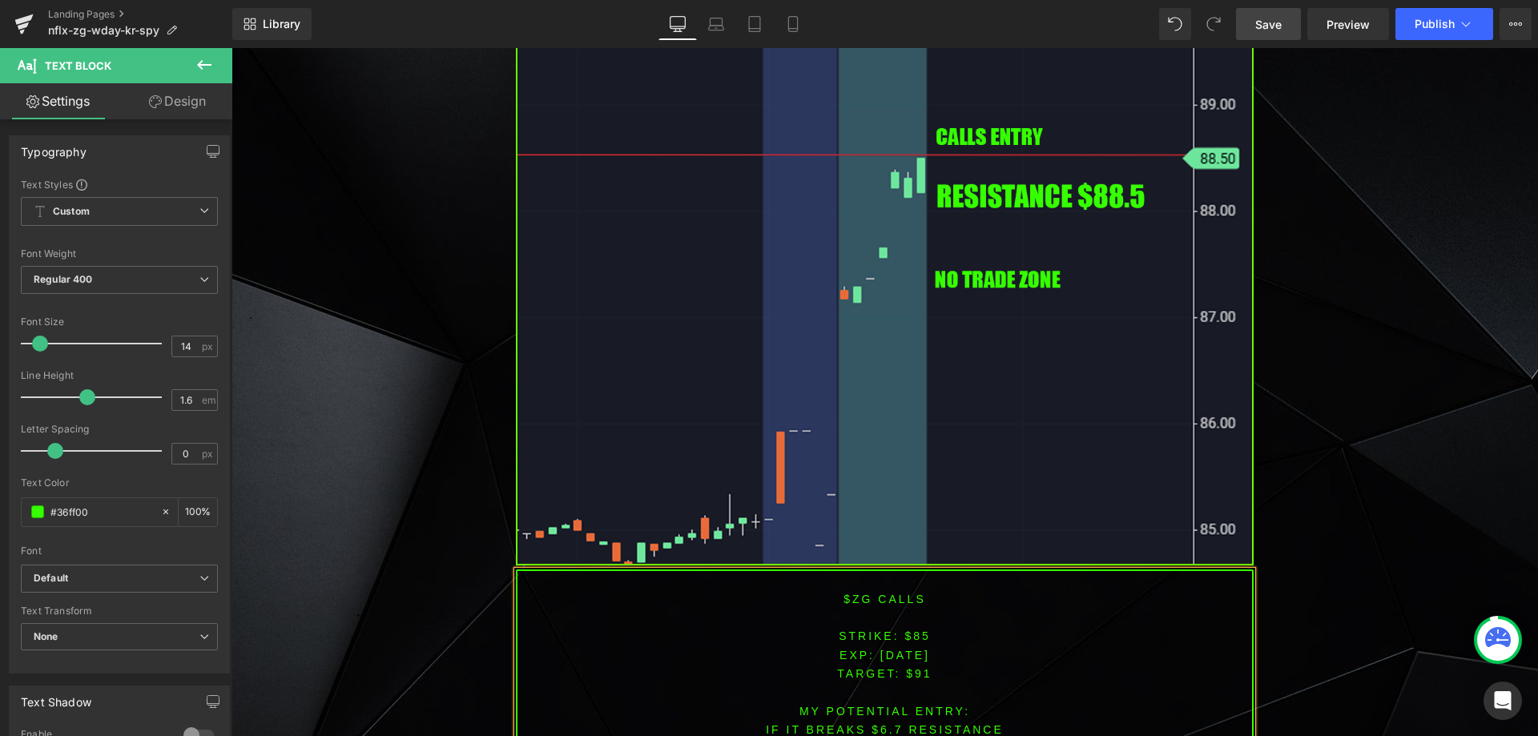
scroll to position [2836, 0]
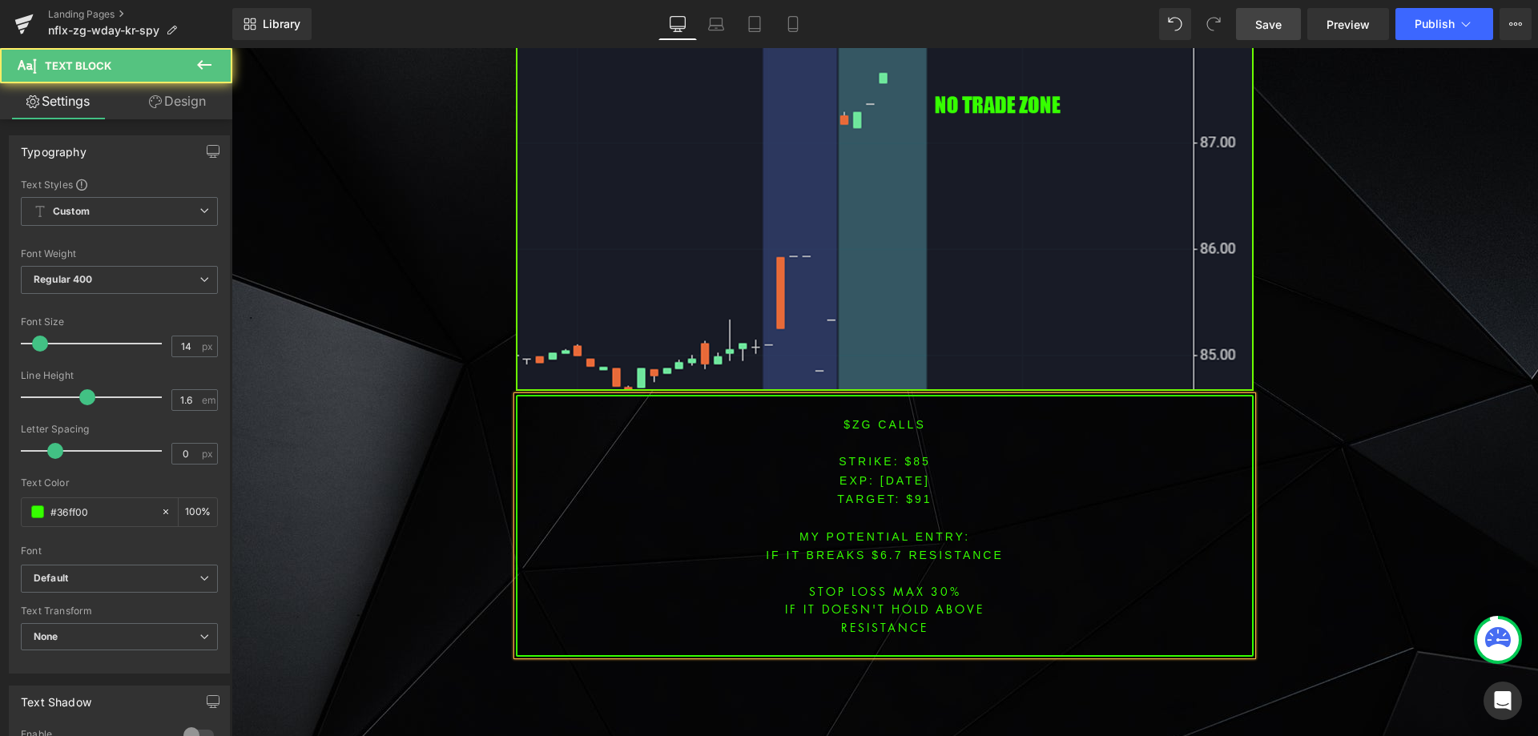
click at [875, 549] on font "IF IT BREAKS $6.7 resistance" at bounding box center [885, 555] width 238 height 13
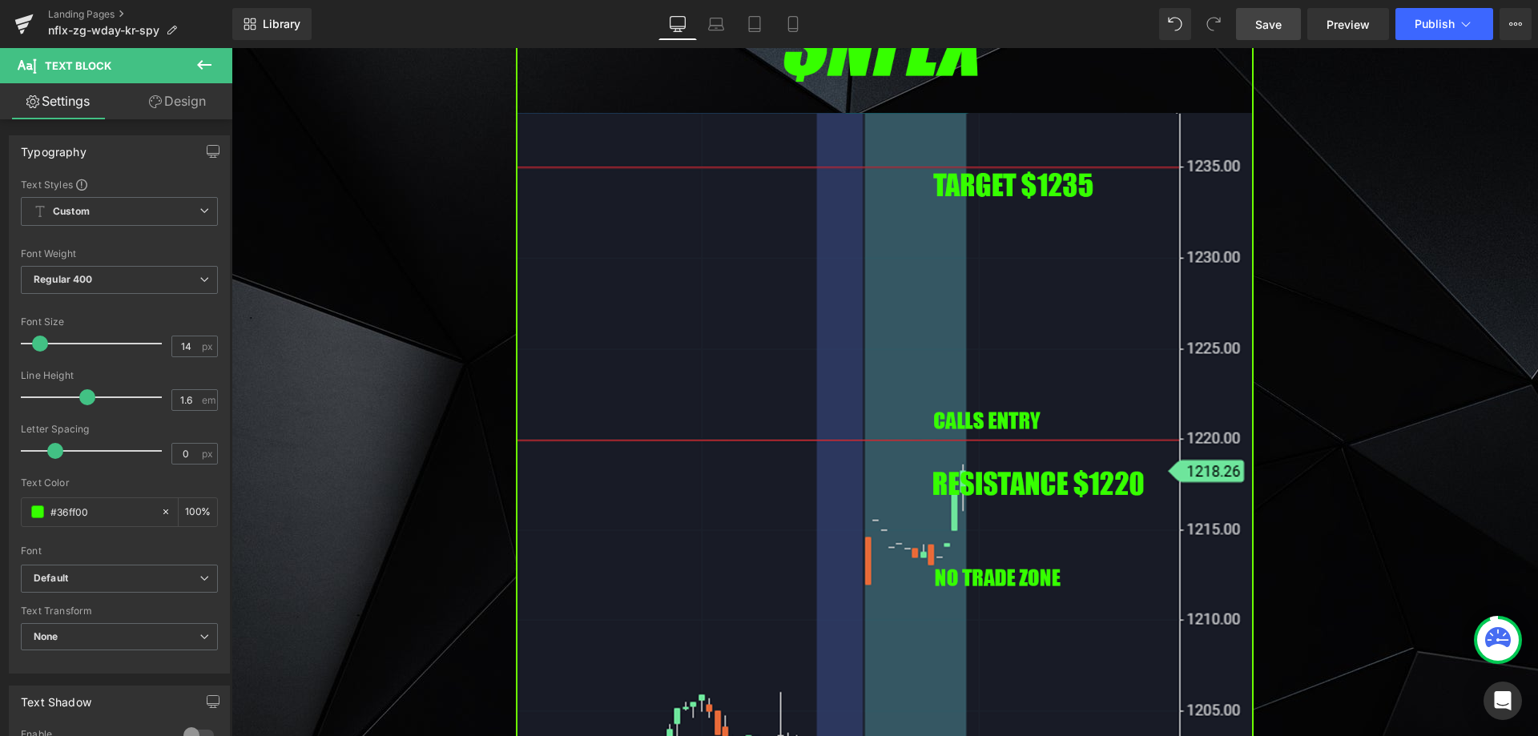
scroll to position [1608, 0]
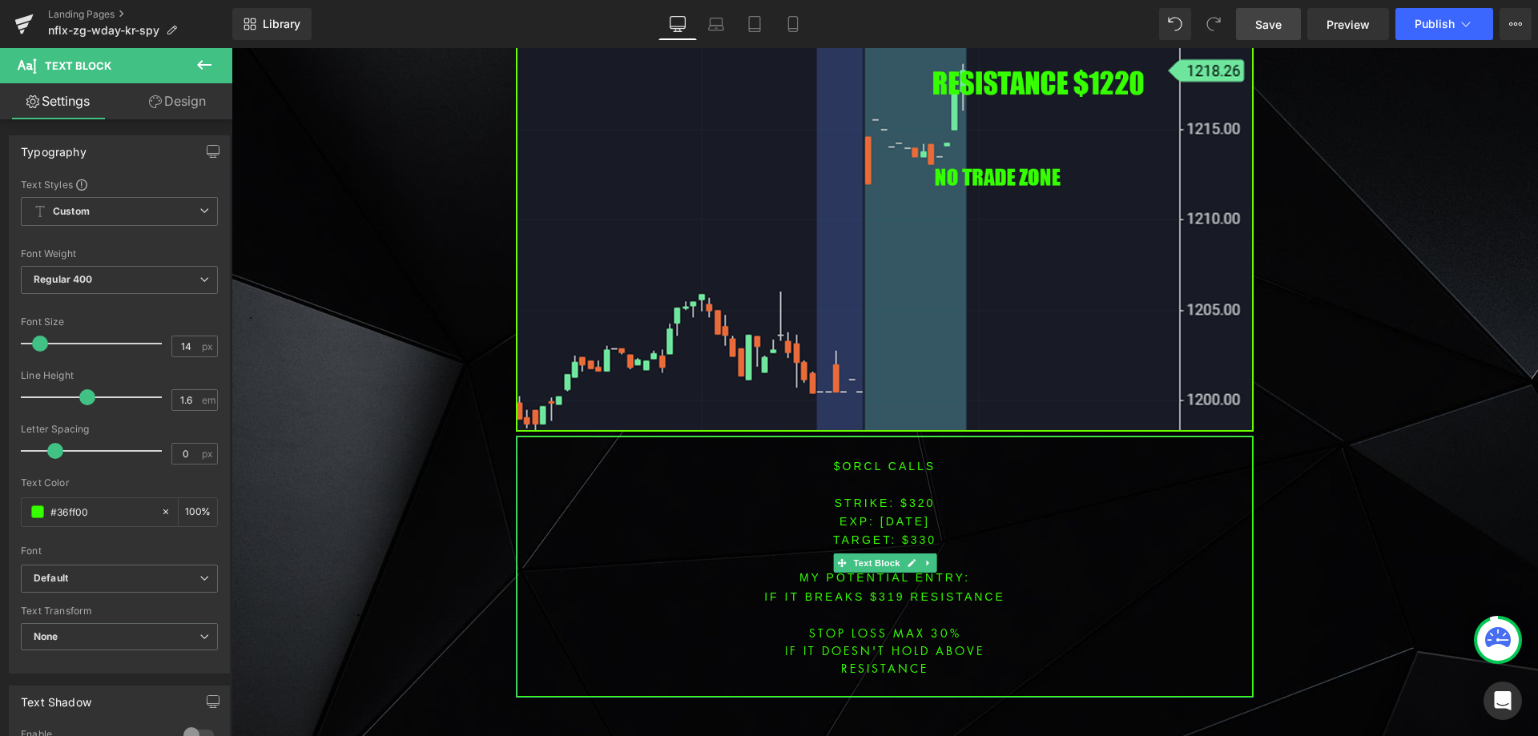
click at [859, 470] on font "$orcl CALLS" at bounding box center [885, 466] width 102 height 13
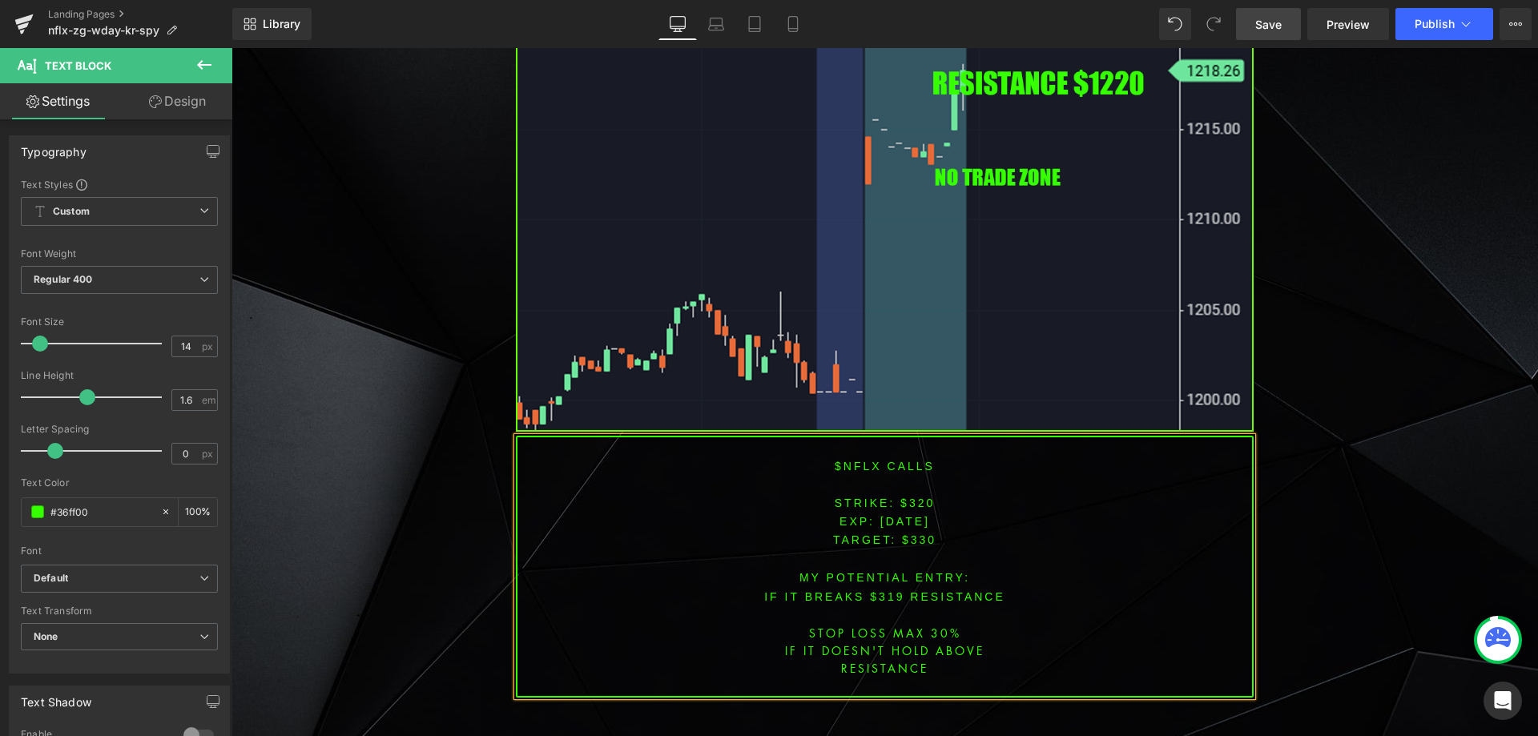
click at [912, 506] on font "STRIKE: $320" at bounding box center [885, 503] width 101 height 13
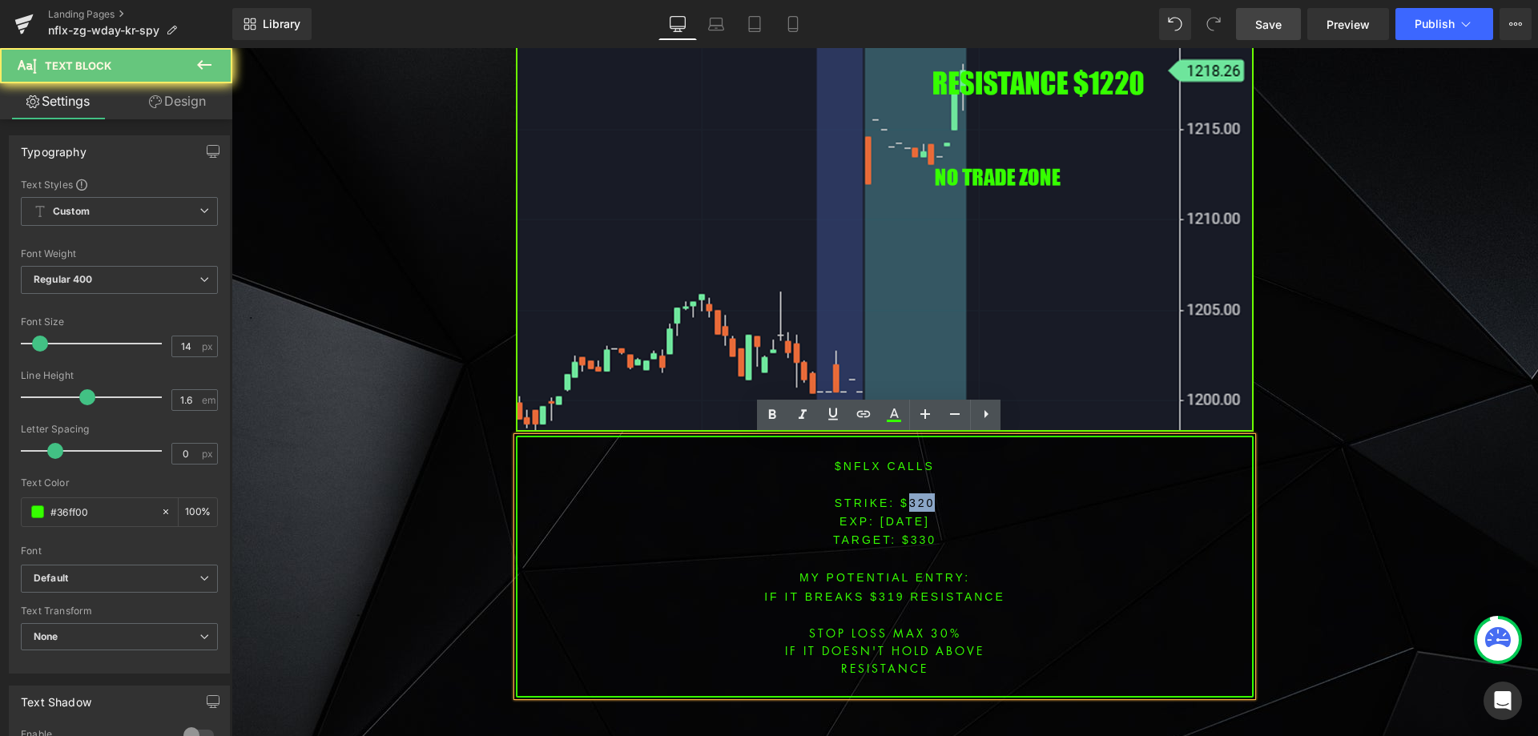
click at [912, 506] on font "STRIKE: $320" at bounding box center [885, 503] width 101 height 13
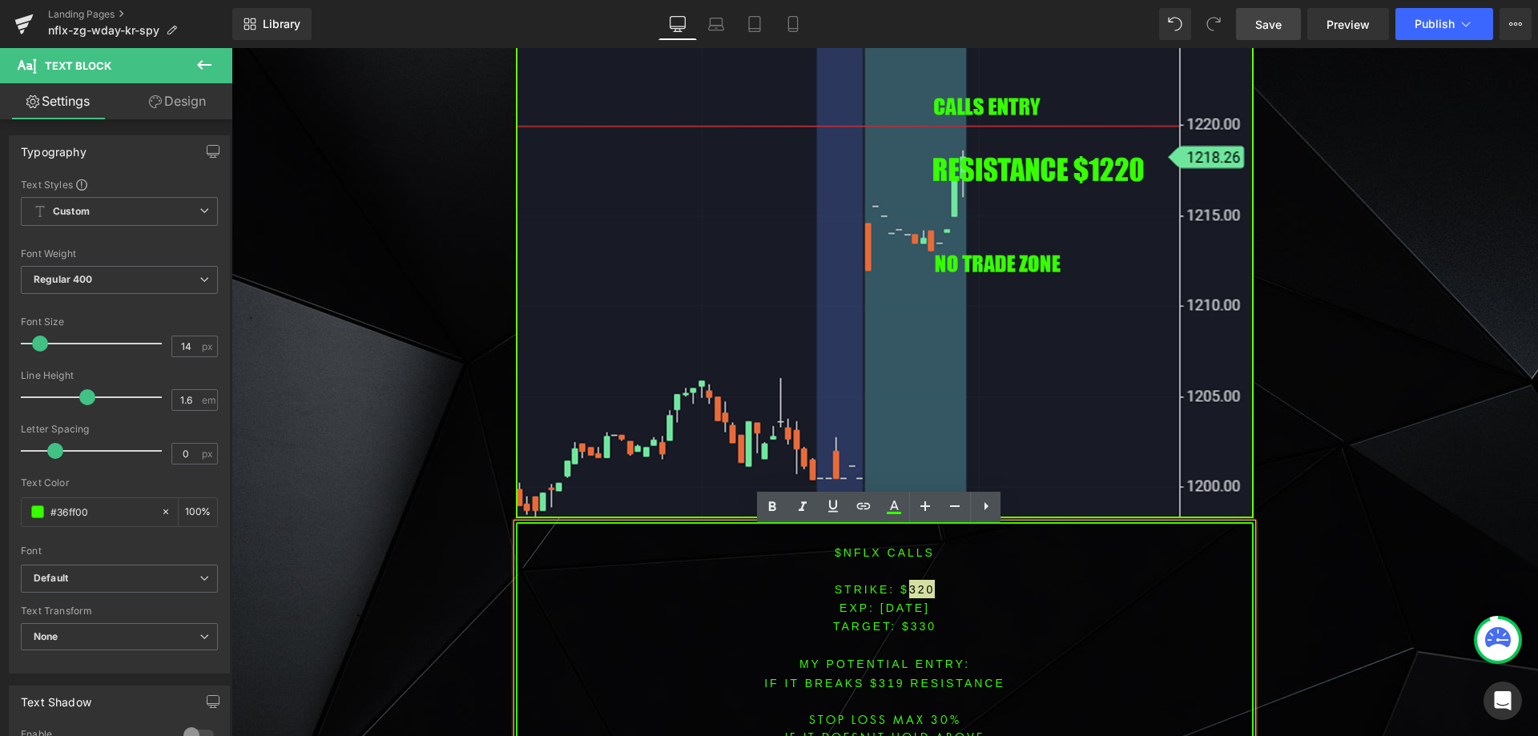
scroll to position [1528, 0]
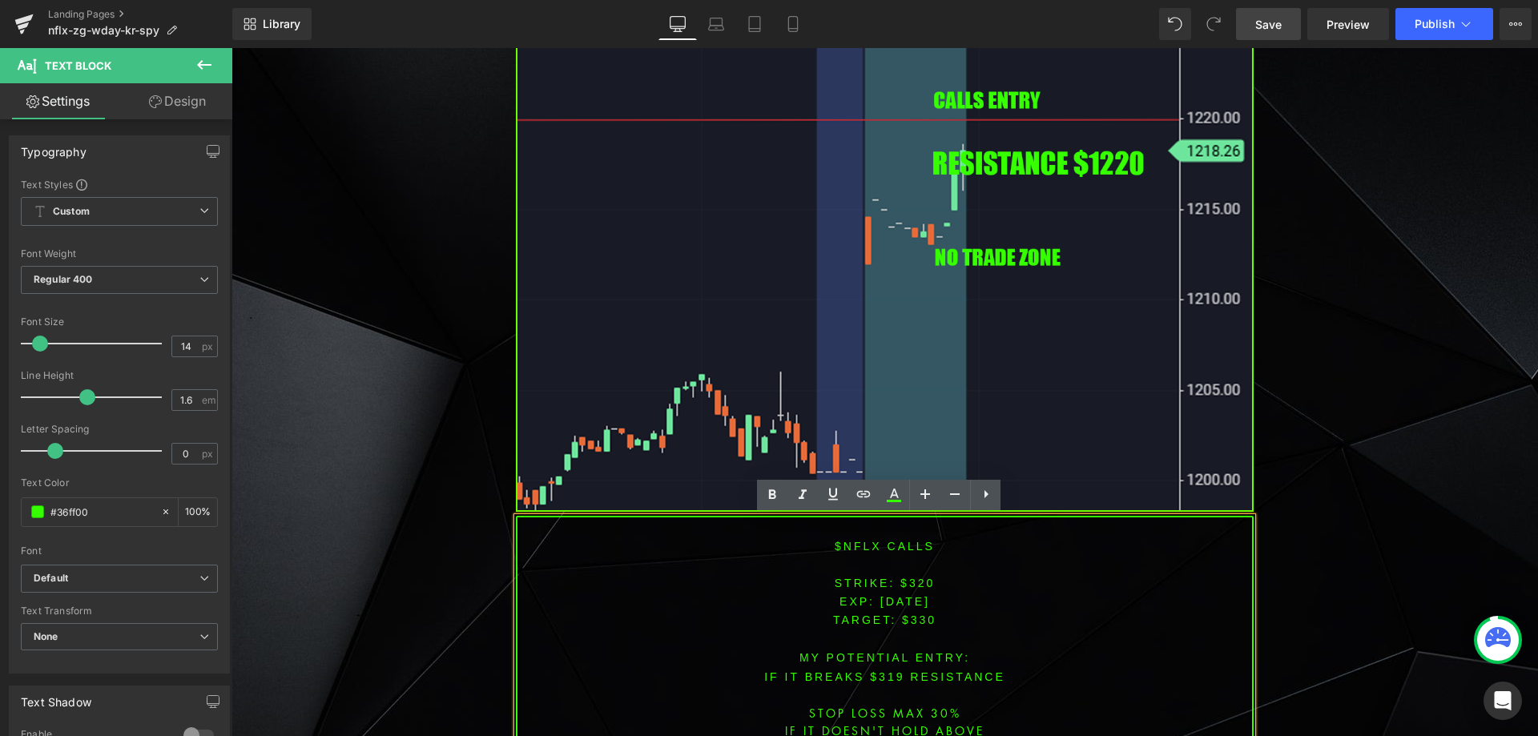
click at [905, 624] on p "TARGET: $330" at bounding box center [885, 620] width 735 height 18
click at [909, 583] on font "STRIKE: $320" at bounding box center [885, 583] width 101 height 13
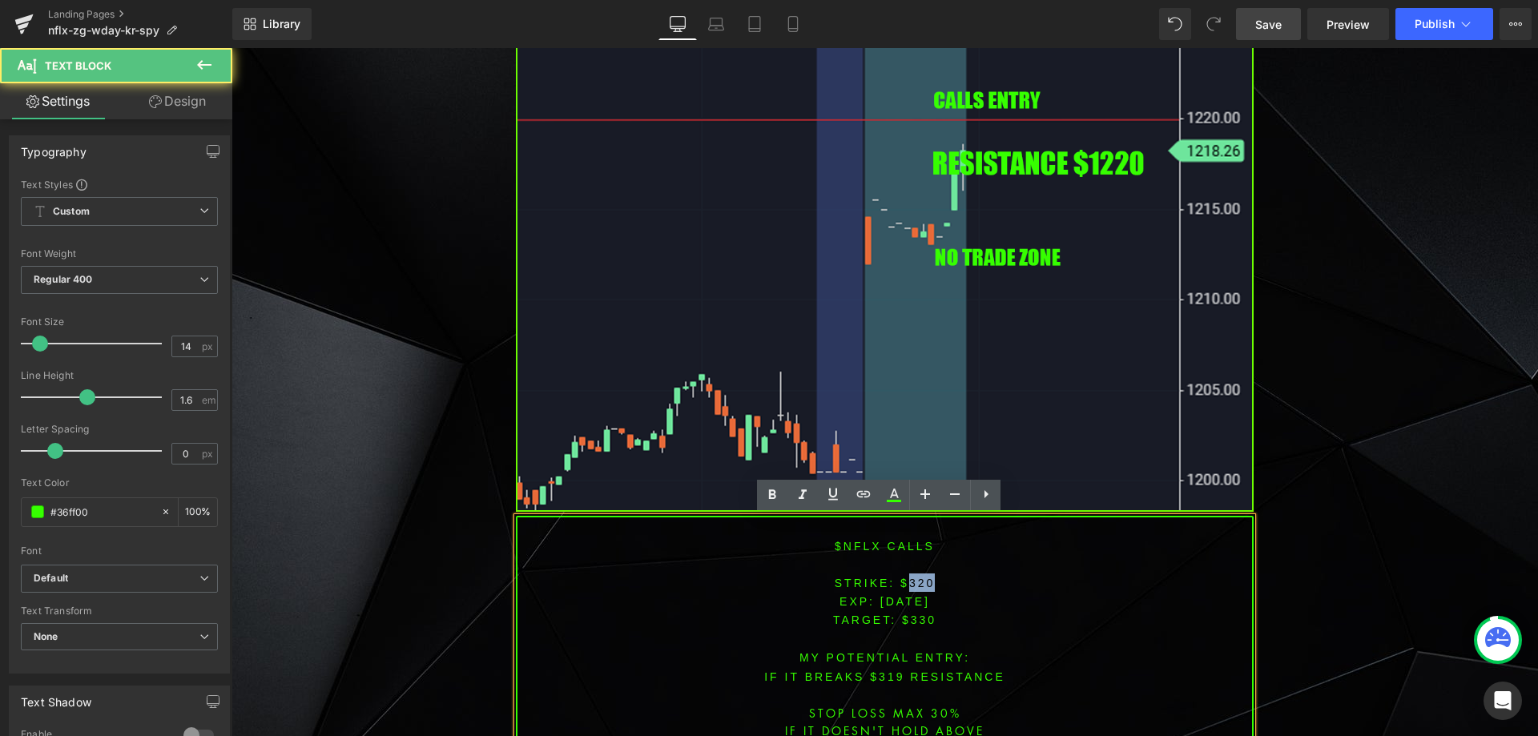
click at [909, 583] on font "STRIKE: $320" at bounding box center [885, 583] width 101 height 13
click at [908, 619] on span "TARGET: $330" at bounding box center [884, 620] width 103 height 13
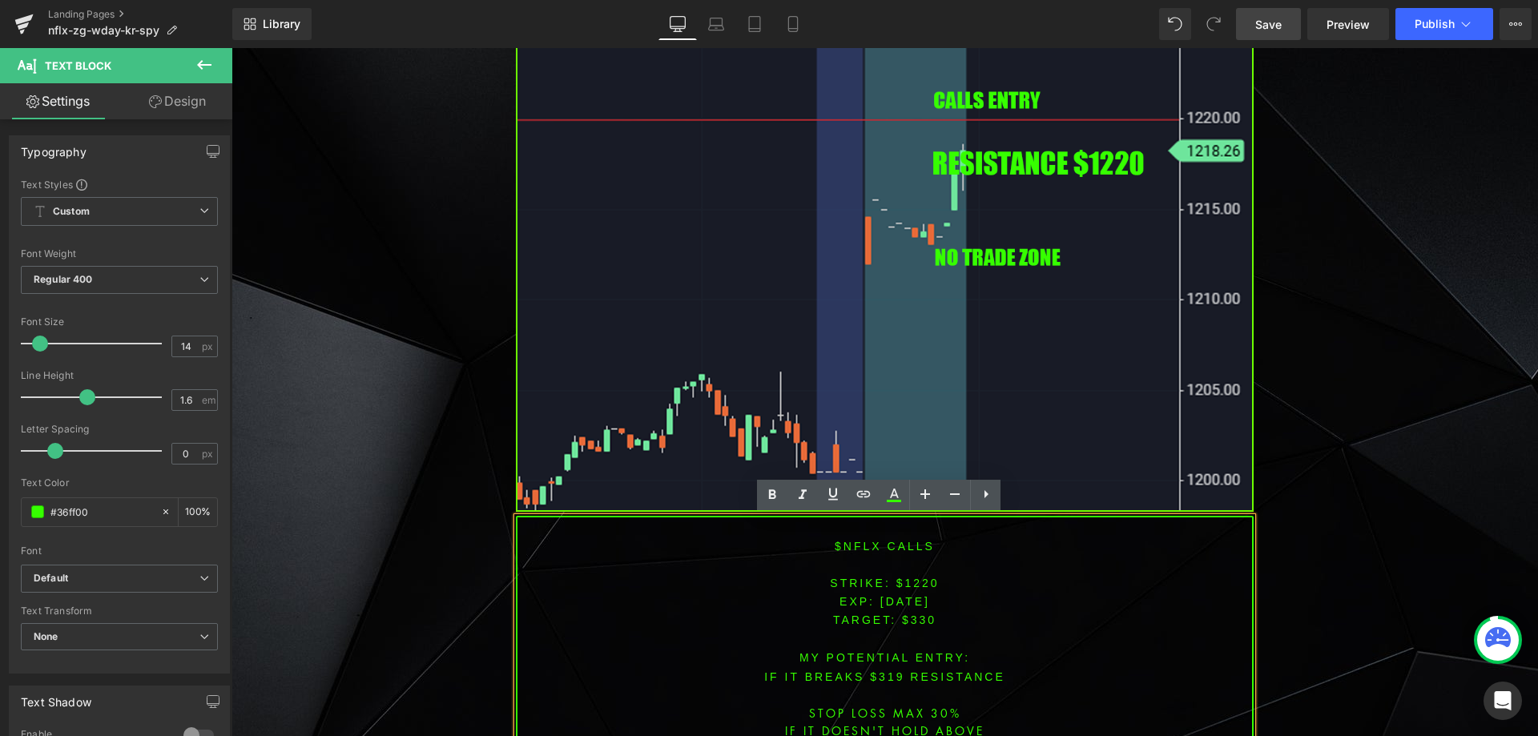
click at [912, 595] on span "[DATE]" at bounding box center [906, 601] width 50 height 13
click at [920, 580] on font "STRIKE: $1220" at bounding box center [884, 583] width 109 height 13
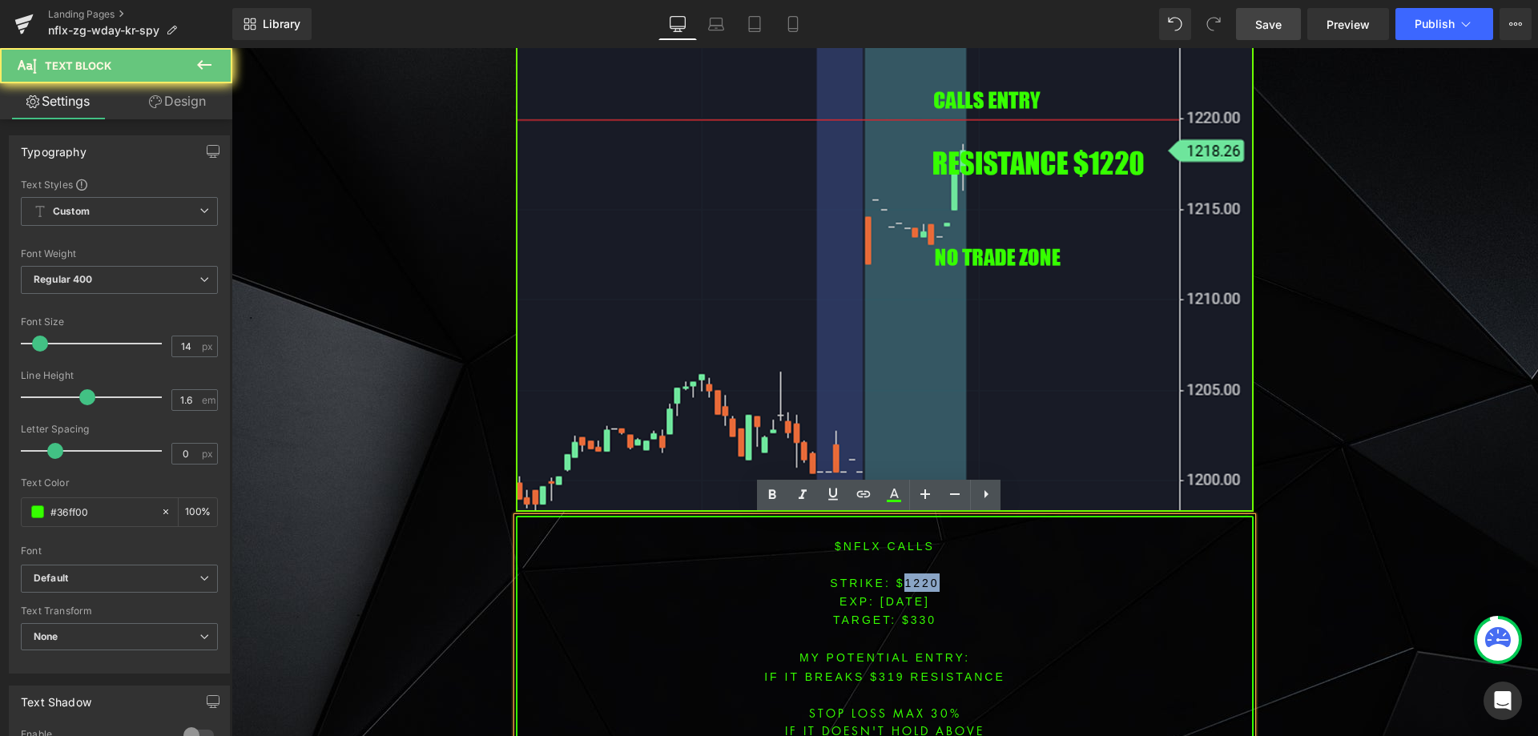
click at [920, 580] on font "STRIKE: $1220" at bounding box center [884, 583] width 109 height 13
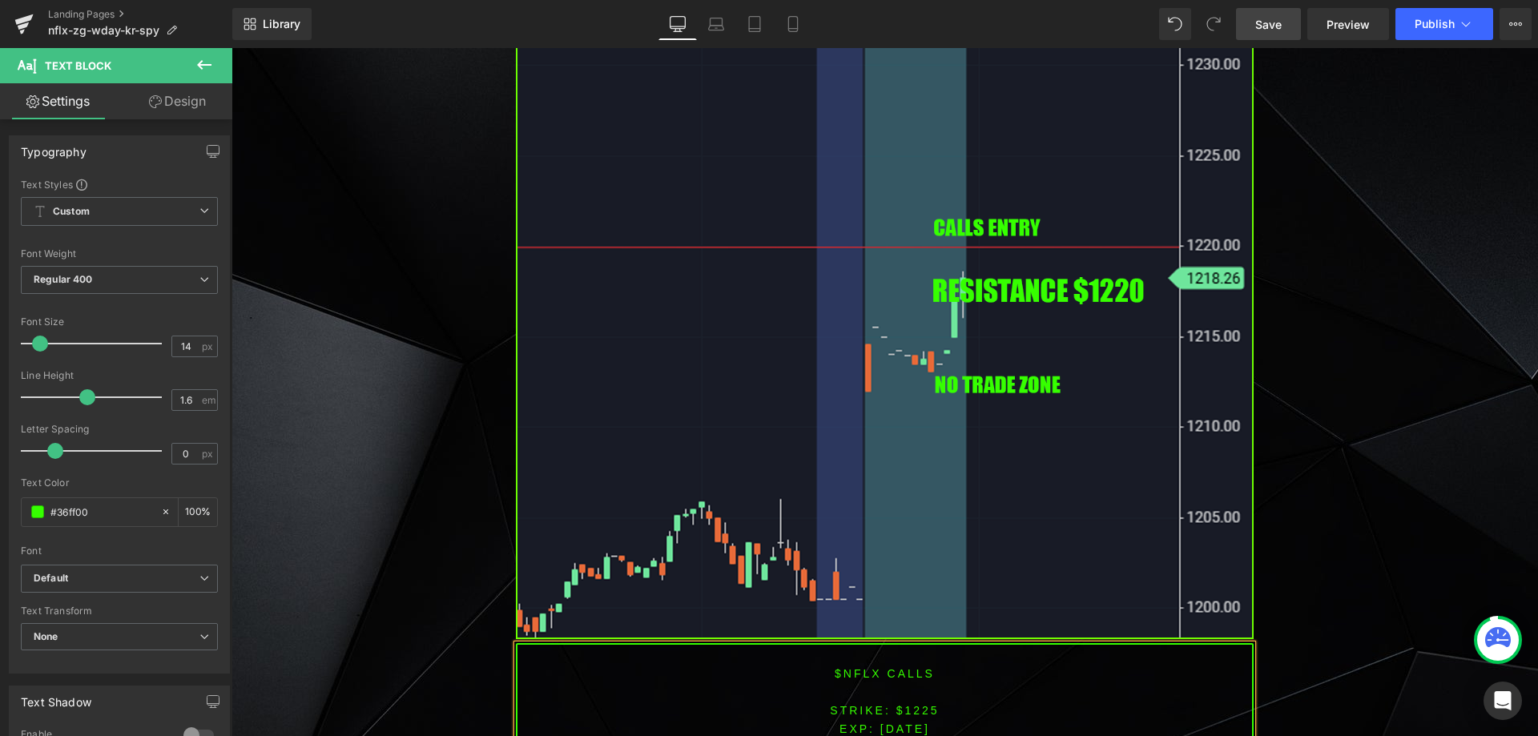
scroll to position [1448, 0]
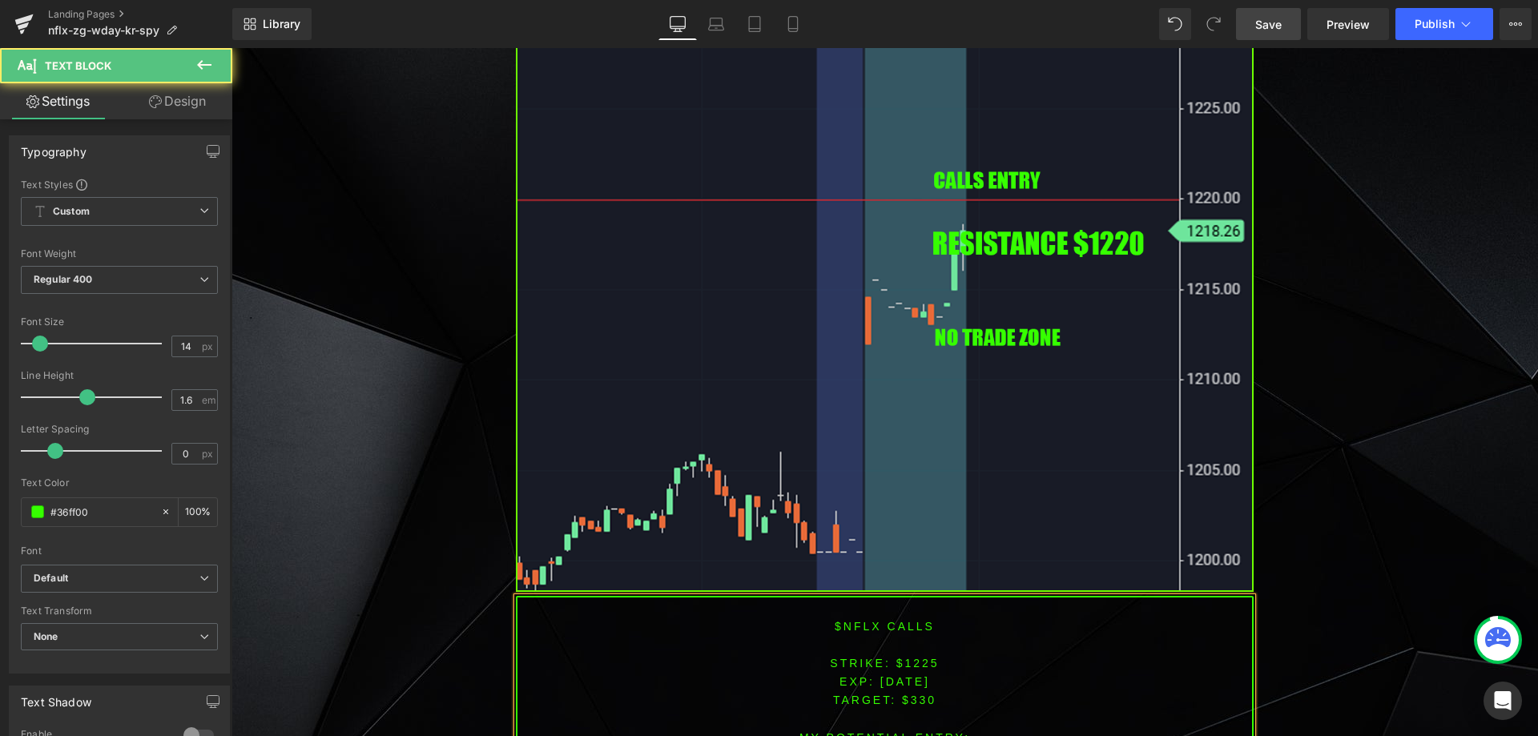
click at [913, 696] on span "TARGET: $330" at bounding box center [884, 700] width 103 height 13
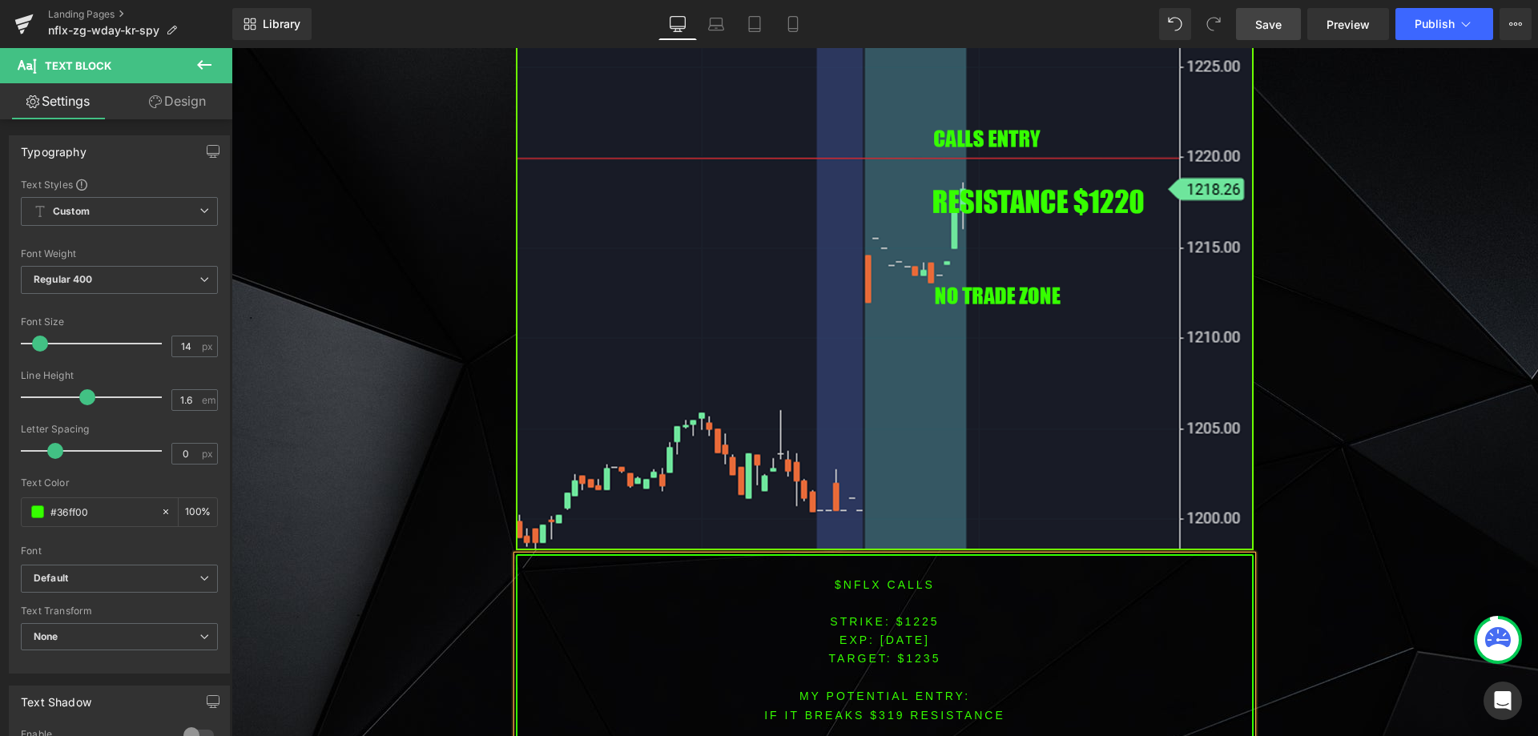
scroll to position [1496, 0]
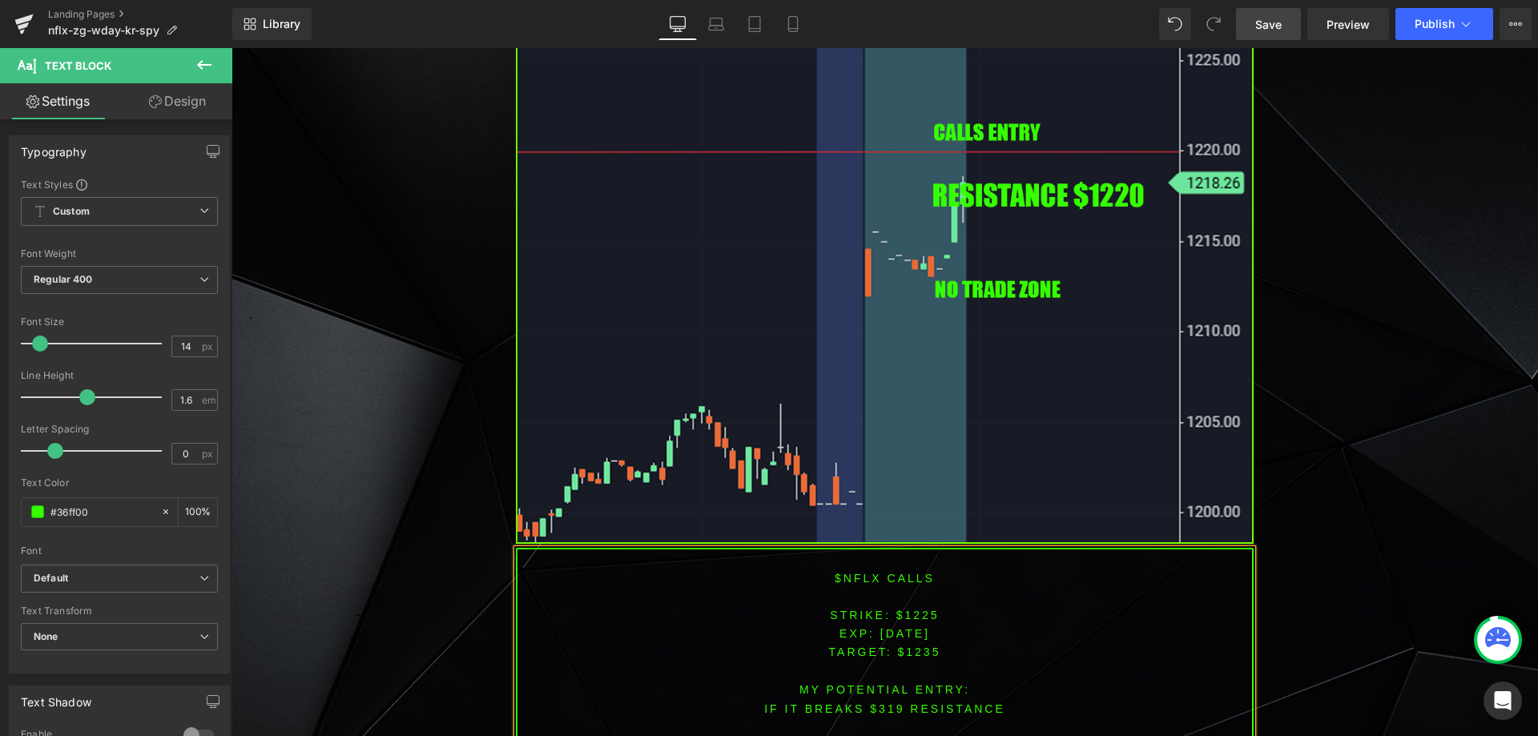
click at [875, 707] on font "IF IT BREAKS $319 resistance" at bounding box center [884, 709] width 241 height 13
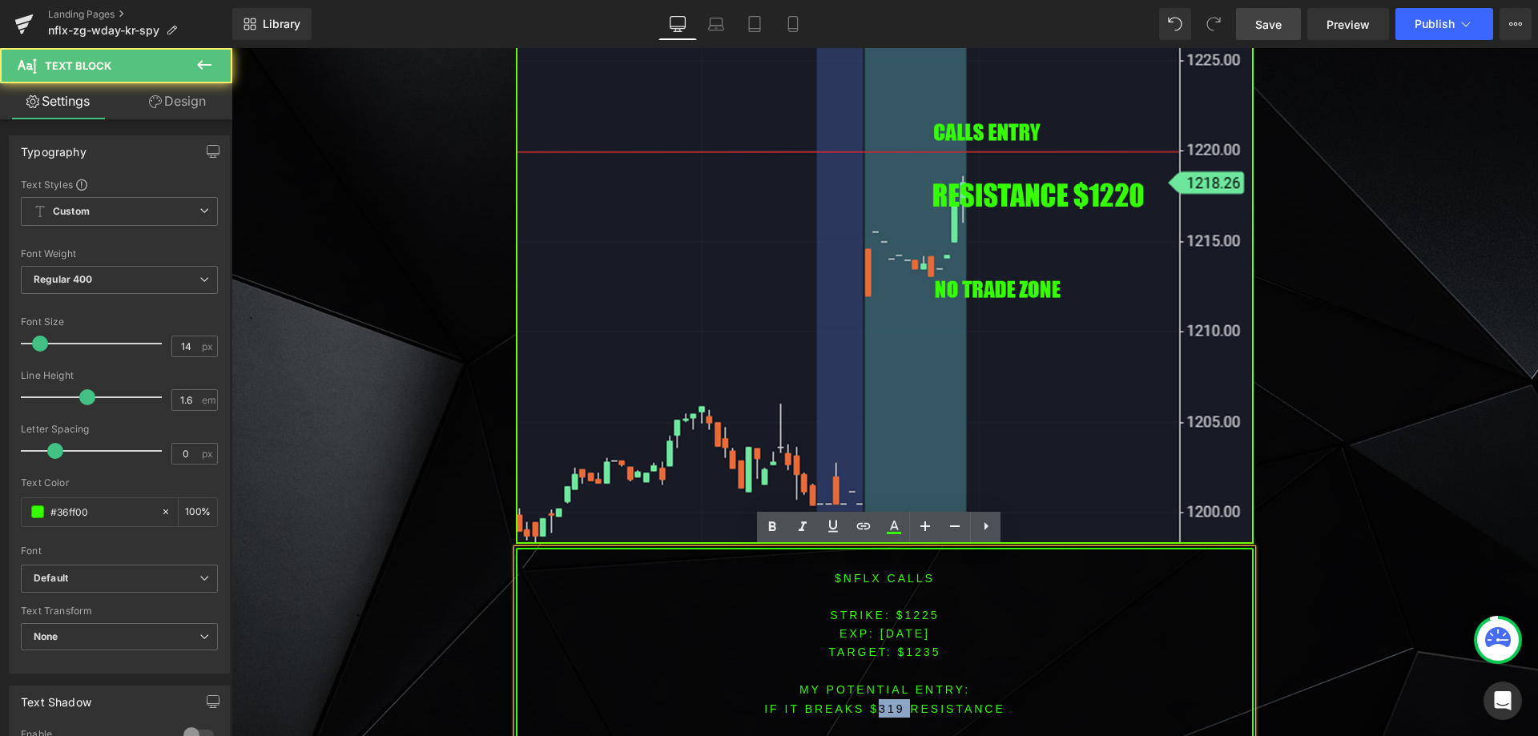
click at [875, 707] on font "IF IT BREAKS $319 resistance" at bounding box center [884, 709] width 241 height 13
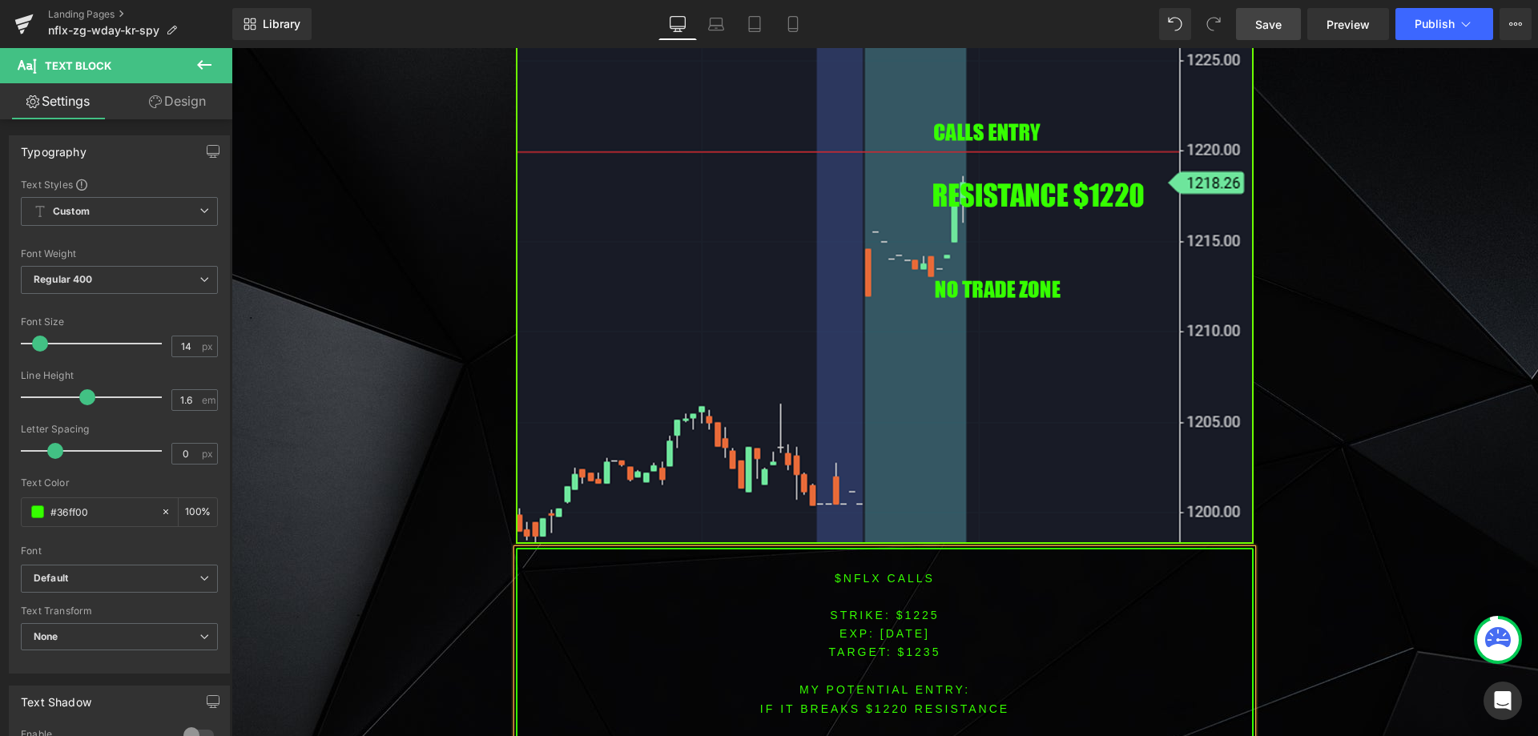
click at [1272, 16] on span "Save" at bounding box center [1269, 24] width 26 height 17
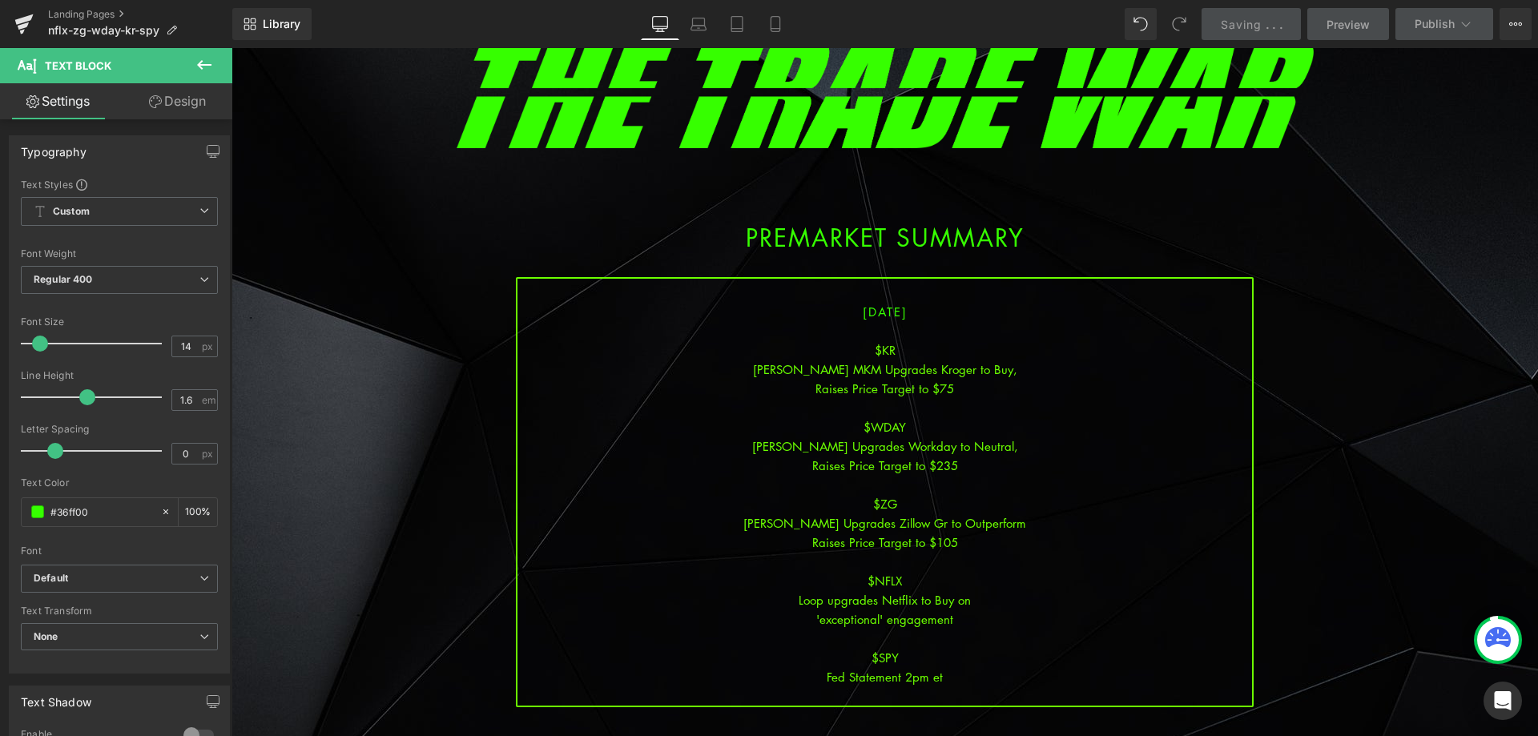
scroll to position [160, 0]
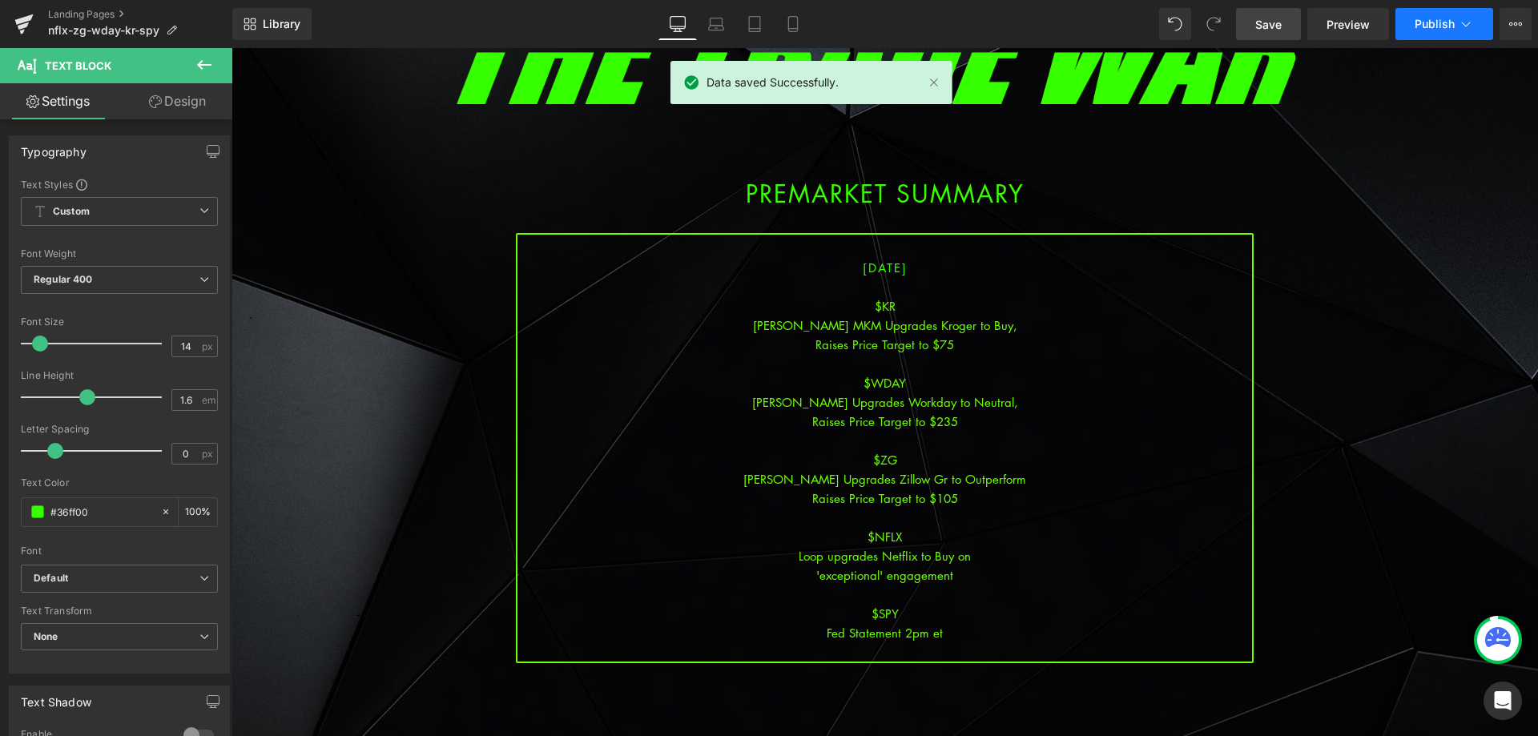
click at [1453, 23] on span "Publish" at bounding box center [1435, 24] width 40 height 13
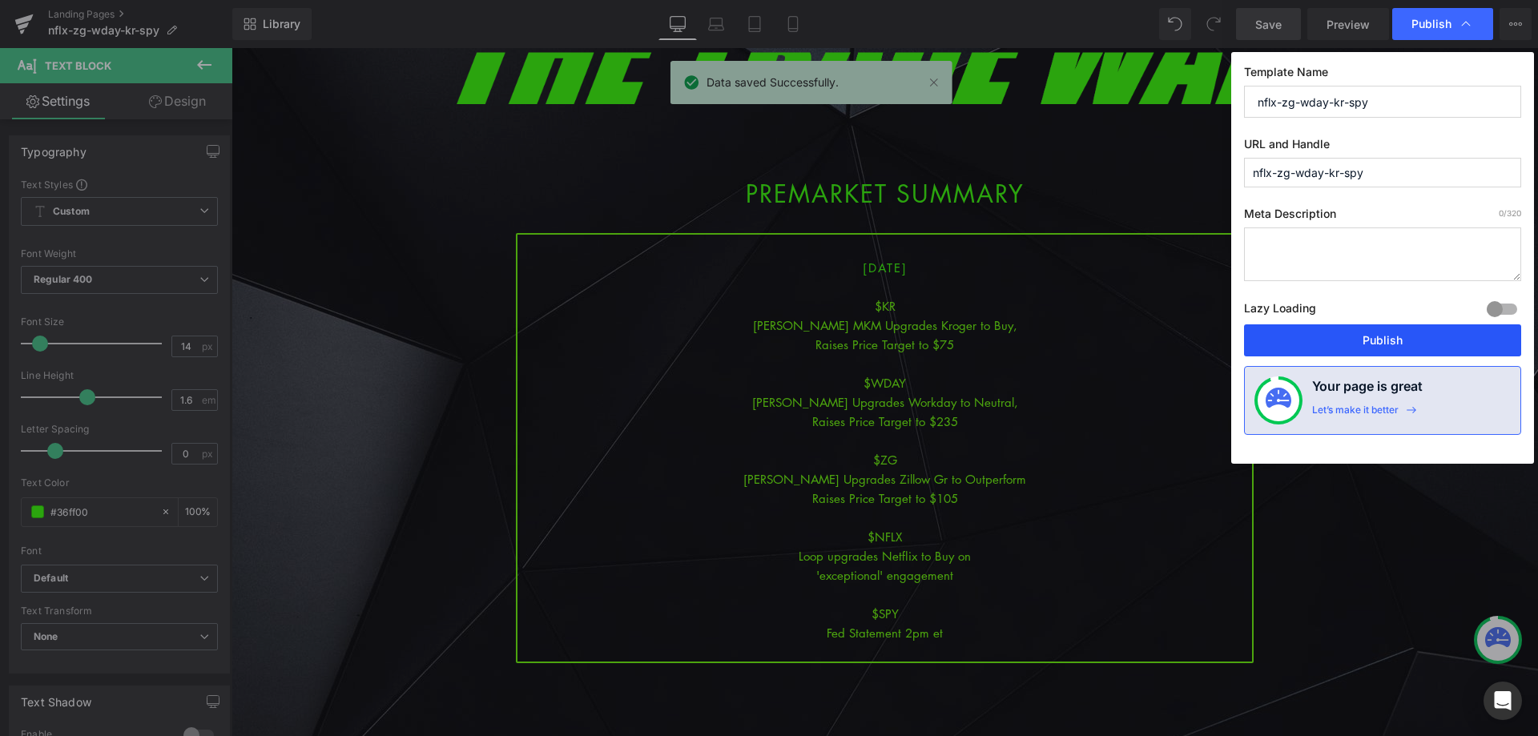
click at [1387, 339] on button "Publish" at bounding box center [1382, 341] width 277 height 32
